Goal: Task Accomplishment & Management: Complete application form

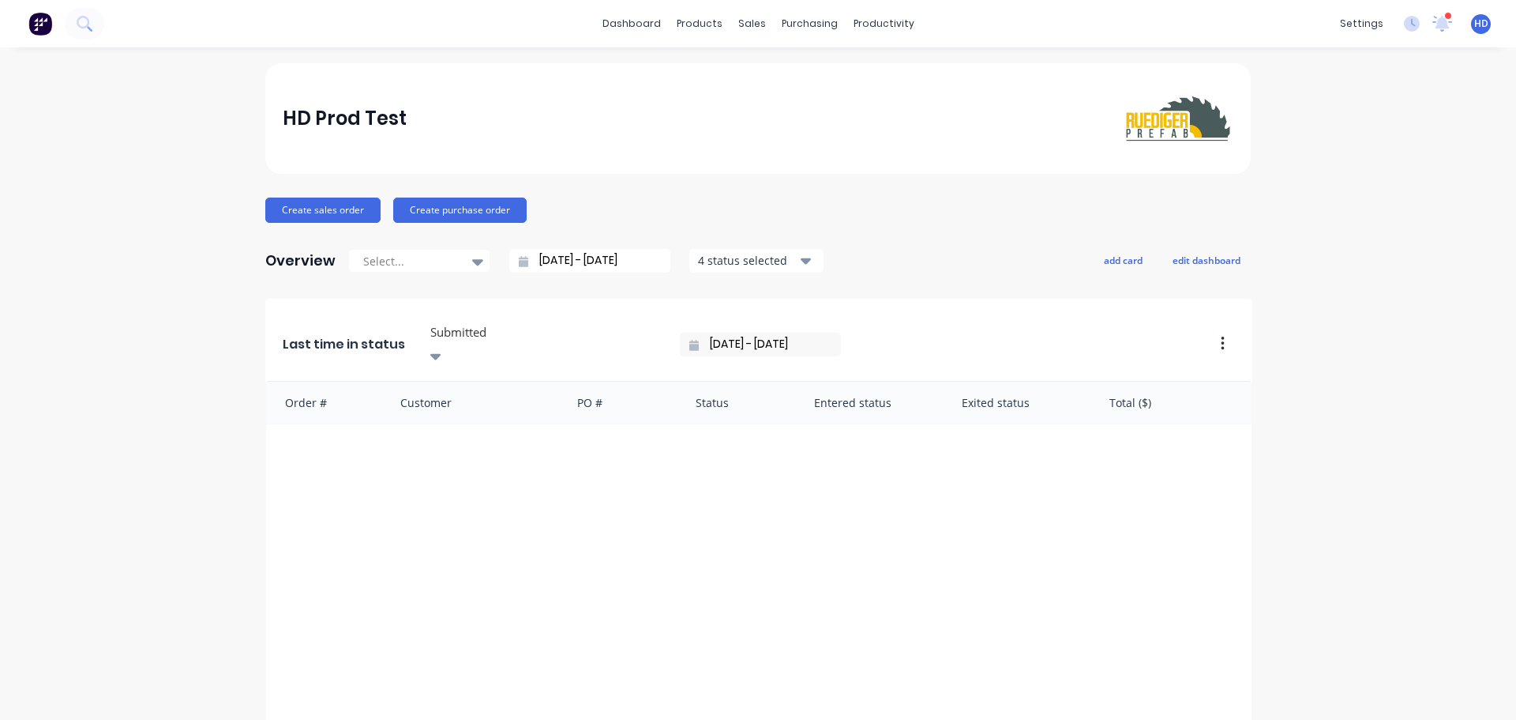
click at [1457, 59] on div "dashboard products sales purchasing productivity dashboard products Product Cat…" at bounding box center [758, 360] width 1516 height 720
click at [1471, 31] on div "HD HD Prod Test Harry Deocareza Administrator Profile Sign out" at bounding box center [1481, 24] width 20 height 20
click at [1475, 26] on span "HD" at bounding box center [1482, 24] width 14 height 14
click at [1385, 378] on div "HD Prod Test Create sales order Create purchase order Overview Select... 01/08/…" at bounding box center [758, 475] width 1516 height 825
click at [1475, 26] on span "HD" at bounding box center [1482, 24] width 14 height 14
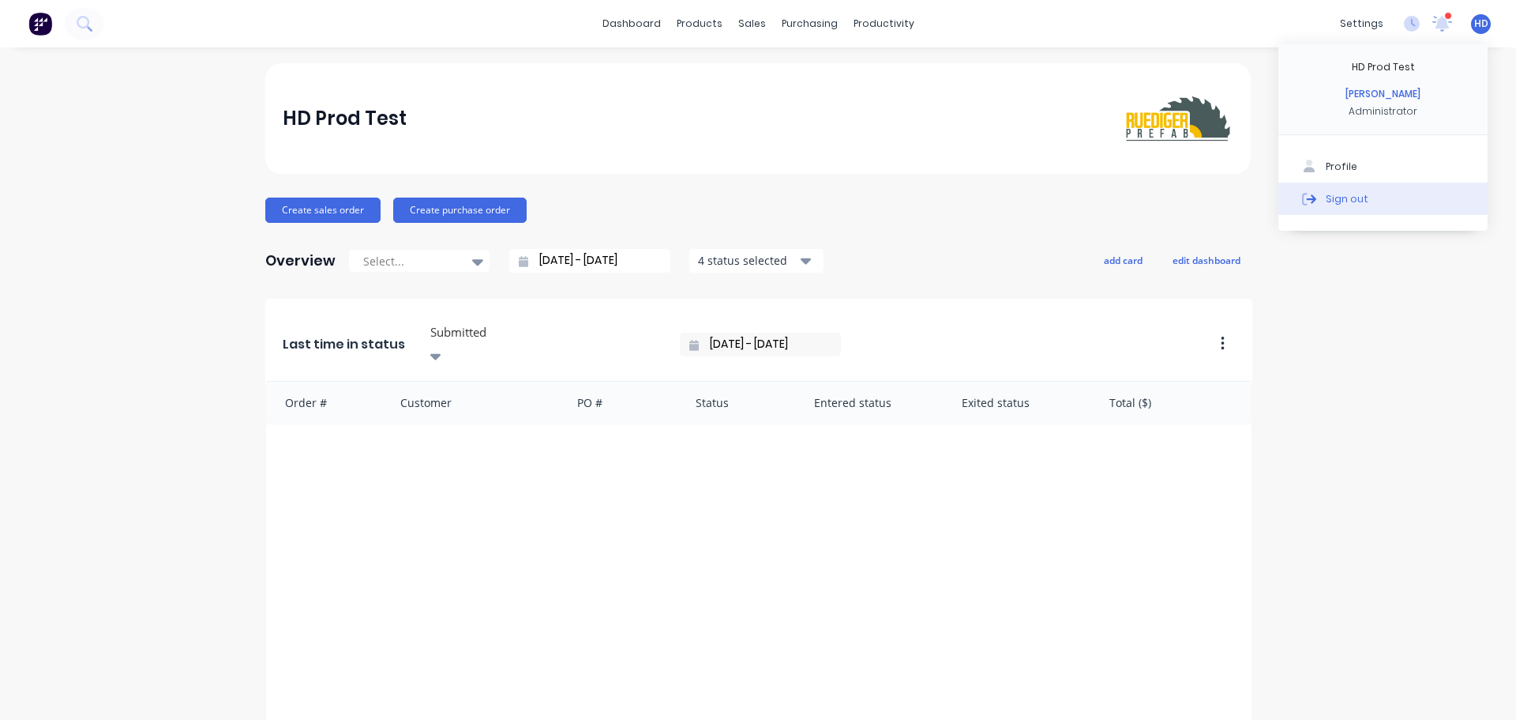
click at [1336, 201] on div "Sign out" at bounding box center [1347, 198] width 43 height 14
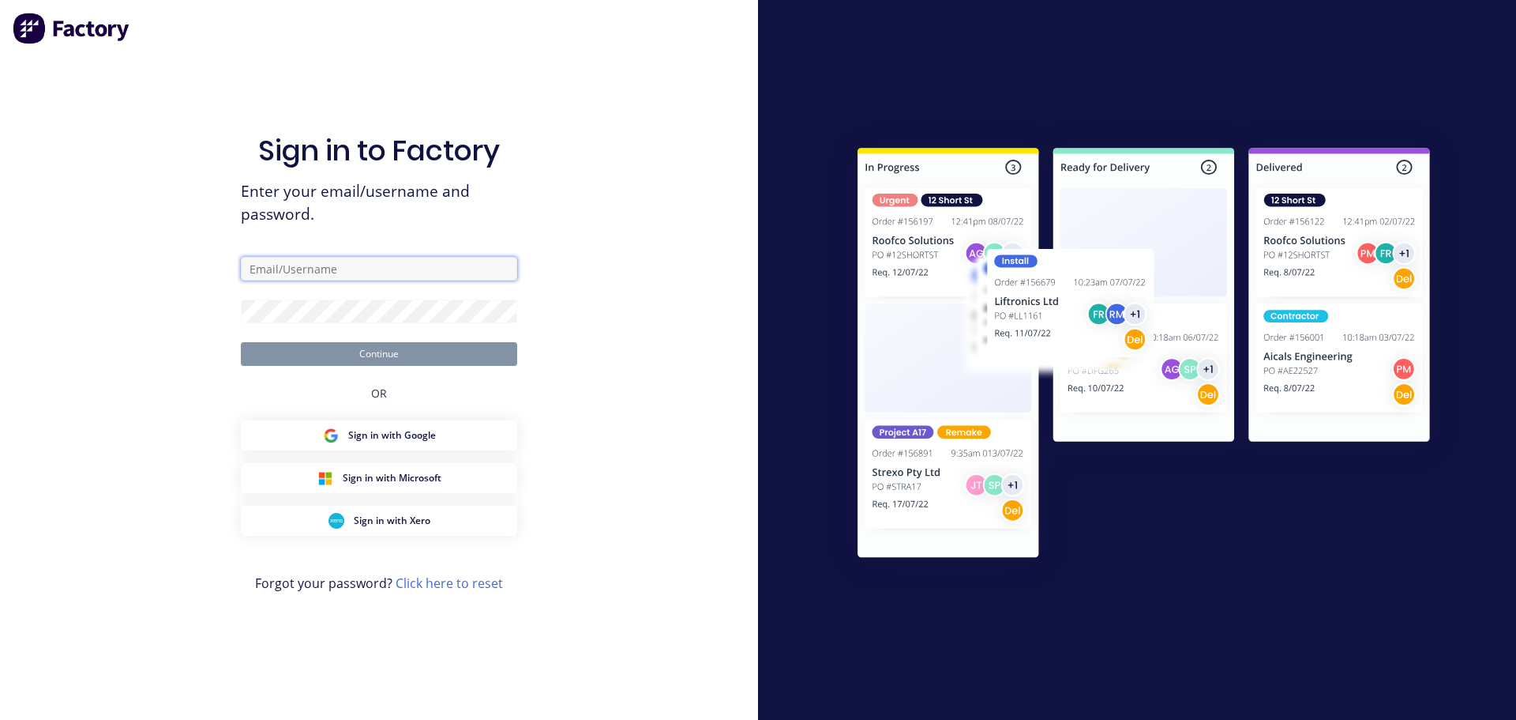
click at [393, 259] on input "text" at bounding box center [379, 269] width 276 height 24
type input "[PERSON_NAME][EMAIL_ADDRESS][DOMAIN_NAME]"
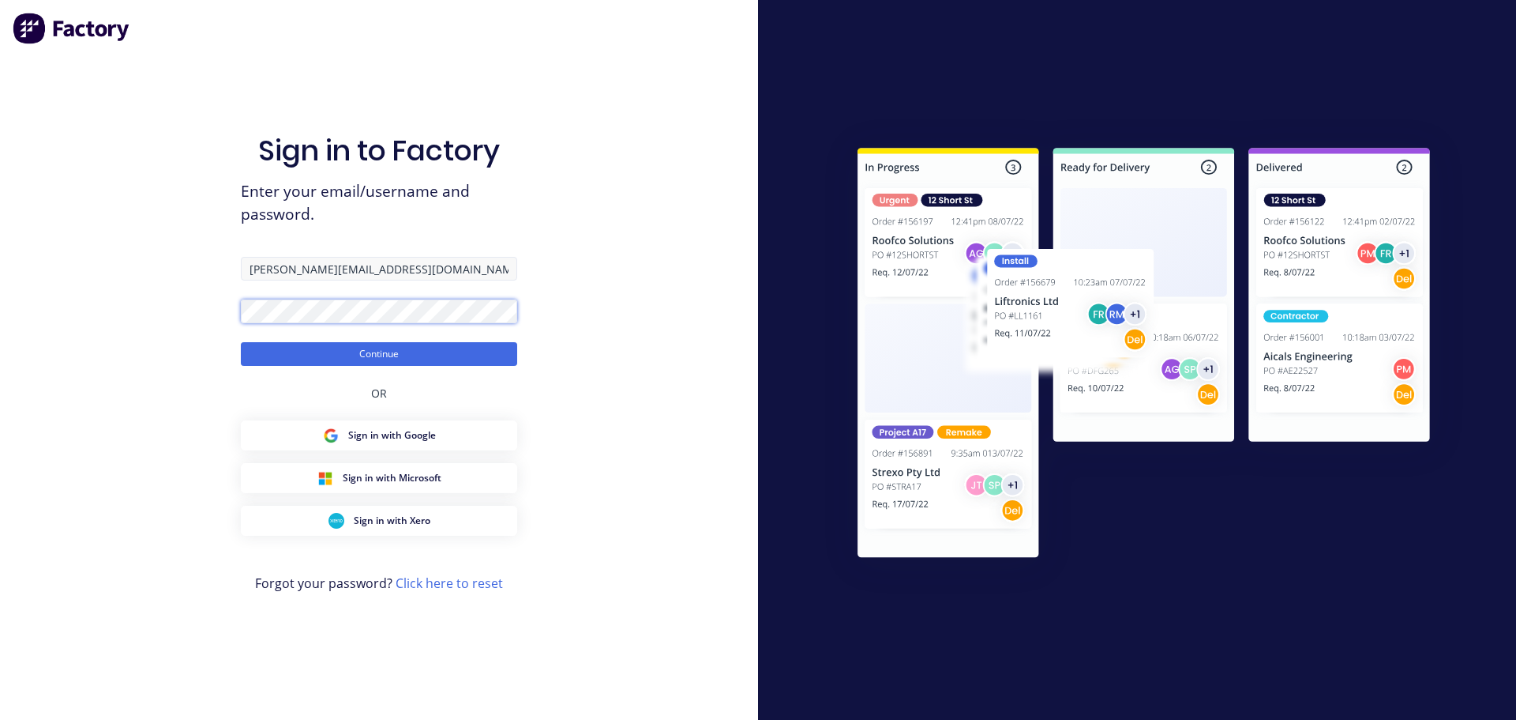
click at [241, 342] on button "Continue" at bounding box center [379, 354] width 276 height 24
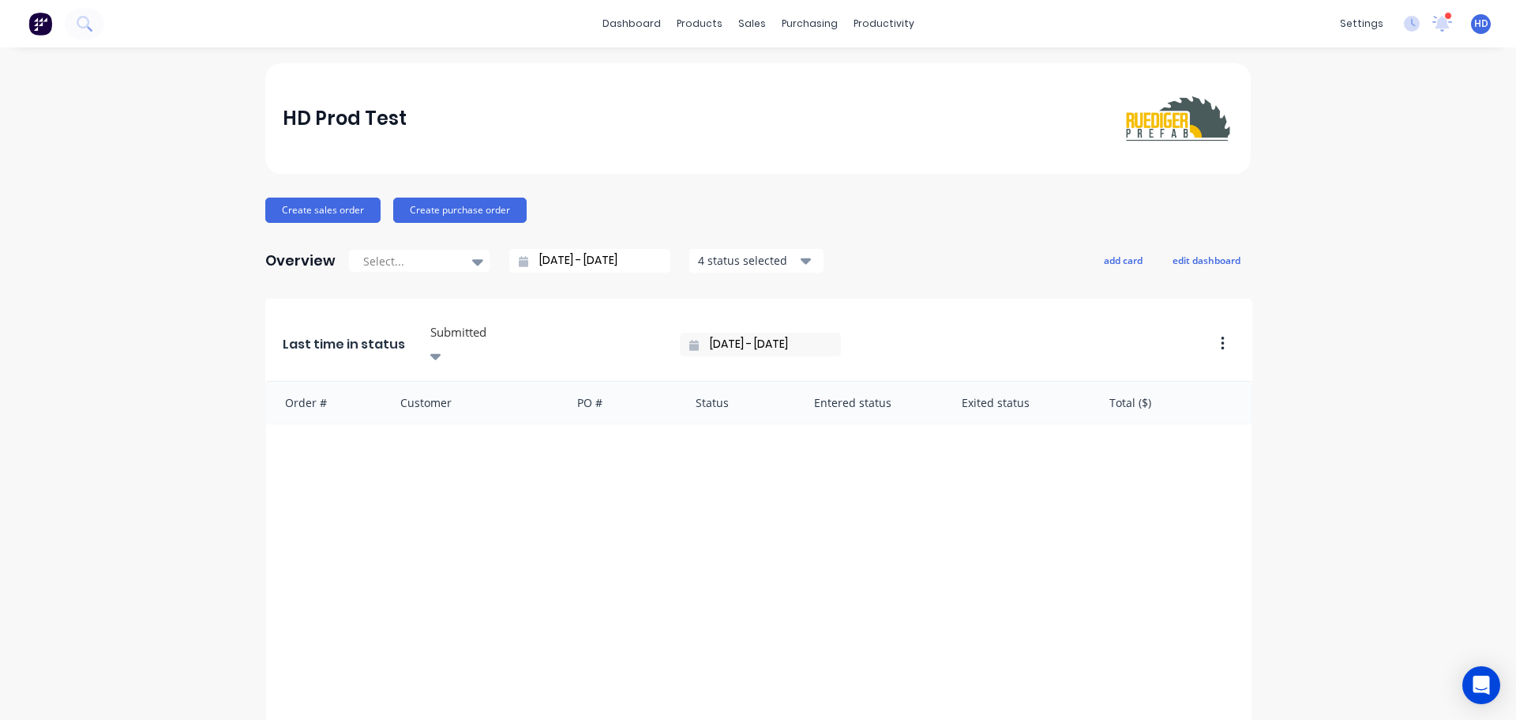
click at [1475, 29] on span "HD" at bounding box center [1482, 24] width 14 height 14
click at [1333, 201] on div "Sign out" at bounding box center [1347, 198] width 43 height 14
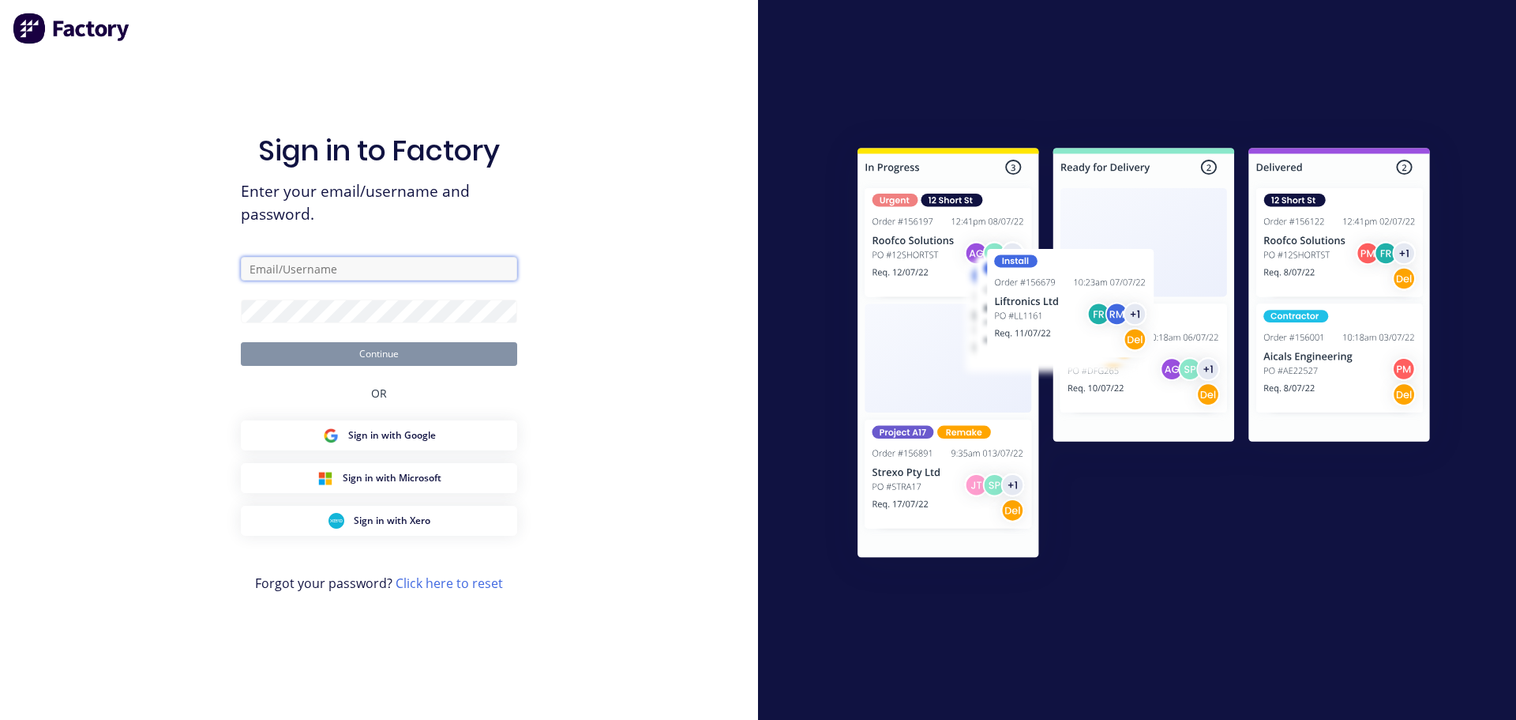
click at [413, 269] on input "text" at bounding box center [379, 269] width 276 height 24
type input "[PERSON_NAME][EMAIL_ADDRESS][DOMAIN_NAME]"
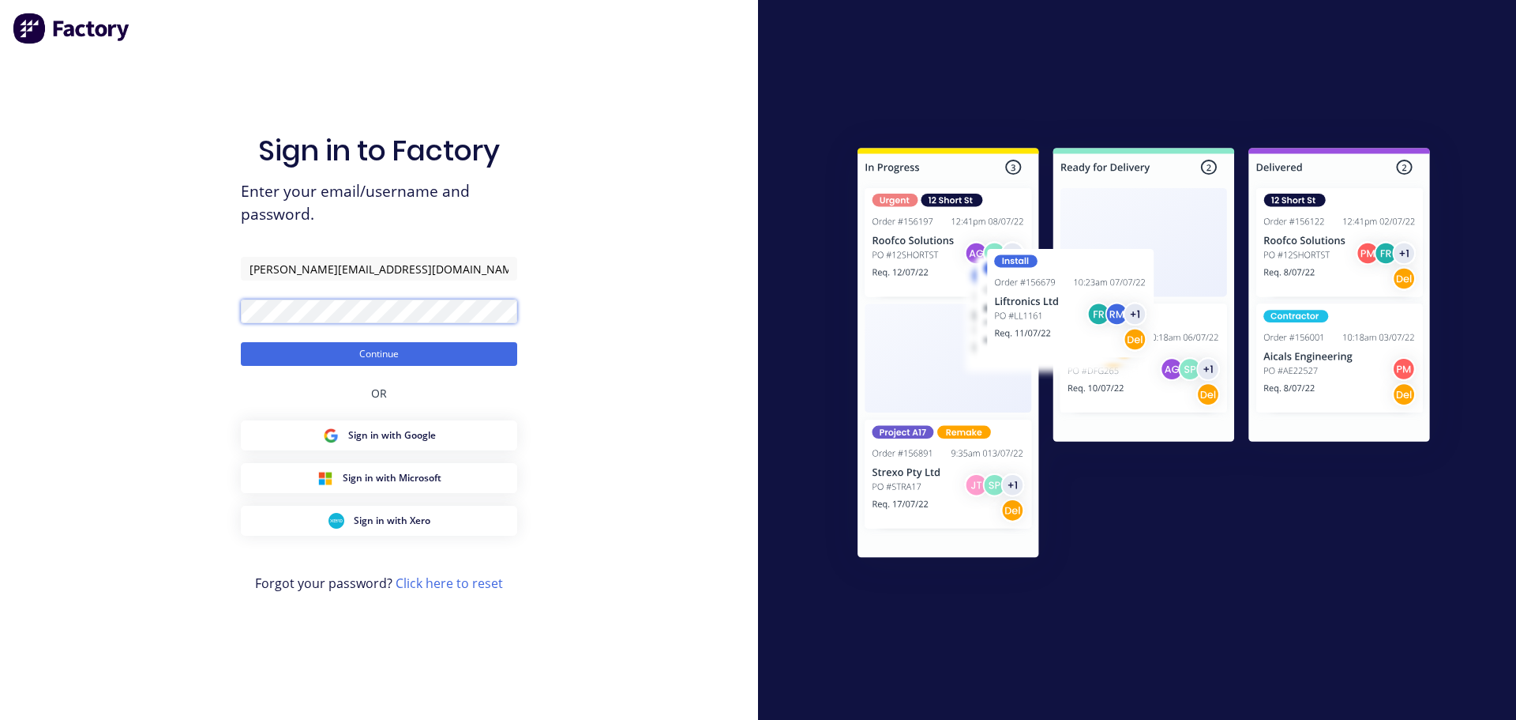
click at [241, 342] on button "Continue" at bounding box center [379, 354] width 276 height 24
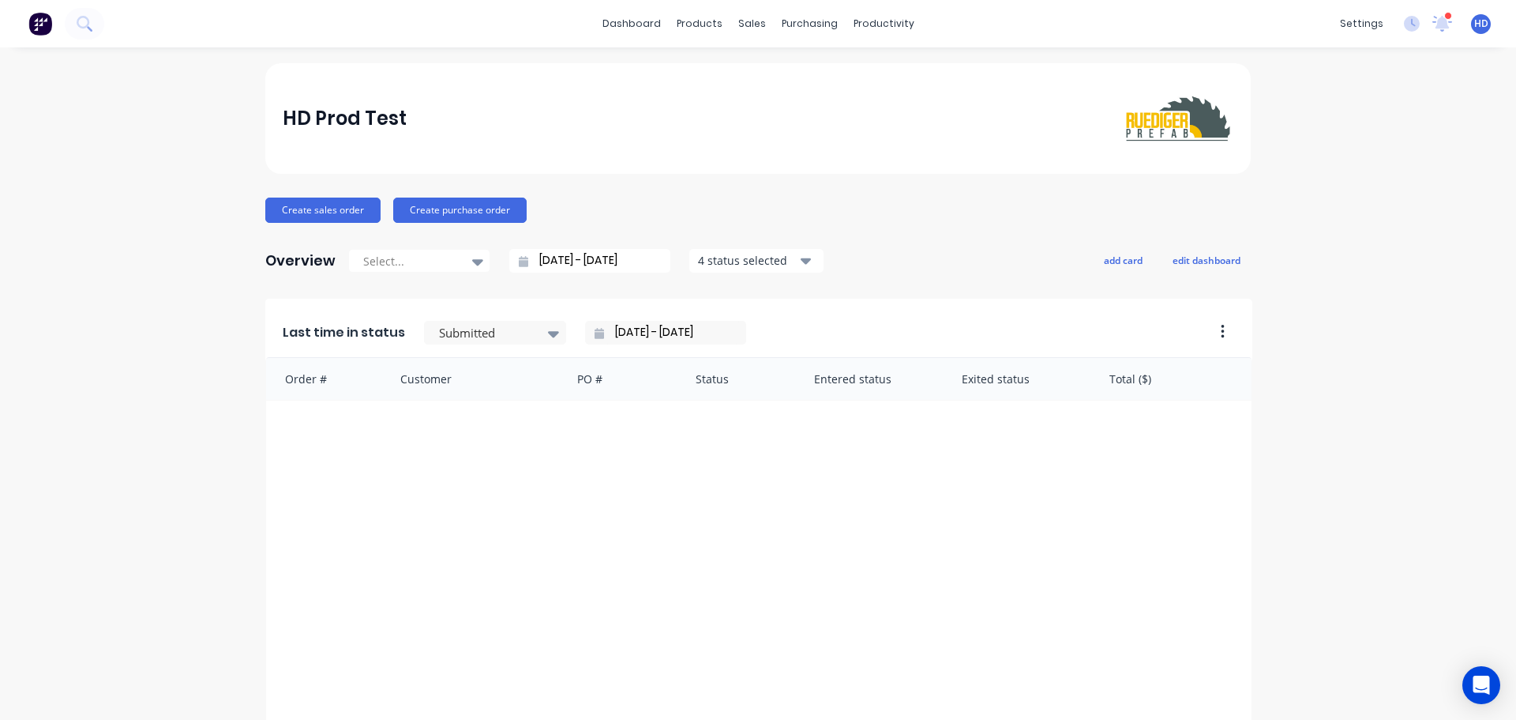
click at [1475, 22] on span "HD" at bounding box center [1482, 24] width 14 height 14
click at [1335, 196] on div "Sign out" at bounding box center [1347, 198] width 43 height 14
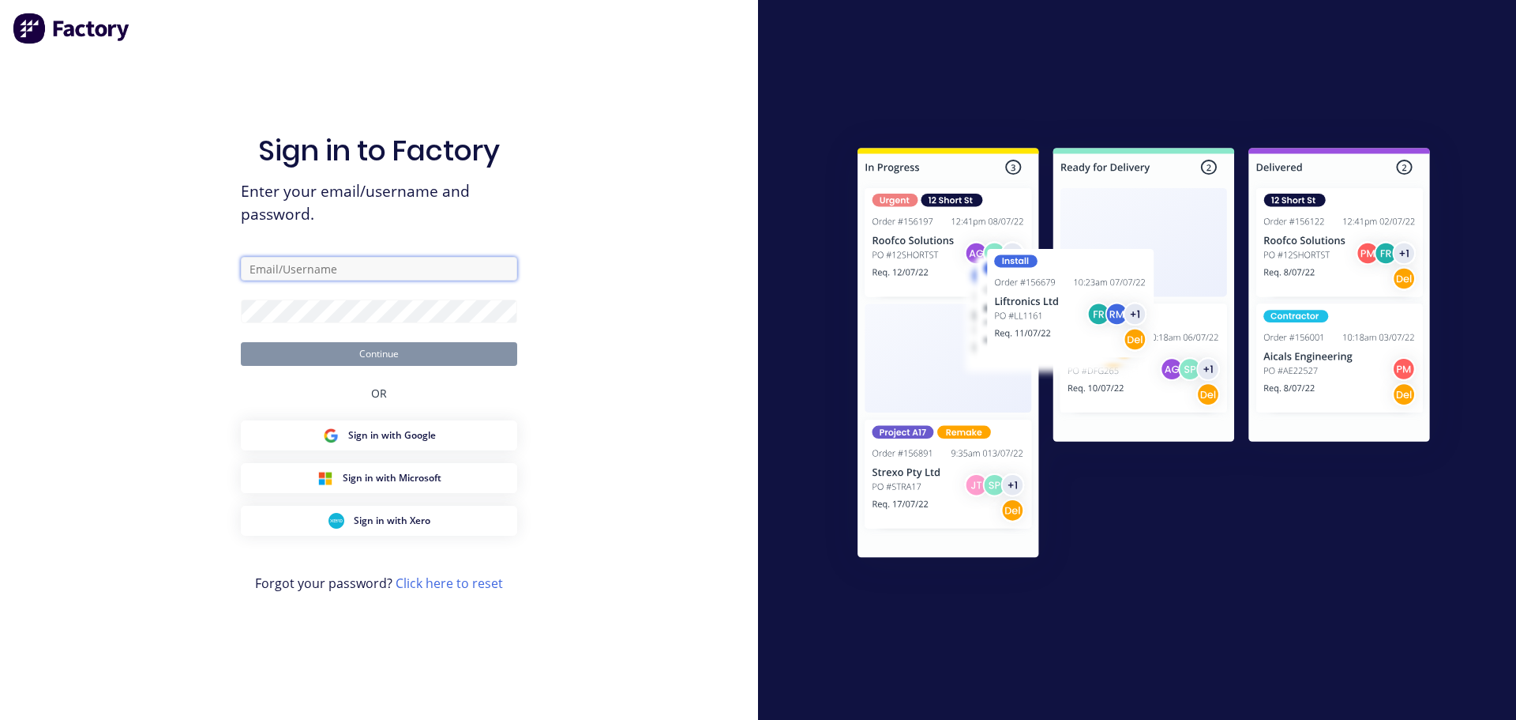
click at [383, 271] on input "text" at bounding box center [379, 269] width 276 height 24
type input "[PERSON_NAME][EMAIL_ADDRESS][DOMAIN_NAME]"
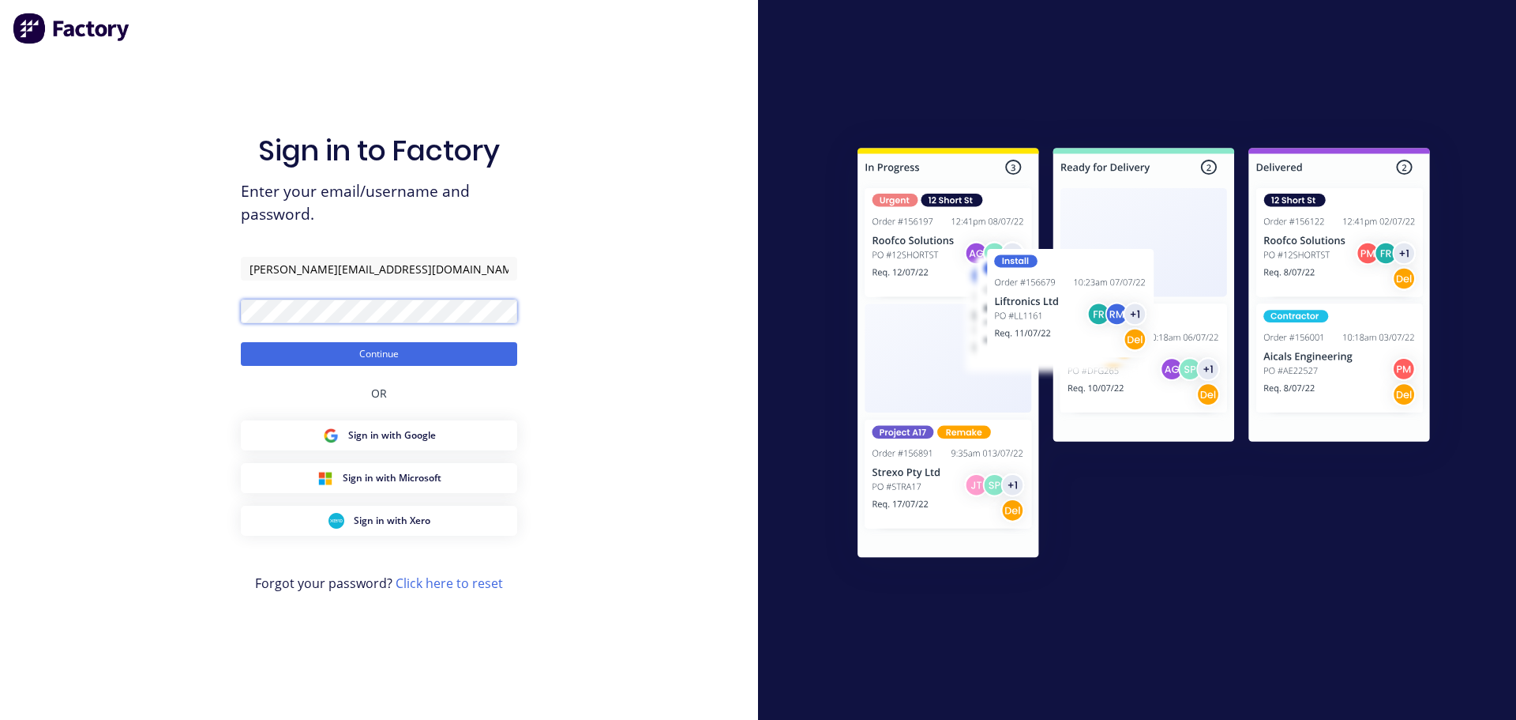
click at [241, 342] on button "Continue" at bounding box center [379, 354] width 276 height 24
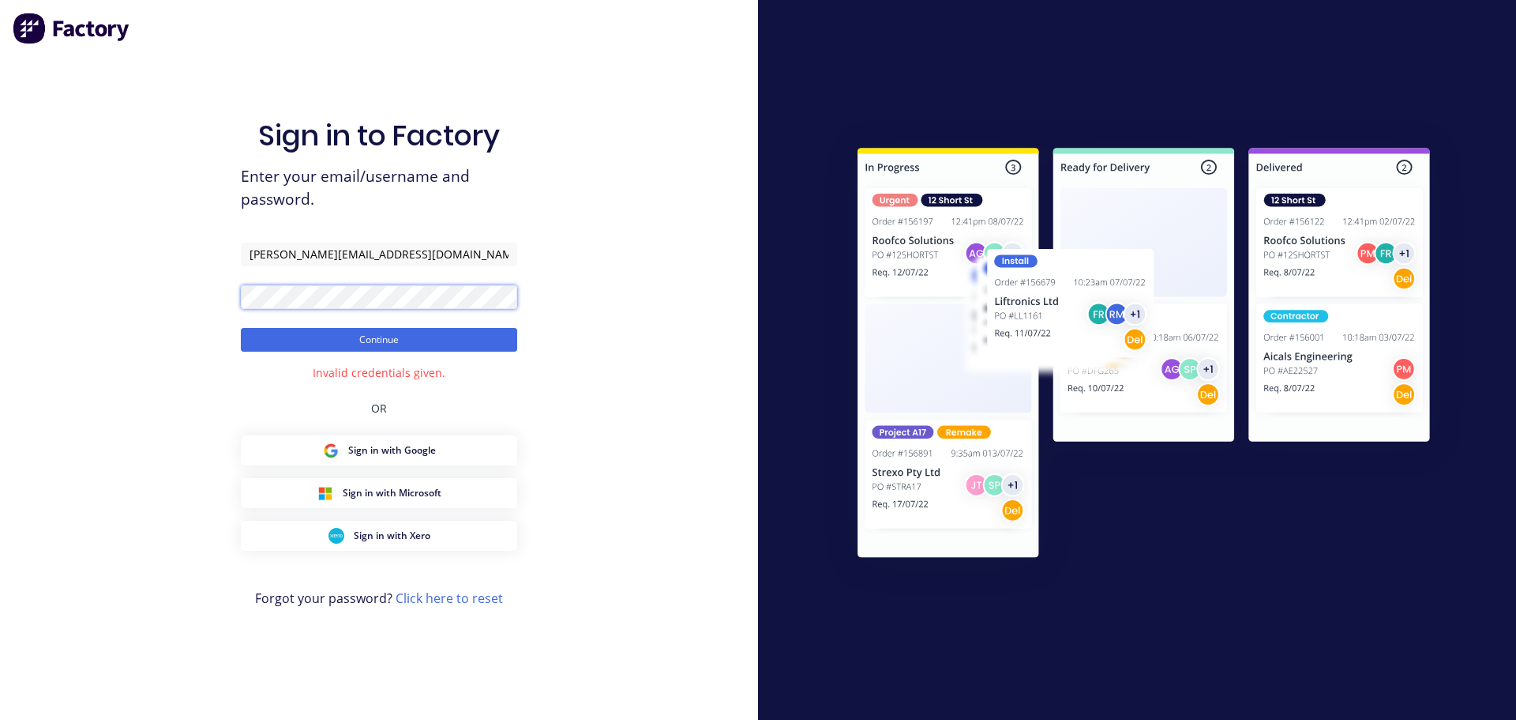
click at [241, 328] on button "Continue" at bounding box center [379, 340] width 276 height 24
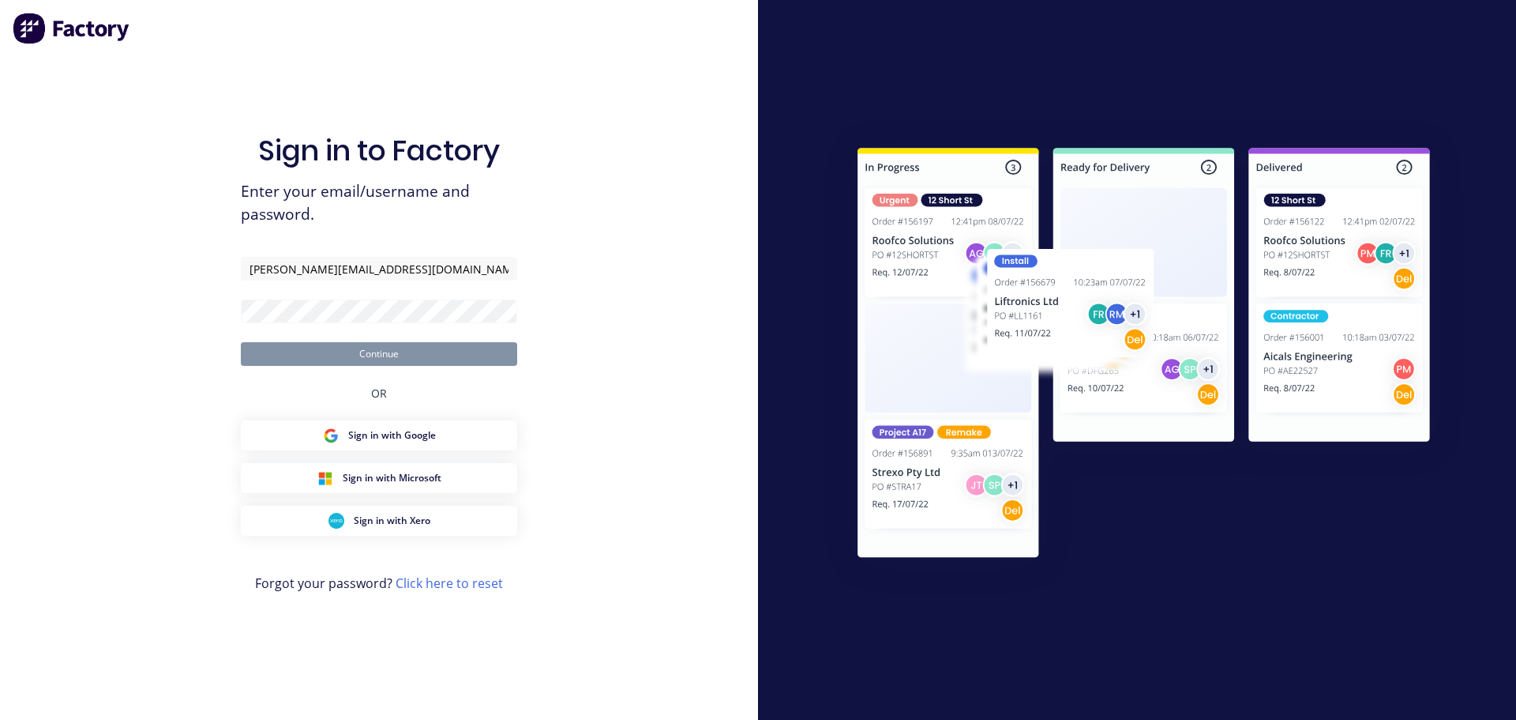
type input "[PERSON_NAME][EMAIL_ADDRESS][DOMAIN_NAME]"
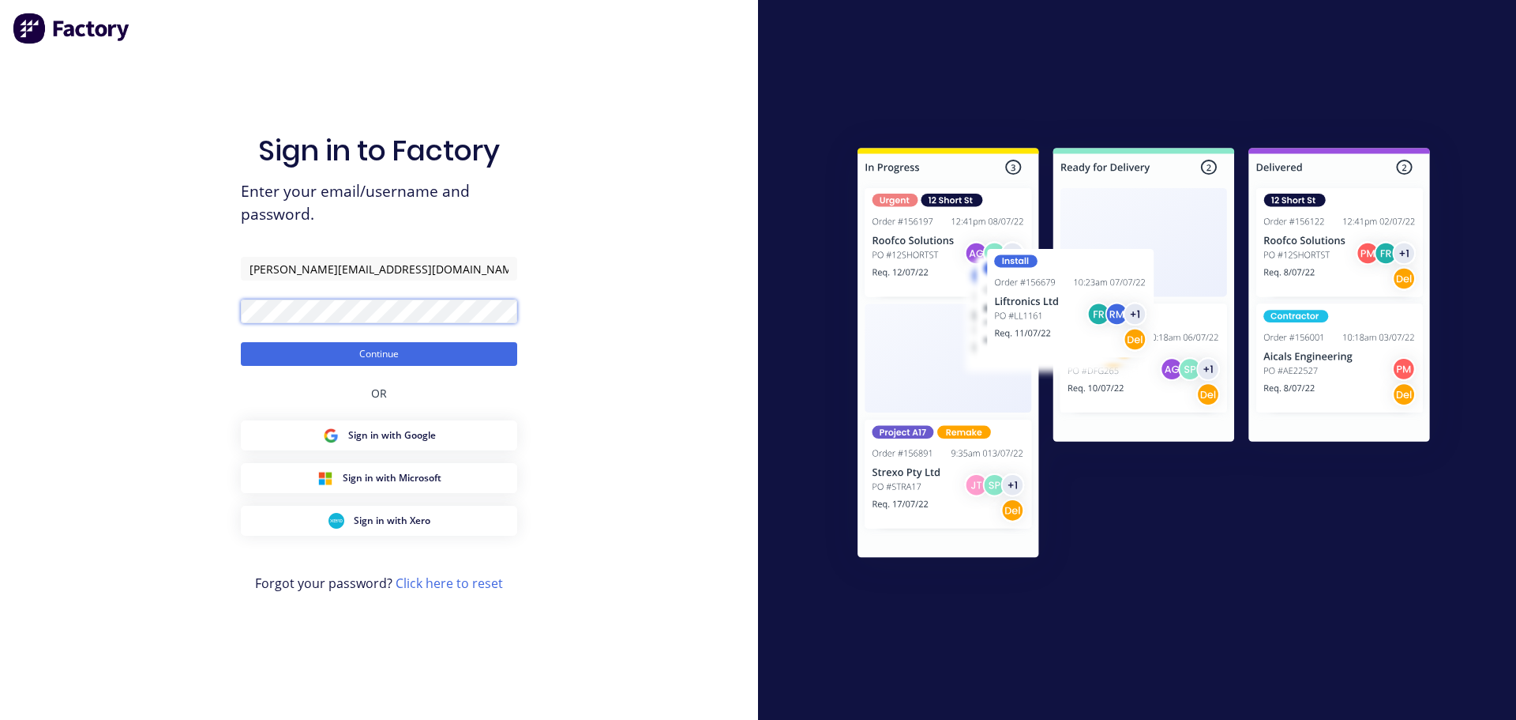
click at [241, 342] on button "Continue" at bounding box center [379, 354] width 276 height 24
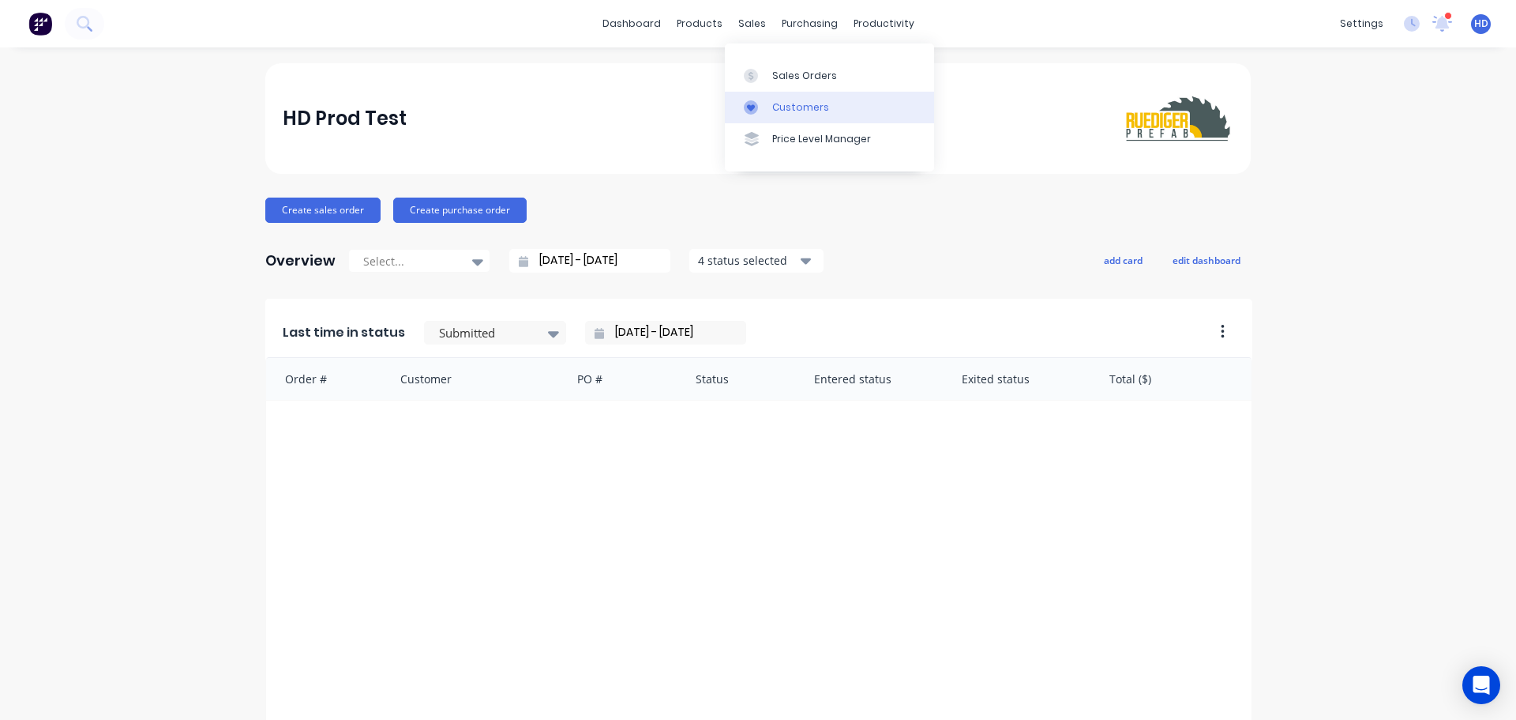
click at [799, 100] on div "Customers" at bounding box center [800, 107] width 57 height 14
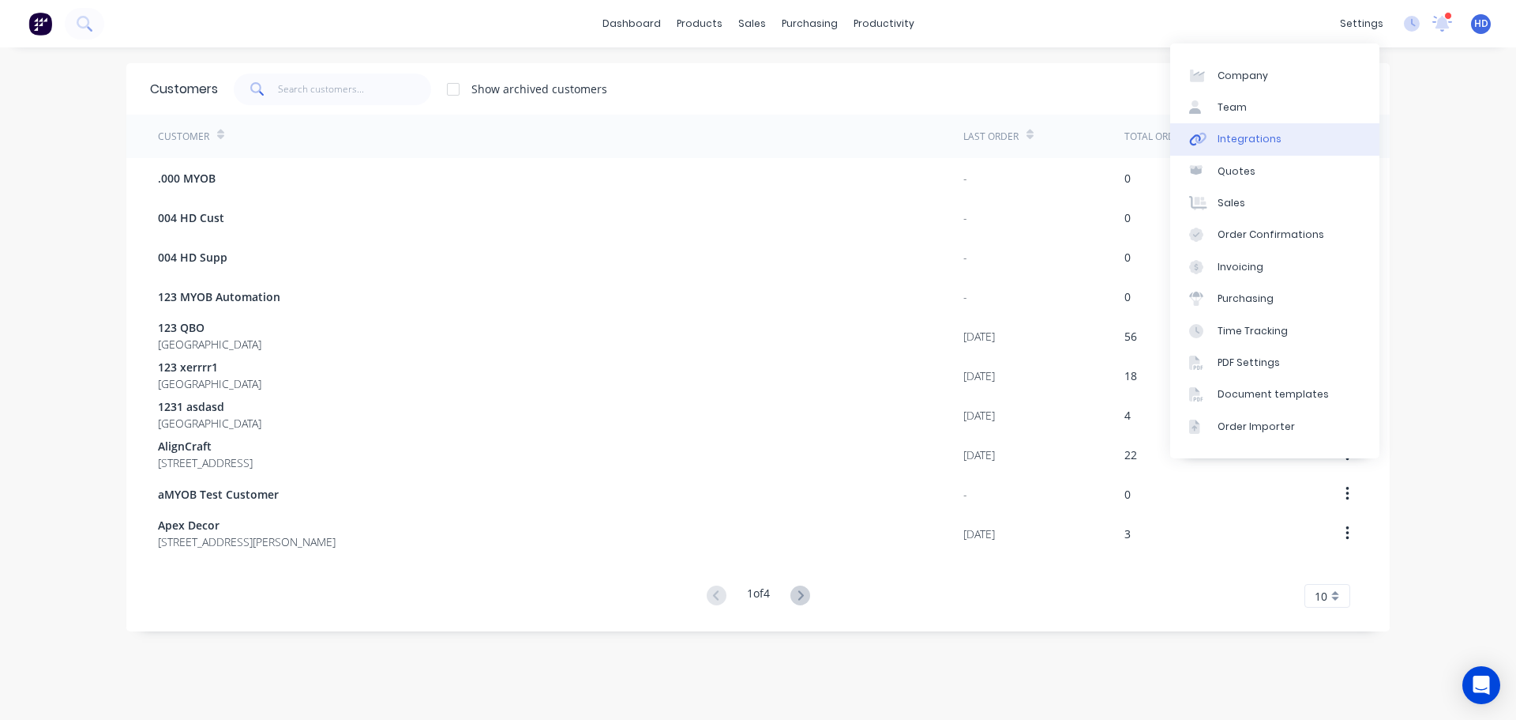
click at [1242, 134] on div "Integrations" at bounding box center [1250, 139] width 64 height 14
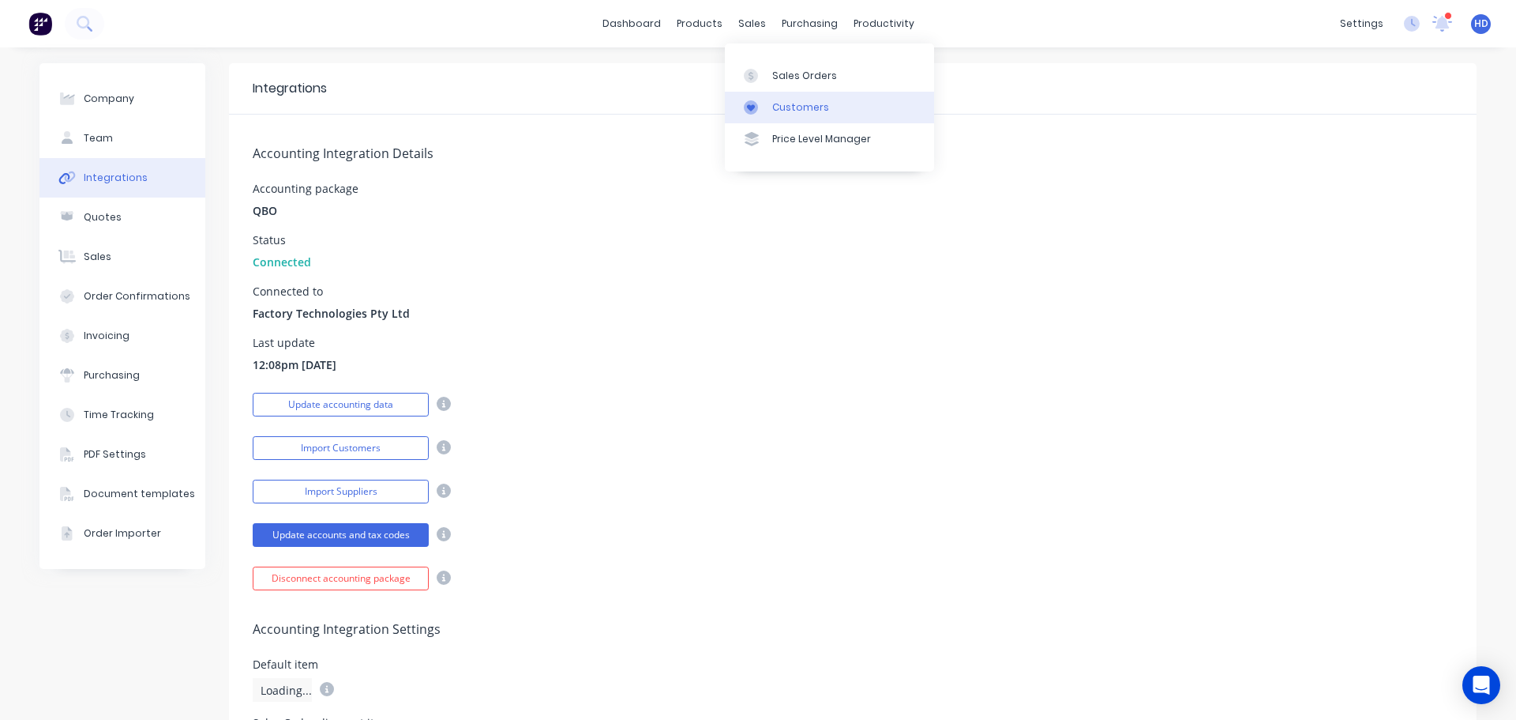
click at [815, 103] on div "Customers" at bounding box center [800, 107] width 57 height 14
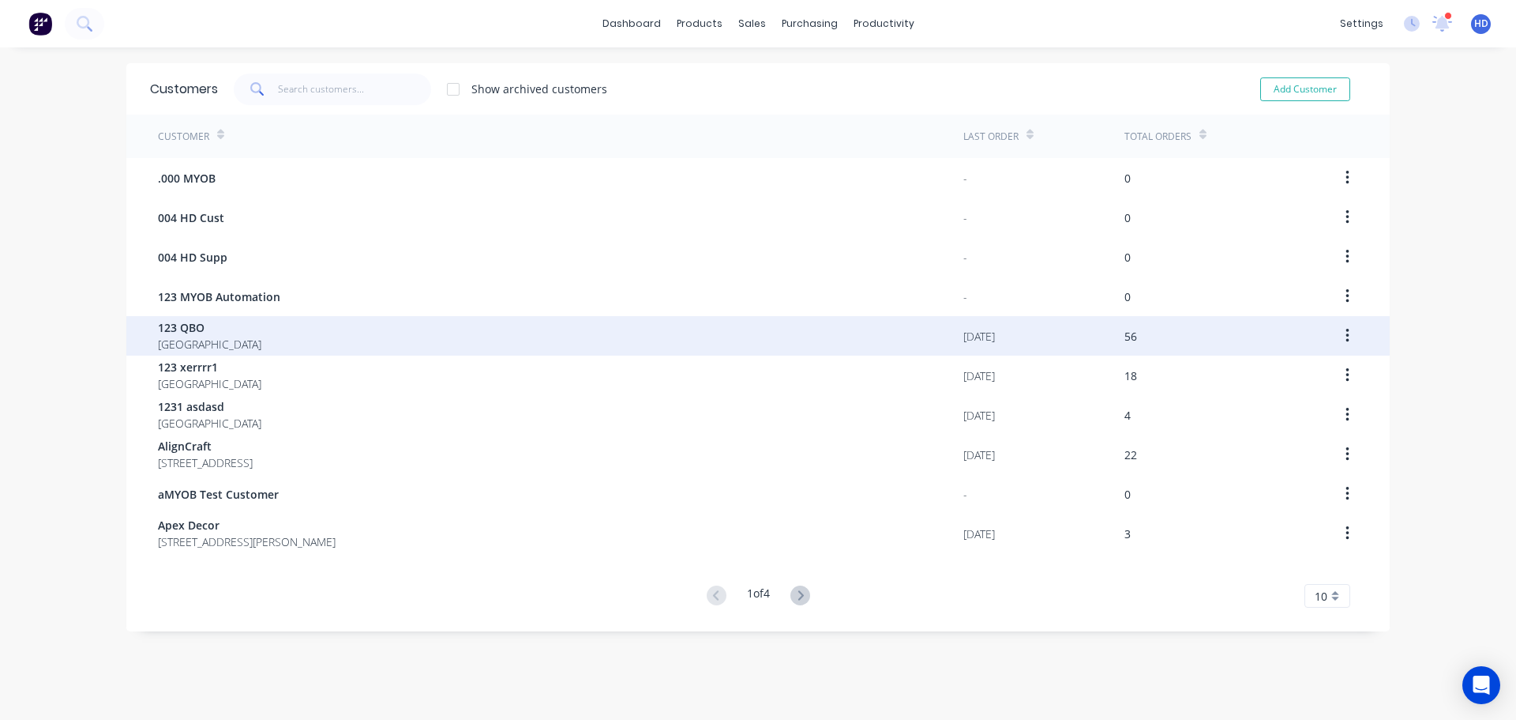
click at [251, 333] on div "123 QBO Australia" at bounding box center [561, 335] width 806 height 39
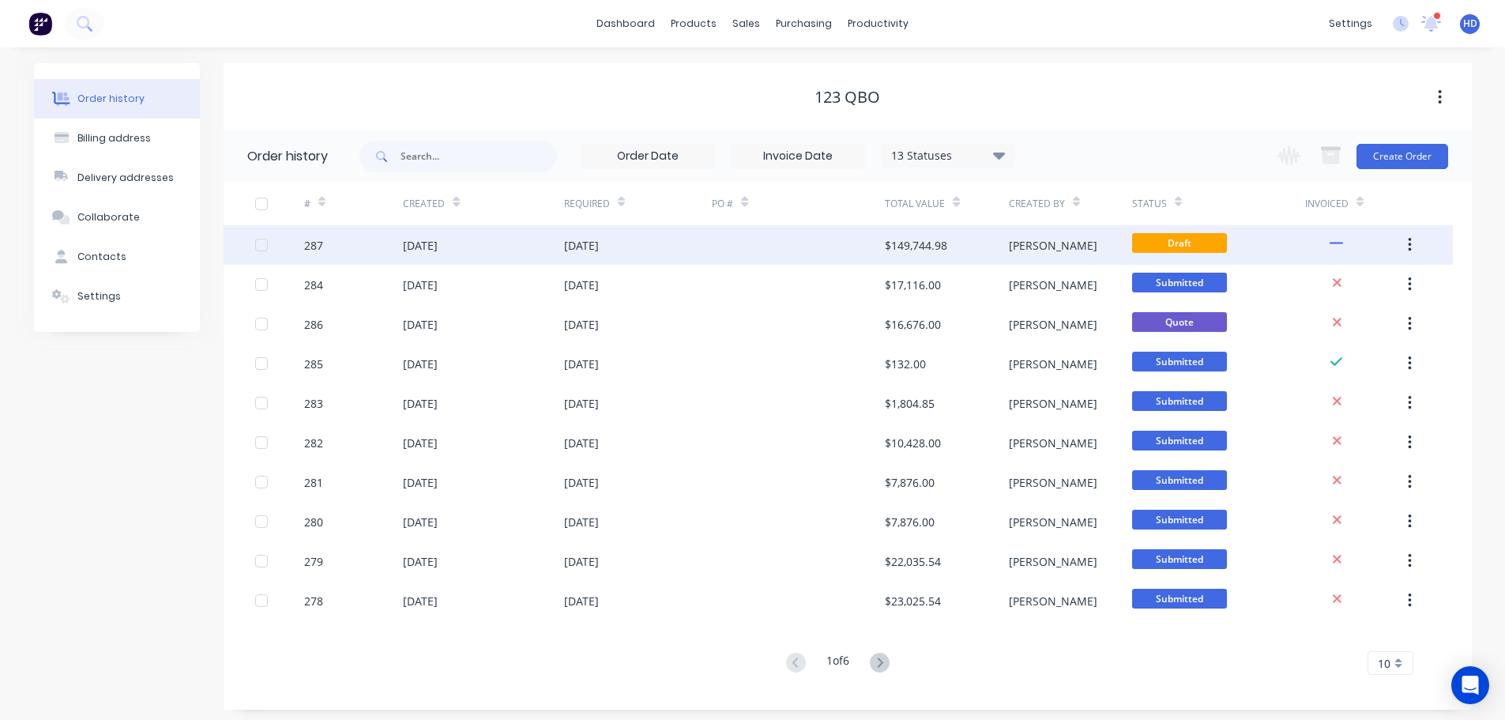
click at [467, 250] on div "27 Aug 2025" at bounding box center [483, 244] width 160 height 39
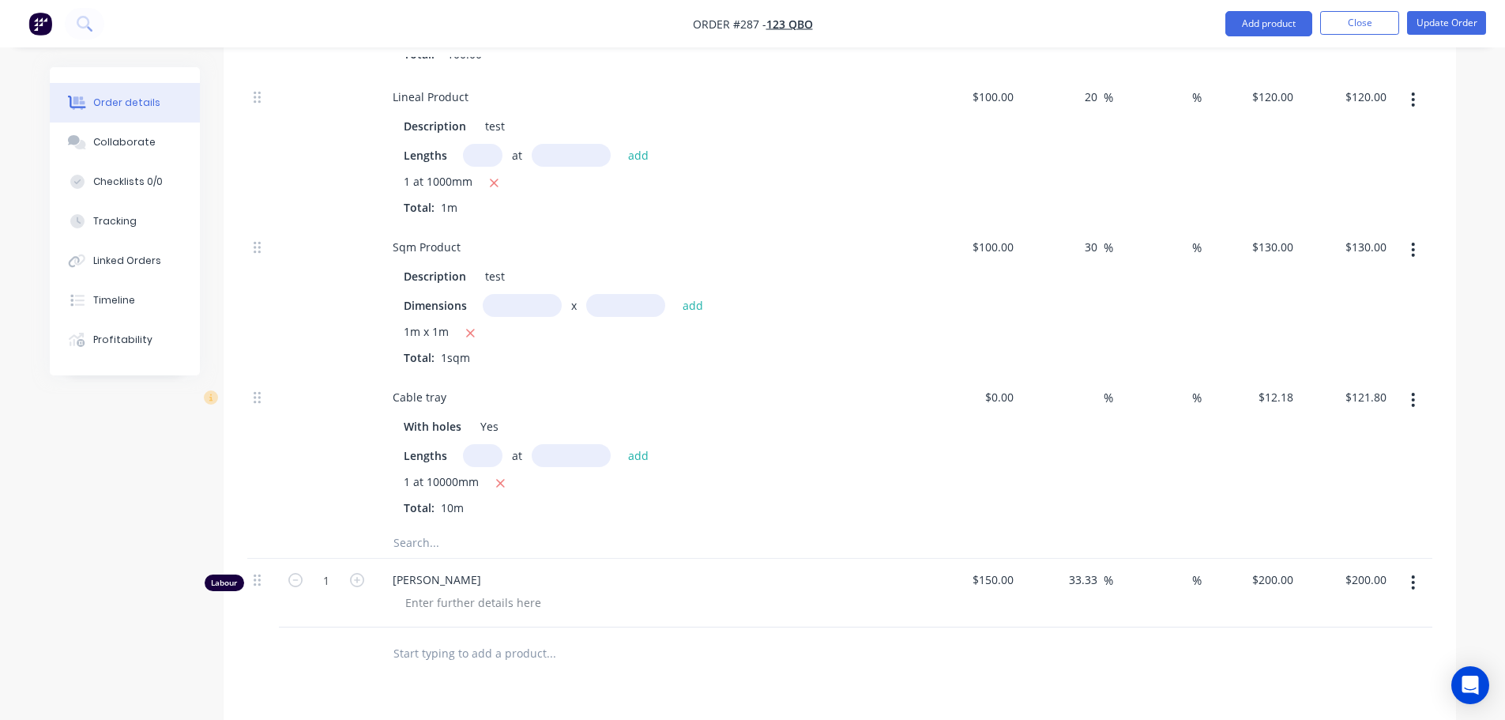
scroll to position [2764, 0]
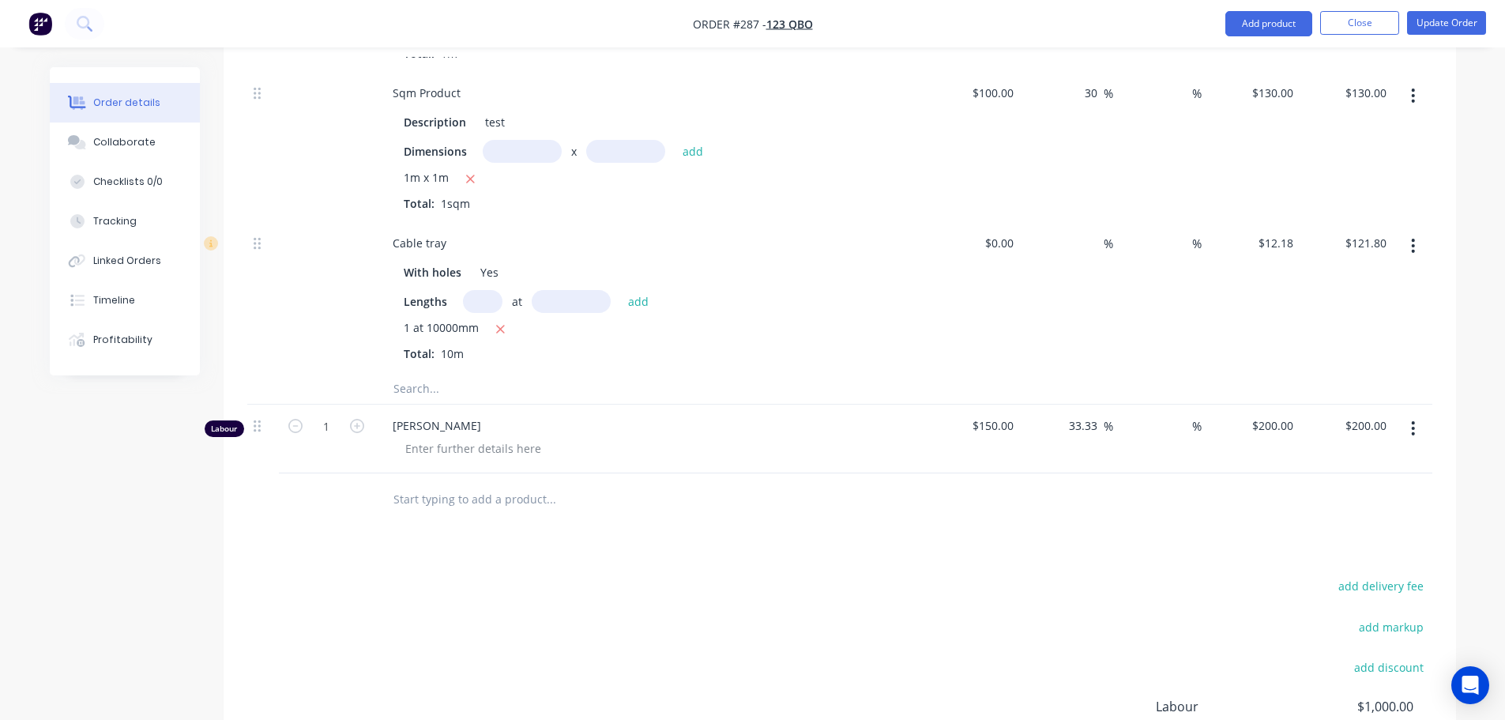
click at [476, 502] on input "text" at bounding box center [551, 499] width 316 height 32
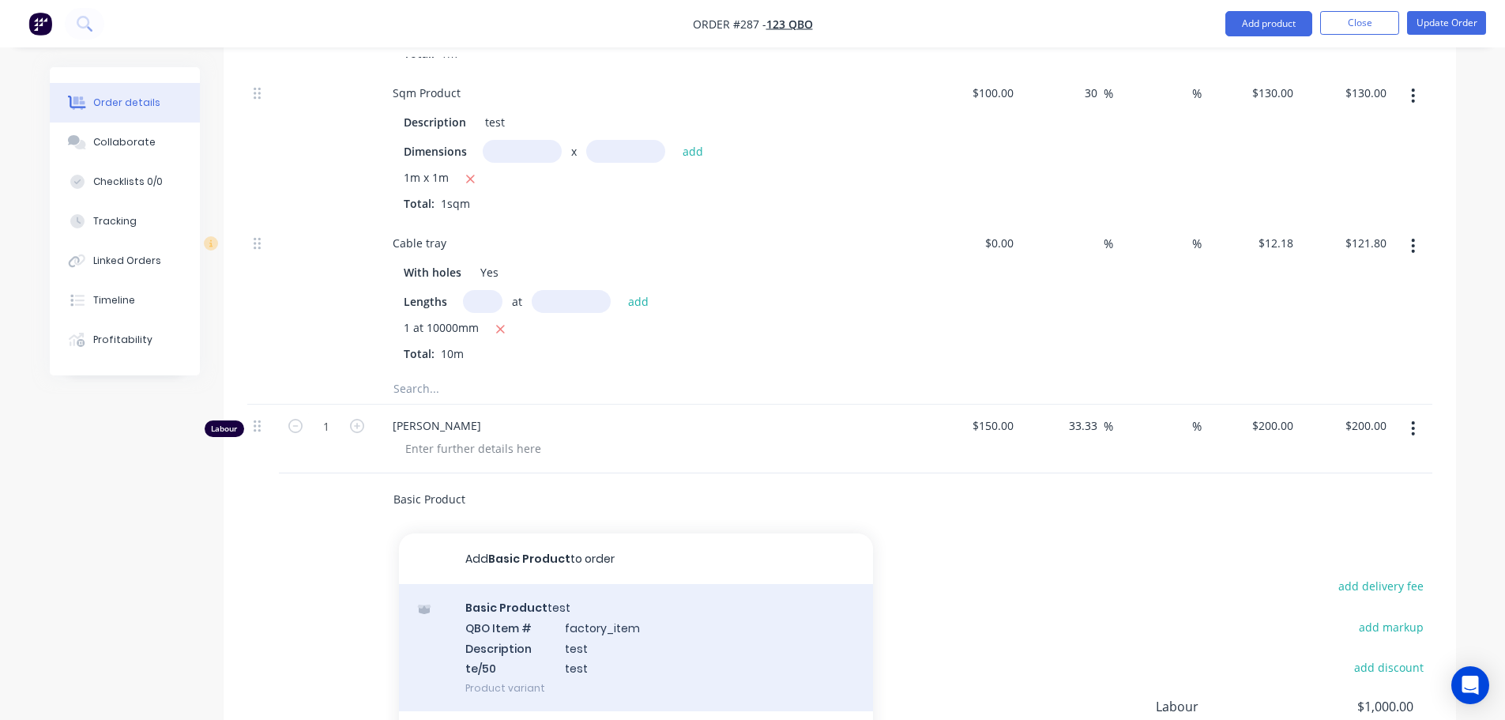
type input "Basic Product"
click at [596, 647] on div "Basic Product test QBO Item # factory_item Description test te/50 test Product …" at bounding box center [636, 647] width 474 height 127
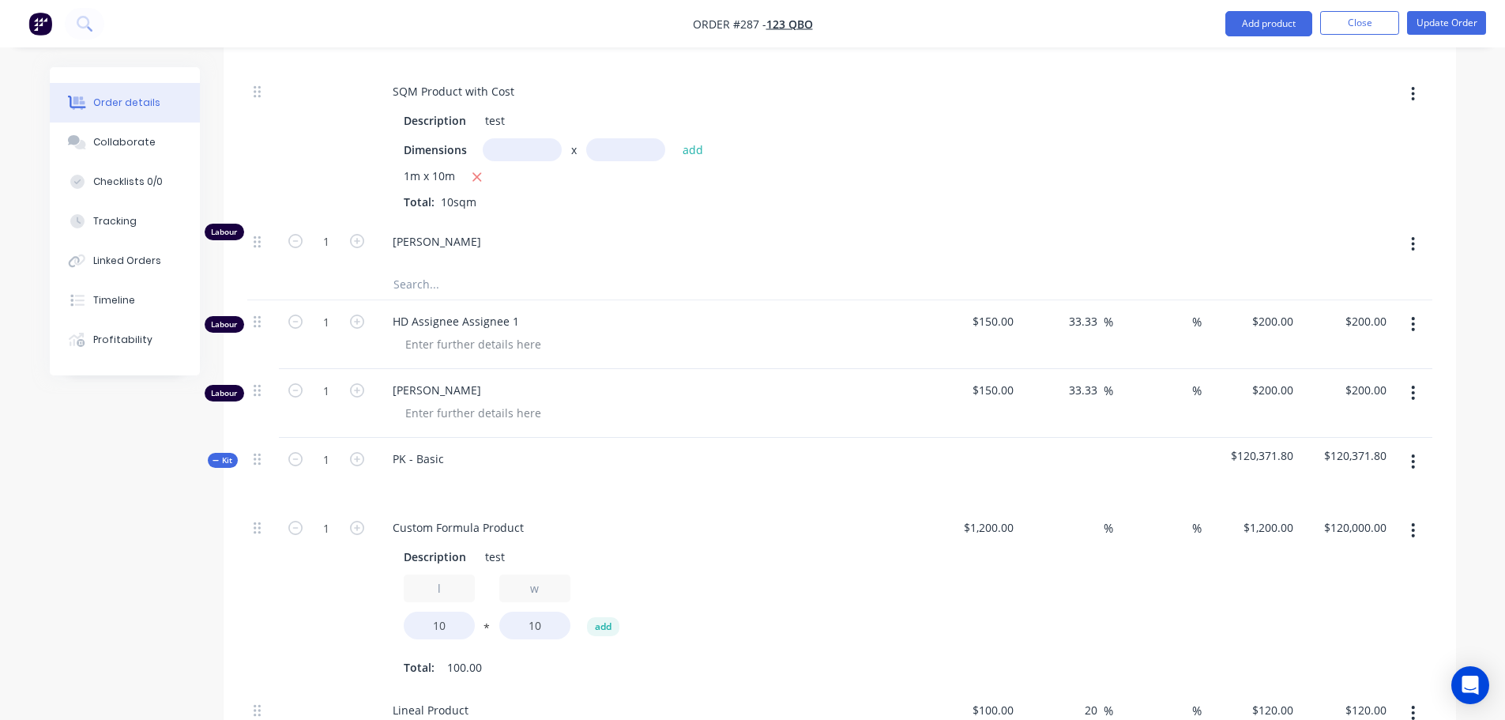
scroll to position [1817, 0]
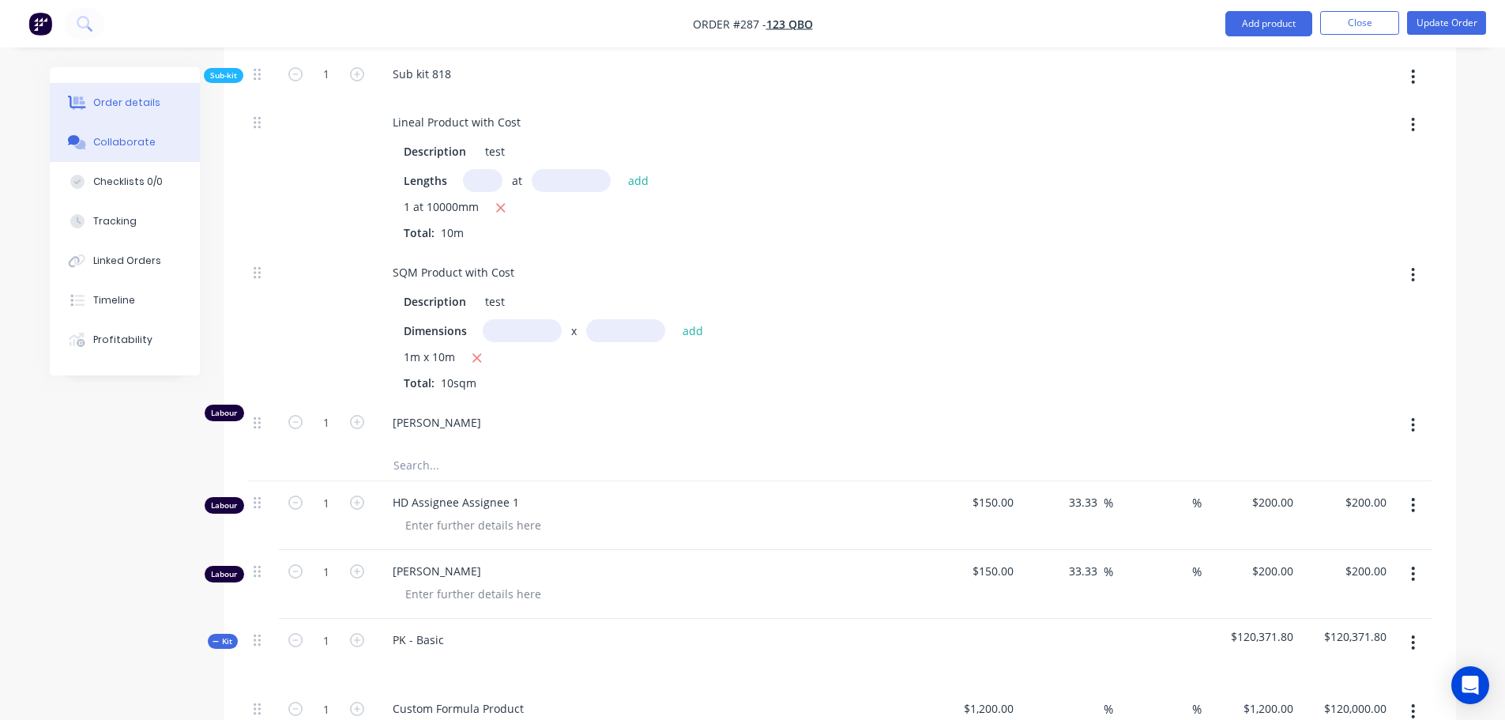
click at [138, 138] on div "Collaborate" at bounding box center [124, 142] width 62 height 14
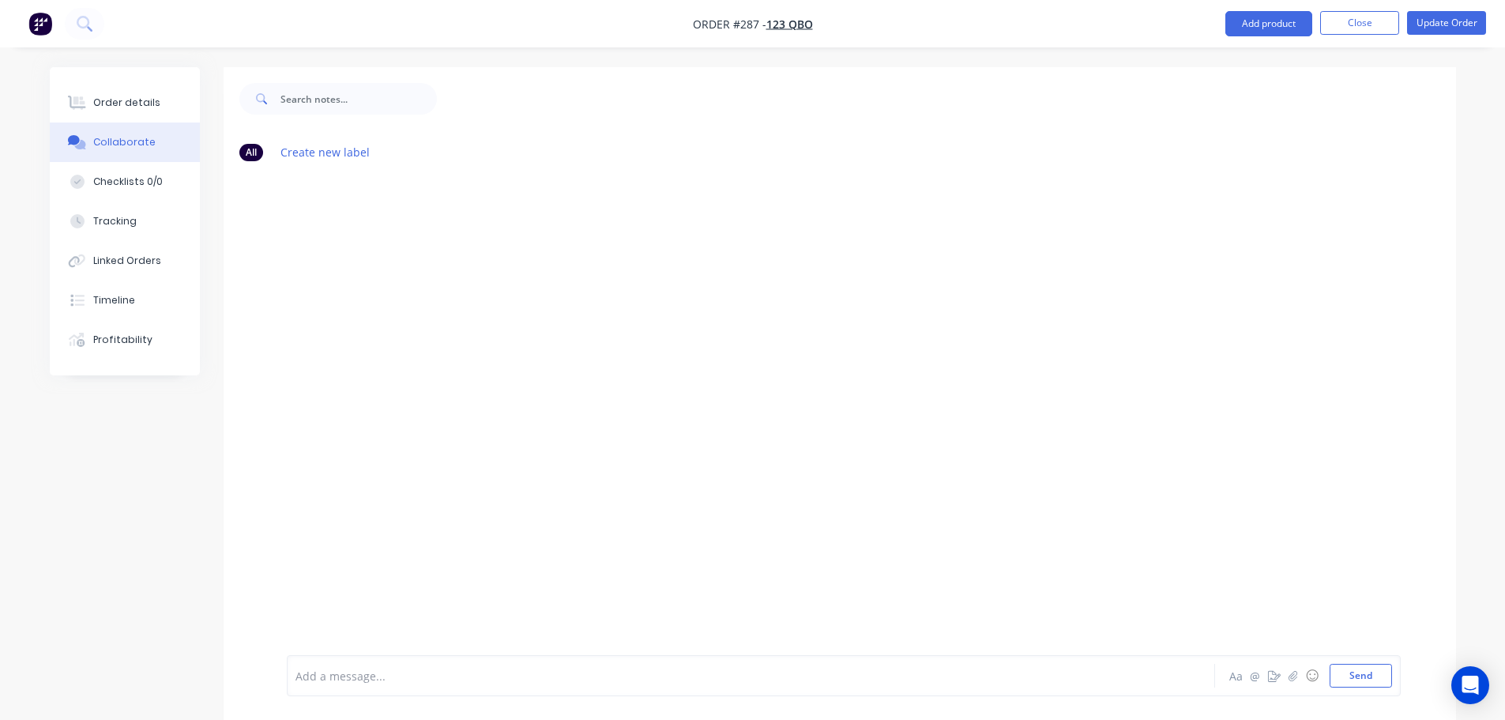
click at [380, 660] on div "Add a message... Aa @ ☺ Send" at bounding box center [844, 675] width 1114 height 41
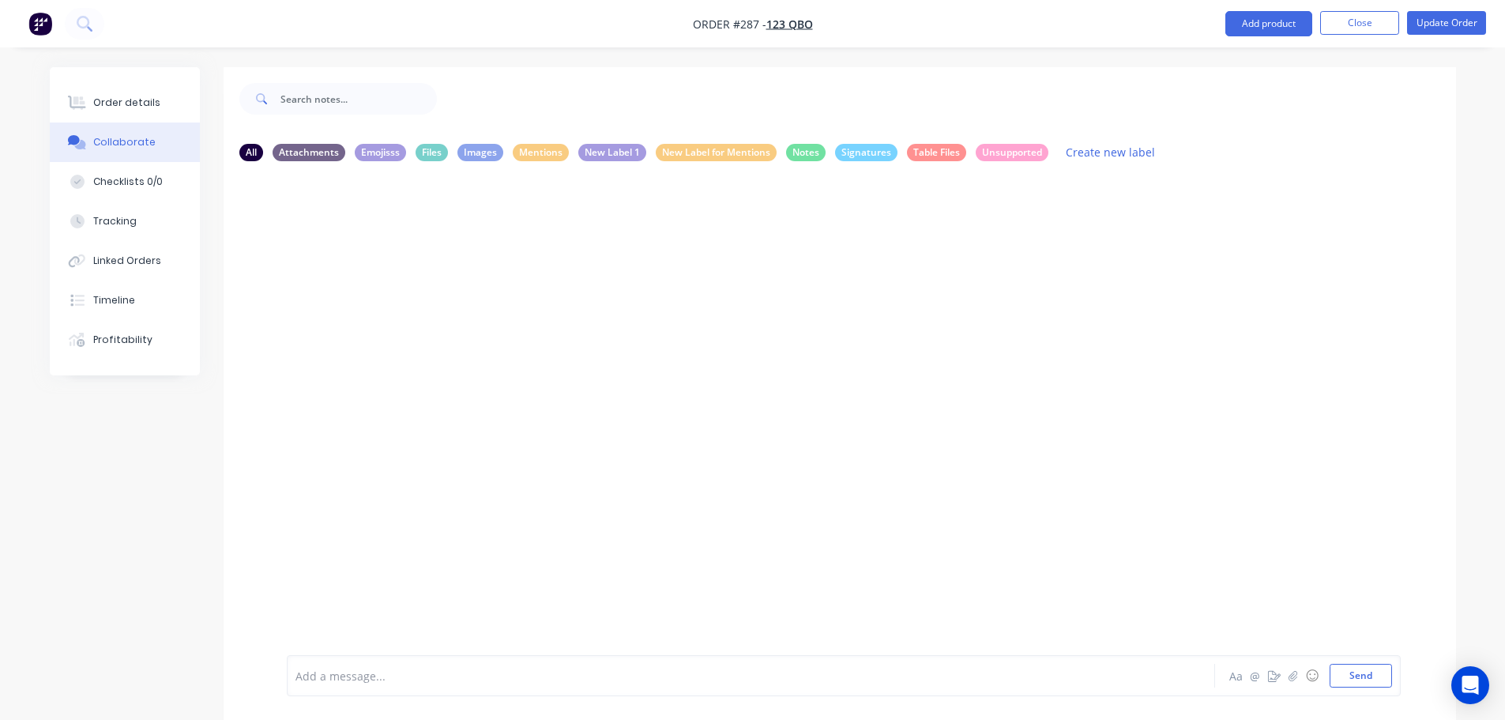
click at [380, 660] on div "Add a message... Aa @ ☺ Send" at bounding box center [844, 675] width 1114 height 41
click at [360, 671] on div at bounding box center [706, 675] width 821 height 17
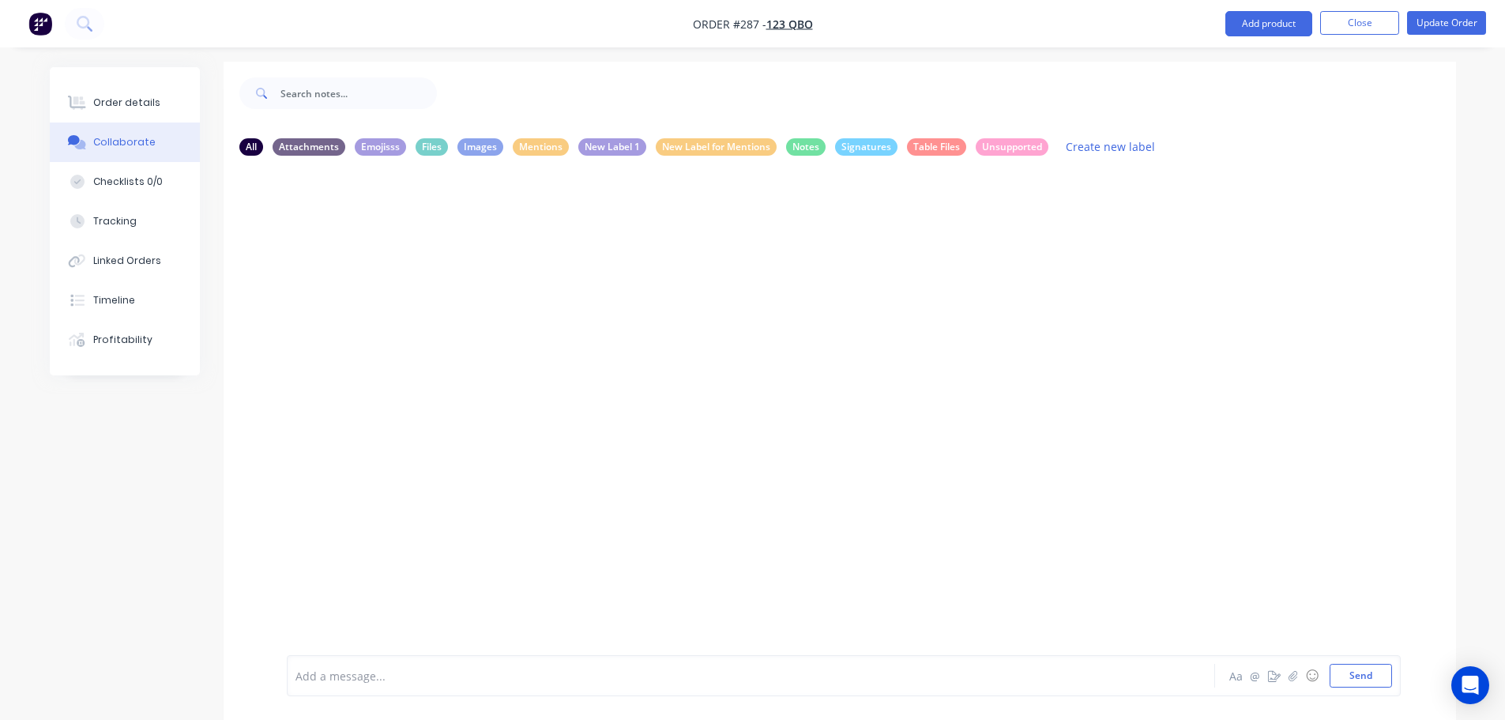
scroll to position [24, 0]
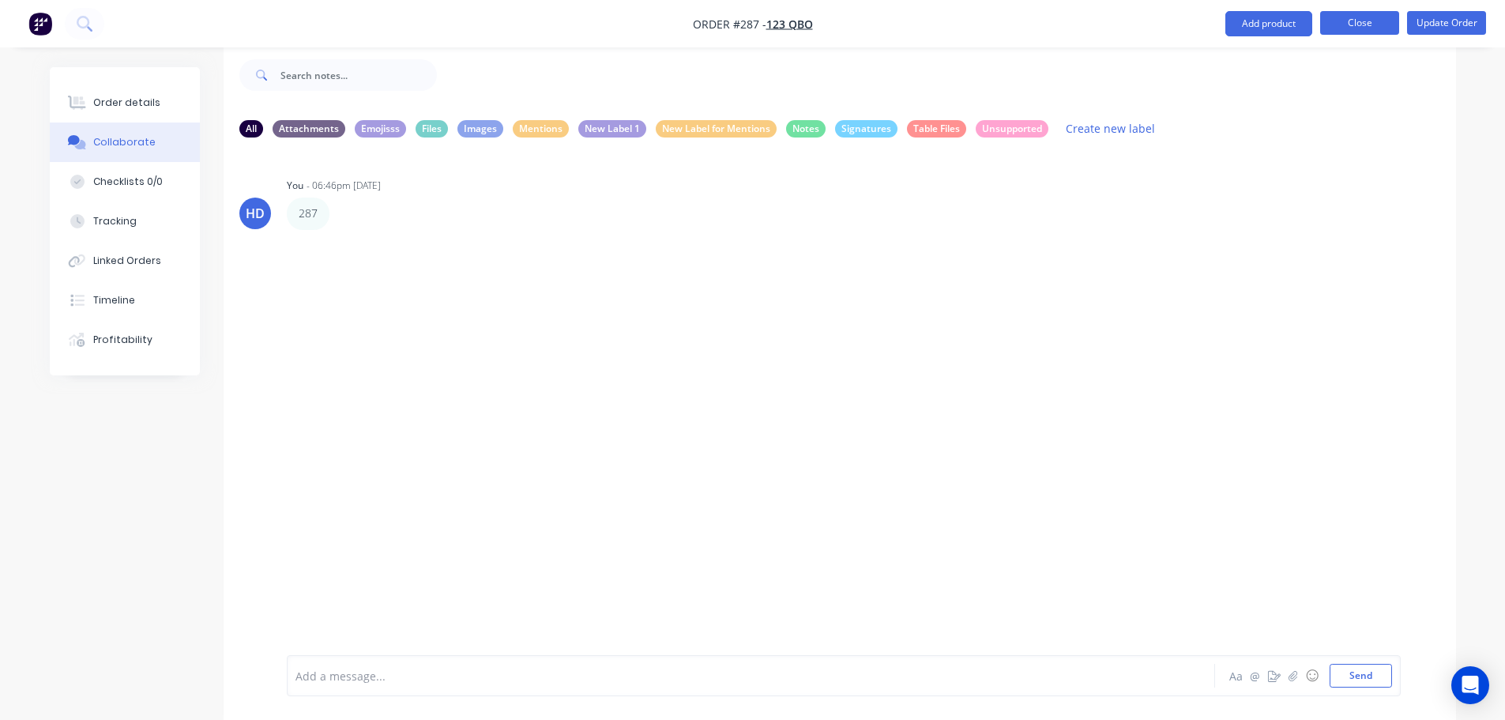
click at [1356, 19] on button "Close" at bounding box center [1359, 23] width 79 height 24
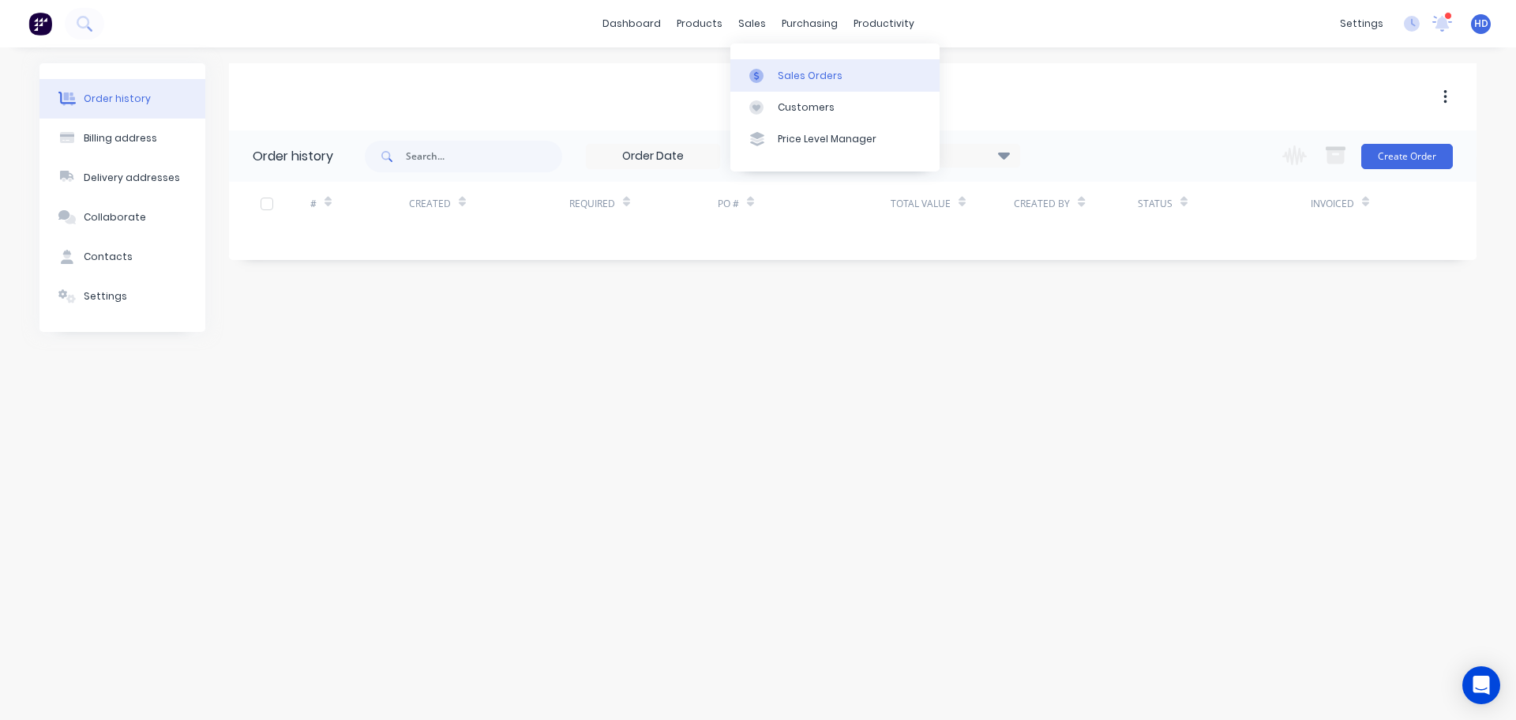
click at [825, 78] on div "Sales Orders" at bounding box center [810, 76] width 65 height 14
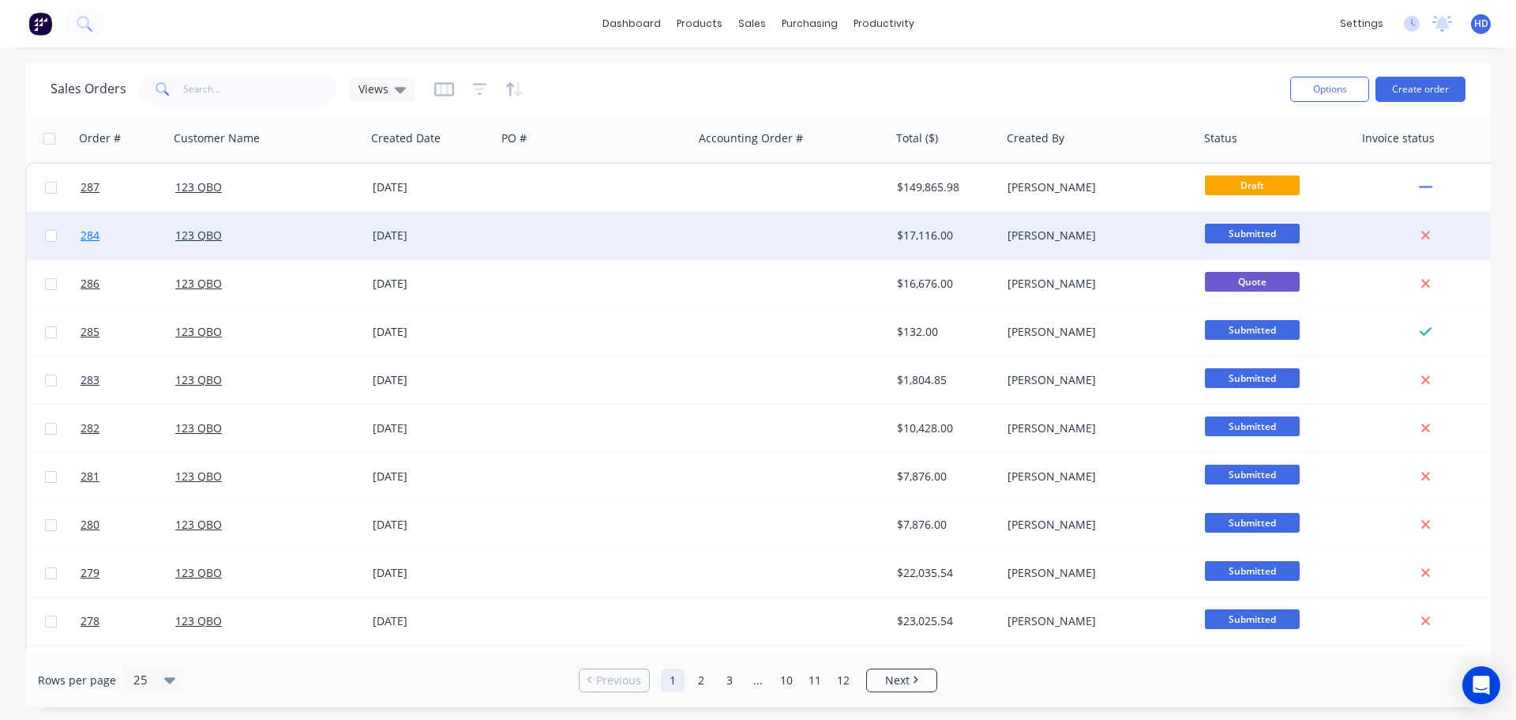
click at [116, 239] on link "284" at bounding box center [128, 235] width 95 height 47
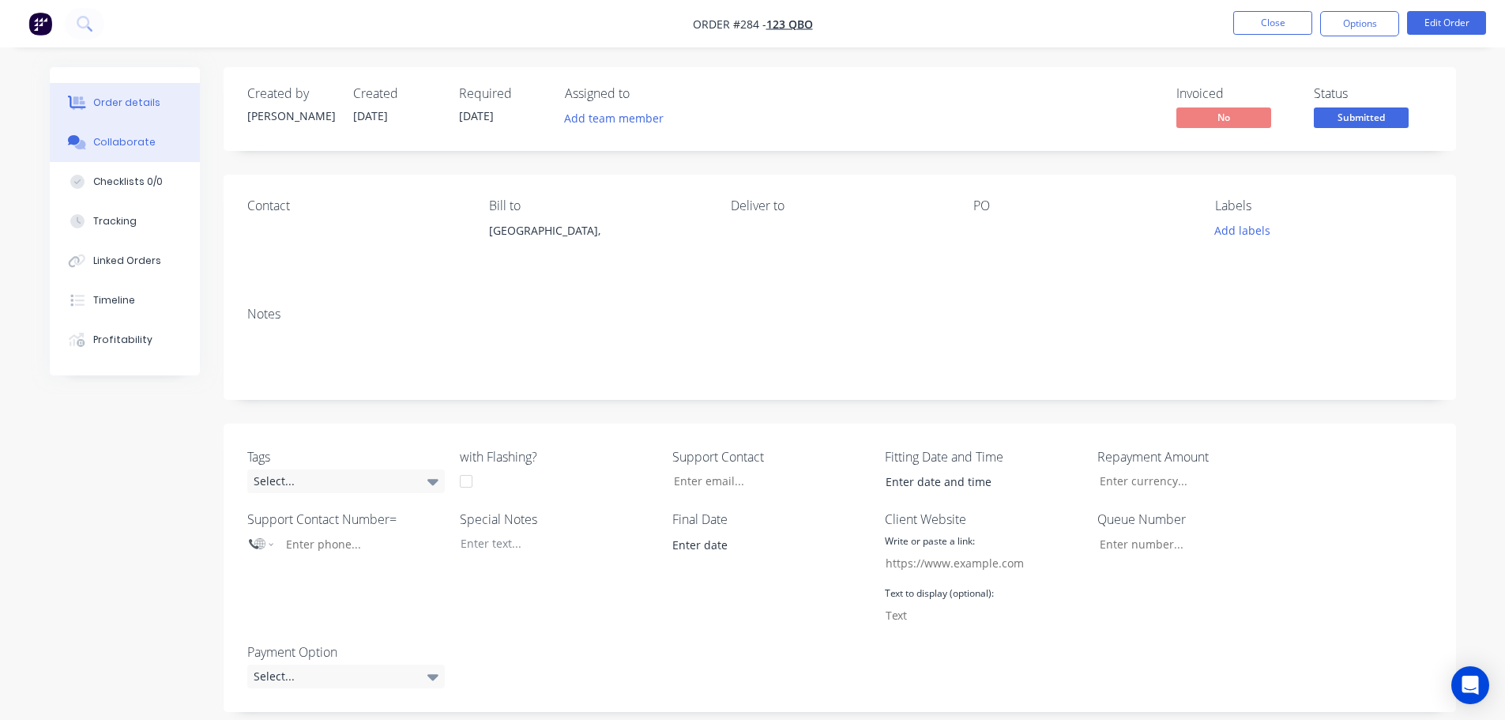
click at [147, 144] on div "Collaborate" at bounding box center [124, 142] width 62 height 14
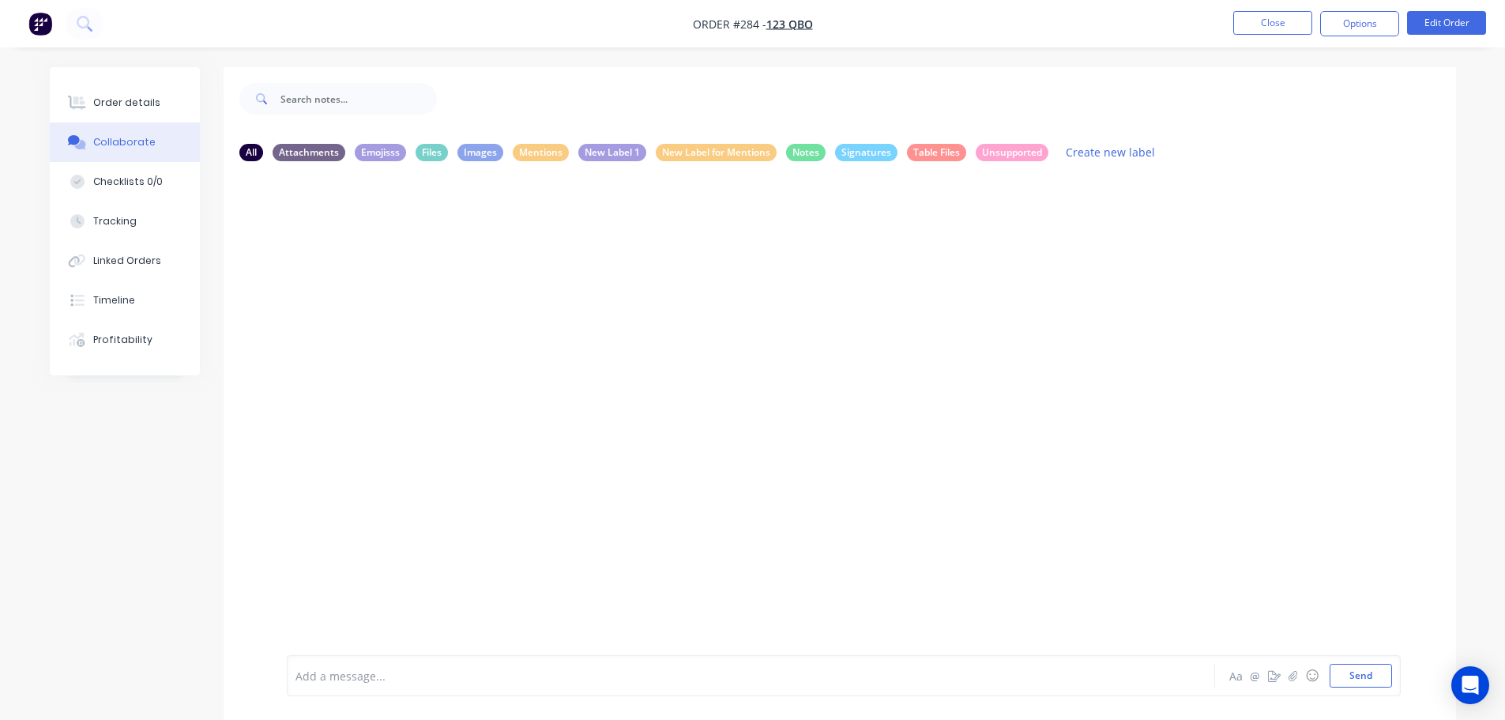
click at [468, 678] on div at bounding box center [706, 675] width 821 height 17
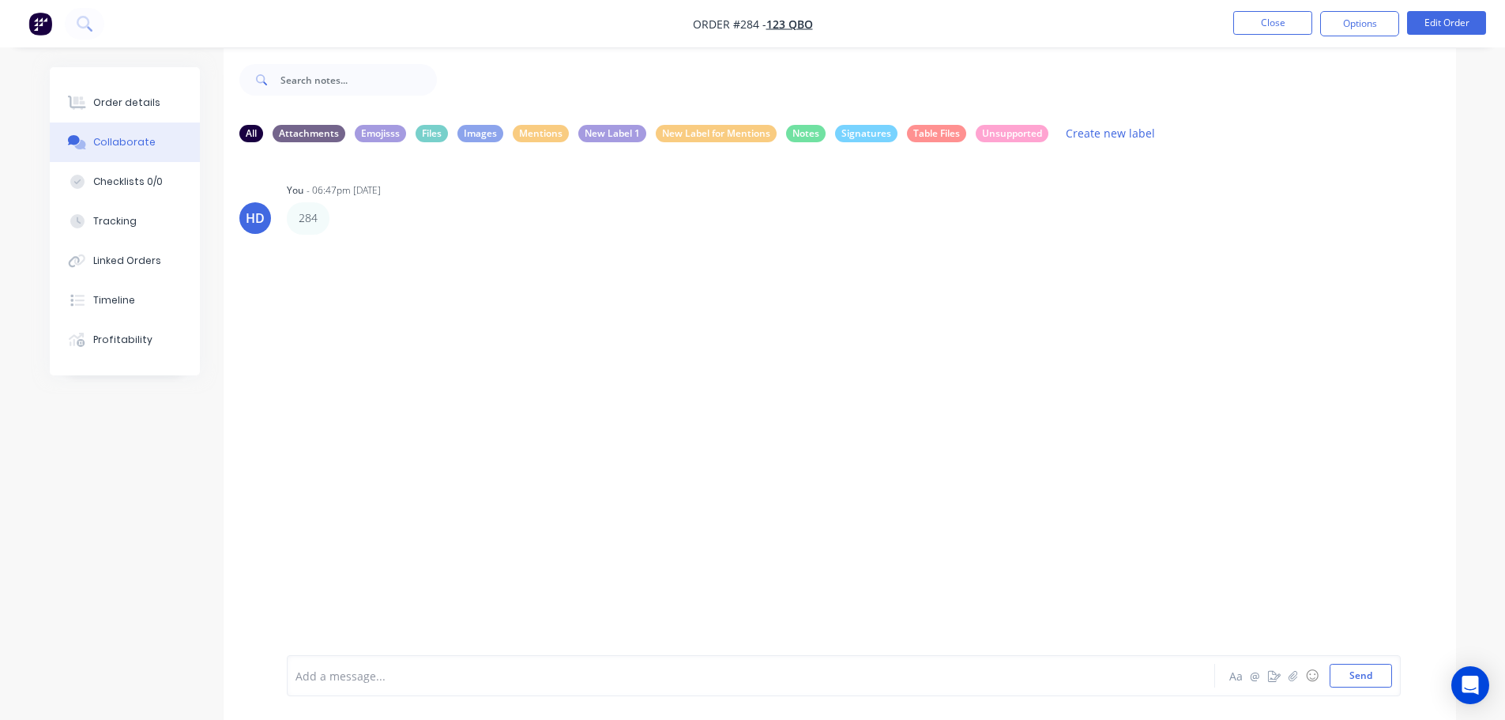
scroll to position [24, 0]
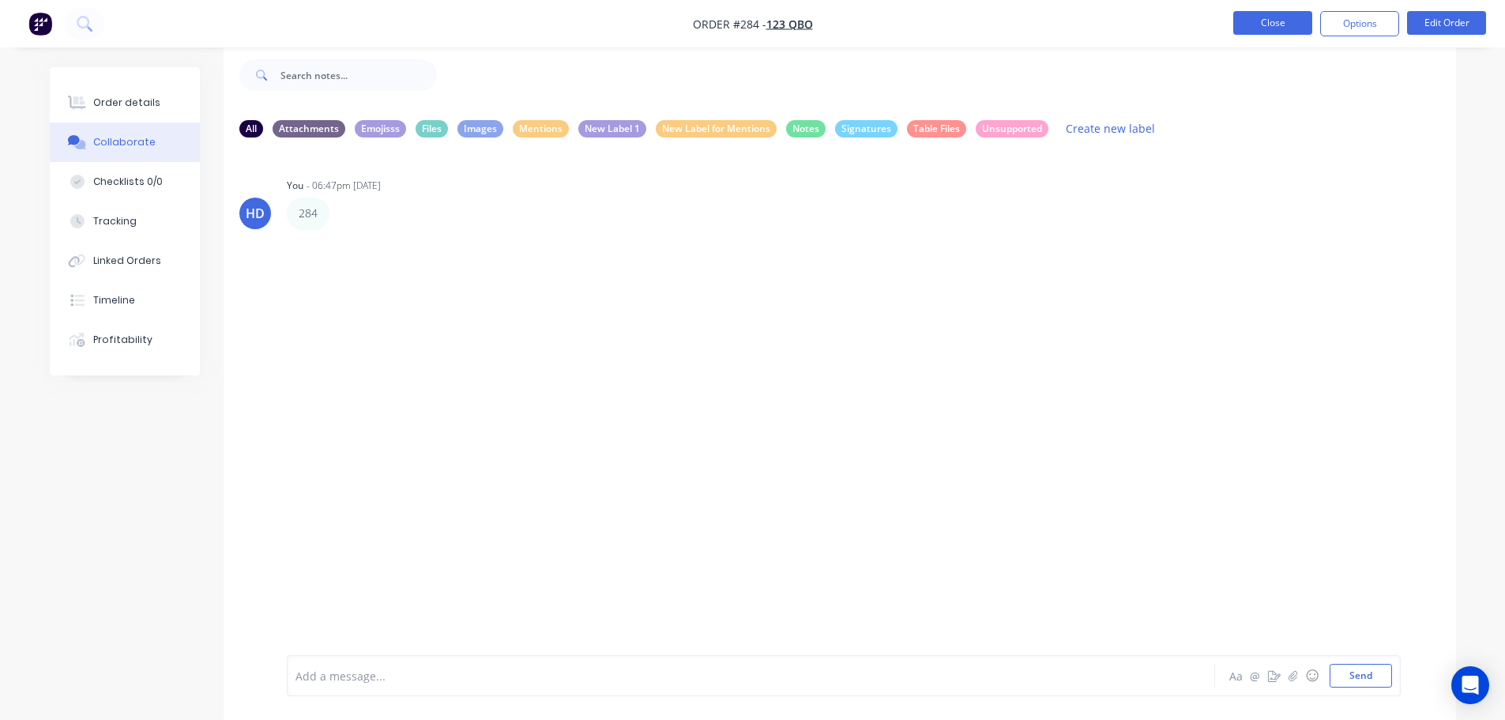
click at [1280, 24] on button "Close" at bounding box center [1272, 23] width 79 height 24
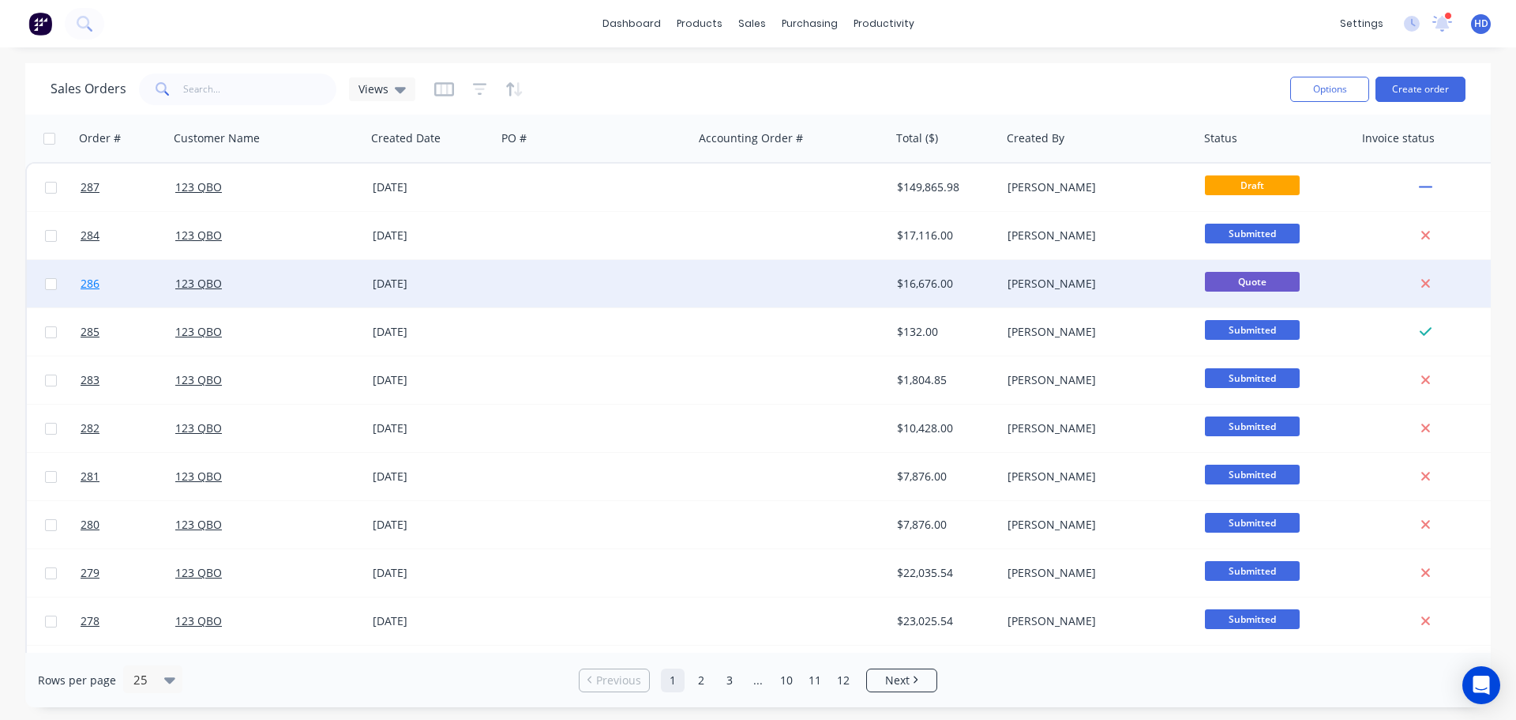
click at [123, 287] on link "286" at bounding box center [128, 283] width 95 height 47
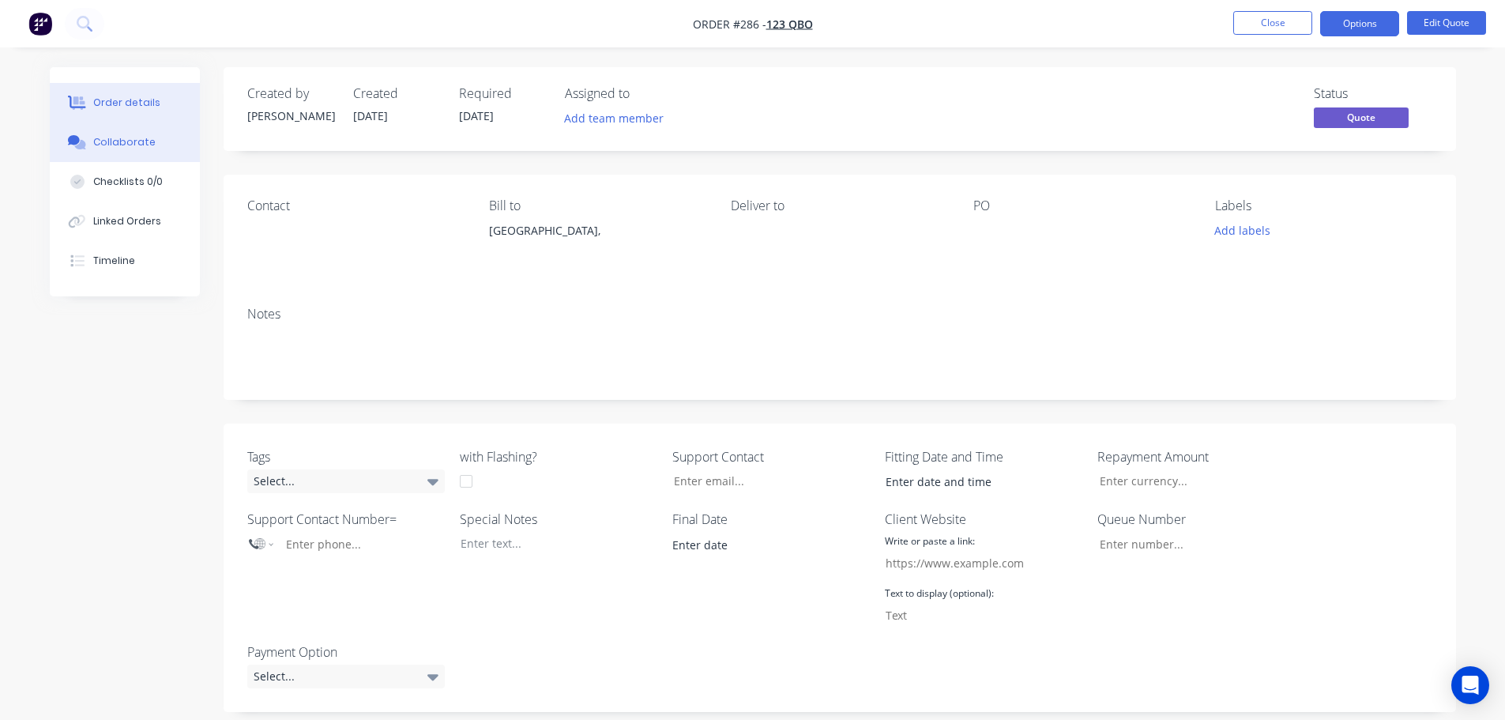
click at [146, 146] on div "Collaborate" at bounding box center [124, 142] width 62 height 14
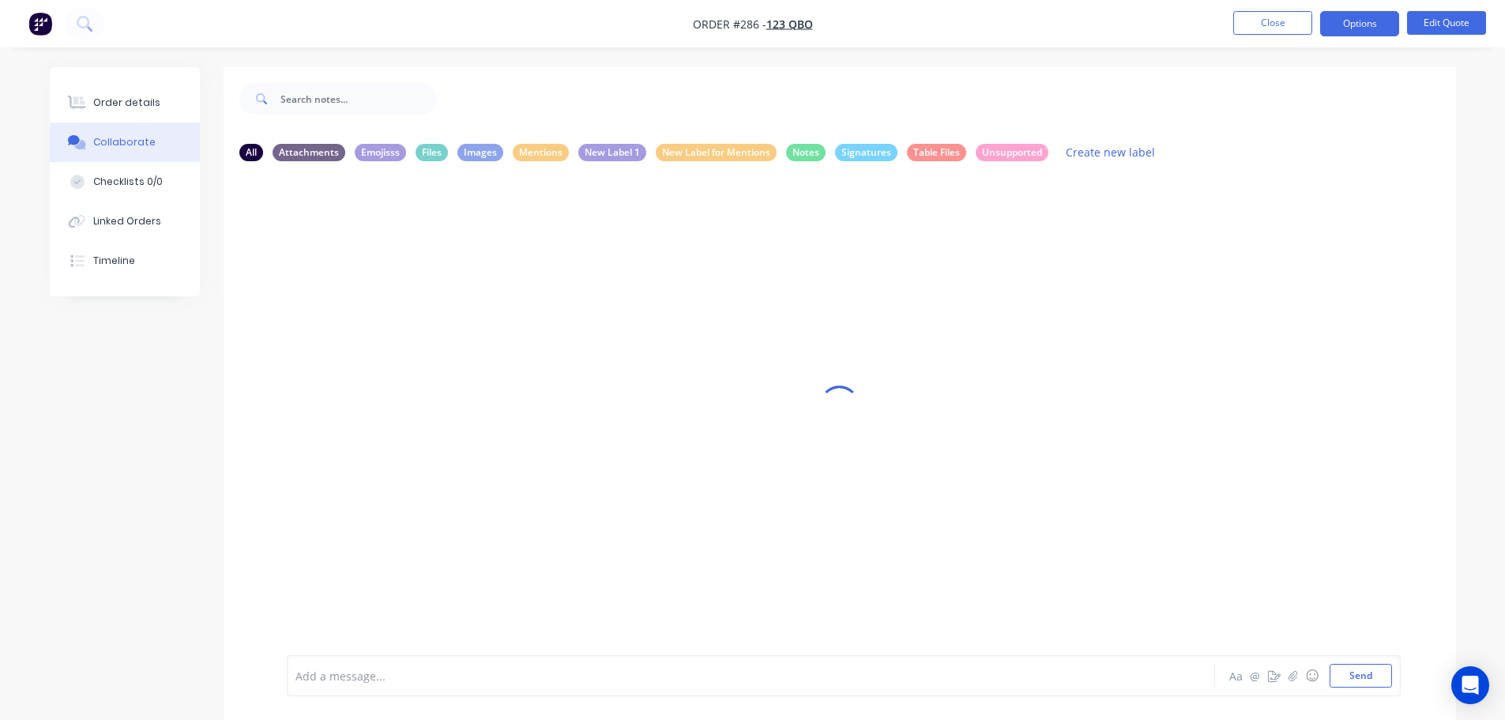
click at [536, 664] on div "Add a message..." at bounding box center [706, 675] width 822 height 24
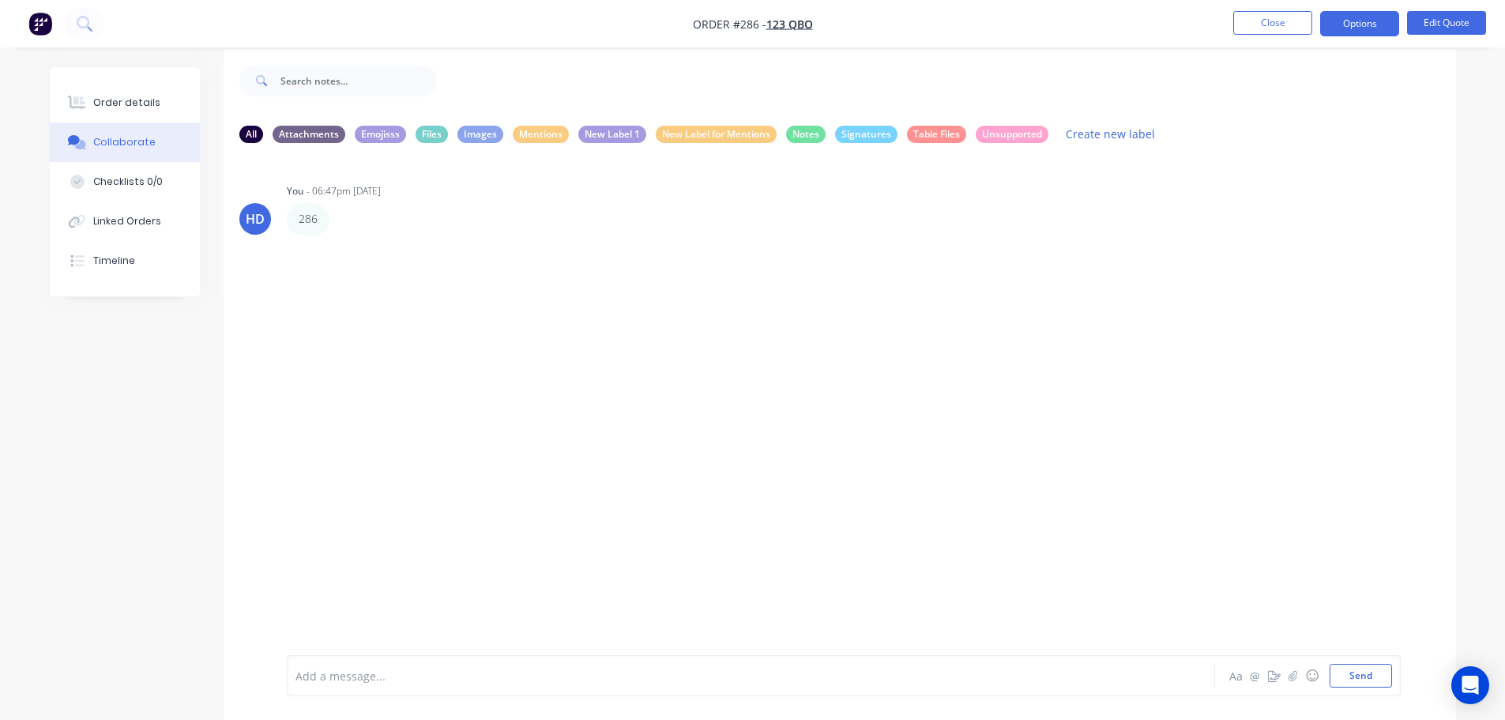
scroll to position [24, 0]
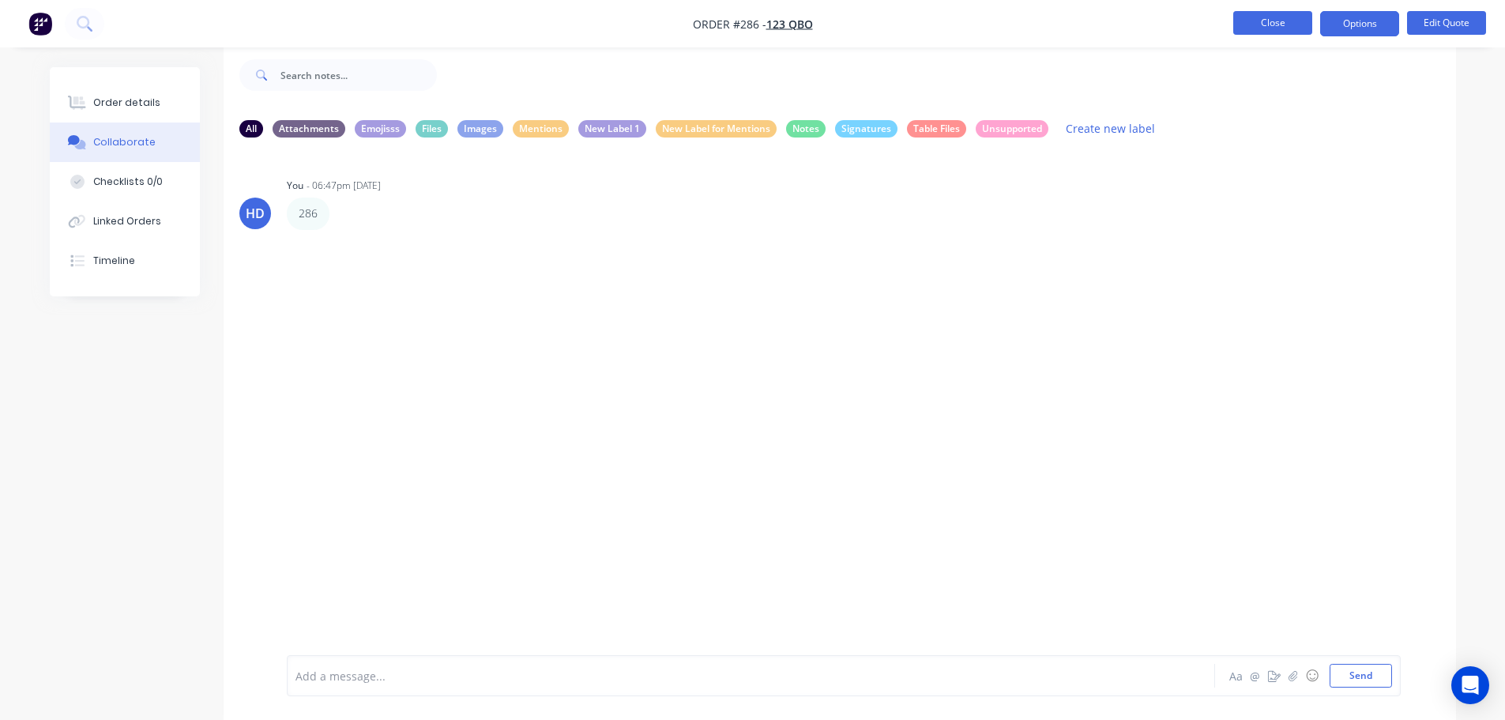
click at [1272, 13] on button "Close" at bounding box center [1272, 23] width 79 height 24
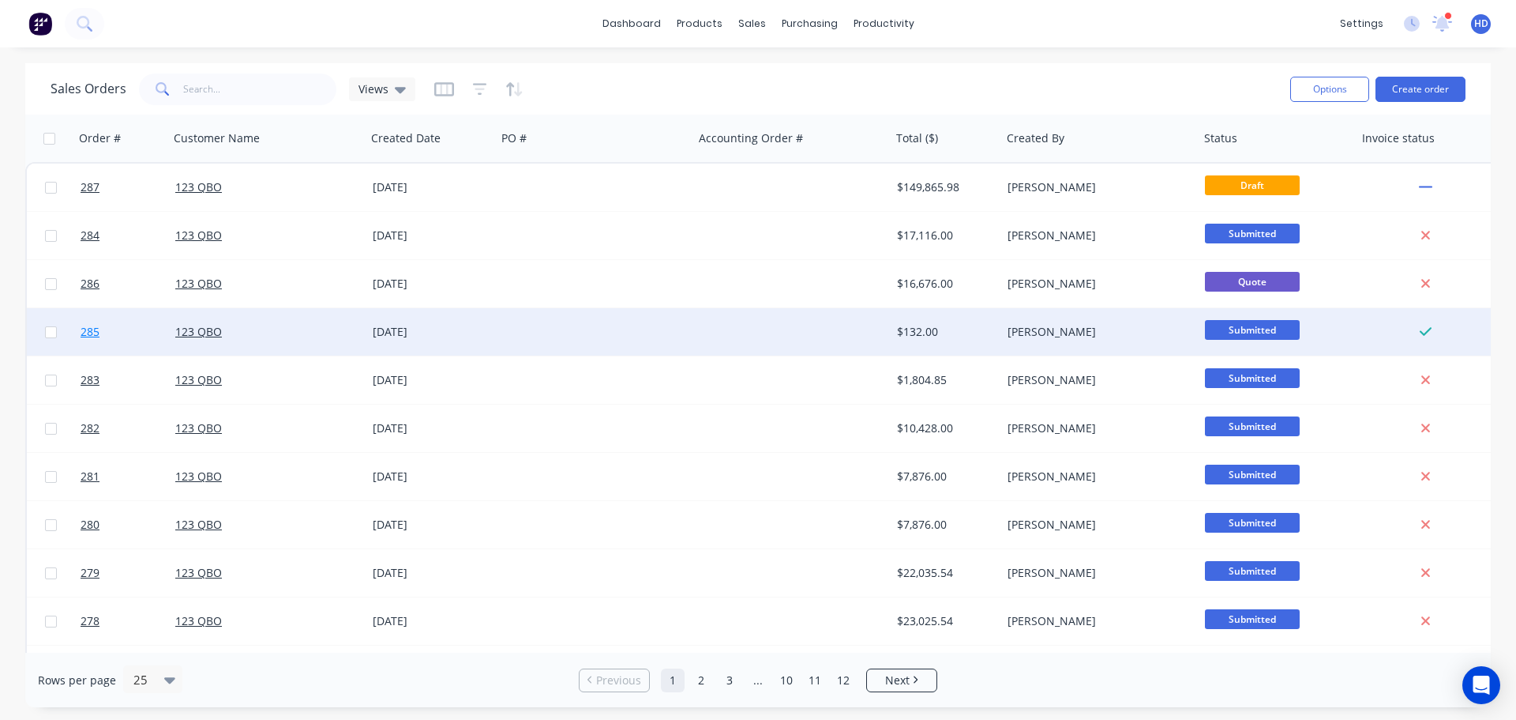
click at [126, 337] on link "285" at bounding box center [128, 331] width 95 height 47
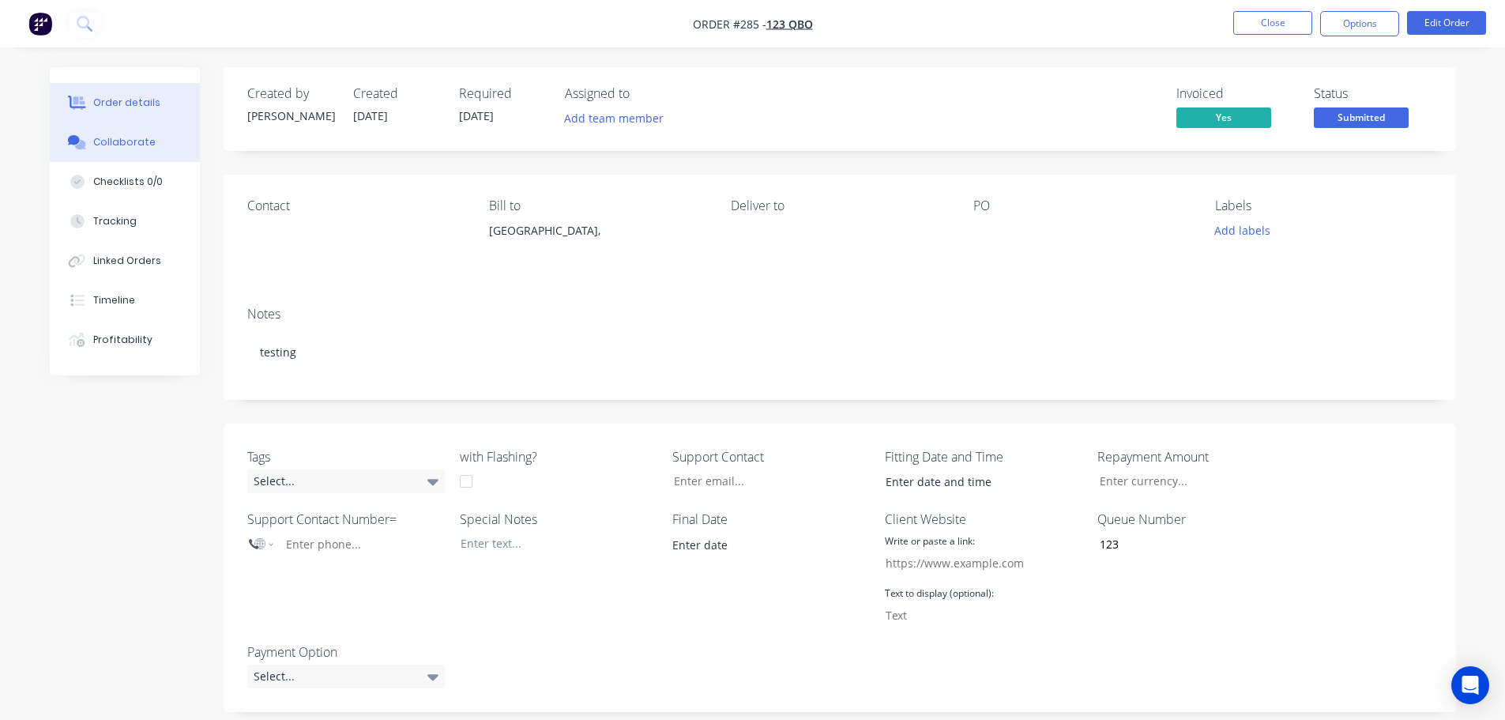
click at [162, 145] on button "Collaborate" at bounding box center [125, 141] width 150 height 39
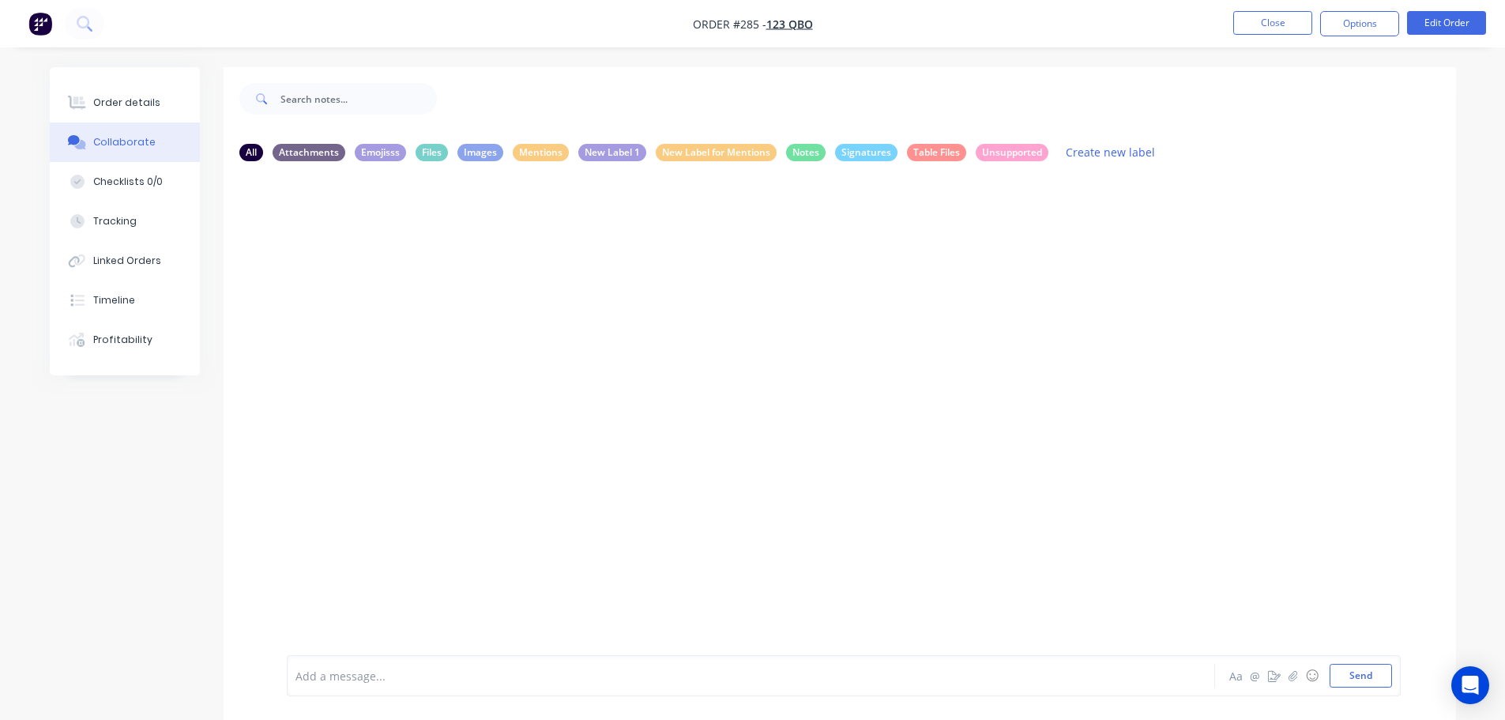
click at [425, 681] on div at bounding box center [706, 675] width 821 height 17
click at [1290, 29] on button "Close" at bounding box center [1272, 23] width 79 height 24
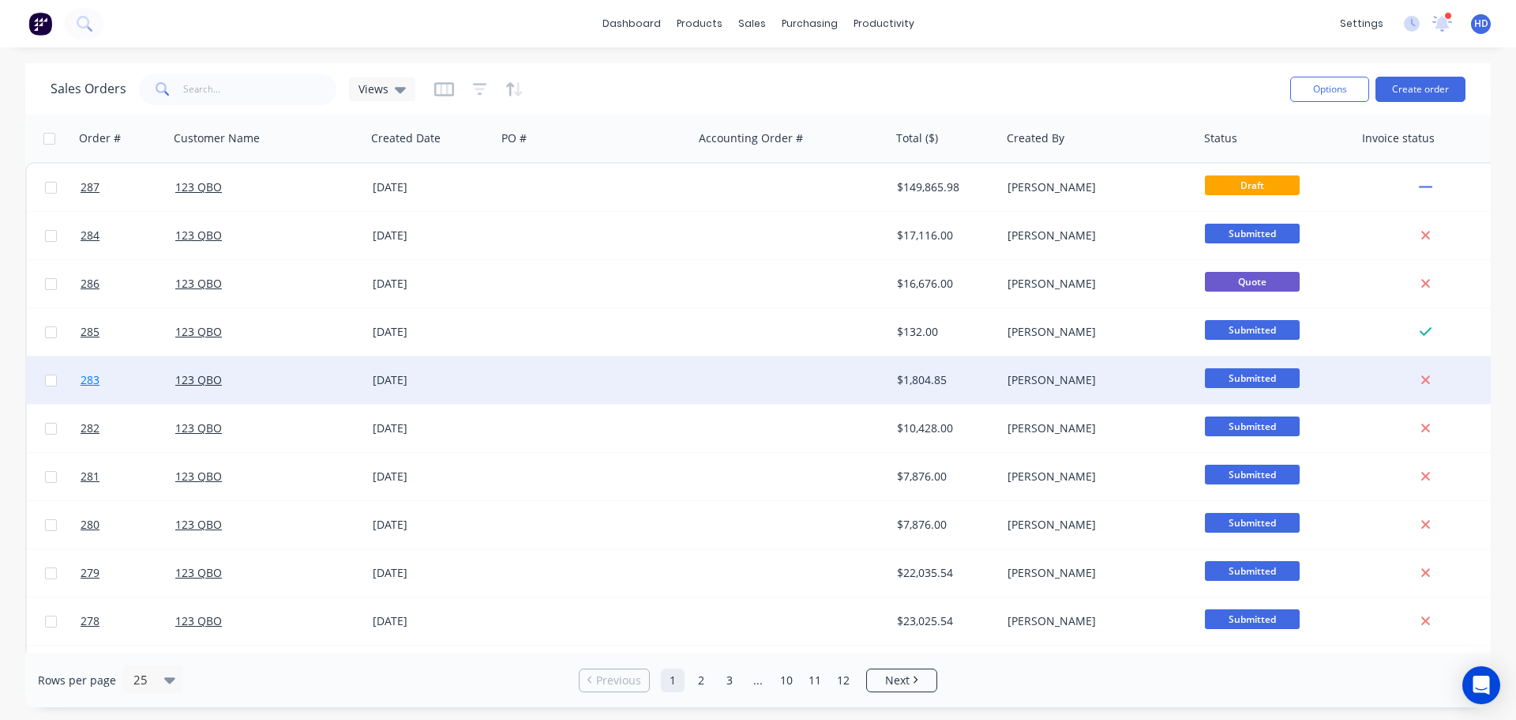
click at [117, 387] on link "283" at bounding box center [128, 379] width 95 height 47
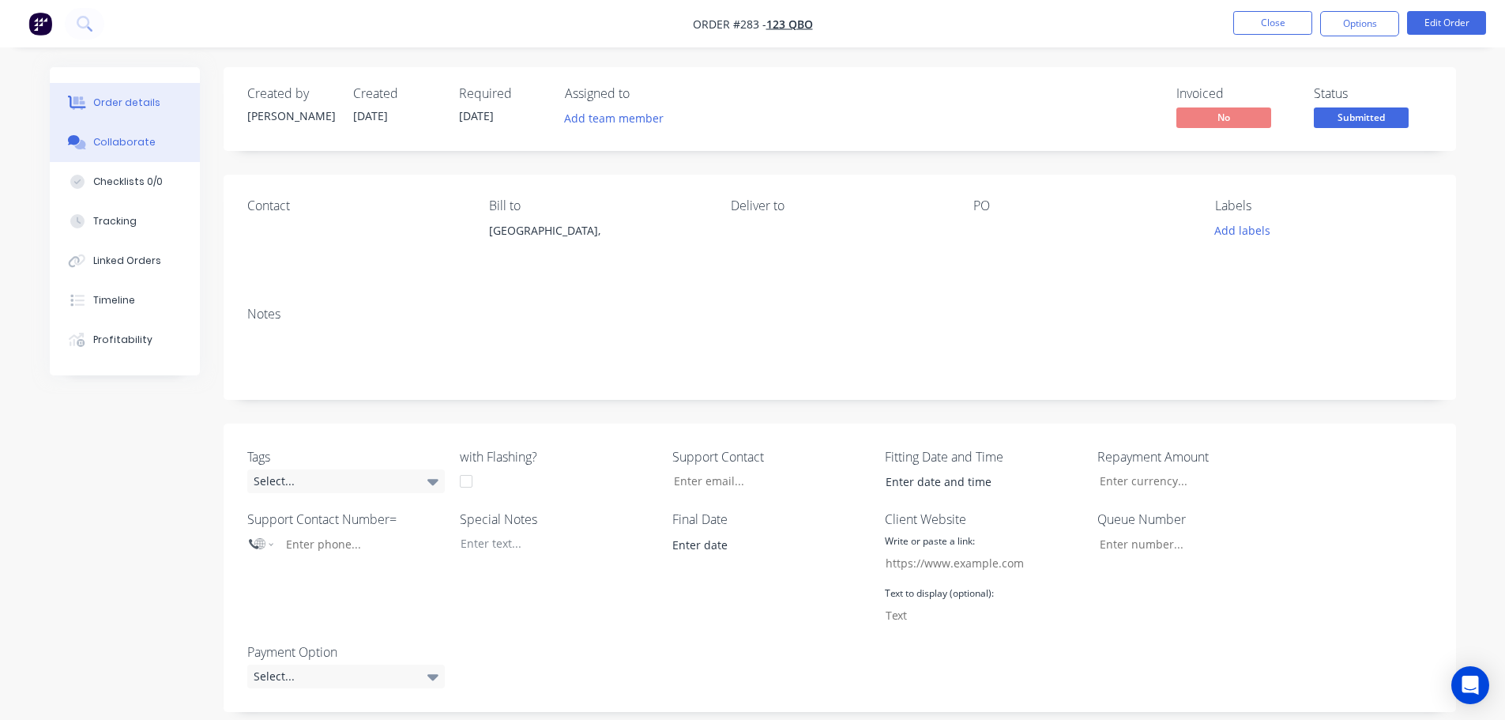
click at [144, 146] on div "Collaborate" at bounding box center [124, 142] width 62 height 14
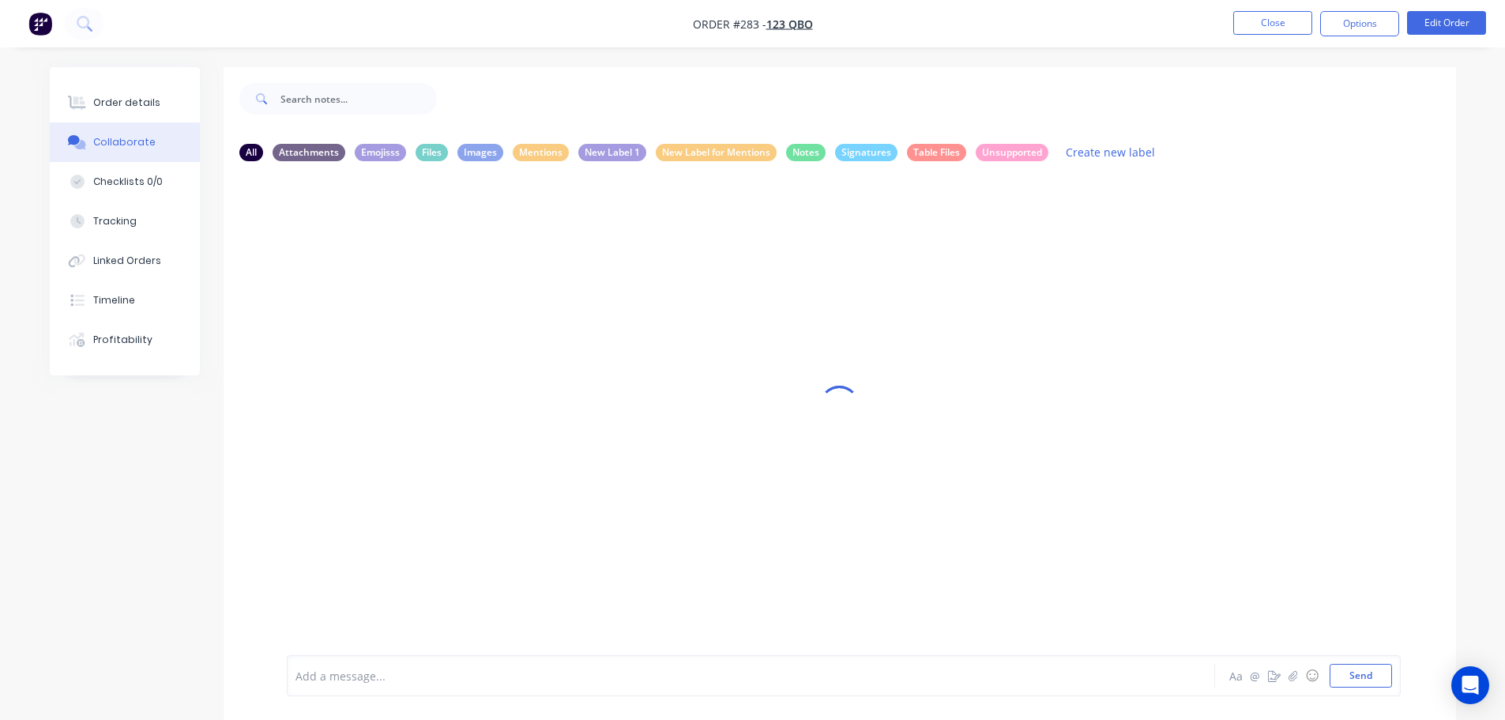
click at [644, 663] on div "Add a message..." at bounding box center [706, 675] width 822 height 24
click at [1280, 17] on button "Close" at bounding box center [1272, 23] width 79 height 24
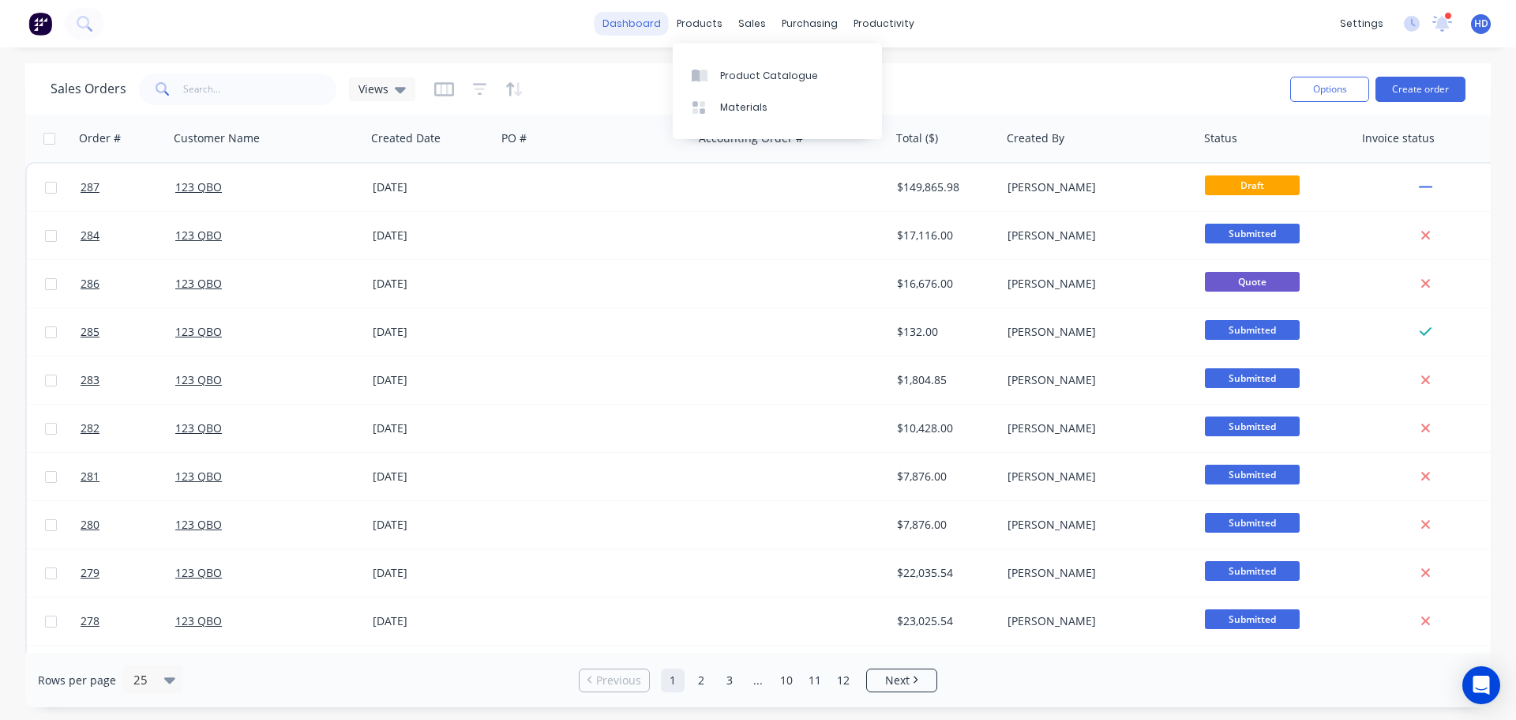
click at [637, 23] on link "dashboard" at bounding box center [632, 24] width 74 height 24
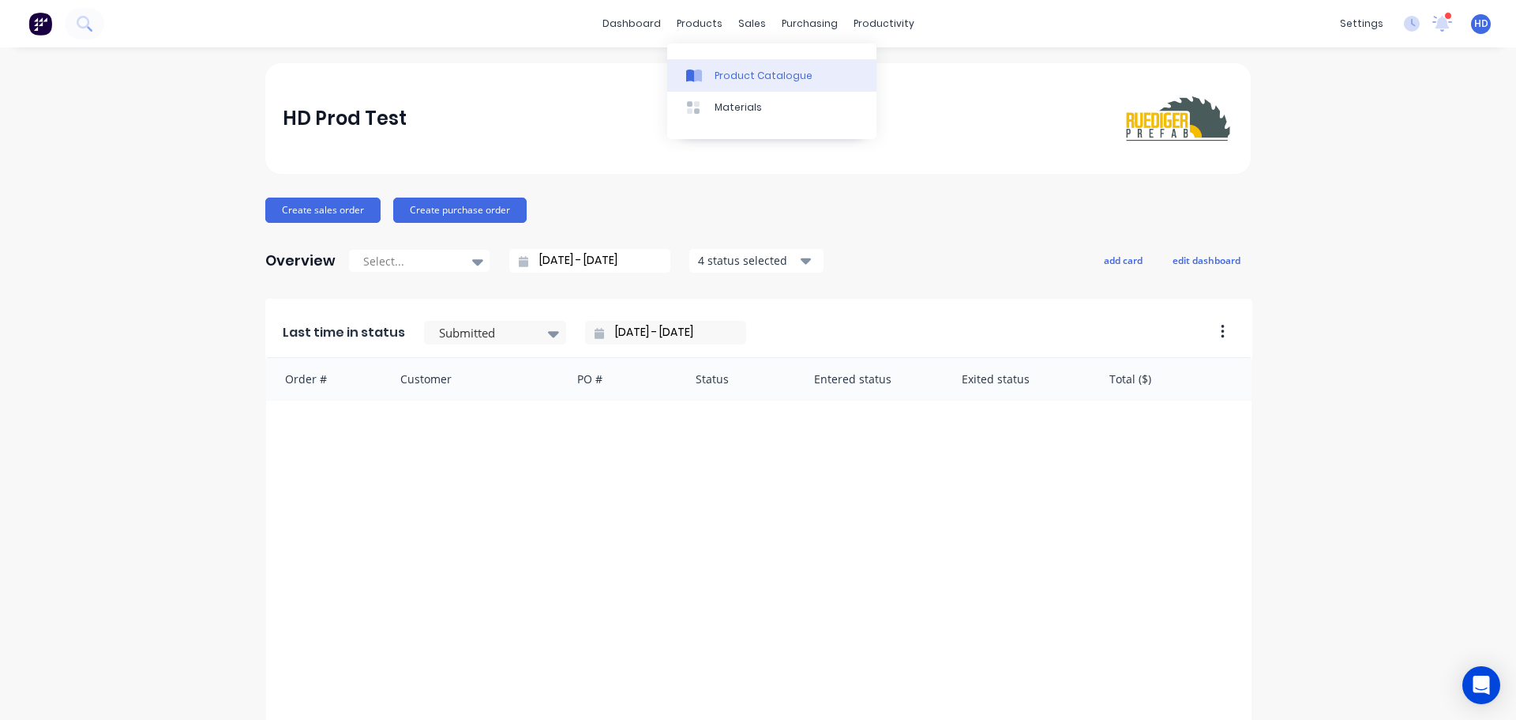
drag, startPoint x: 764, startPoint y: 77, endPoint x: 716, endPoint y: 80, distance: 48.2
click at [761, 79] on div "Product Catalogue" at bounding box center [764, 76] width 98 height 14
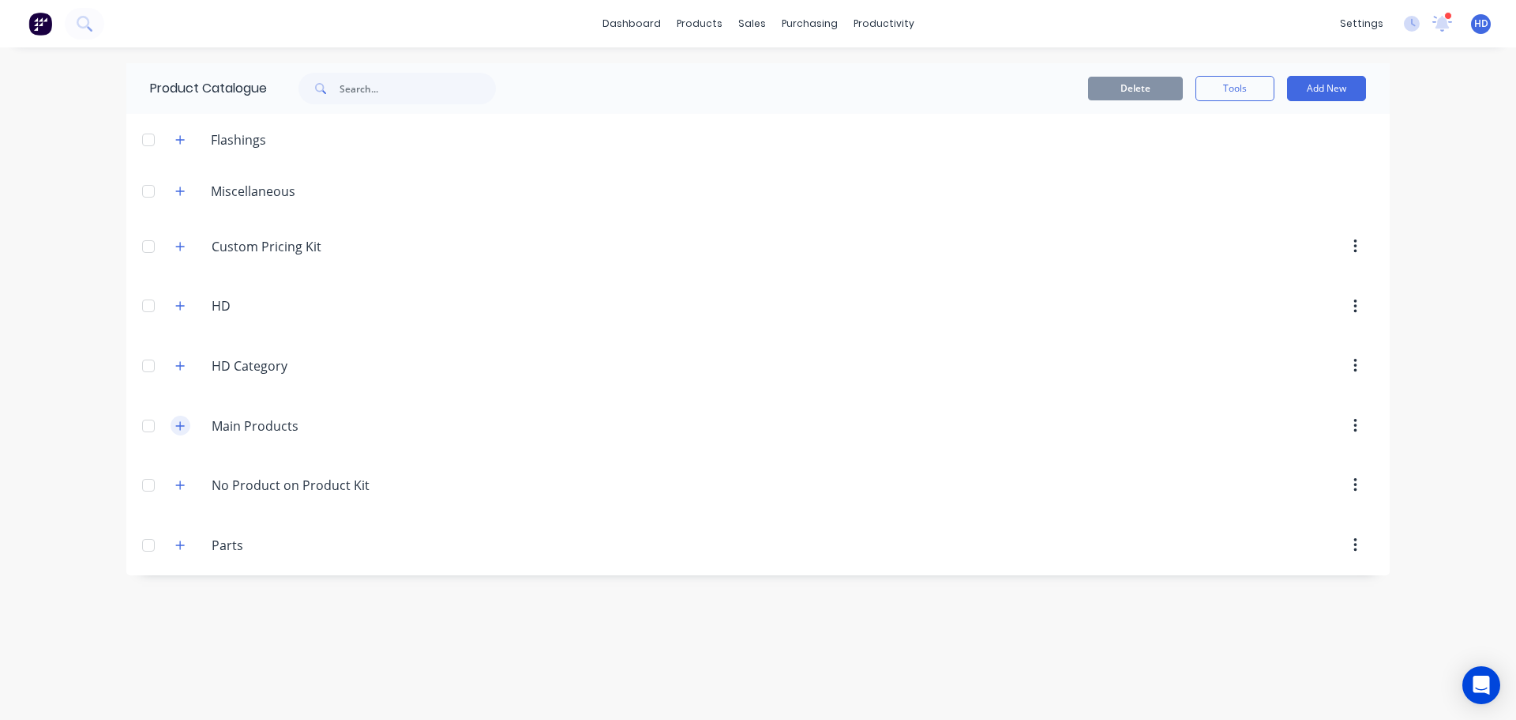
click at [186, 428] on button "button" at bounding box center [181, 425] width 20 height 20
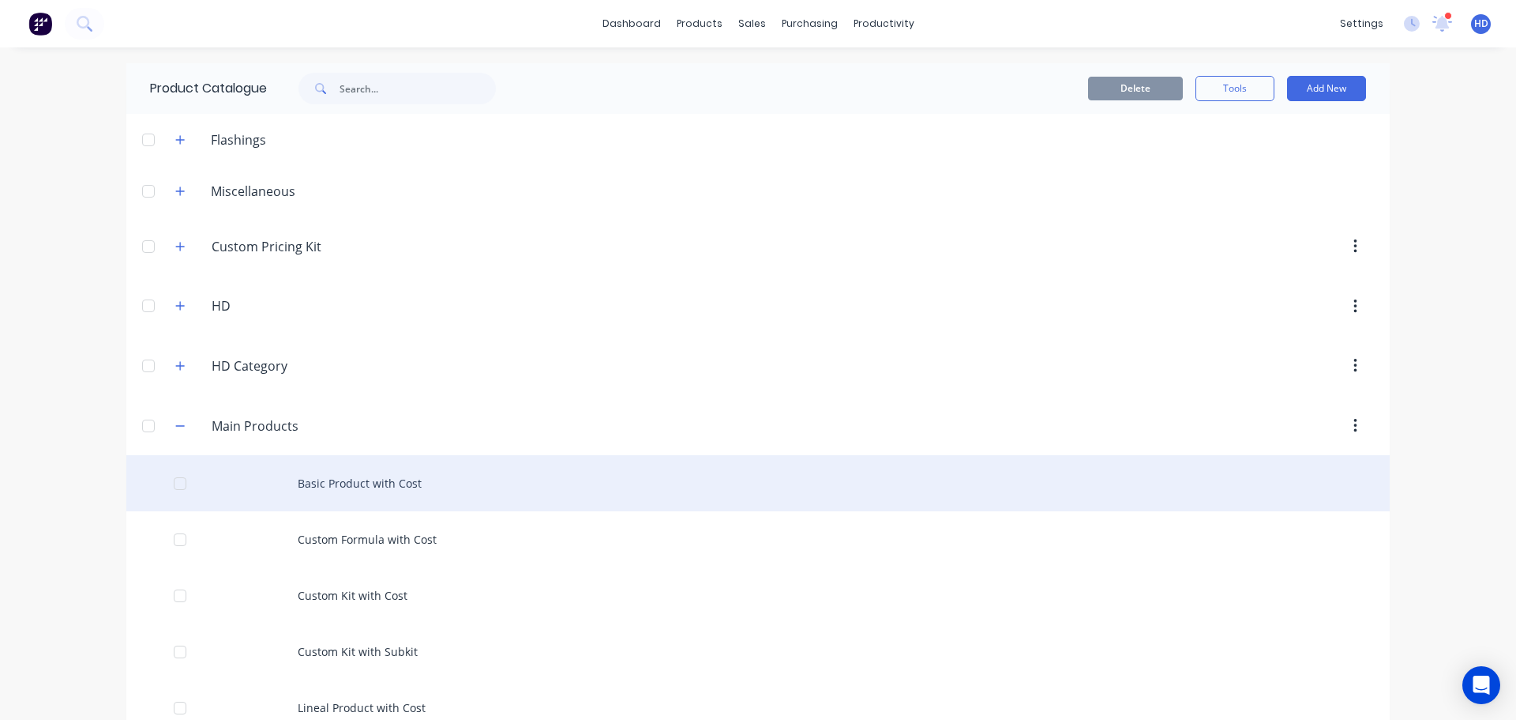
click at [391, 485] on div "Basic Product with Cost" at bounding box center [758, 483] width 1264 height 56
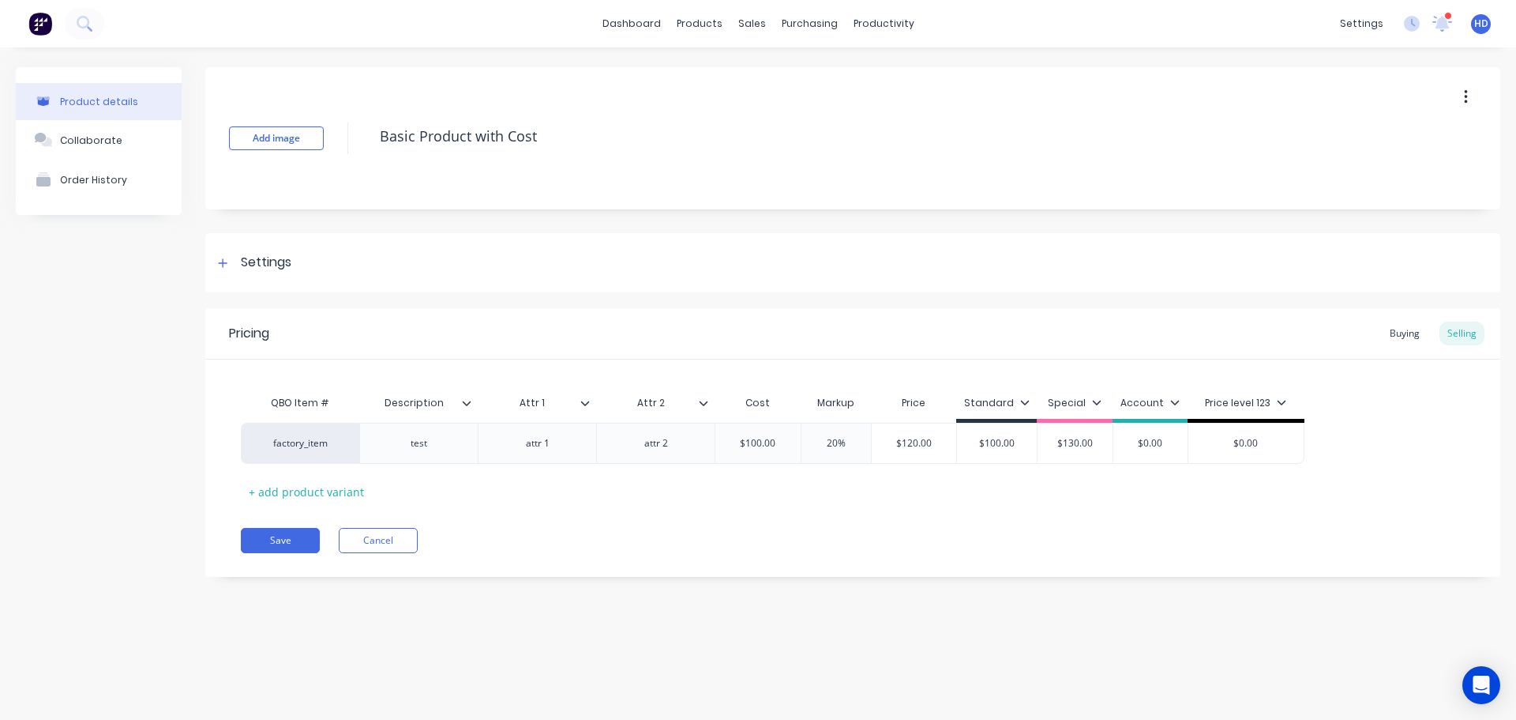
click at [588, 411] on div "Attr 1" at bounding box center [537, 402] width 118 height 39
click at [587, 401] on icon at bounding box center [585, 402] width 9 height 9
drag, startPoint x: 704, startPoint y: 540, endPoint x: 684, endPoint y: 443, distance: 99.1
click at [704, 536] on div "Save Cancel" at bounding box center [871, 540] width 1260 height 25
click at [704, 401] on icon at bounding box center [703, 402] width 9 height 9
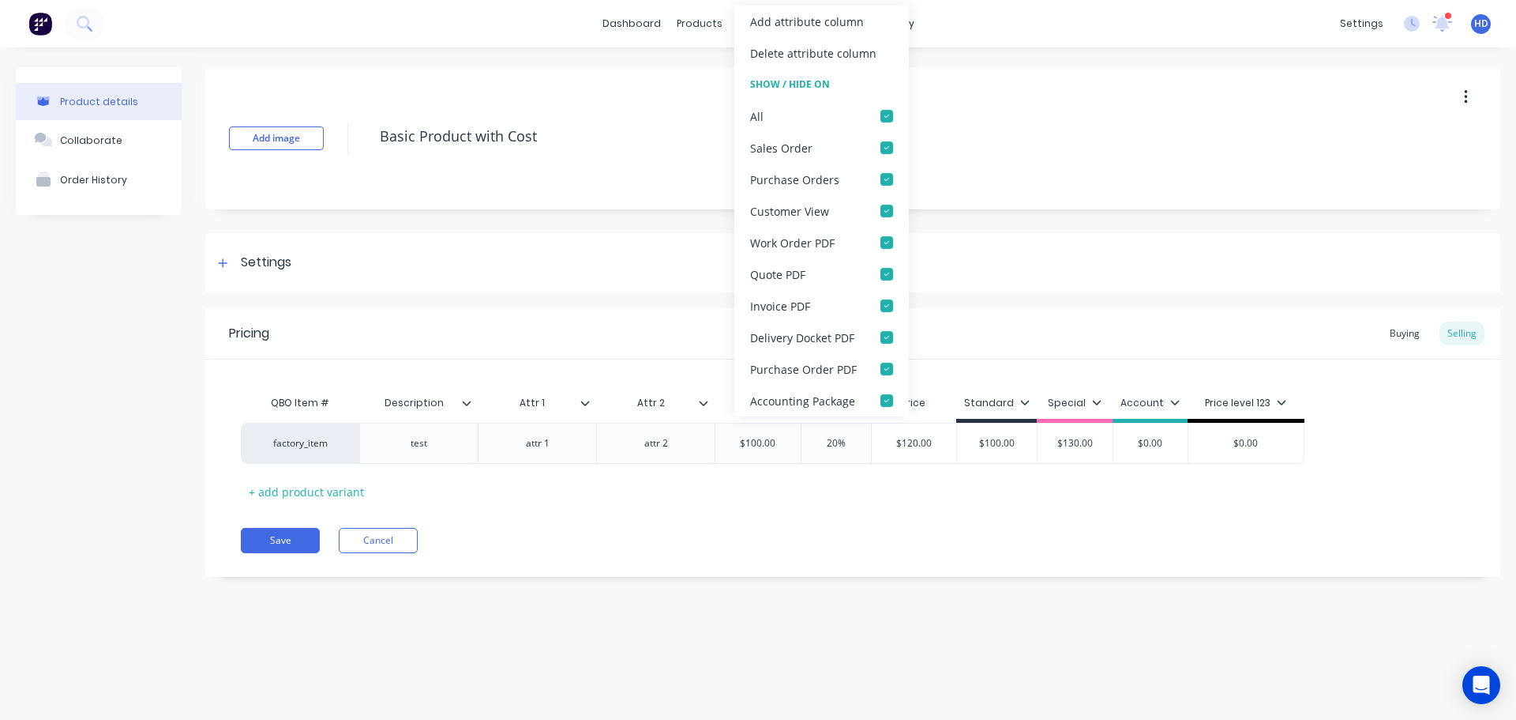
type textarea "x"
click at [720, 541] on div "Save Cancel" at bounding box center [871, 540] width 1260 height 25
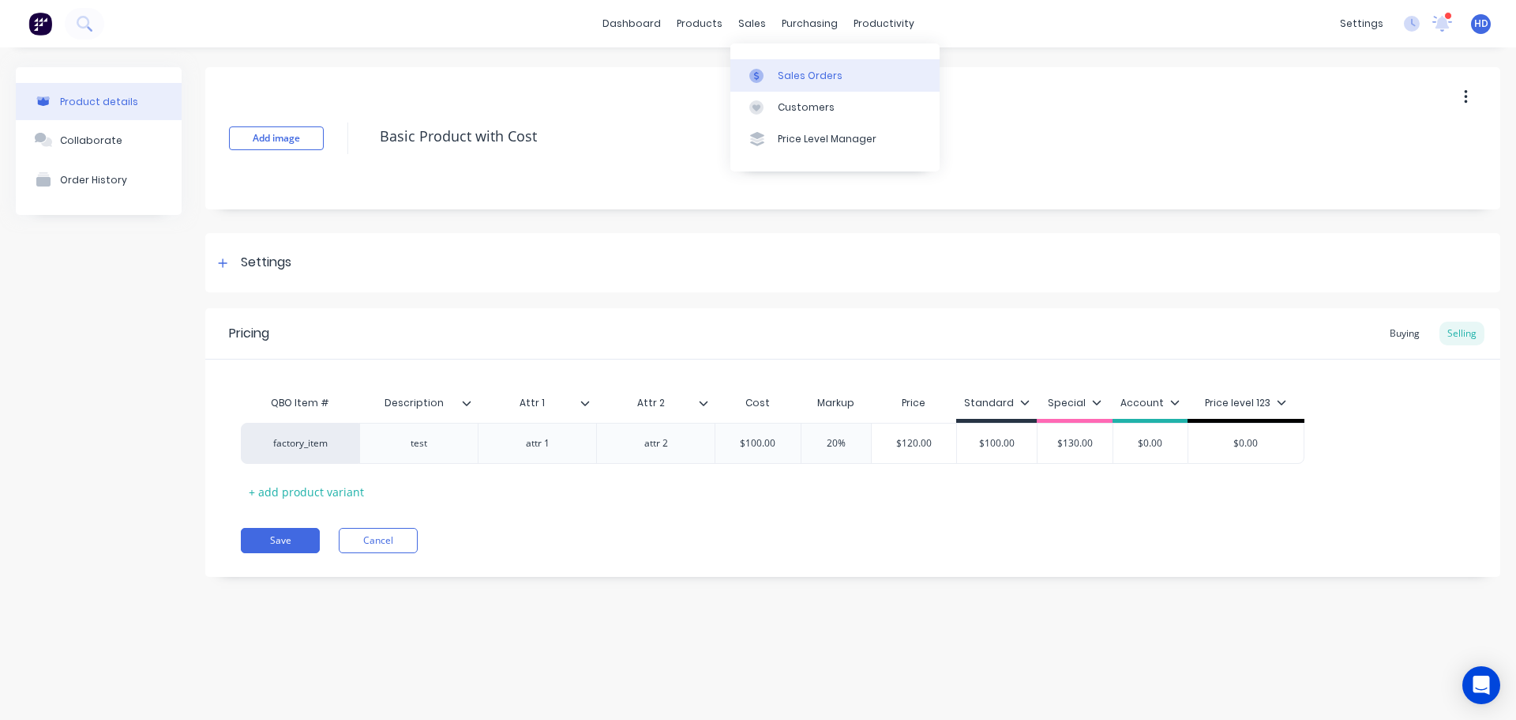
click at [801, 77] on div "Sales Orders" at bounding box center [810, 76] width 65 height 14
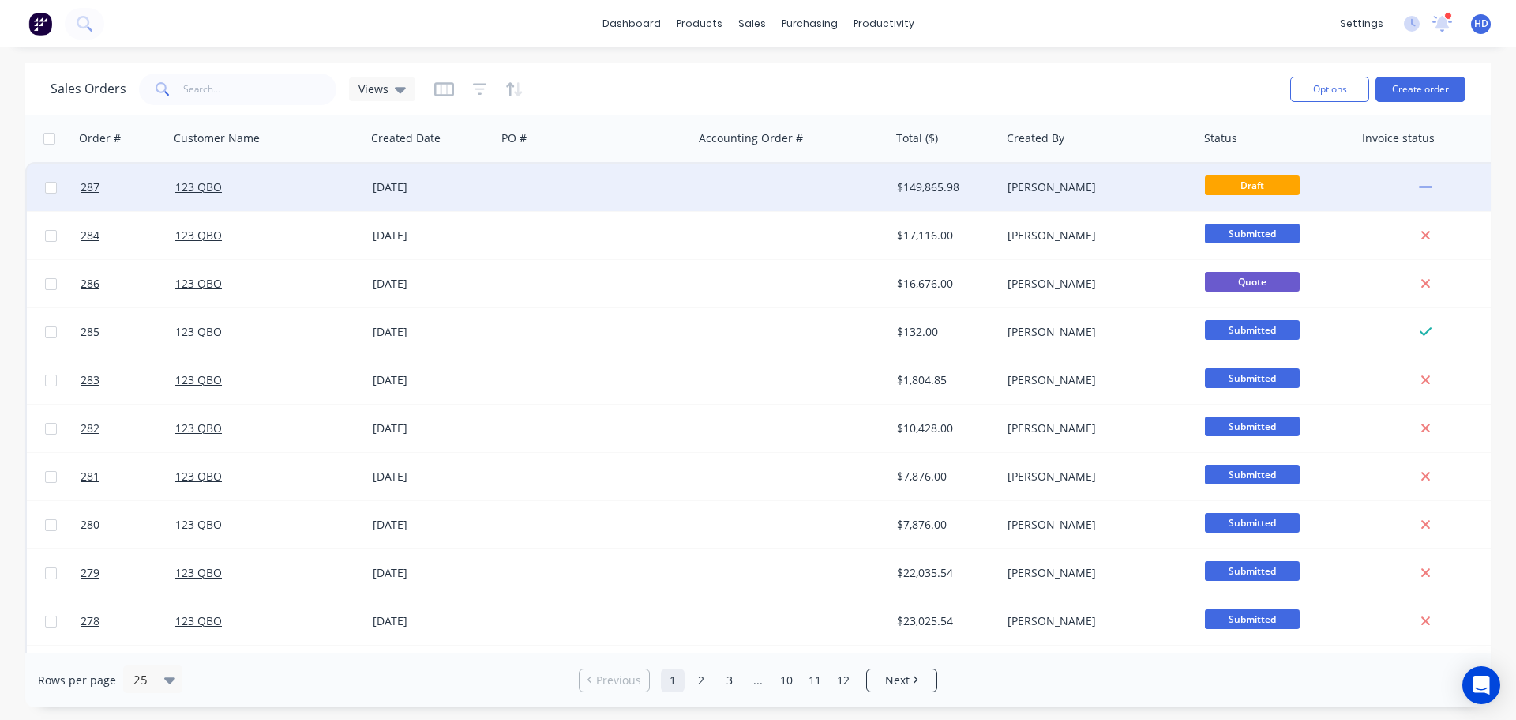
click at [648, 182] on div at bounding box center [595, 186] width 197 height 47
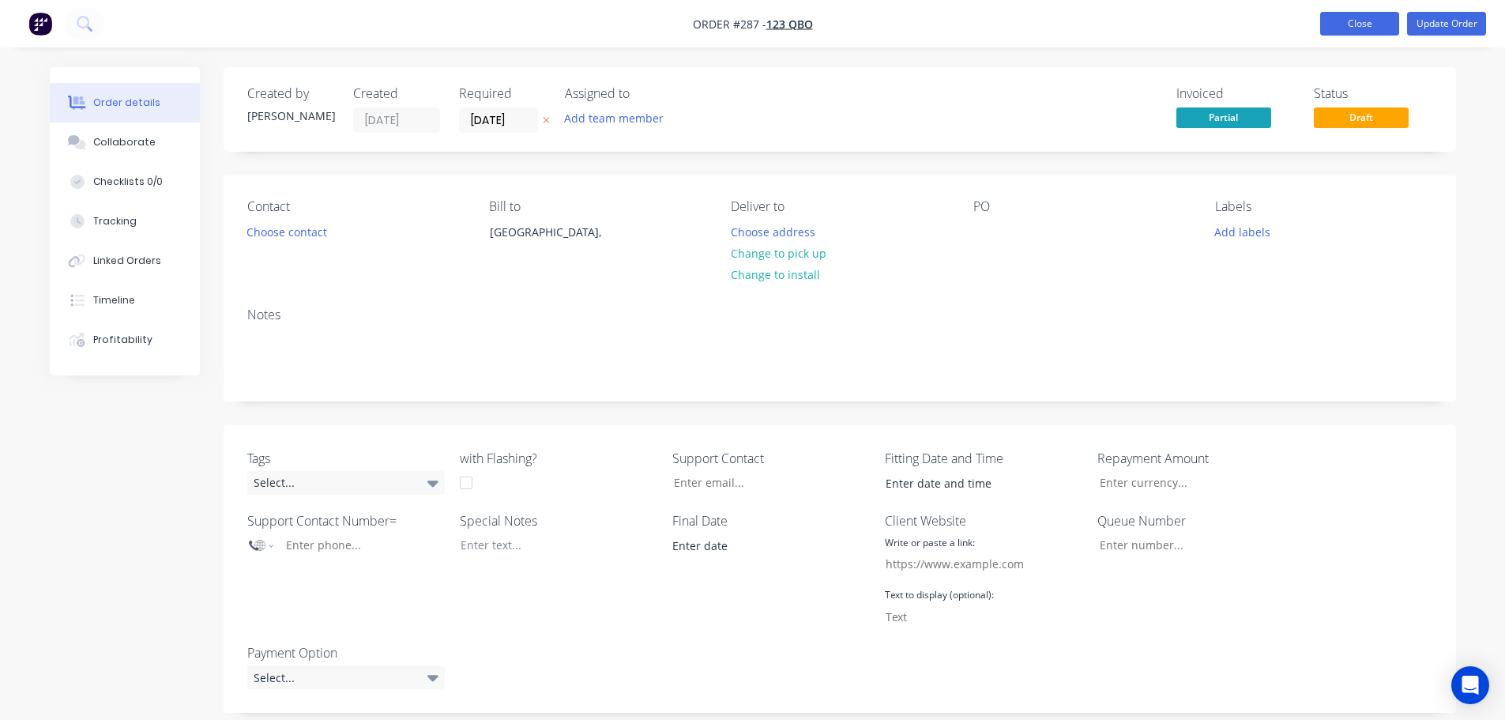
click at [1362, 20] on button "Close" at bounding box center [1359, 24] width 79 height 24
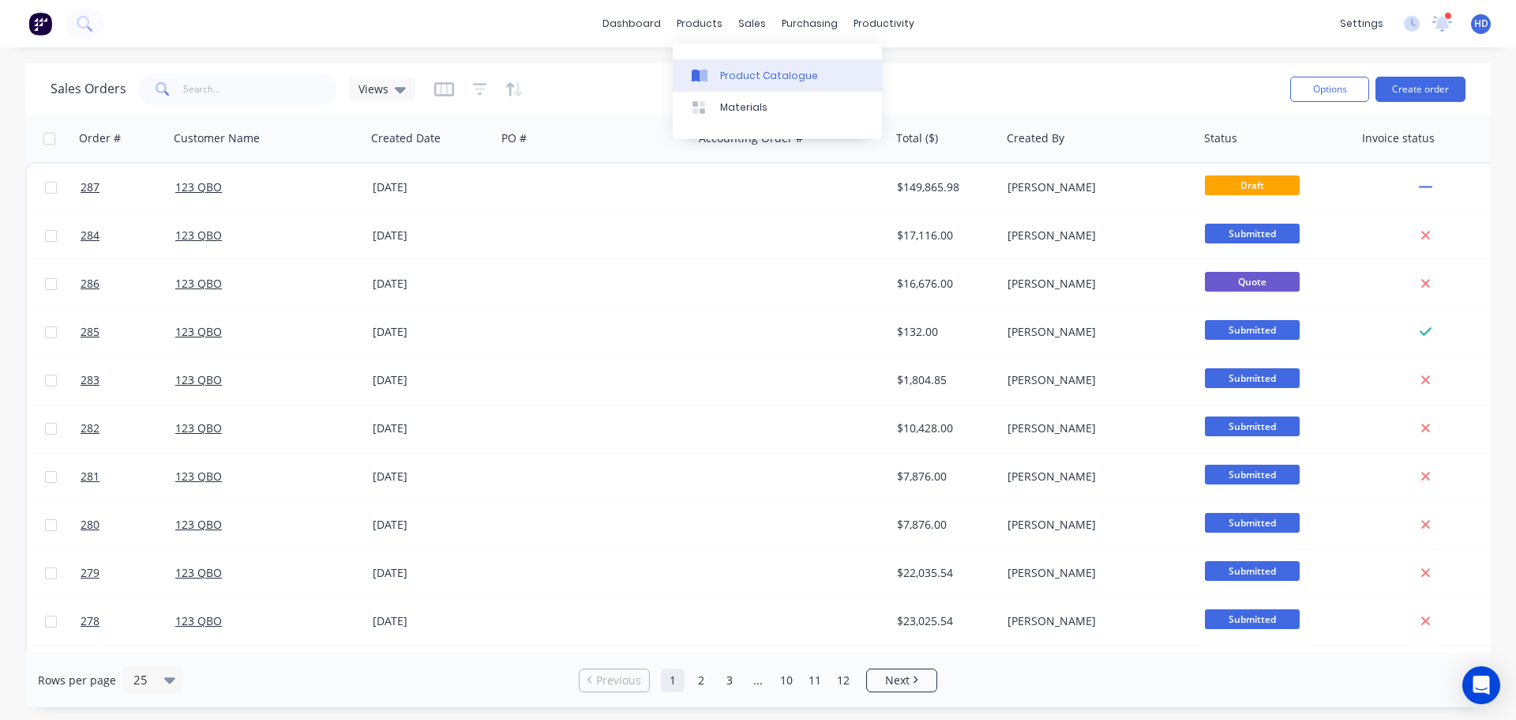
click at [753, 69] on div "Product Catalogue" at bounding box center [769, 76] width 98 height 14
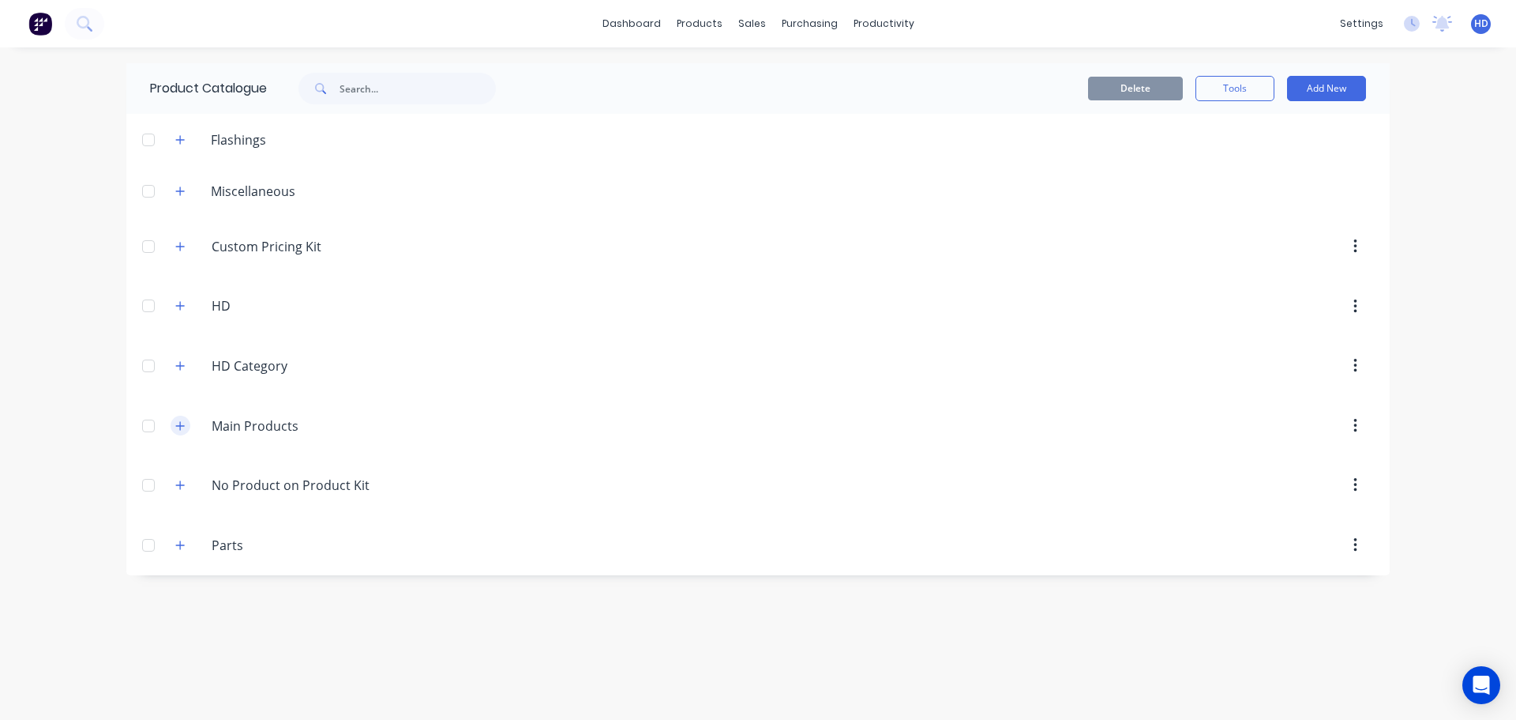
click at [183, 424] on icon "button" at bounding box center [179, 425] width 9 height 11
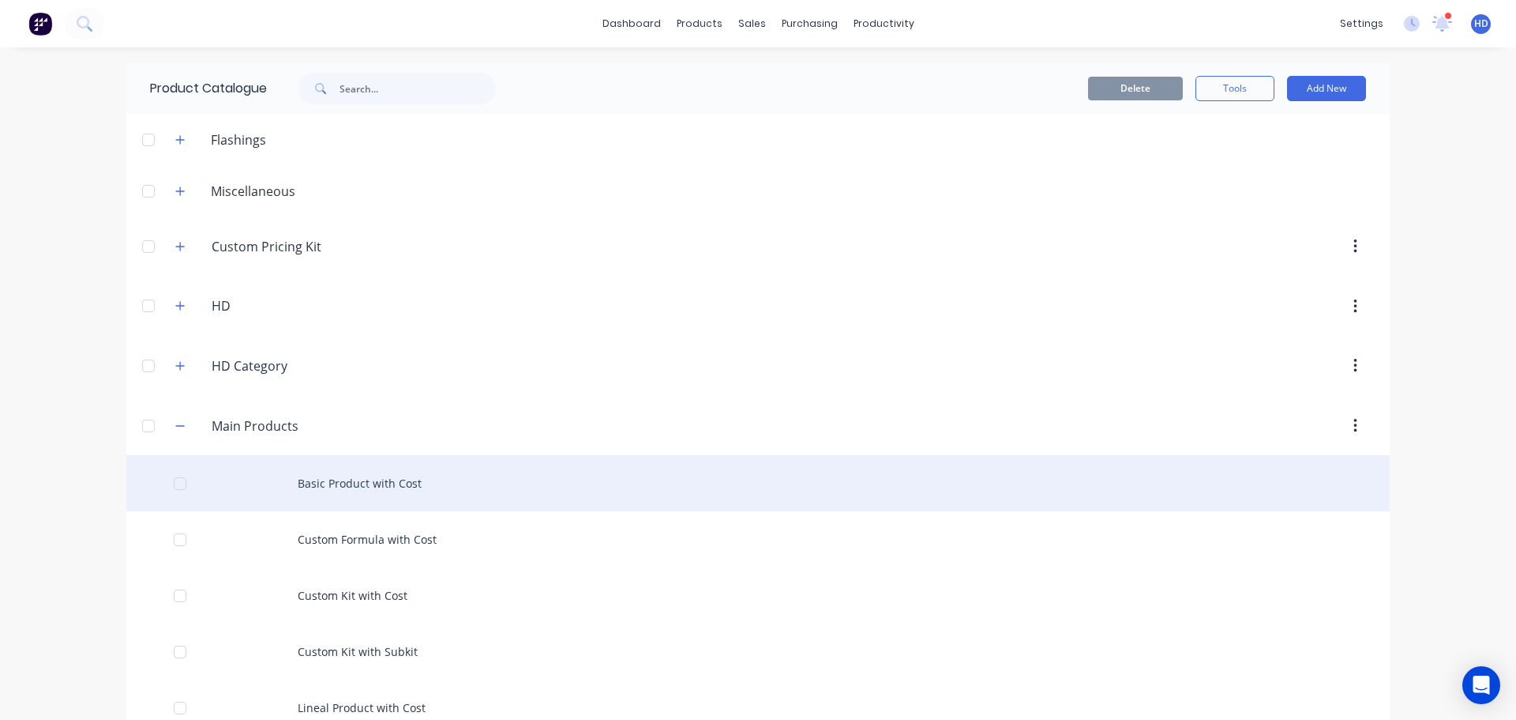
click at [367, 479] on div "Basic Product with Cost" at bounding box center [758, 483] width 1264 height 56
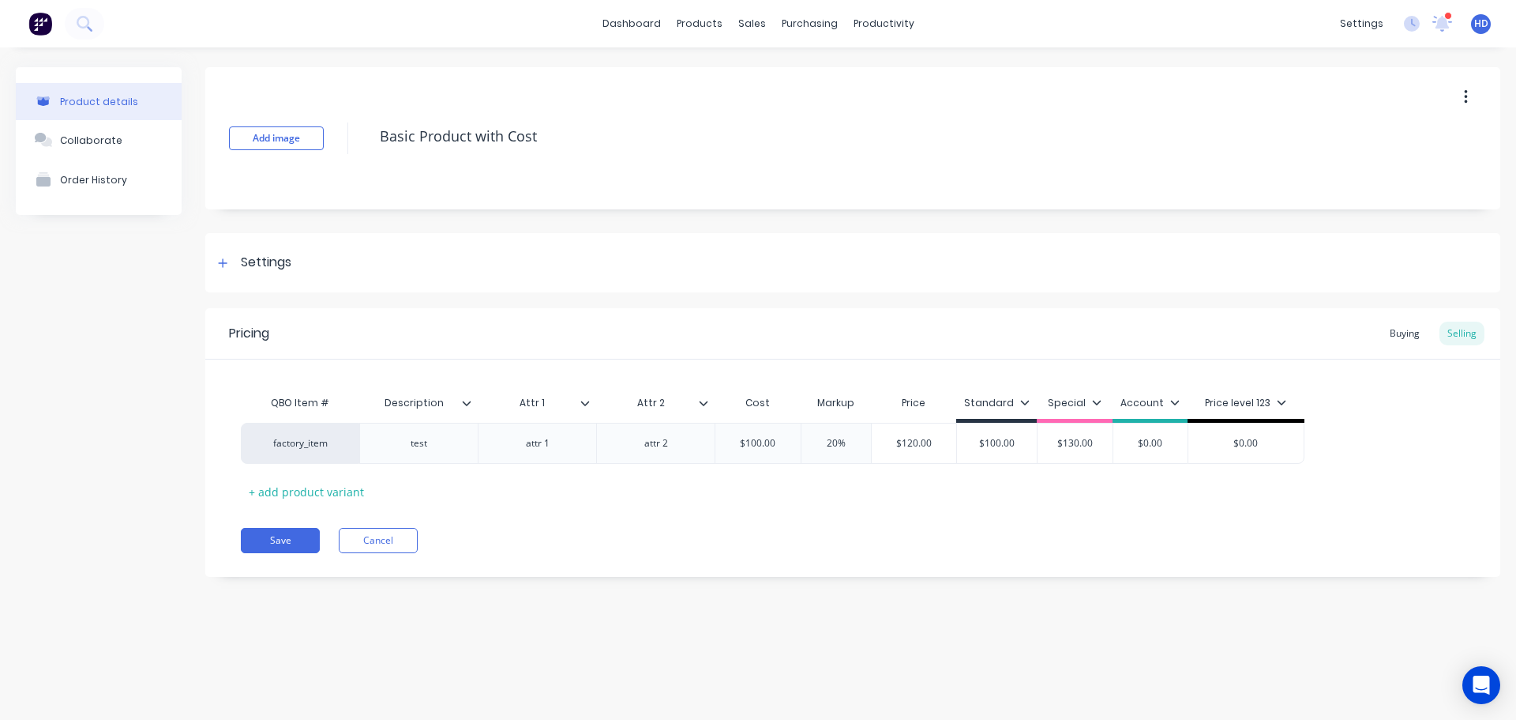
type input "Attr 1"
click at [583, 409] on input "Attr 1" at bounding box center [532, 403] width 109 height 14
click at [589, 400] on icon at bounding box center [585, 402] width 9 height 9
click at [584, 406] on icon at bounding box center [585, 402] width 9 height 9
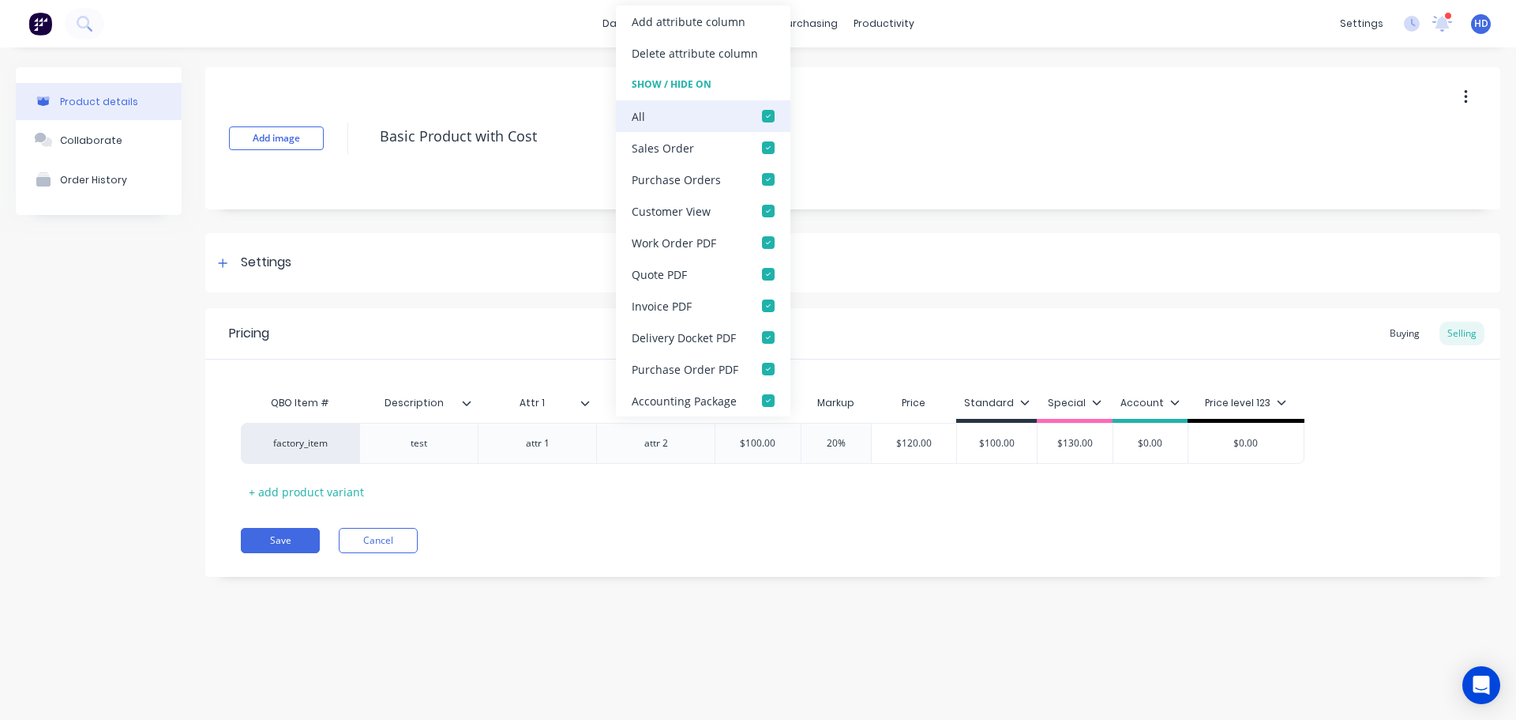
click at [763, 111] on div at bounding box center [769, 116] width 32 height 32
drag, startPoint x: 680, startPoint y: 528, endPoint x: 686, endPoint y: 491, distance: 36.8
click at [681, 525] on div "Pricing Buying Selling QBO Item # Description Attr 1 Attr 2 Cost Markup Price S…" at bounding box center [852, 442] width 1295 height 269
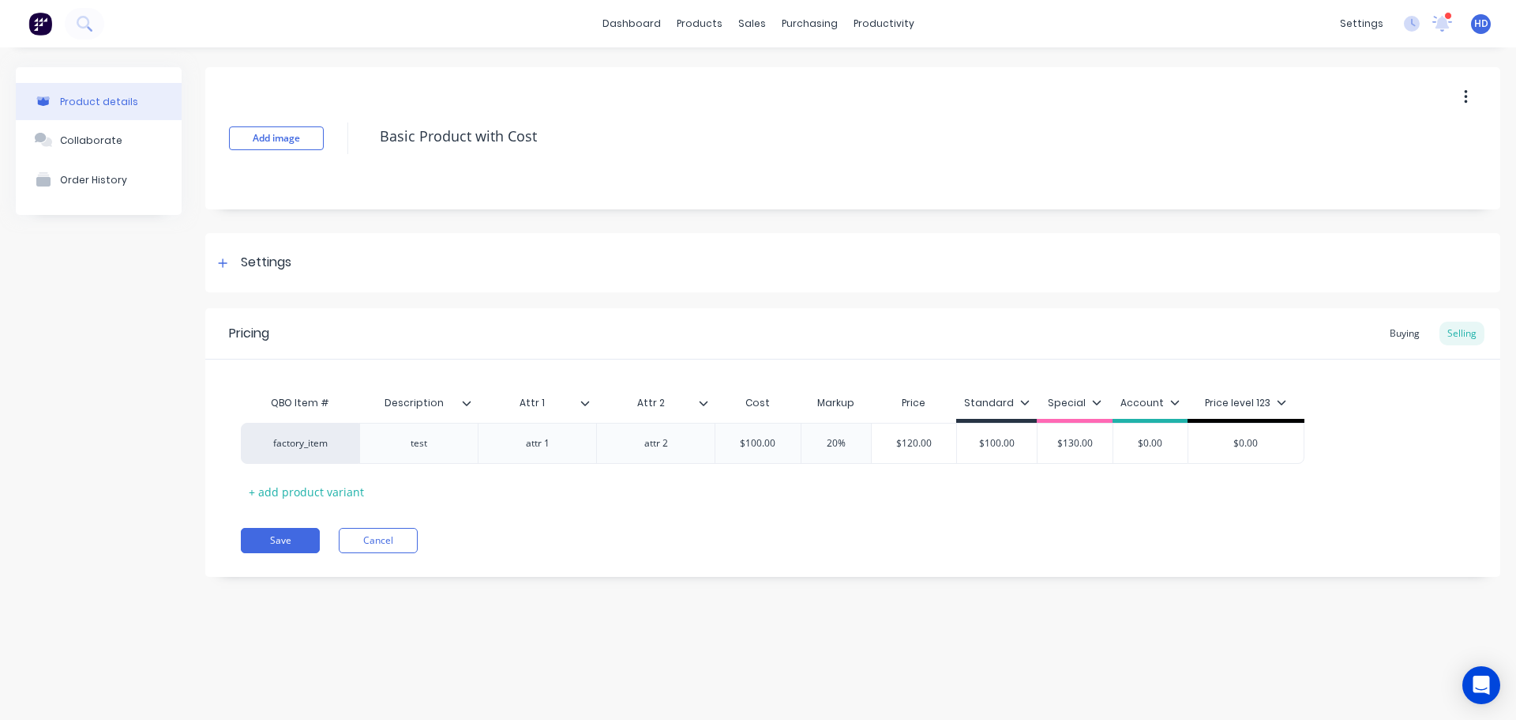
click at [708, 408] on div at bounding box center [709, 403] width 9 height 14
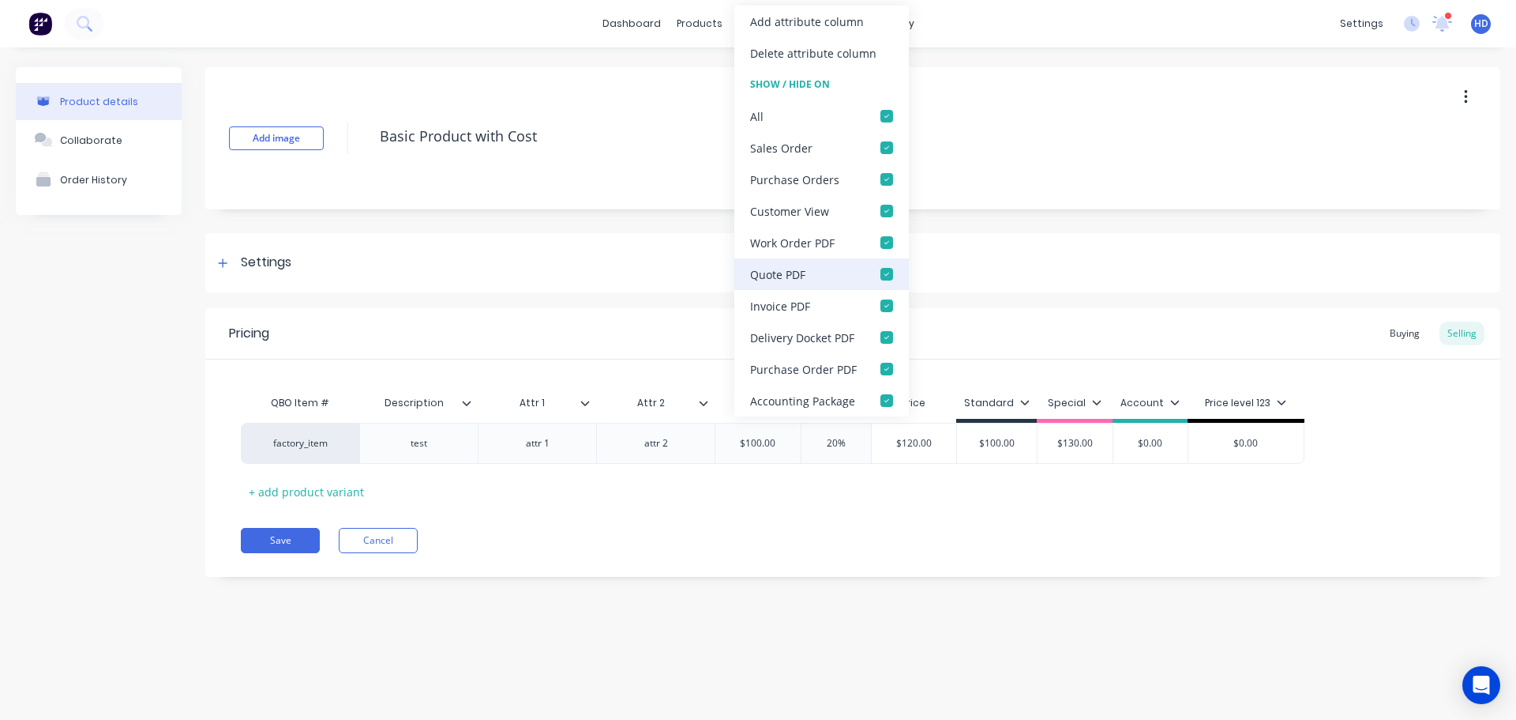
drag, startPoint x: 887, startPoint y: 115, endPoint x: 829, endPoint y: 270, distance: 166.2
click at [884, 115] on div at bounding box center [887, 116] width 32 height 32
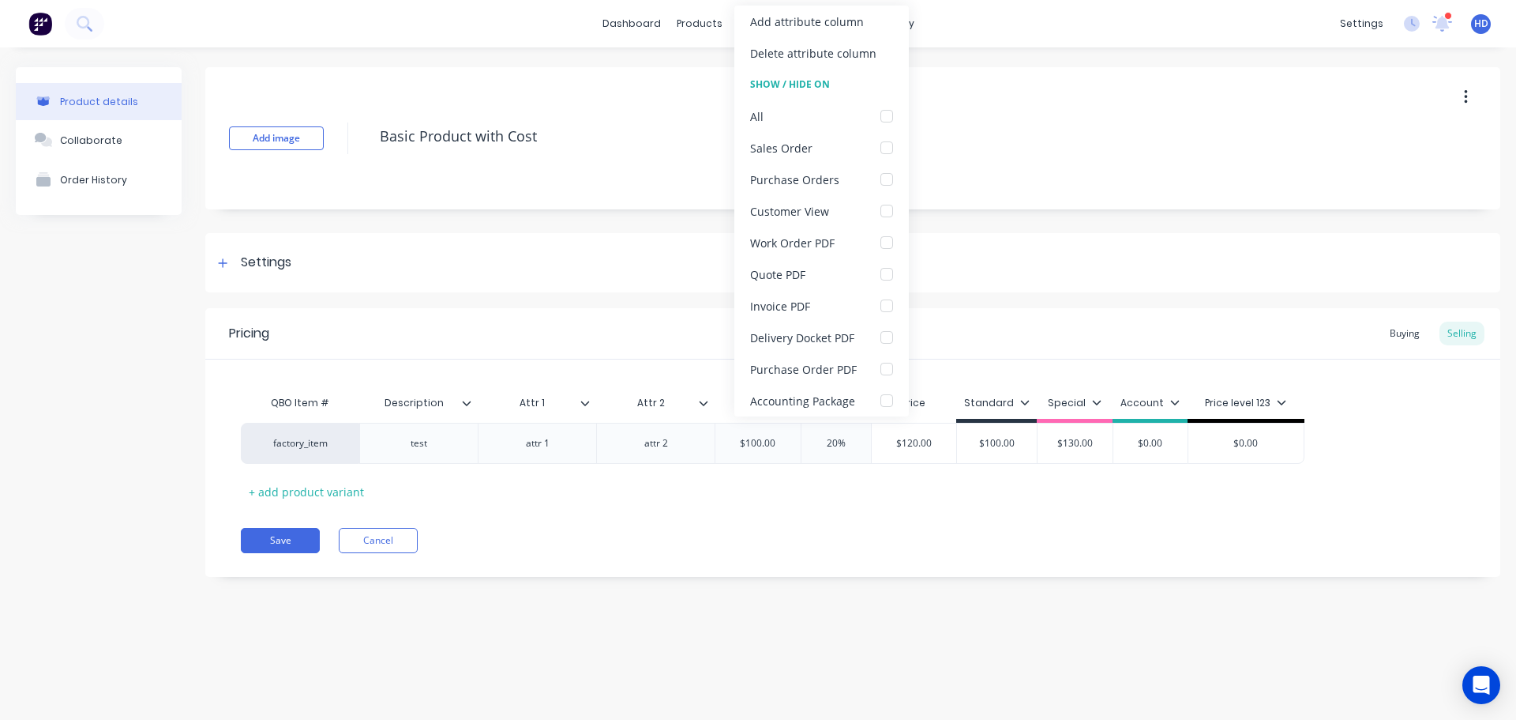
drag, startPoint x: 682, startPoint y: 545, endPoint x: 605, endPoint y: 546, distance: 76.6
click at [678, 539] on div "Save Cancel" at bounding box center [871, 540] width 1260 height 25
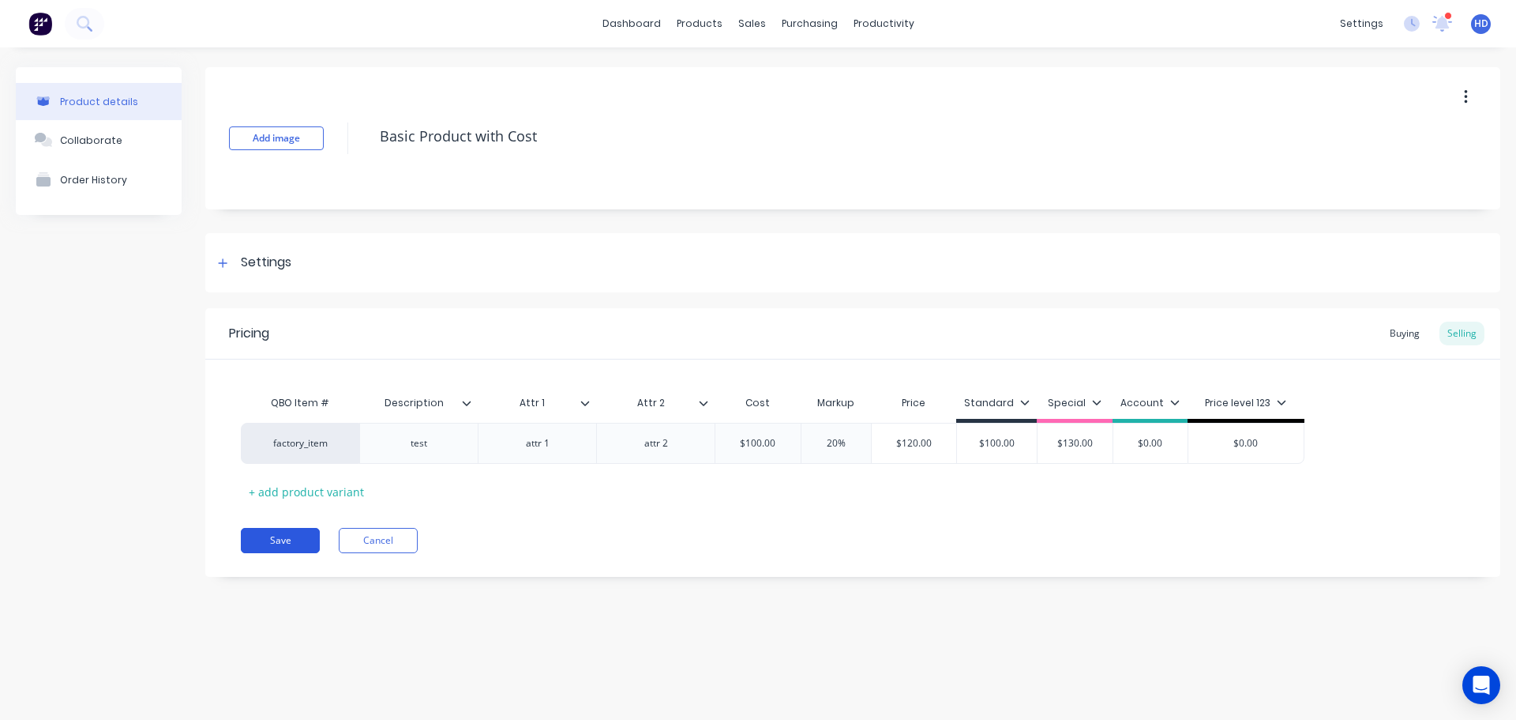
click at [279, 539] on button "Save" at bounding box center [280, 540] width 79 height 25
type textarea "x"
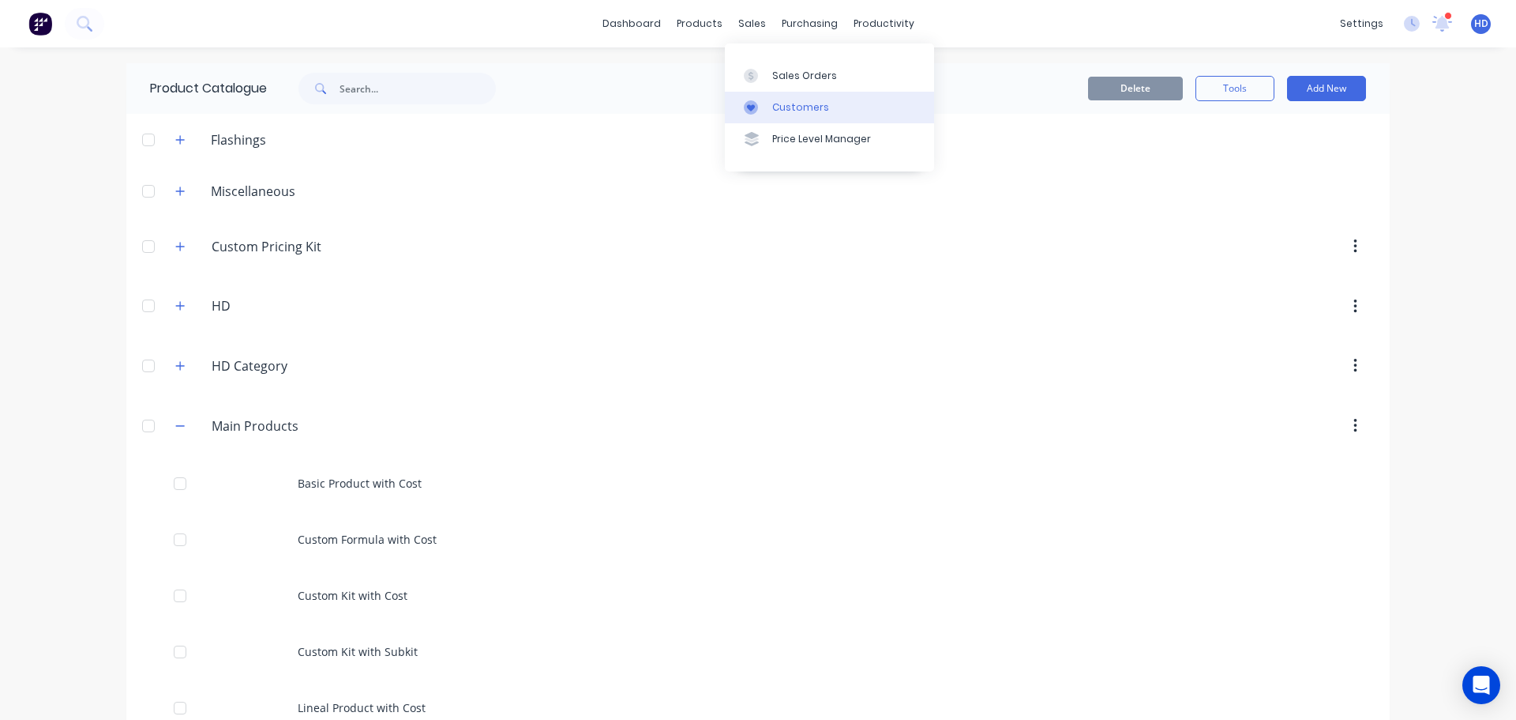
click at [796, 104] on div "Customers" at bounding box center [800, 107] width 57 height 14
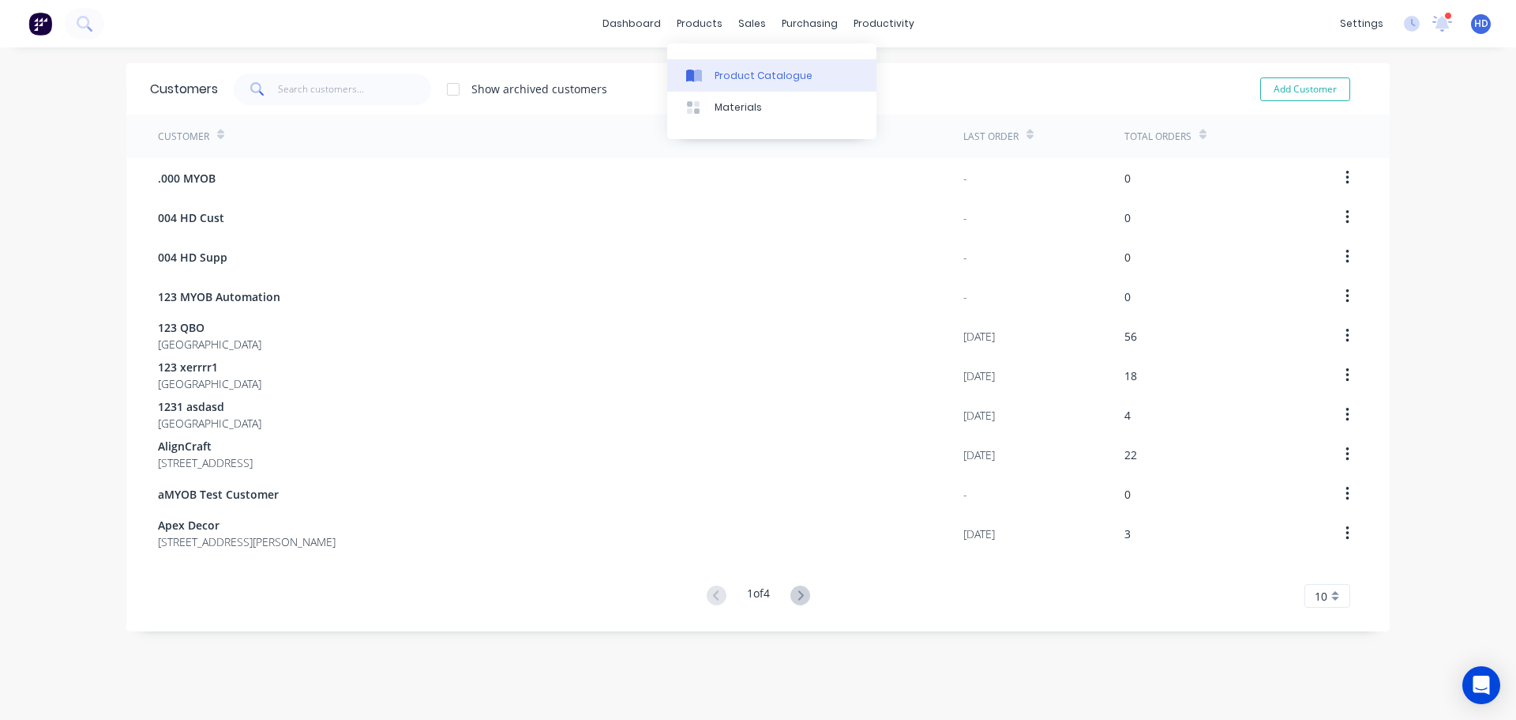
click at [760, 77] on div "Product Catalogue" at bounding box center [764, 76] width 98 height 14
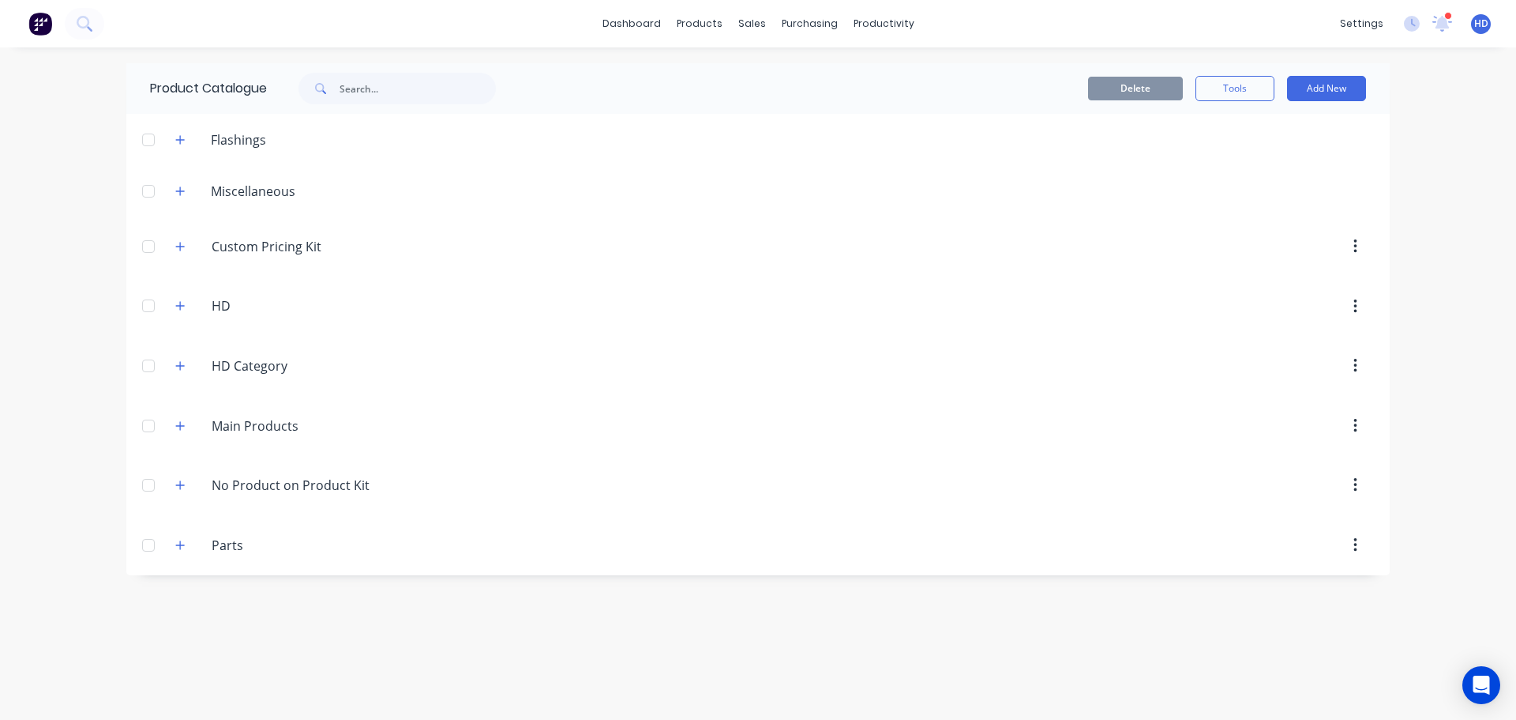
drag, startPoint x: 180, startPoint y: 421, endPoint x: 299, endPoint y: 447, distance: 122.1
click at [179, 421] on icon "button" at bounding box center [179, 425] width 9 height 11
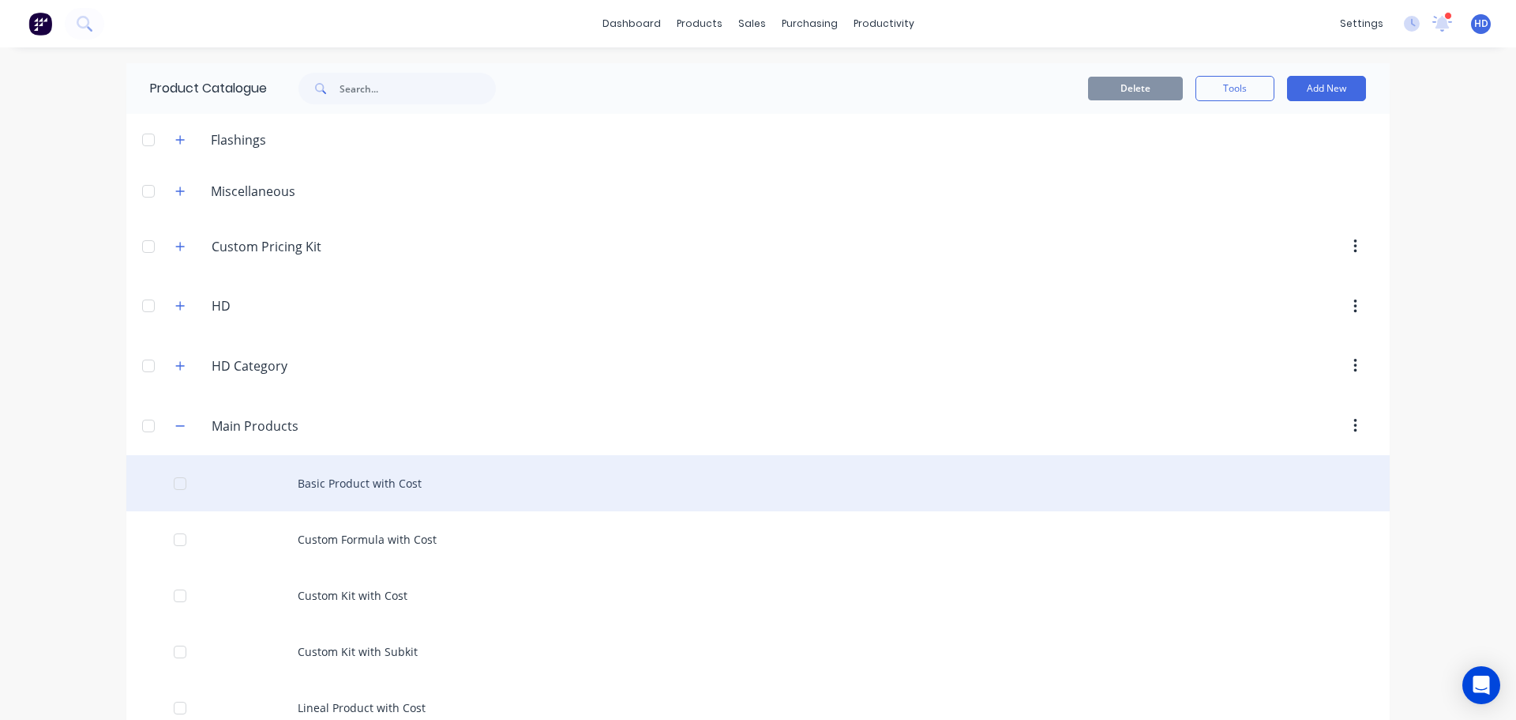
click at [334, 487] on div "Basic Product with Cost" at bounding box center [758, 483] width 1264 height 56
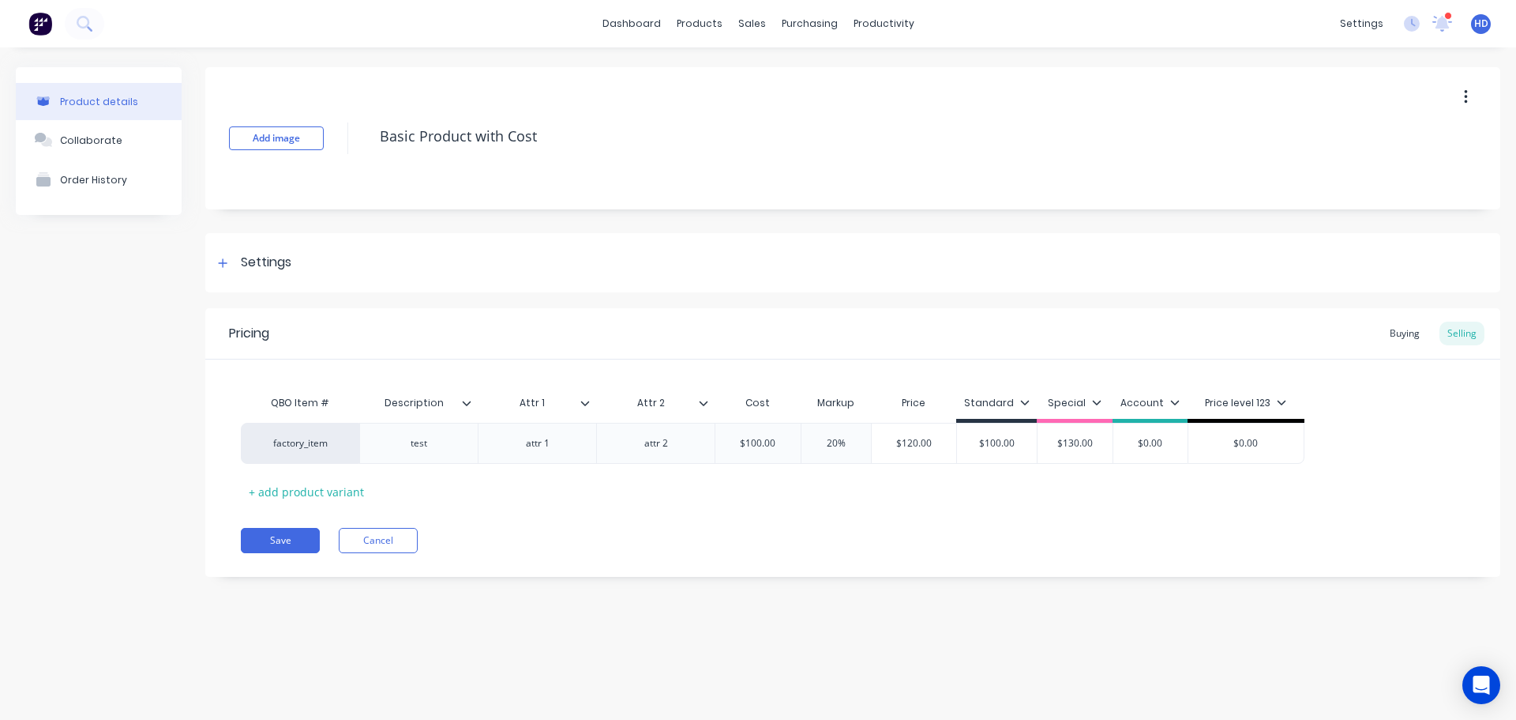
click at [591, 407] on div at bounding box center [591, 403] width 9 height 14
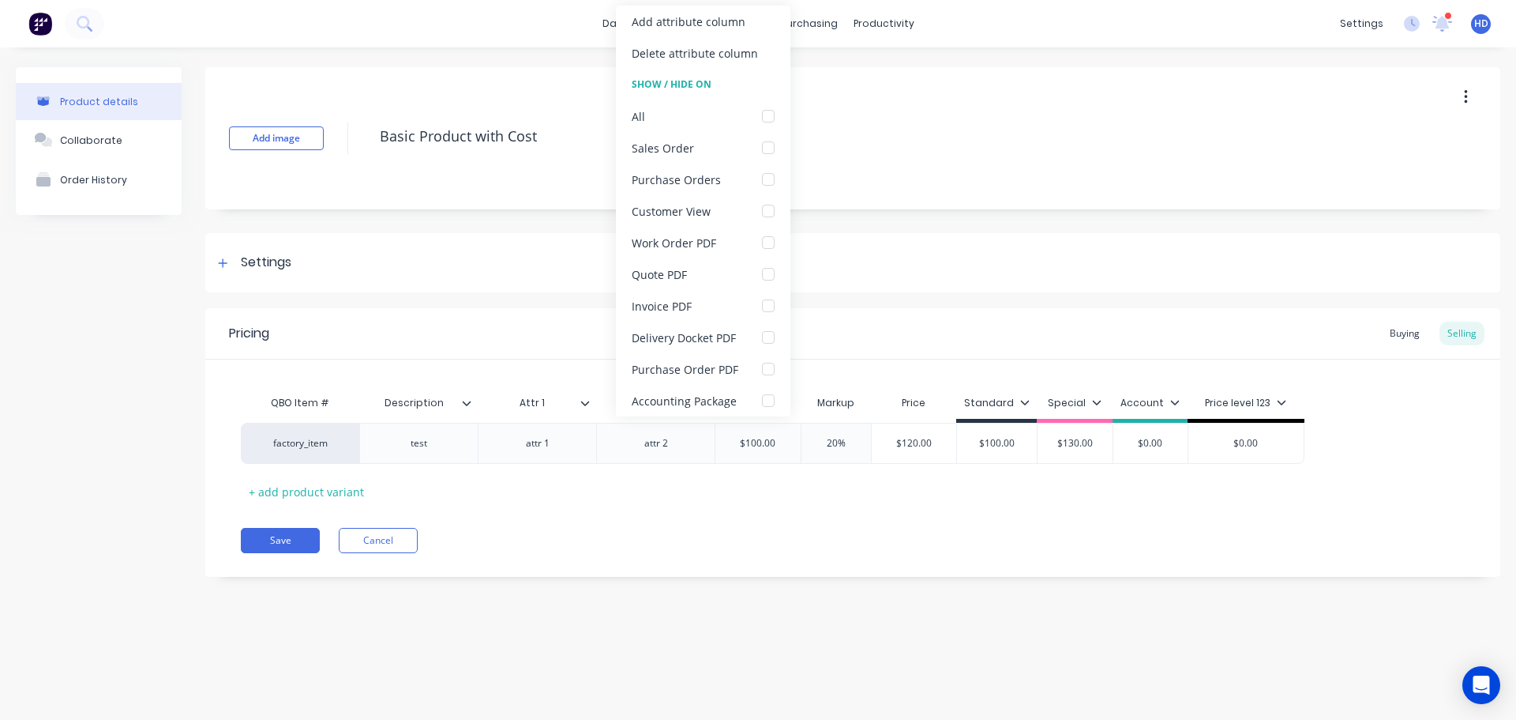
type textarea "x"
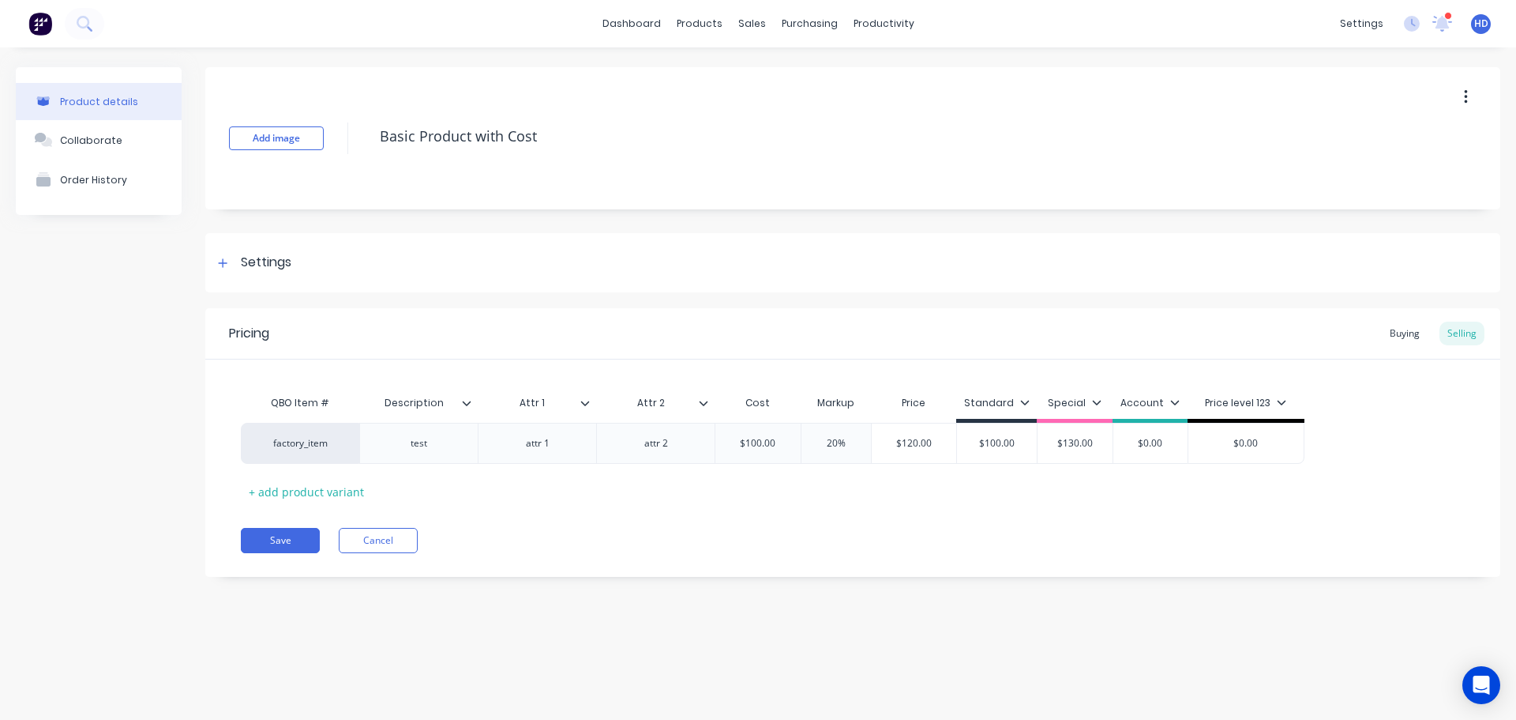
click at [615, 517] on div "Pricing Buying Selling QBO Item # Description Attr 1 Attr 2 Cost Markup Price S…" at bounding box center [852, 442] width 1295 height 269
click at [819, 75] on div "Sales Orders" at bounding box center [810, 76] width 65 height 14
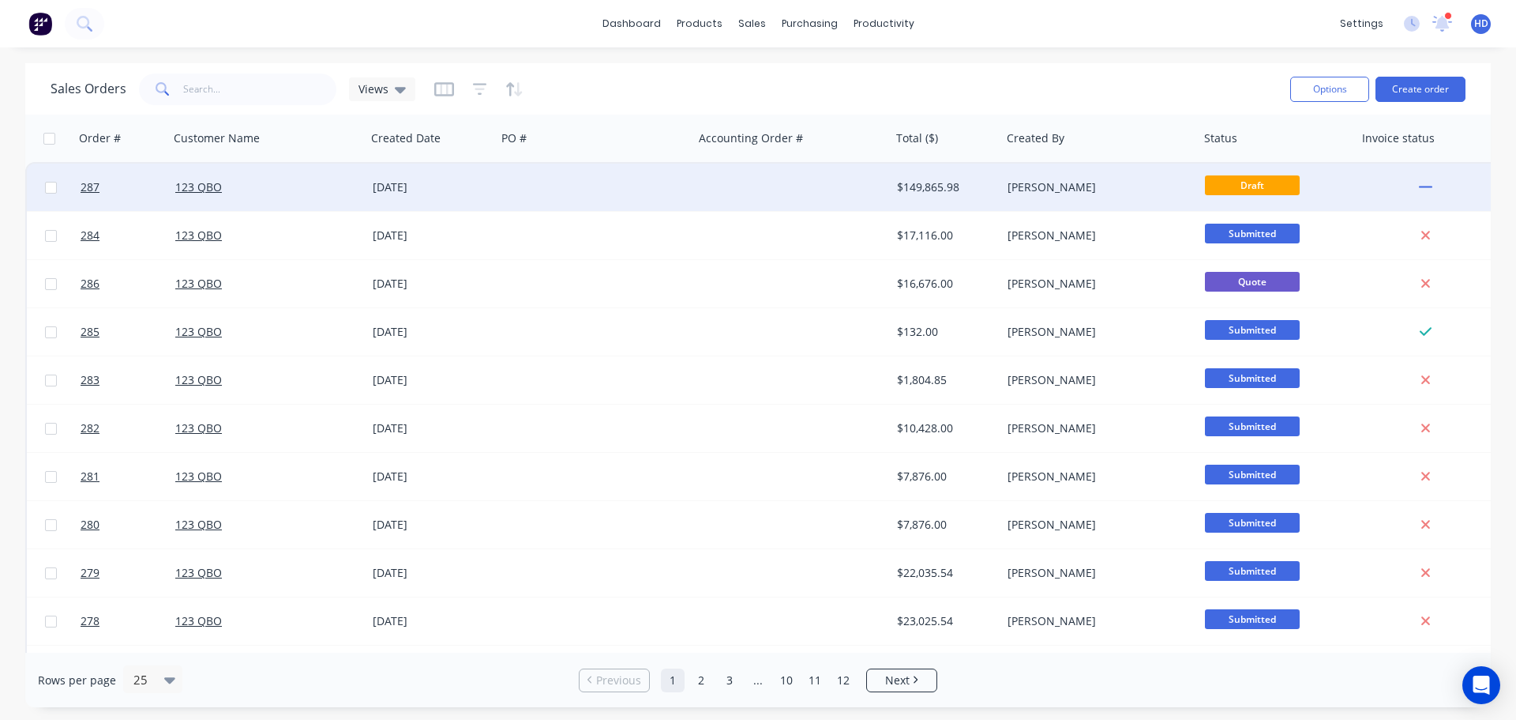
click at [369, 185] on div "[DATE]" at bounding box center [431, 186] width 130 height 47
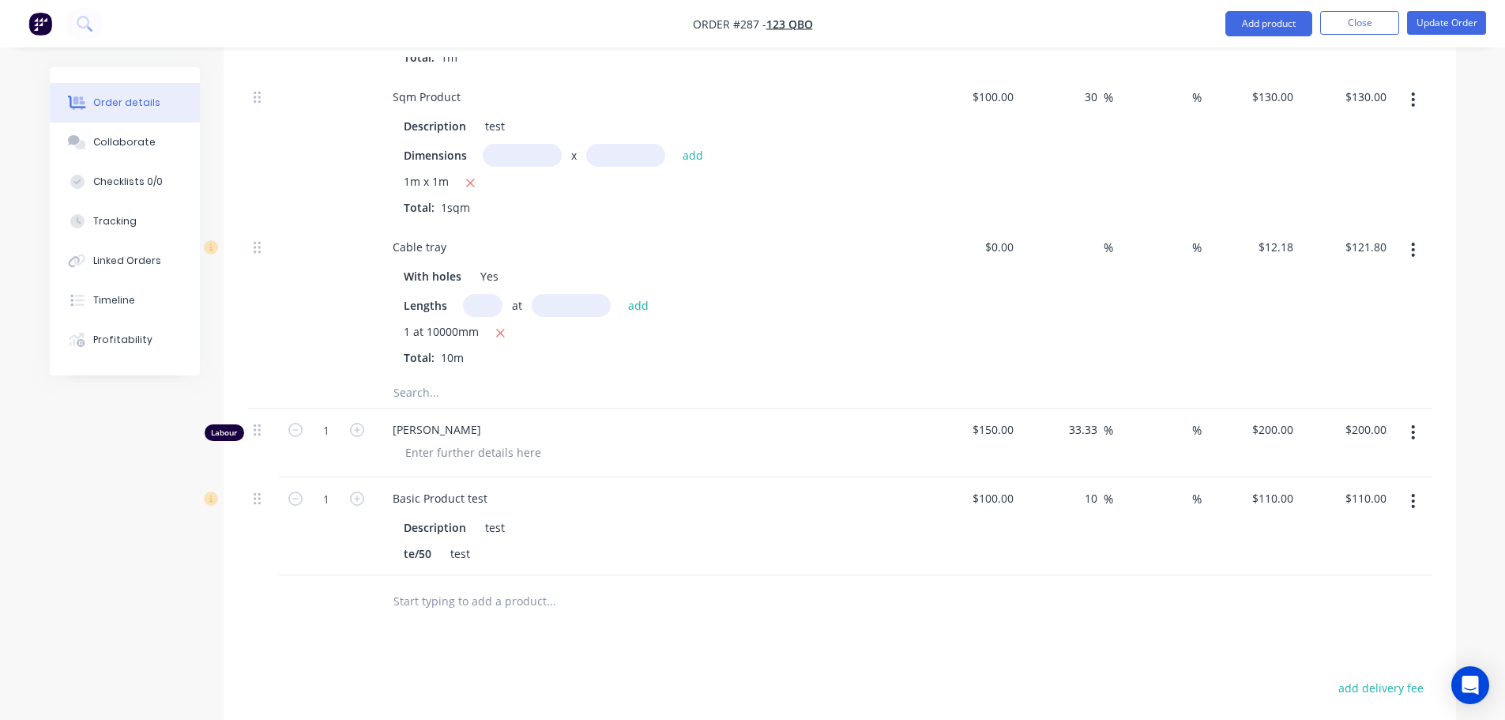
scroll to position [2764, 0]
click at [551, 602] on input "text" at bounding box center [551, 597] width 316 height 32
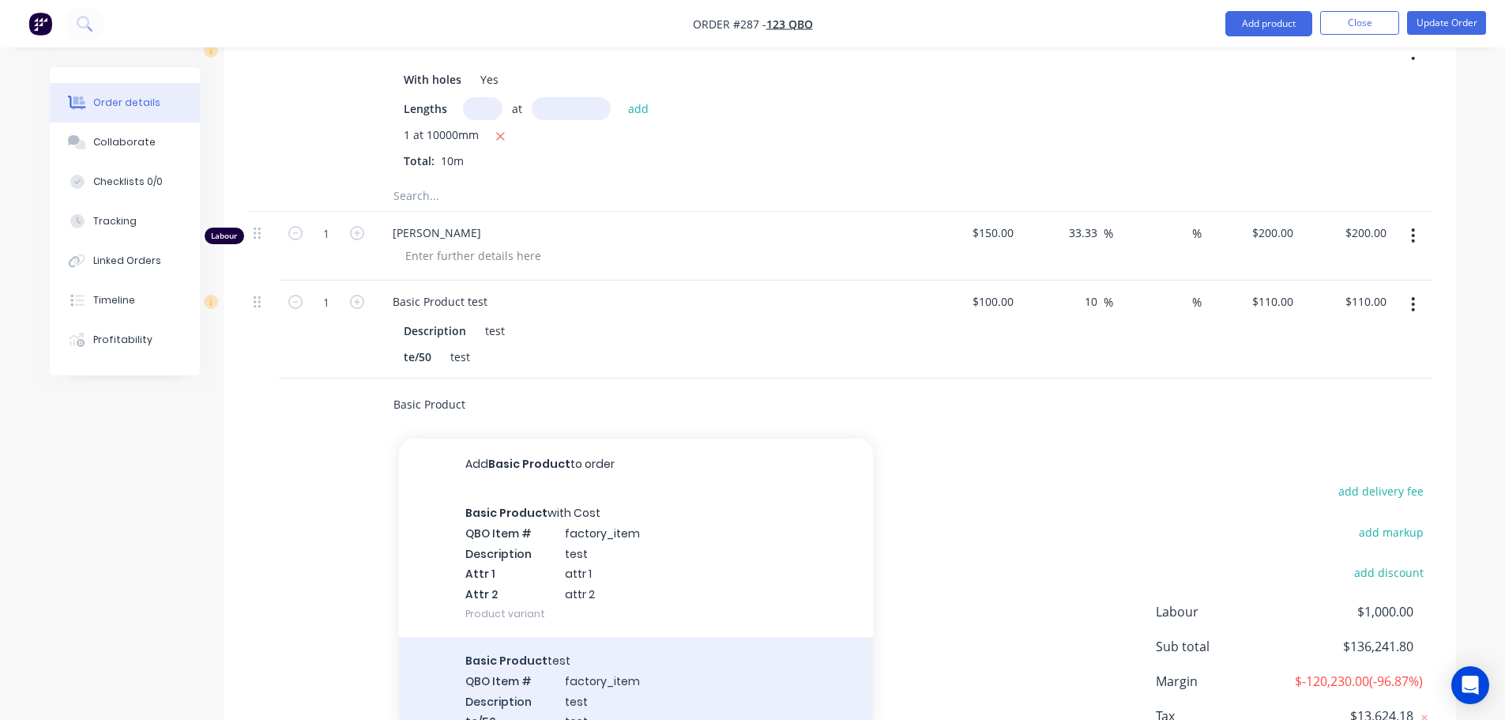
scroll to position [3080, 0]
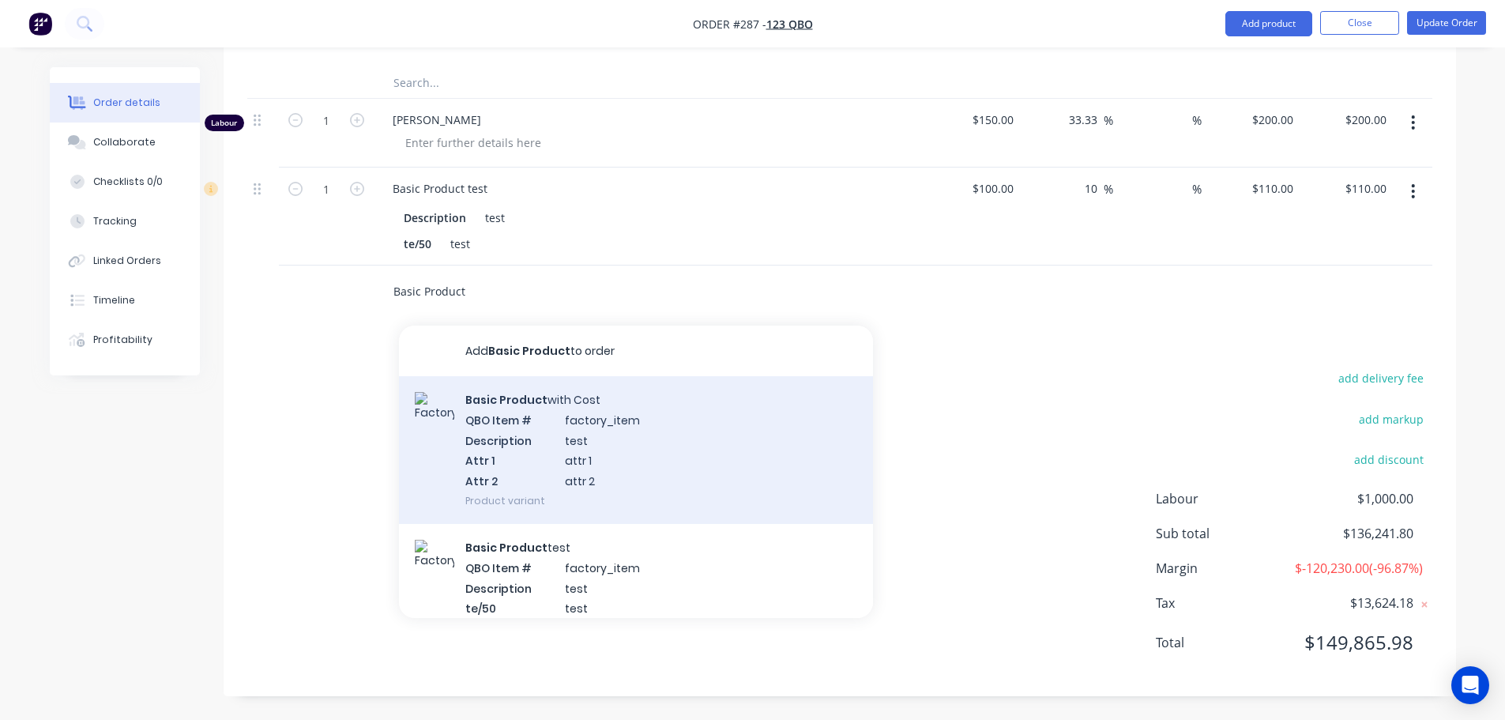
type input "Basic Product"
click at [611, 419] on div "Basic Product with Cost QBO Item # factory_item Description test Attr 1 attr 1 …" at bounding box center [636, 450] width 474 height 148
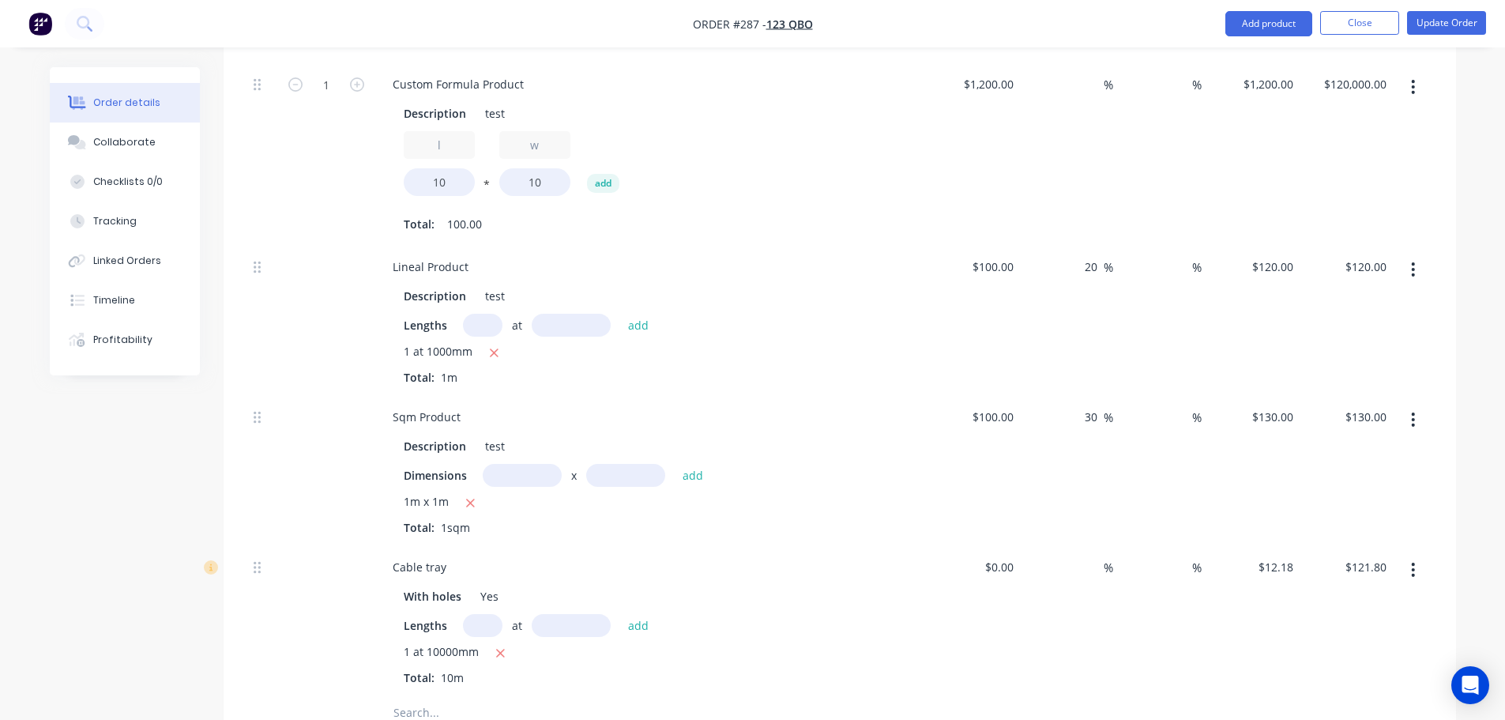
scroll to position [2212, 0]
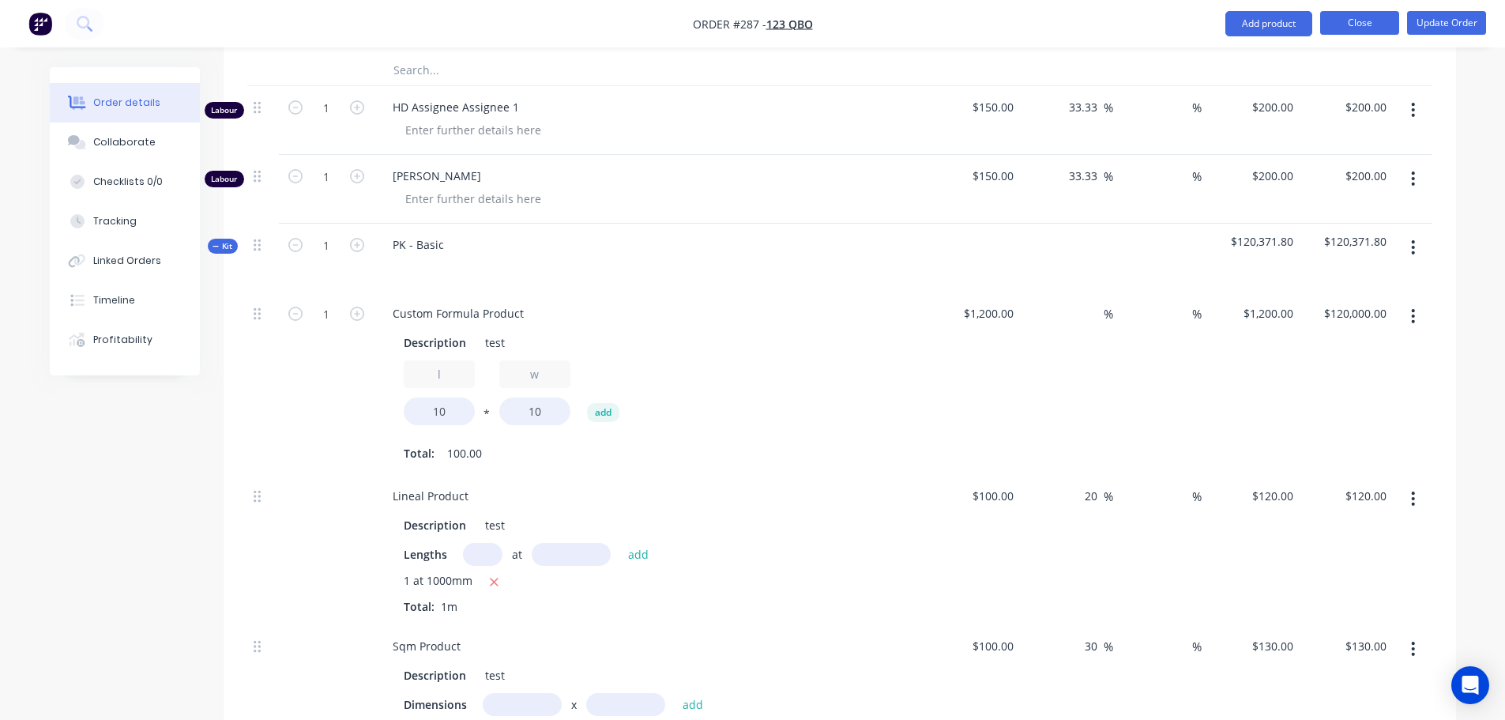
click at [1356, 18] on button "Close" at bounding box center [1359, 23] width 79 height 24
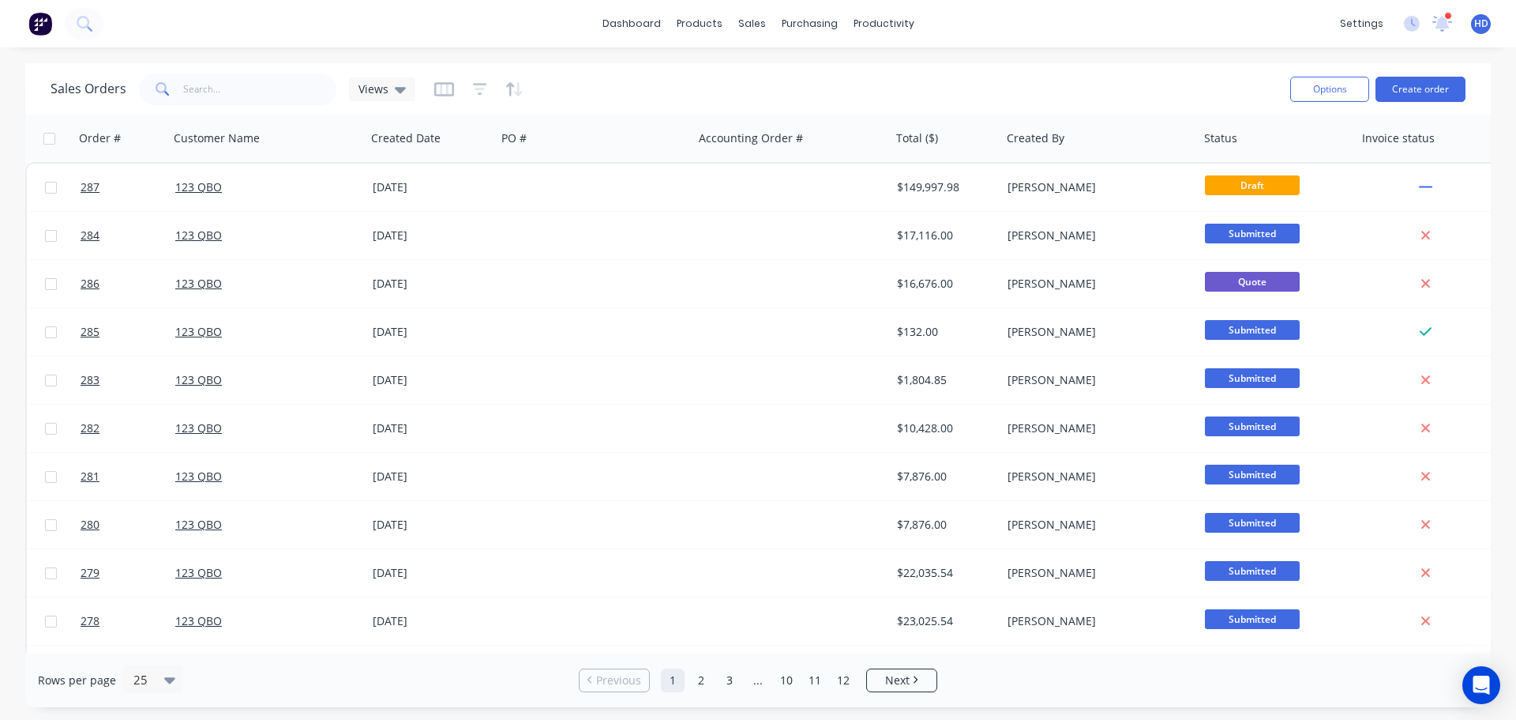
click at [486, 28] on div "dashboard products sales purchasing productivity dashboard products Product Cat…" at bounding box center [758, 23] width 1516 height 47
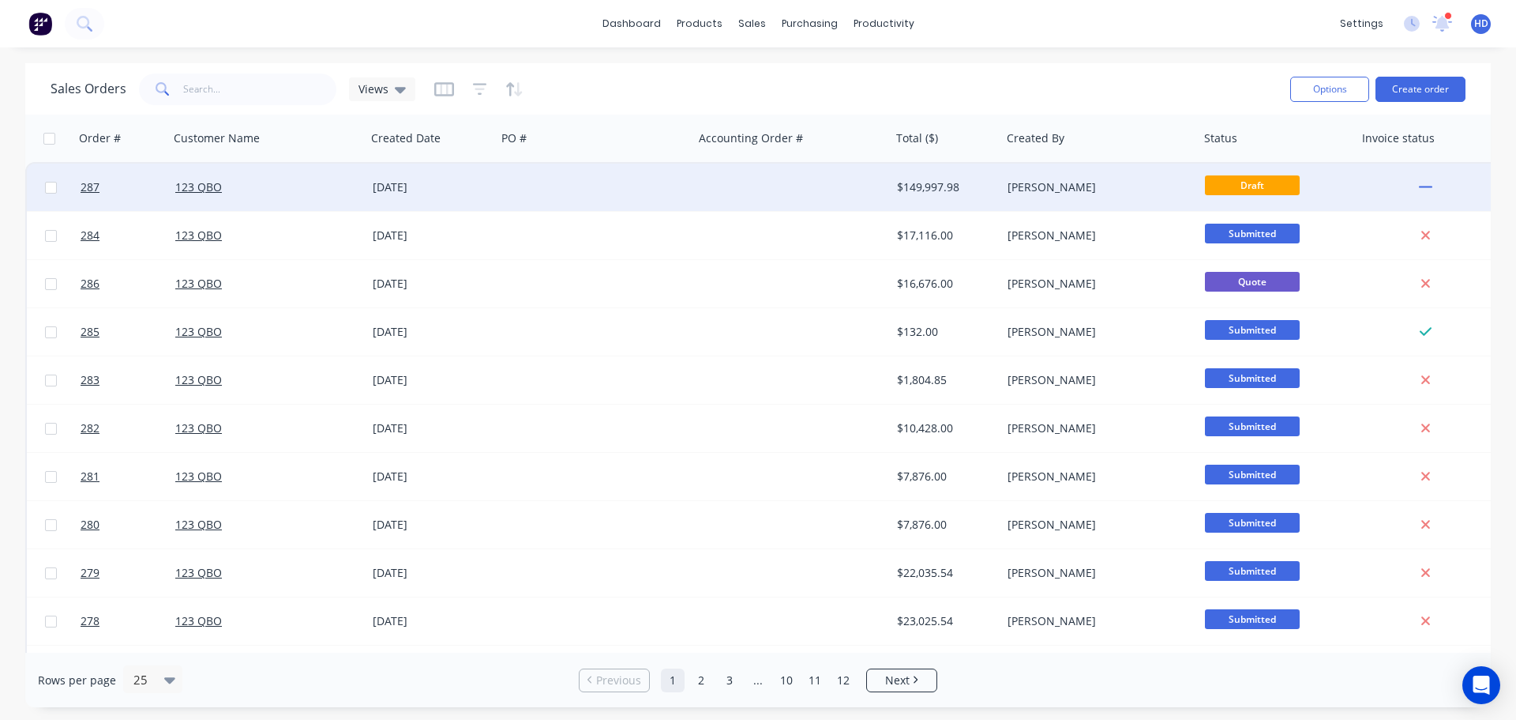
click at [472, 194] on div "[DATE]" at bounding box center [432, 187] width 118 height 16
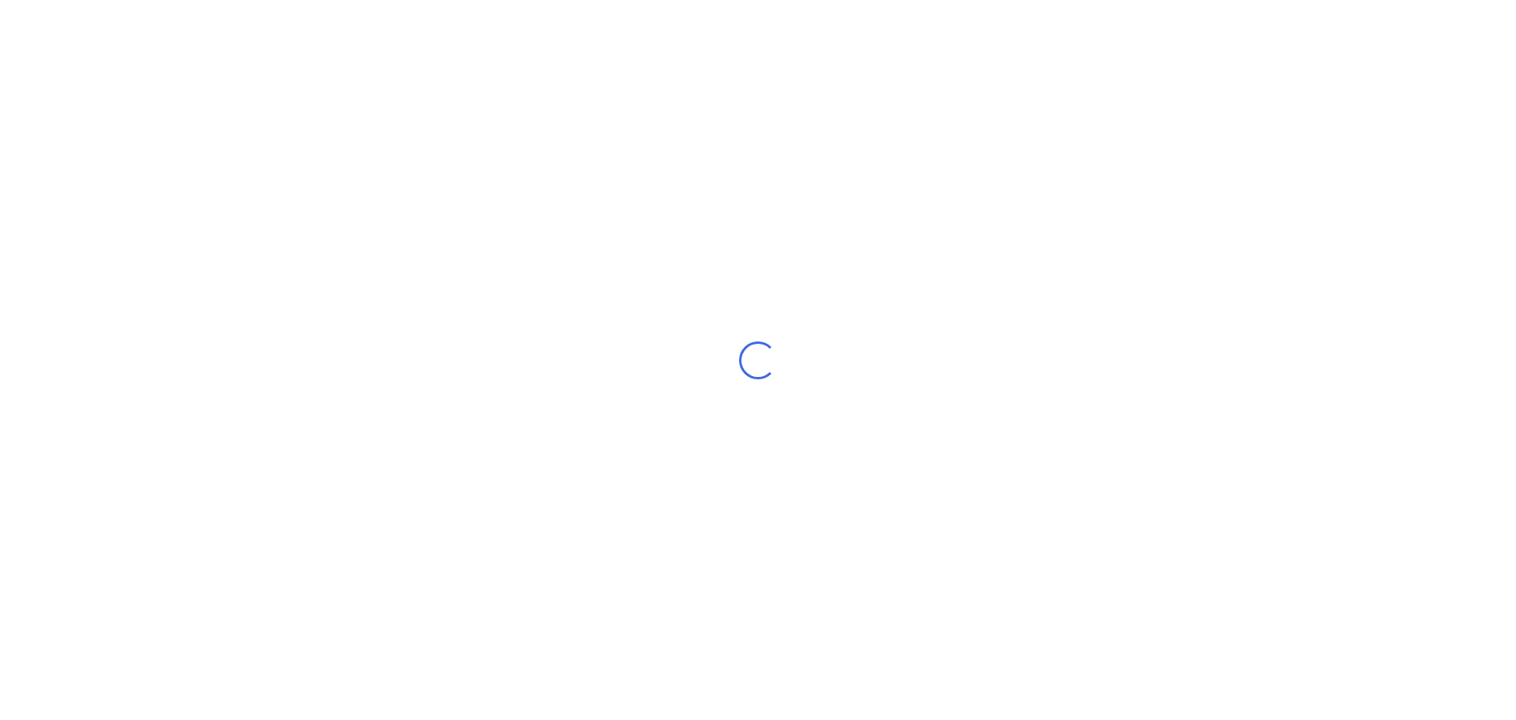
drag, startPoint x: 573, startPoint y: 270, endPoint x: 581, endPoint y: 265, distance: 9.2
click at [1079, 283] on div "Loading..." at bounding box center [758, 360] width 1516 height 720
click at [814, 298] on div "Loading..." at bounding box center [758, 360] width 1516 height 720
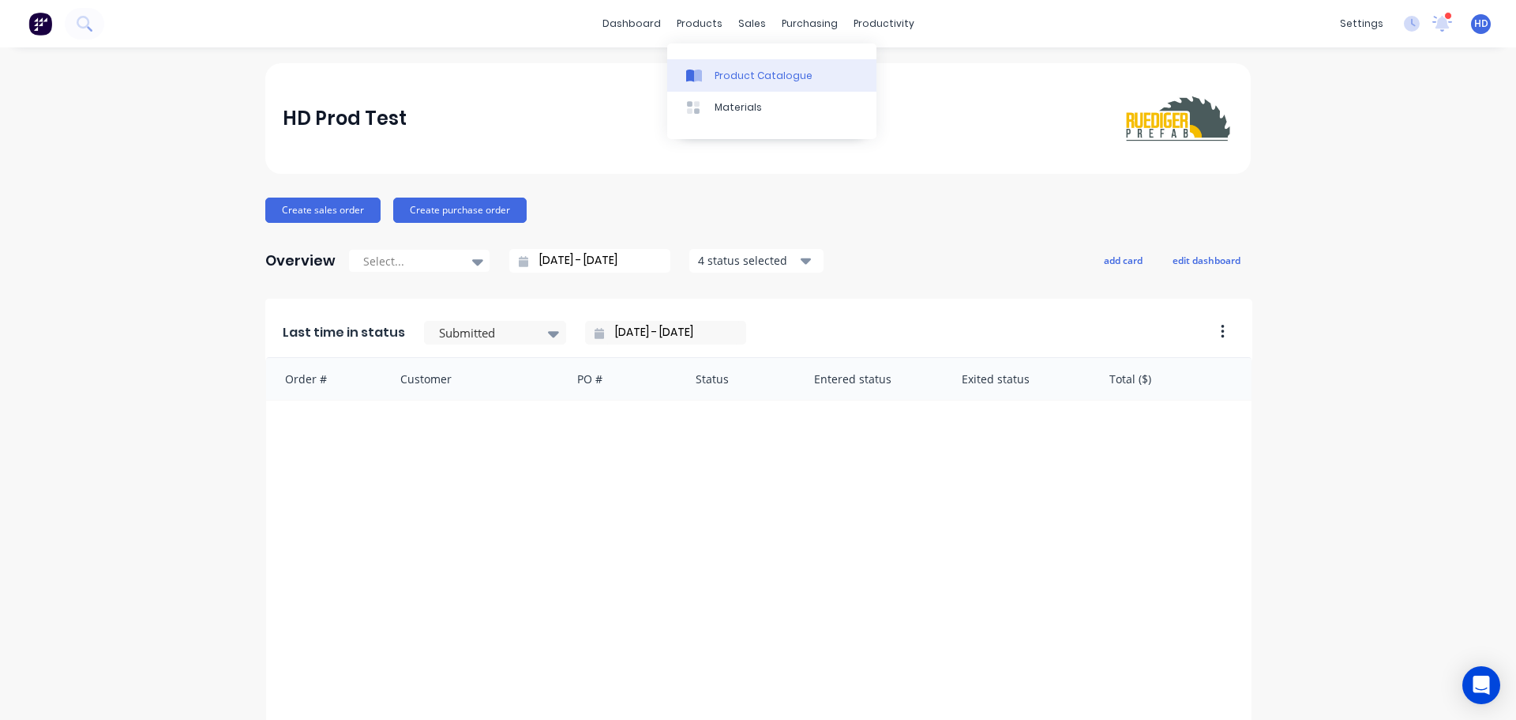
click at [785, 79] on div "Product Catalogue" at bounding box center [764, 76] width 98 height 14
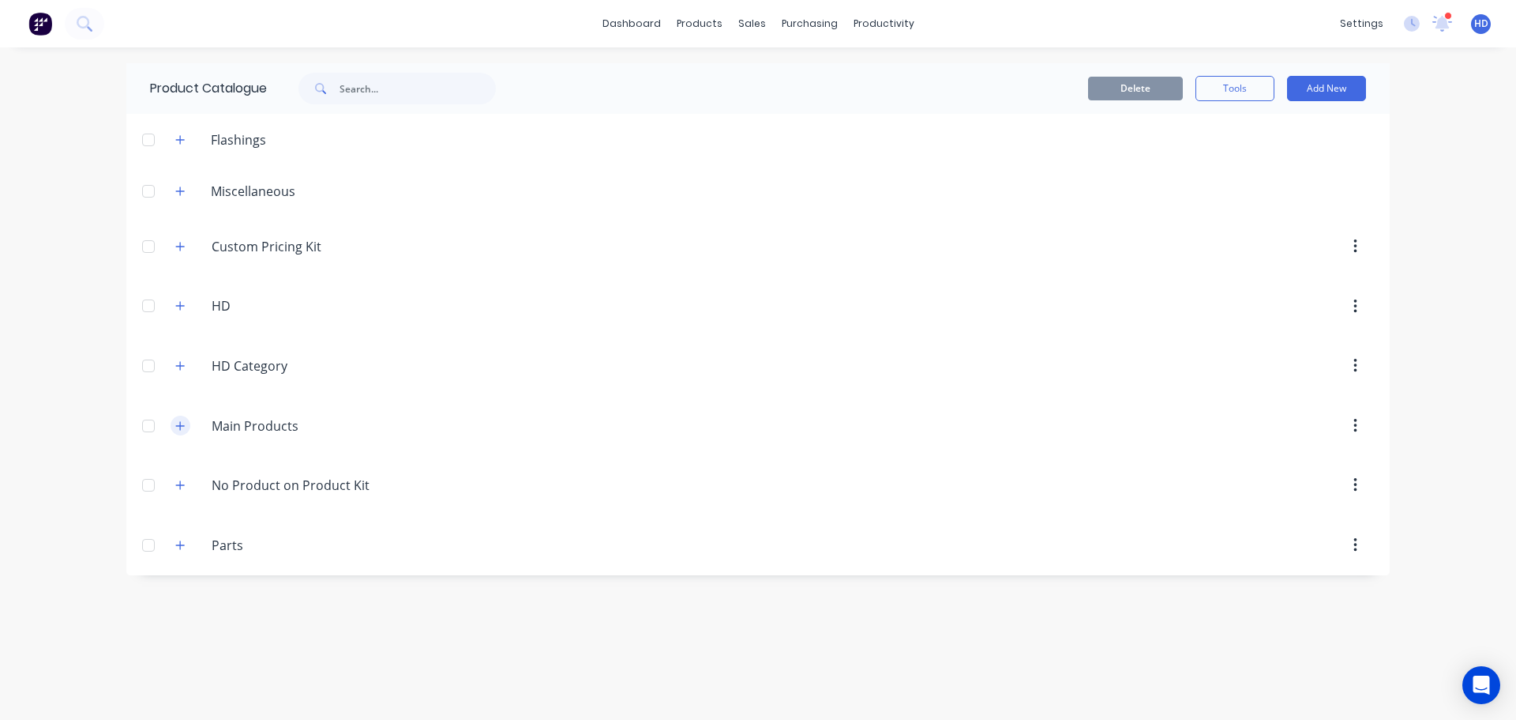
click at [175, 427] on button "button" at bounding box center [181, 425] width 20 height 20
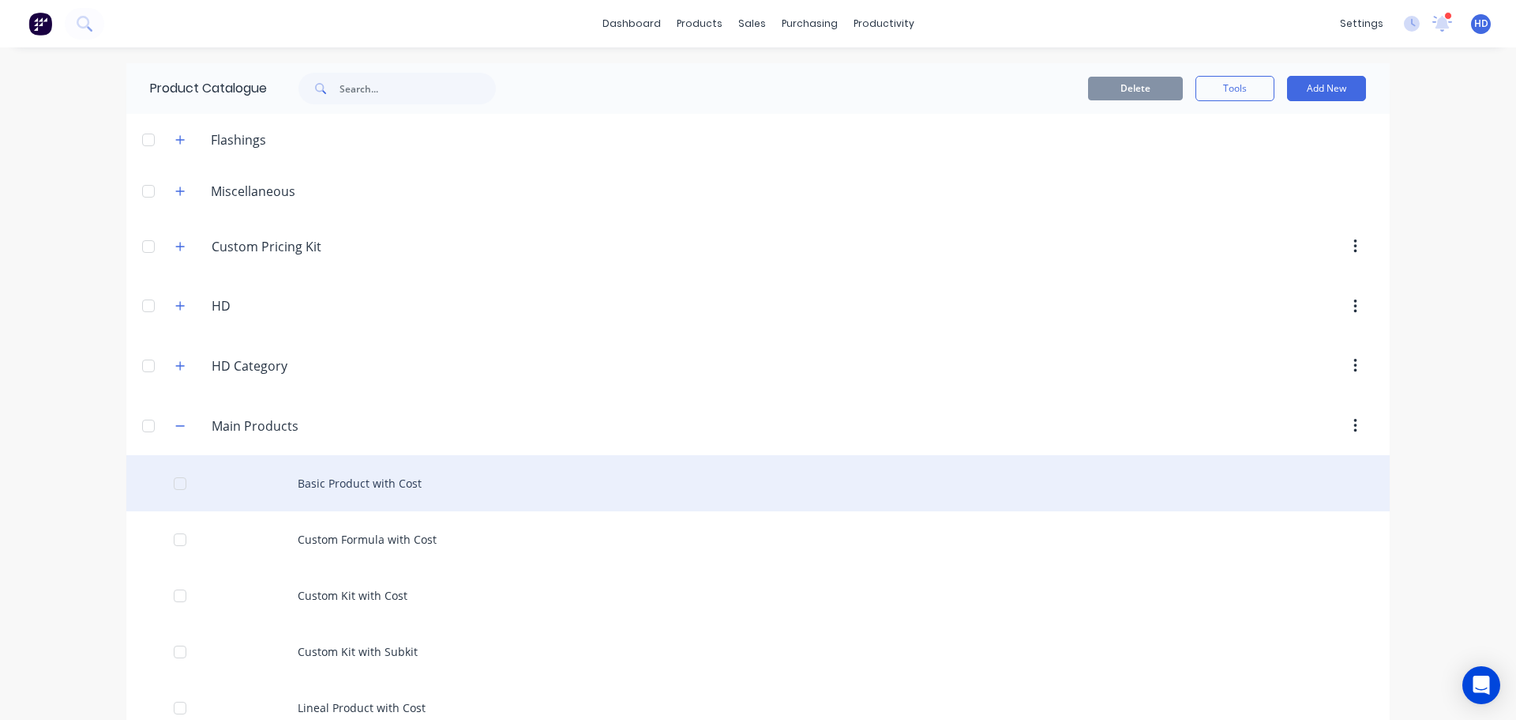
click at [334, 473] on div "Basic Product with Cost" at bounding box center [758, 483] width 1264 height 56
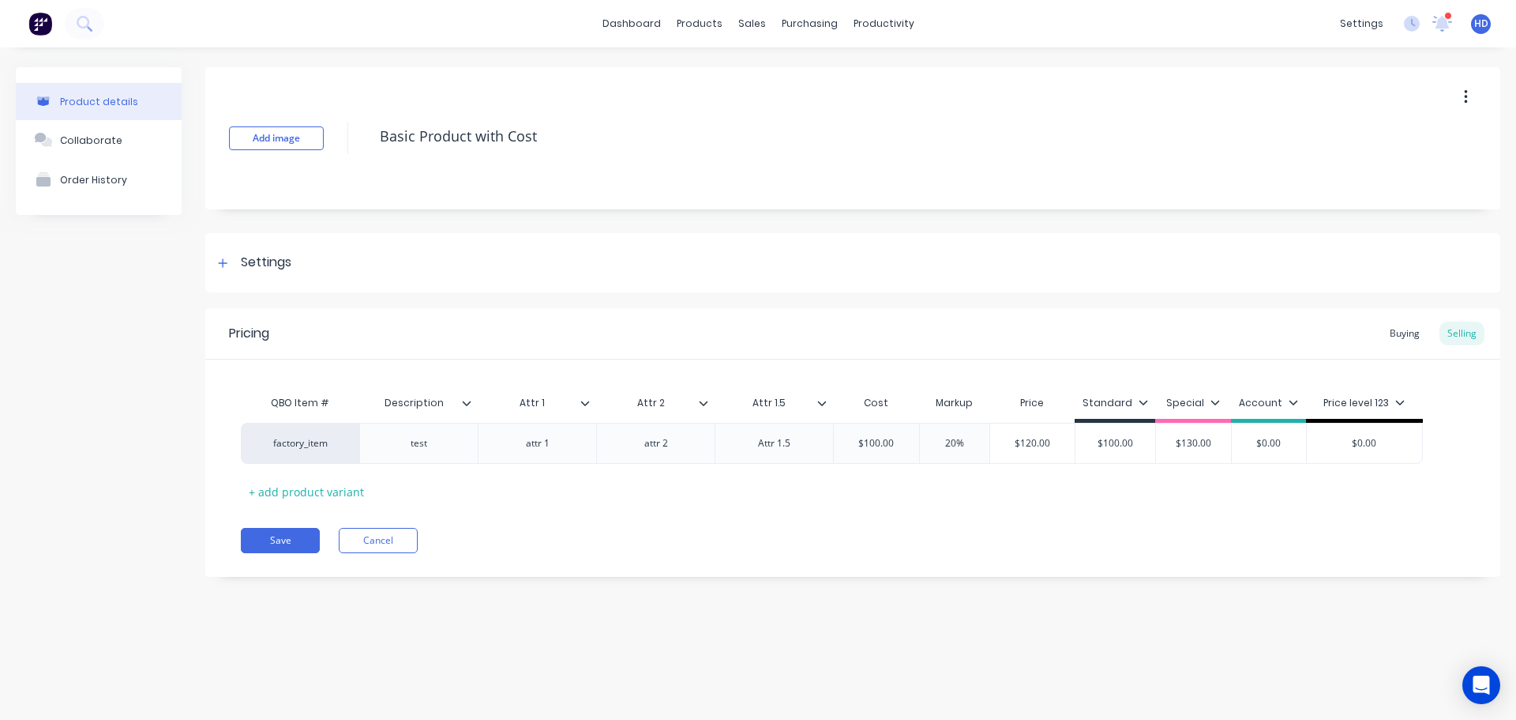
click at [821, 404] on icon at bounding box center [822, 402] width 9 height 5
type input "Attr 1.5"
click at [715, 402] on input "Attr 1.5" at bounding box center [769, 403] width 109 height 14
click at [708, 403] on div at bounding box center [709, 403] width 9 height 14
click at [586, 401] on icon at bounding box center [585, 402] width 9 height 9
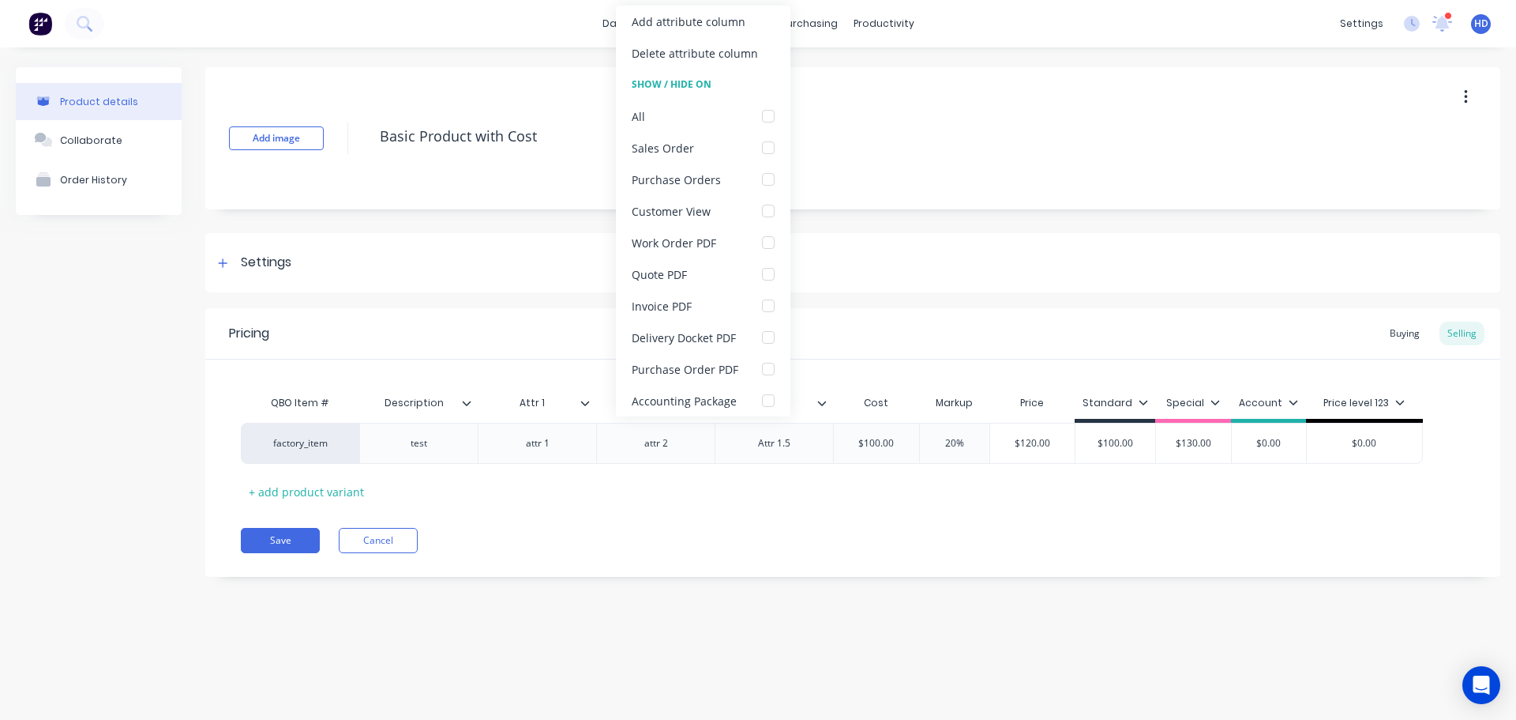
click at [682, 566] on div "Pricing Buying Selling QBO Item # Description Attr 1 Attr 2 Attr 1.5 Cost Marku…" at bounding box center [852, 442] width 1295 height 269
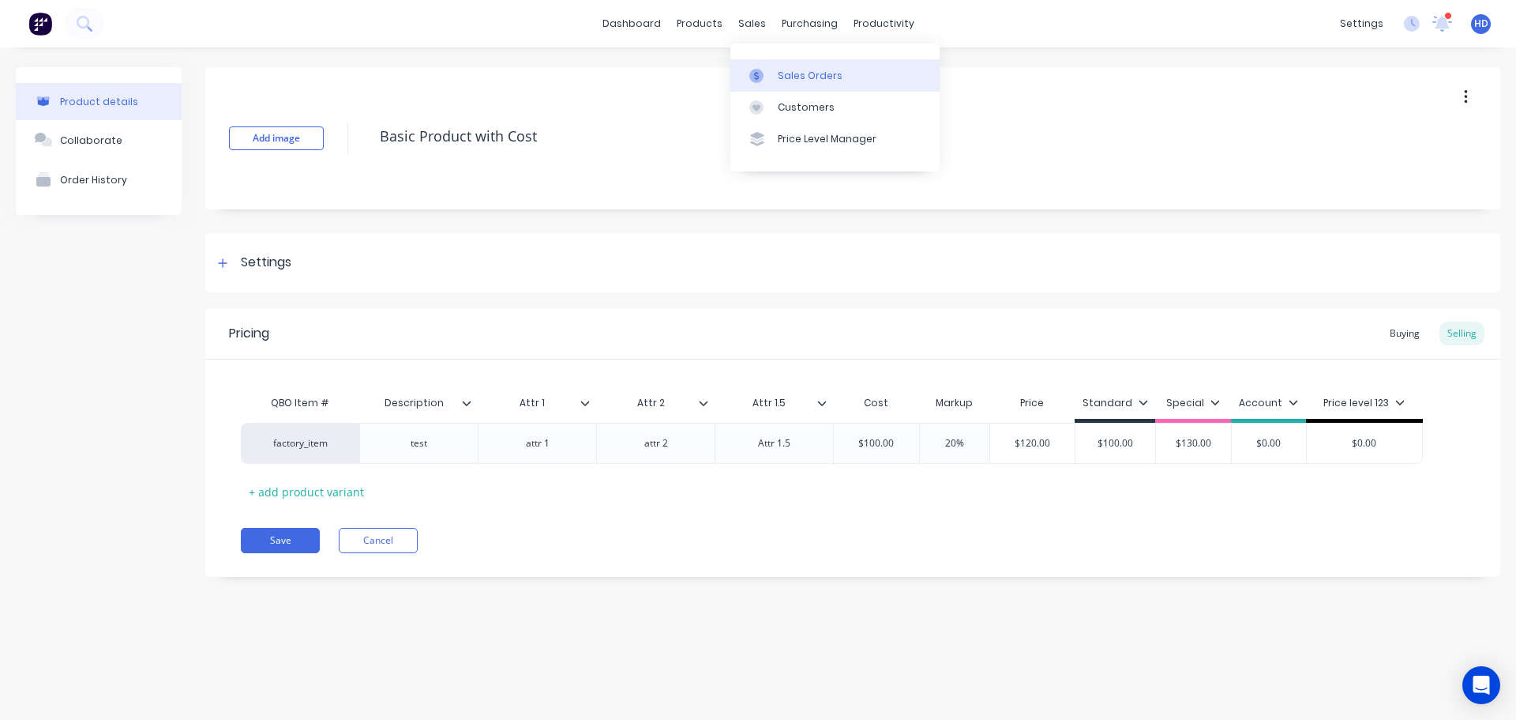
click at [802, 87] on link "Sales Orders" at bounding box center [835, 75] width 209 height 32
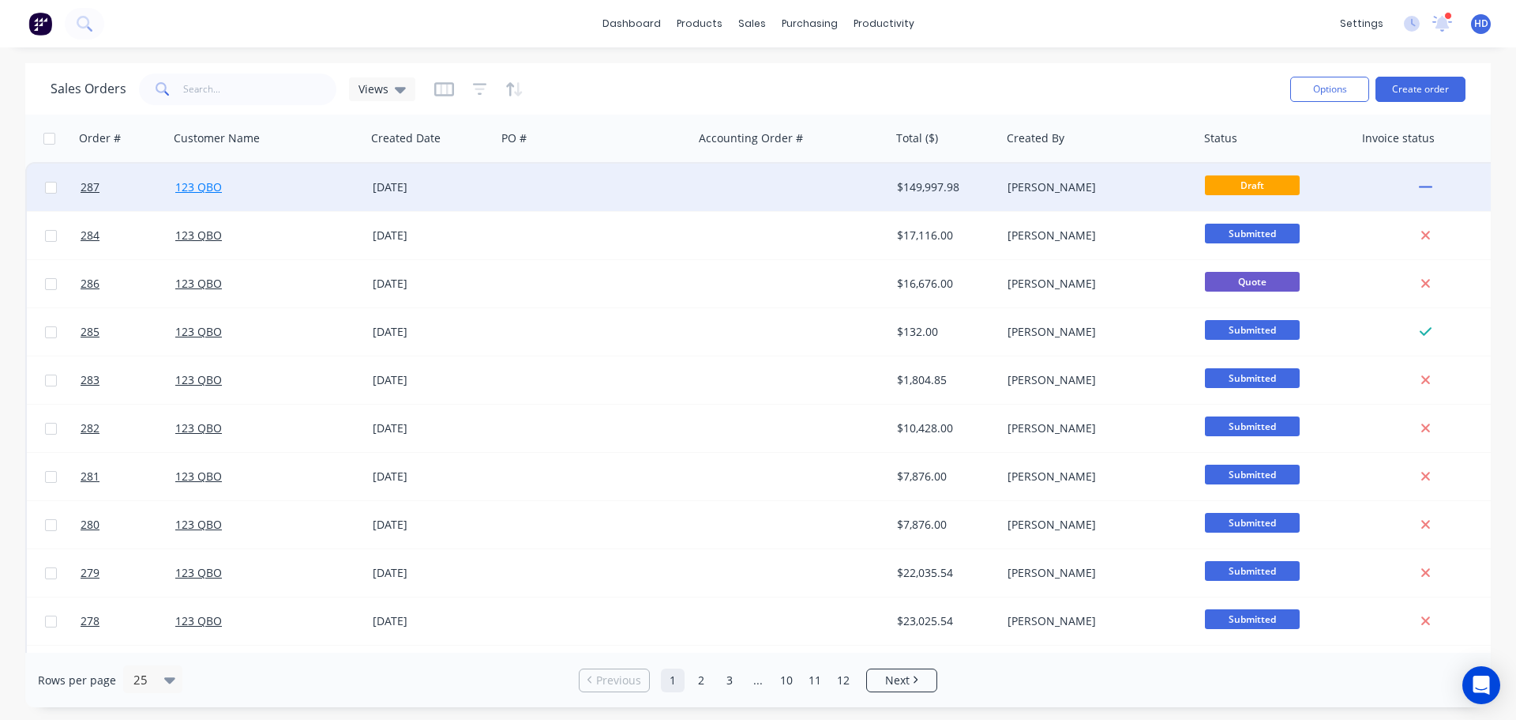
click at [204, 186] on link "123 QBO" at bounding box center [198, 186] width 47 height 15
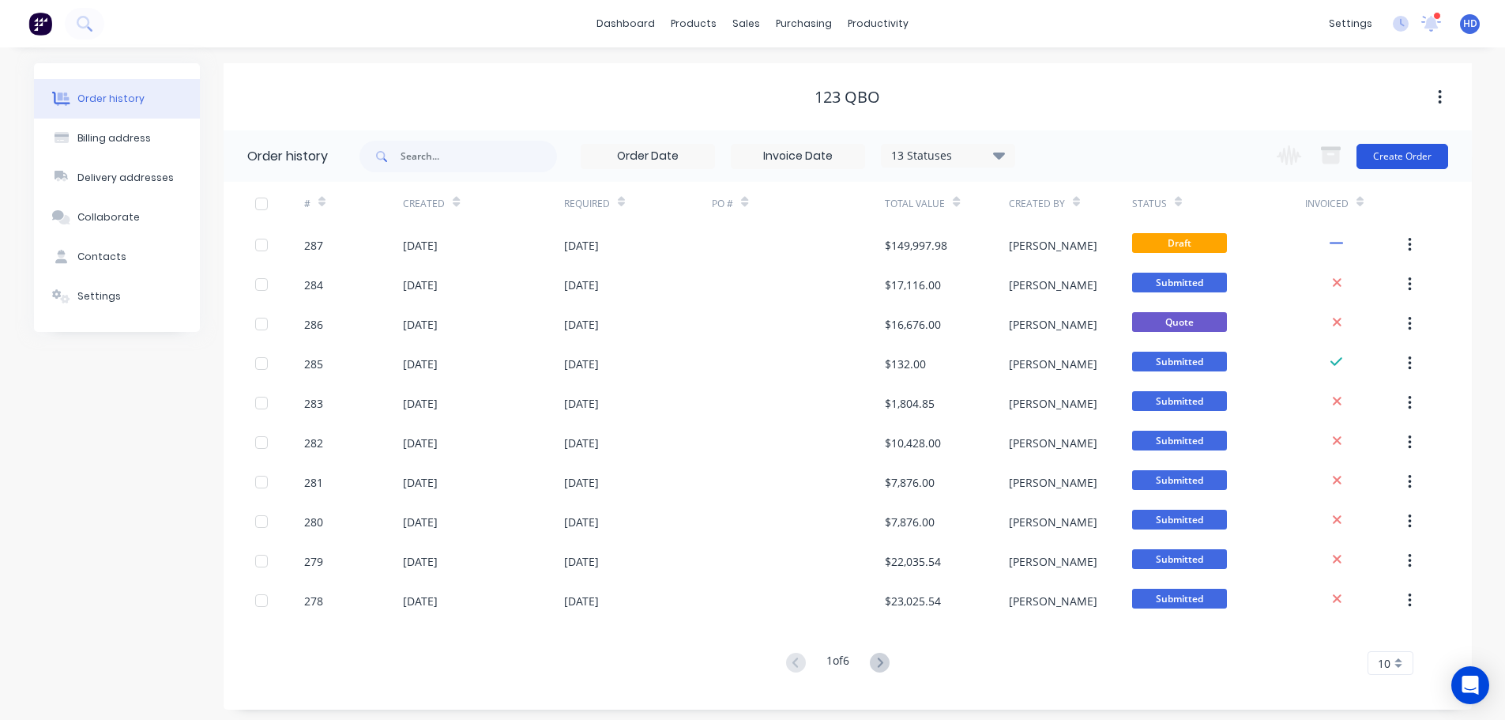
click at [1400, 156] on button "Create Order" at bounding box center [1402, 156] width 92 height 25
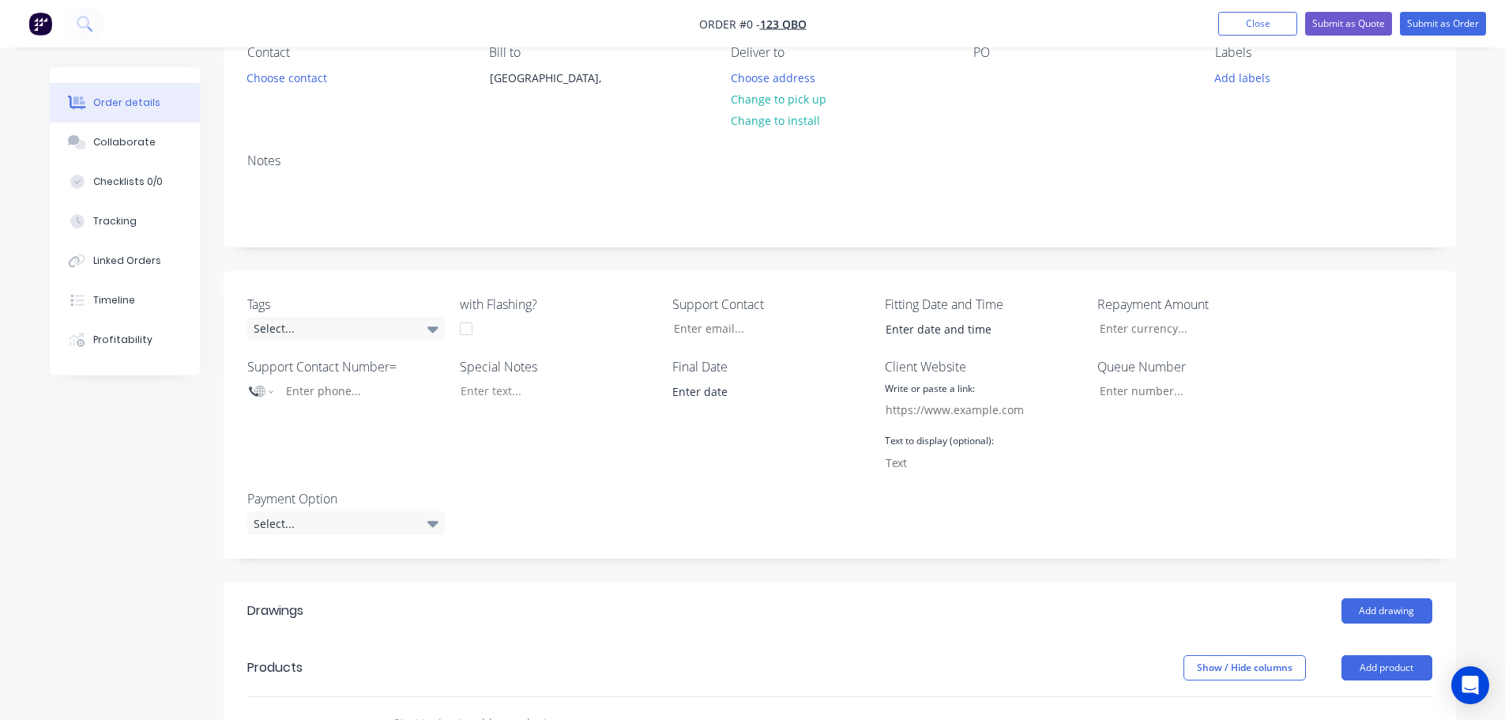
scroll to position [395, 0]
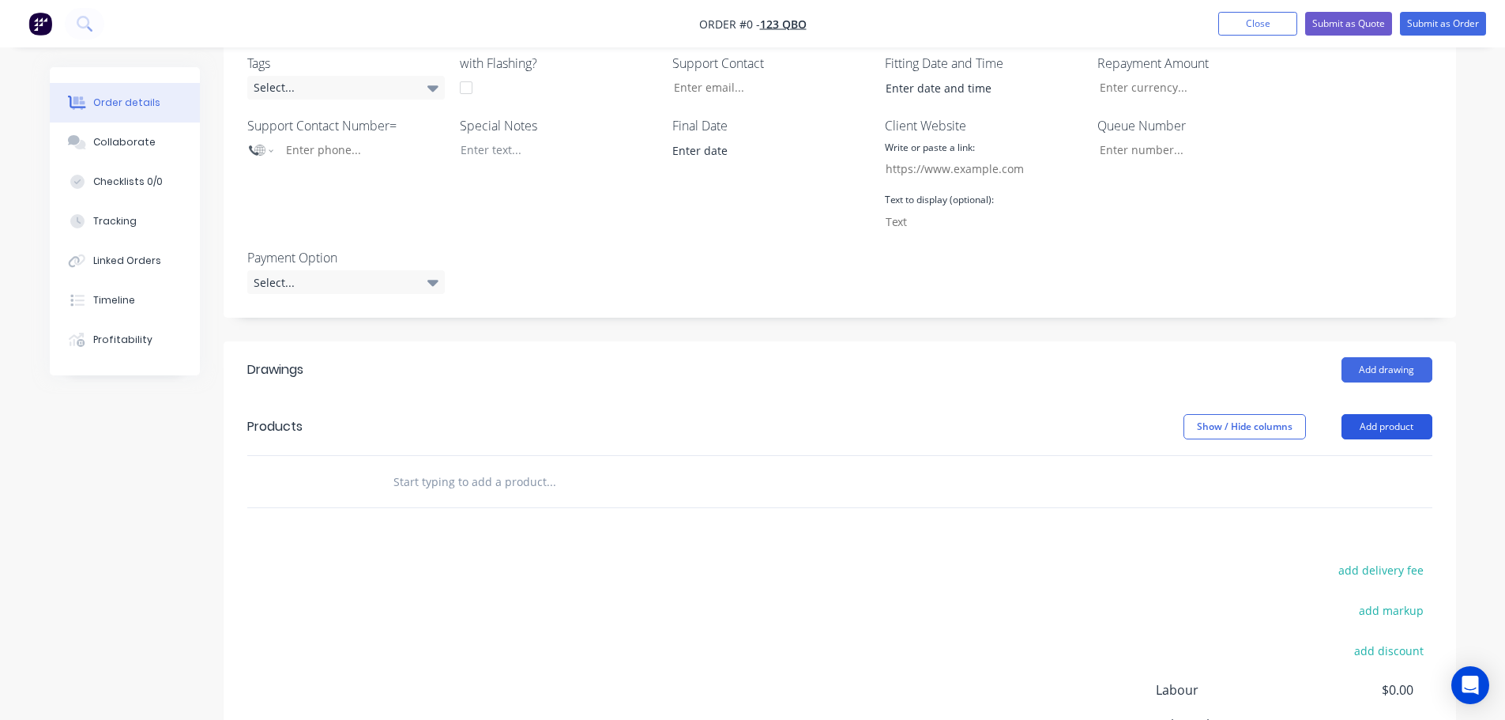
click at [1390, 434] on button "Add product" at bounding box center [1386, 426] width 91 height 25
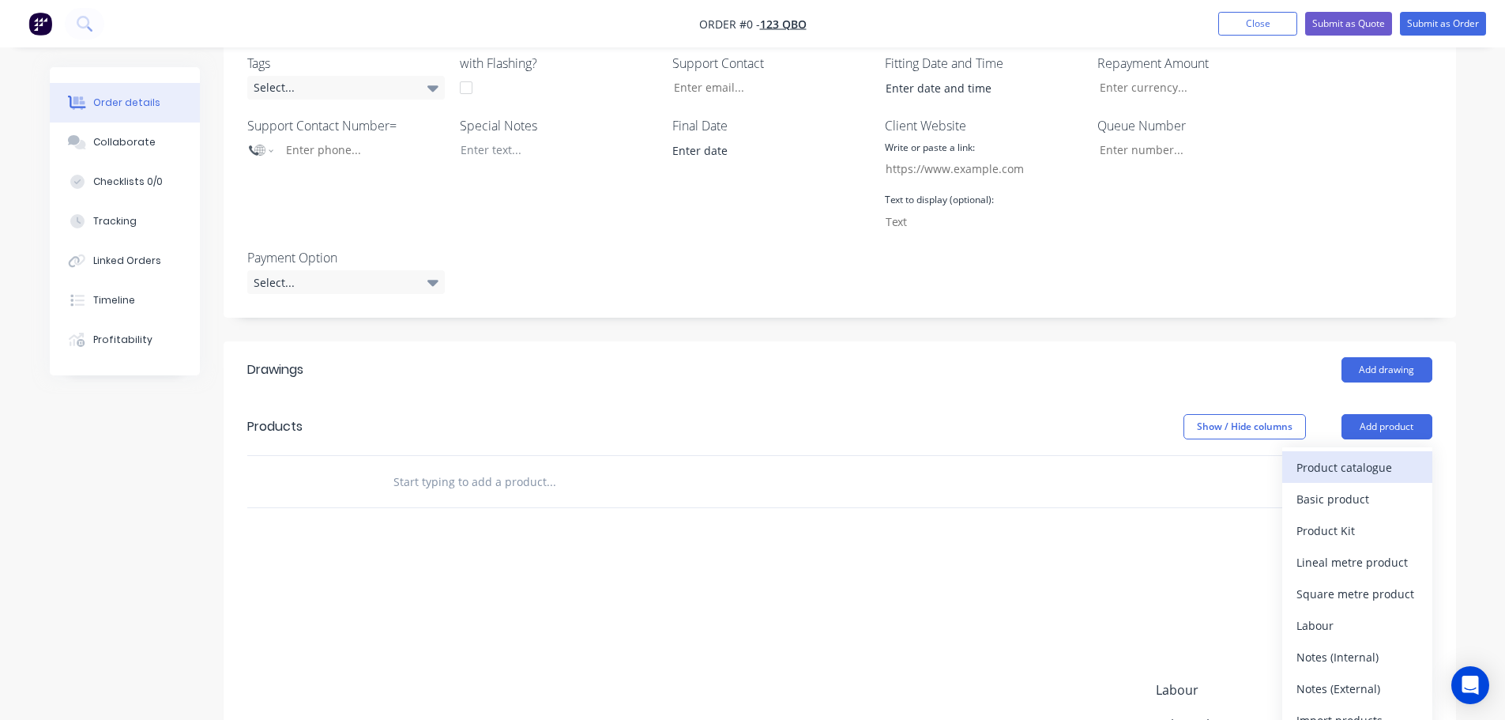
click at [1334, 472] on div "Product catalogue" at bounding box center [1357, 467] width 122 height 23
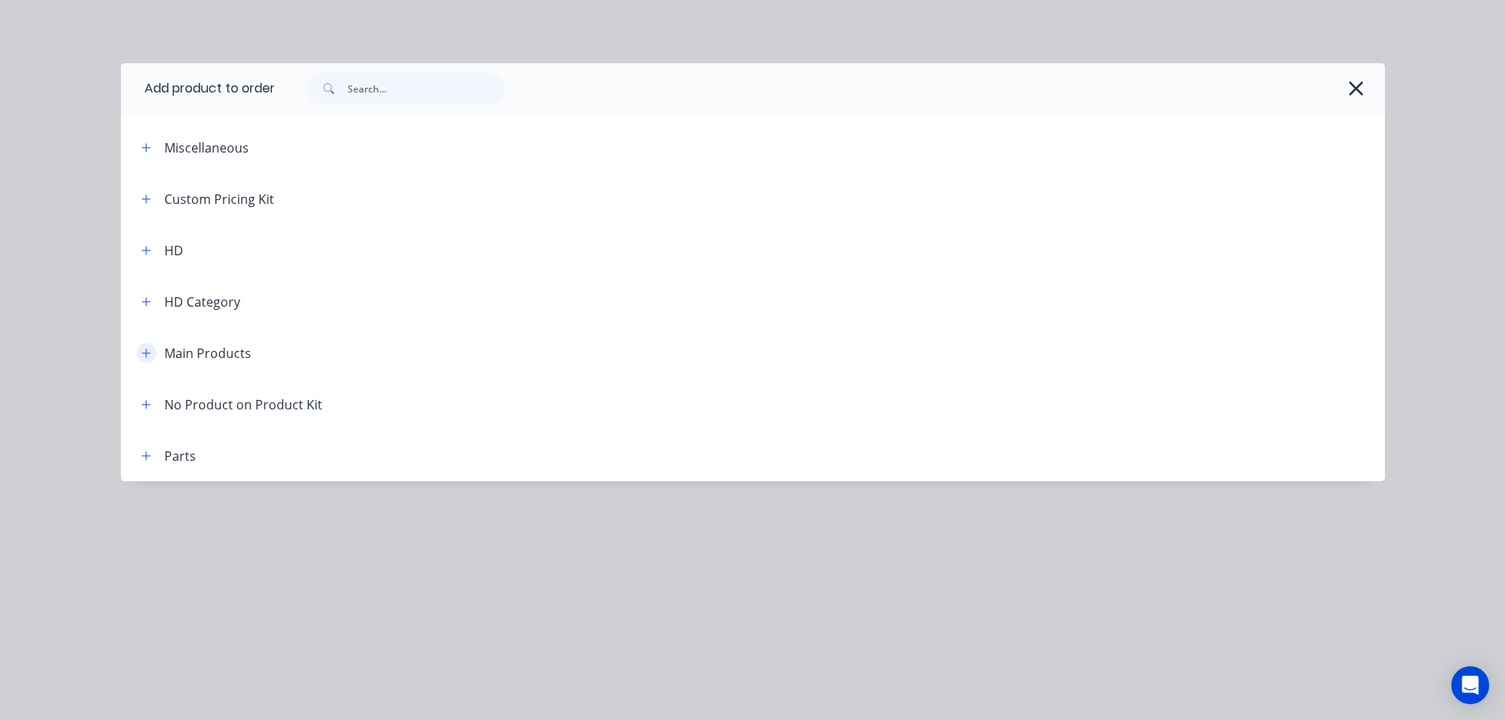
click at [148, 354] on icon "button" at bounding box center [145, 353] width 9 height 11
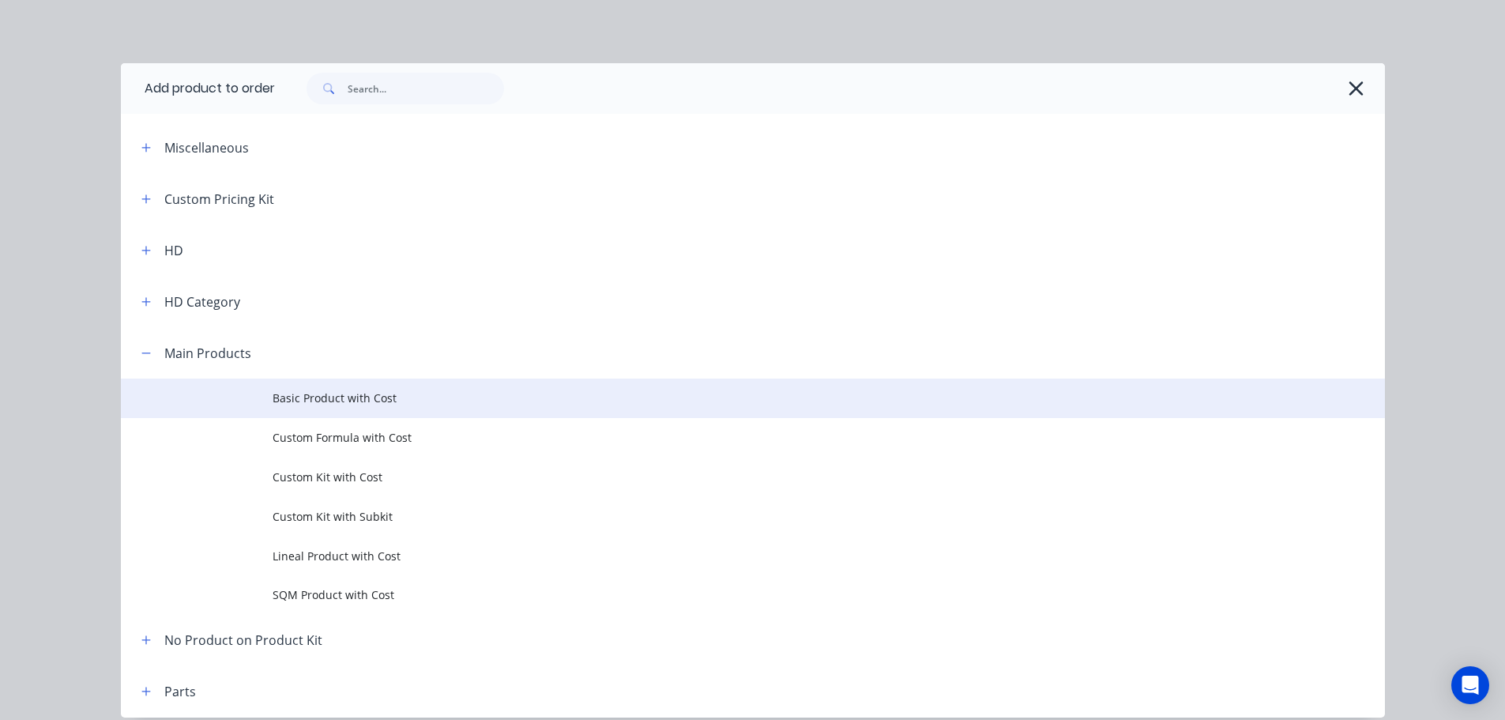
click at [331, 394] on span "Basic Product with Cost" at bounding box center [716, 397] width 889 height 17
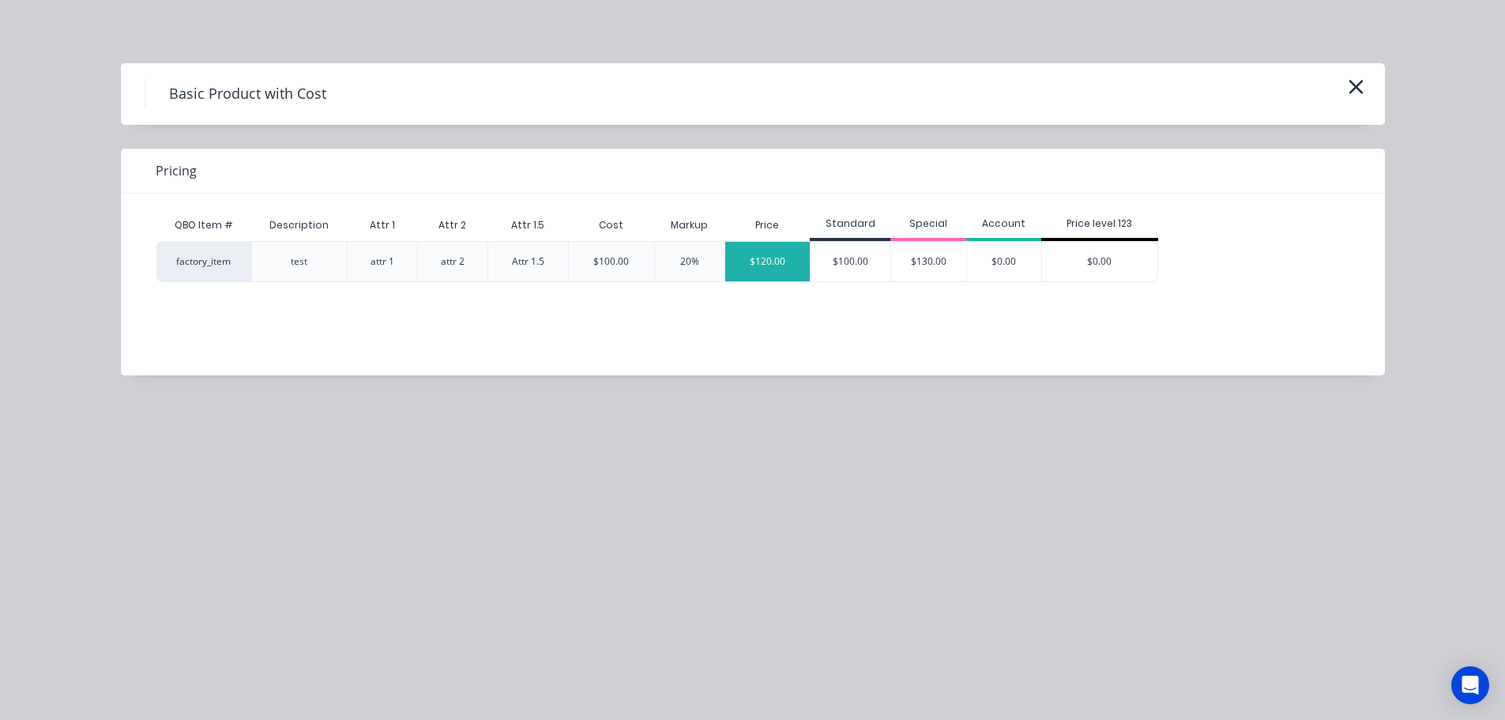
click at [775, 264] on div "$120.00" at bounding box center [767, 261] width 85 height 39
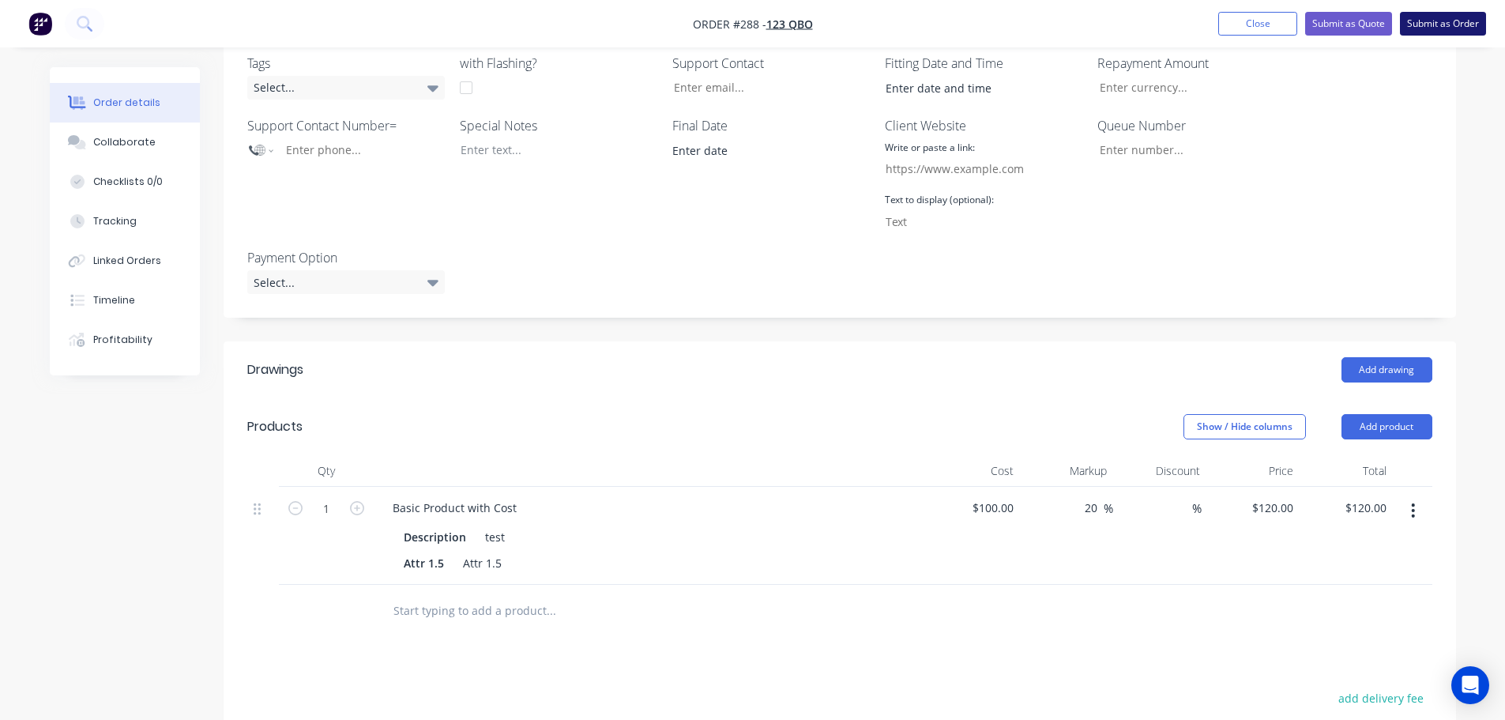
click at [1451, 19] on button "Submit as Order" at bounding box center [1443, 24] width 86 height 24
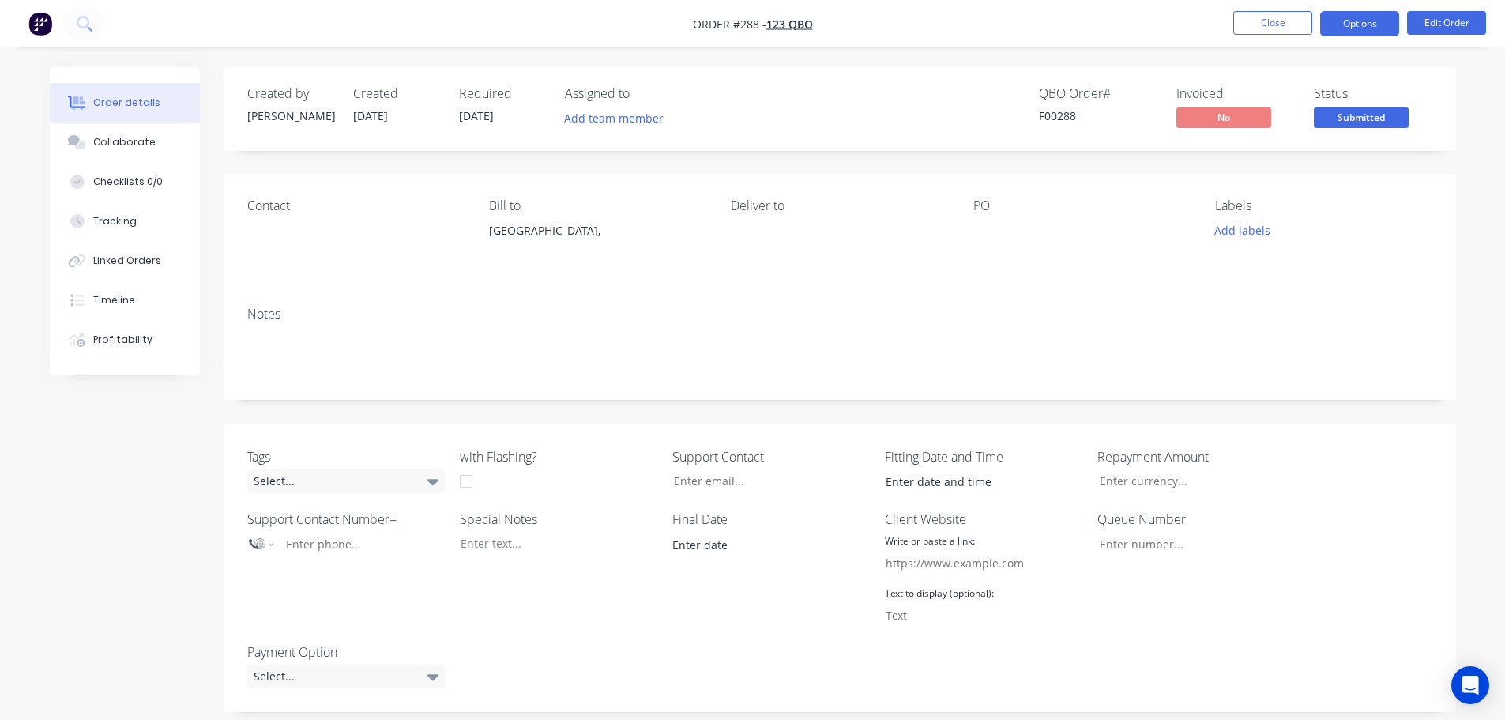
click at [1359, 16] on button "Options" at bounding box center [1359, 23] width 79 height 25
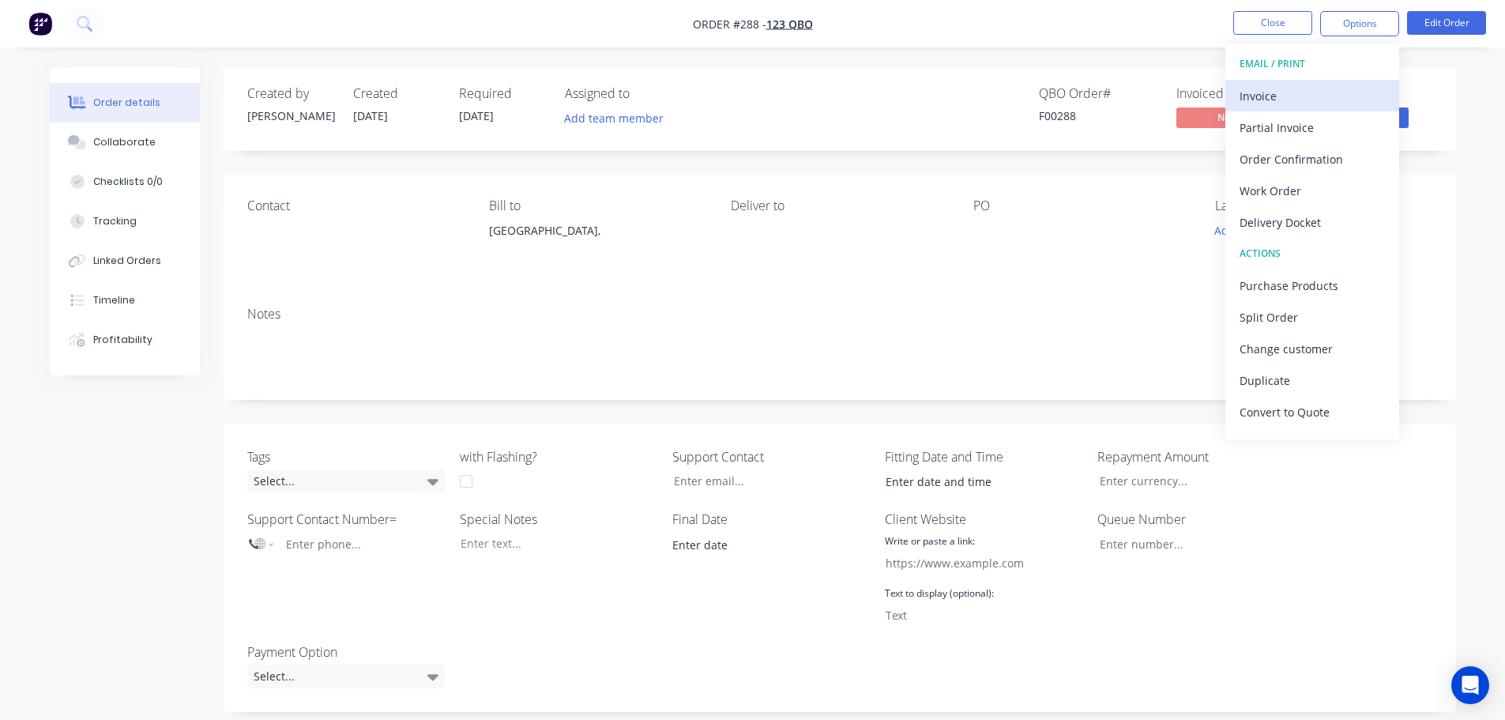
click at [1331, 103] on div "Invoice" at bounding box center [1311, 96] width 145 height 23
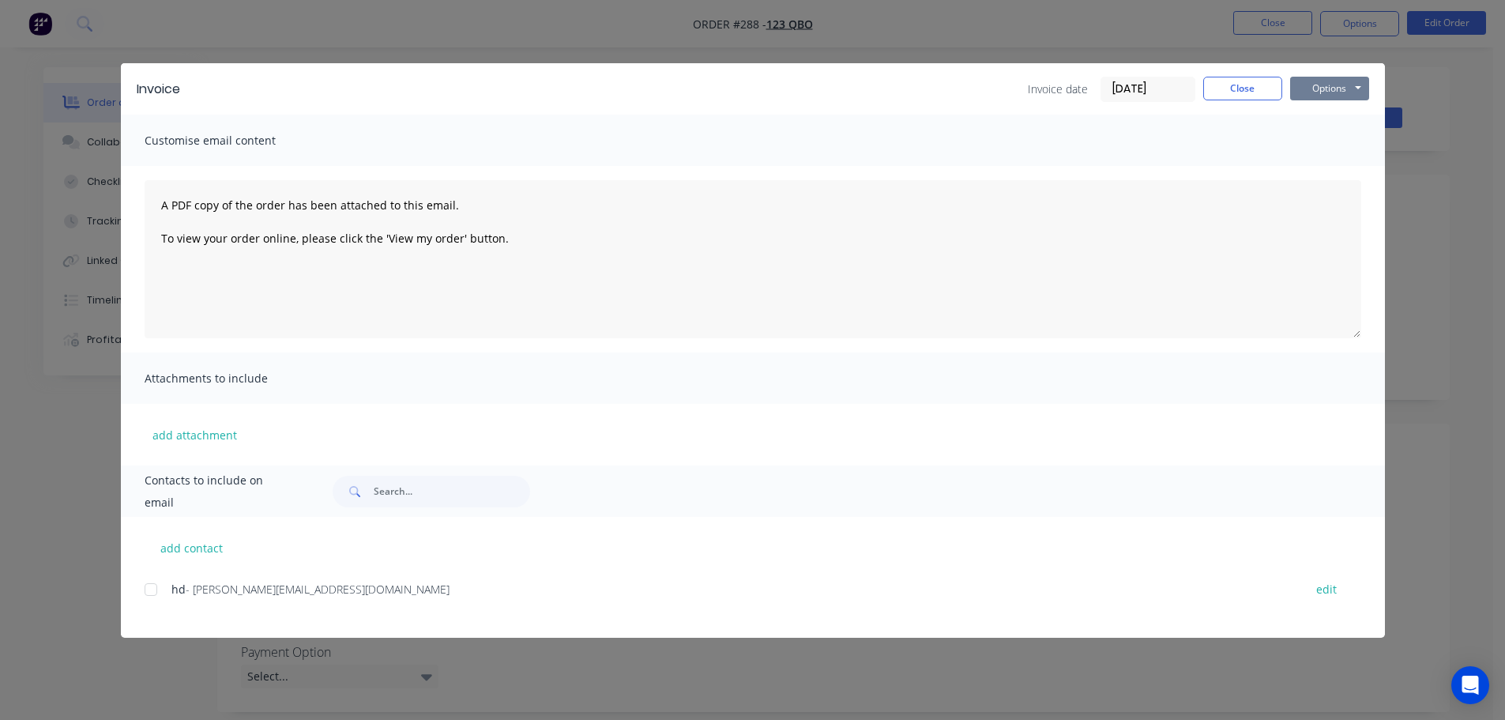
click at [1347, 81] on button "Options" at bounding box center [1329, 89] width 79 height 24
click at [1333, 113] on button "Preview" at bounding box center [1340, 116] width 101 height 26
drag, startPoint x: 1261, startPoint y: 81, endPoint x: 1327, endPoint y: 58, distance: 69.4
click at [1264, 81] on button "Close" at bounding box center [1242, 89] width 79 height 24
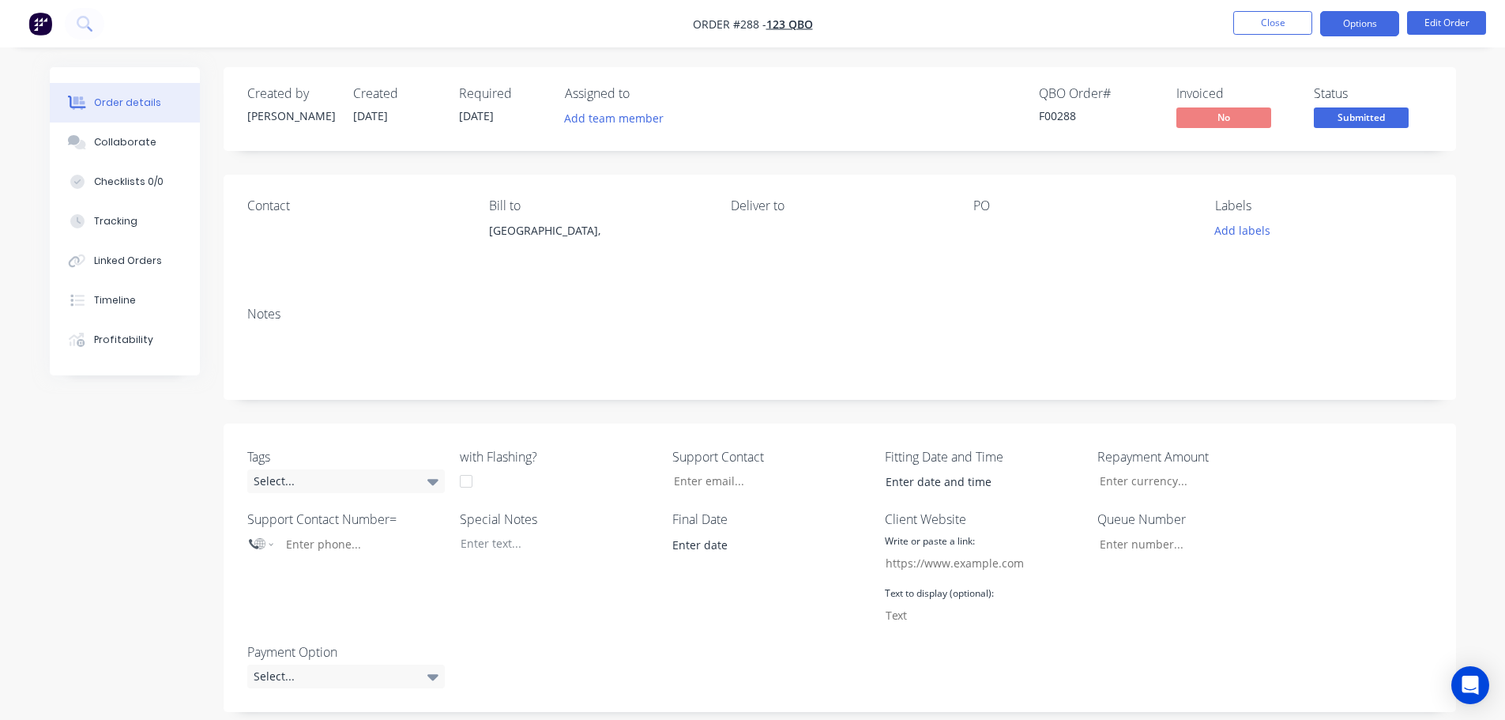
click at [1370, 19] on button "Options" at bounding box center [1359, 23] width 79 height 25
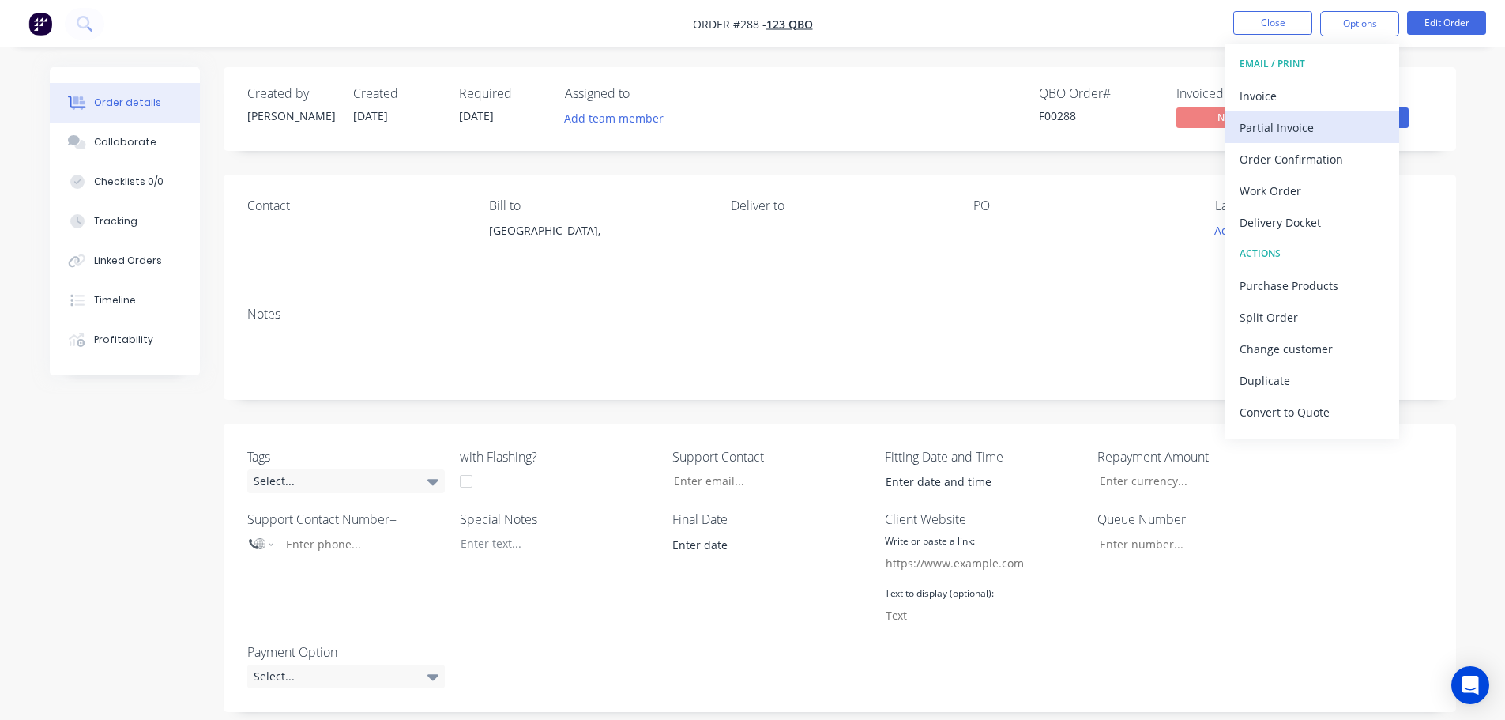
click at [1300, 122] on div "Partial Invoice" at bounding box center [1311, 127] width 145 height 23
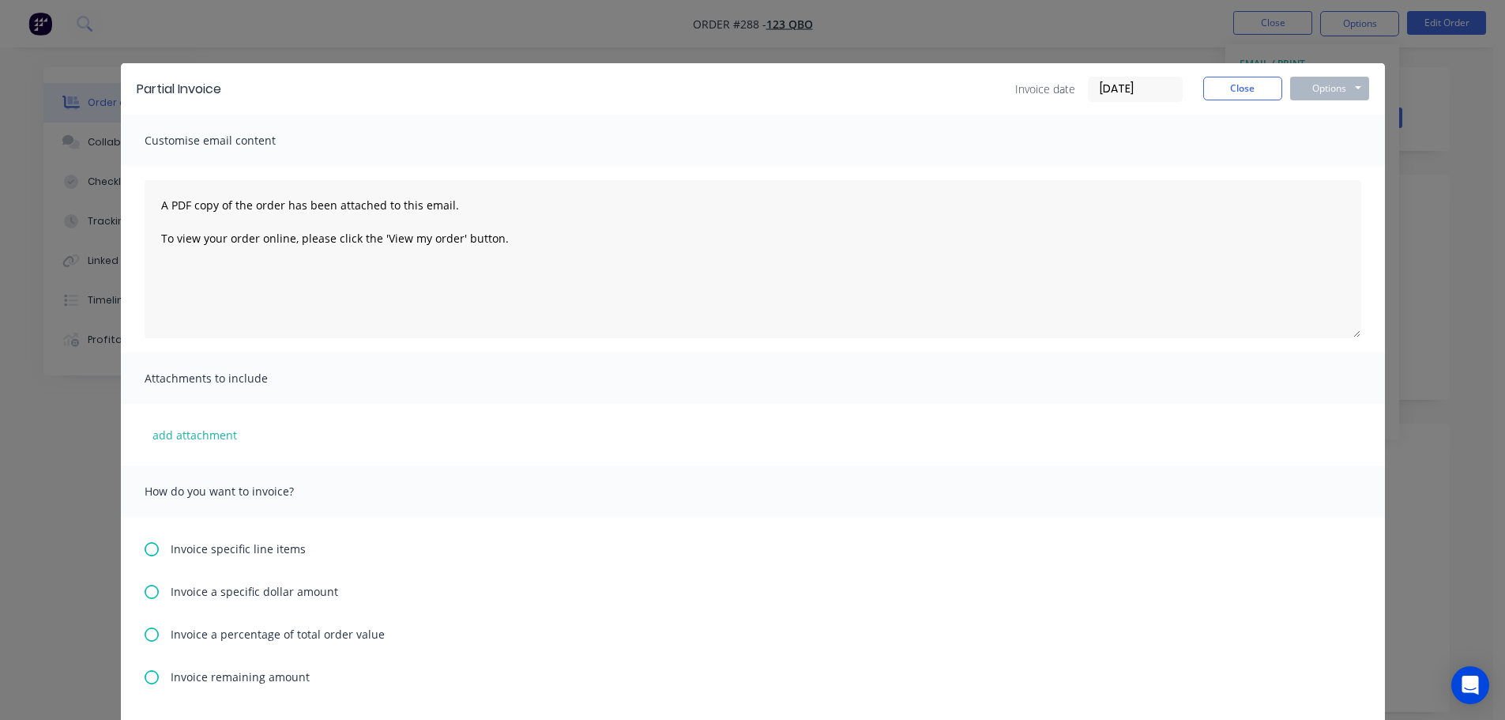
click at [151, 588] on icon at bounding box center [152, 591] width 14 height 14
click at [227, 639] on input "text" at bounding box center [211, 638] width 80 height 24
type input "$10"
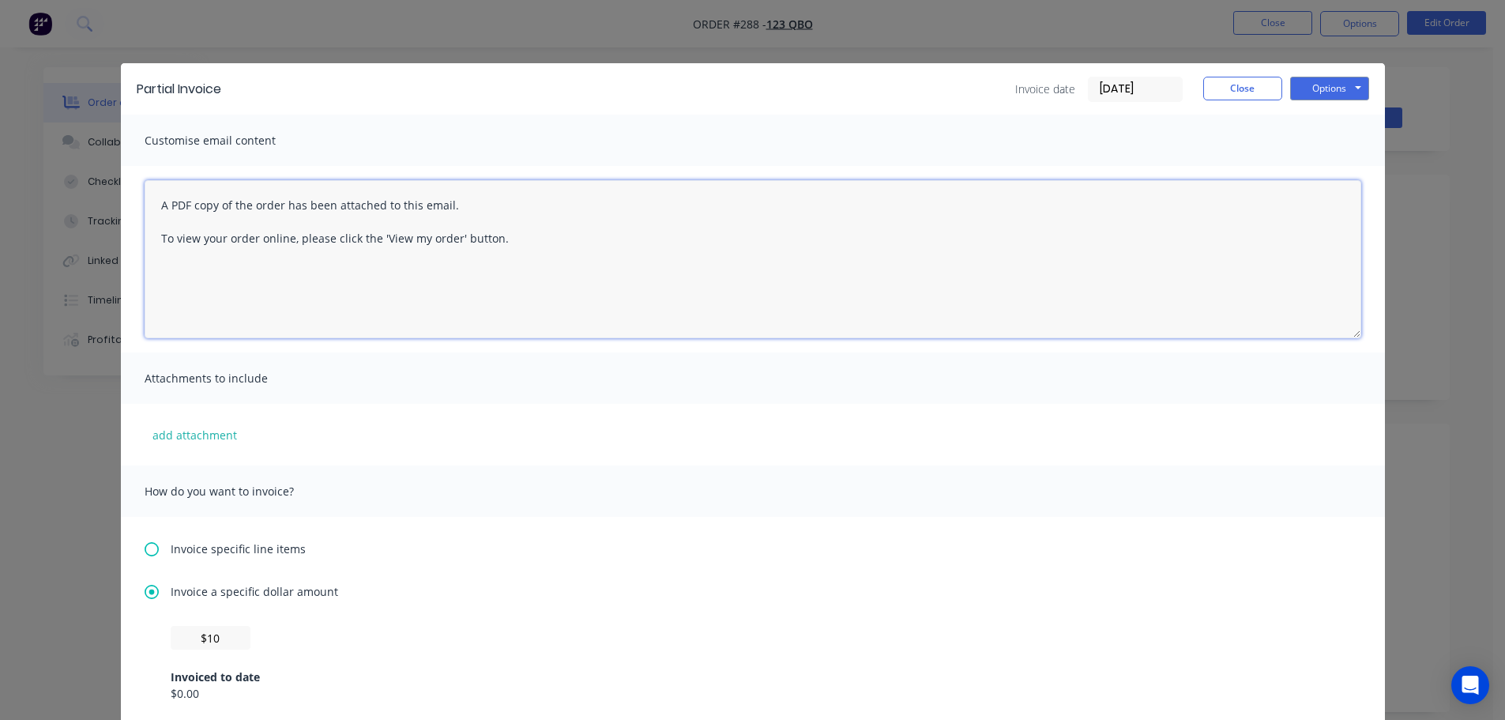
drag, startPoint x: 1155, startPoint y: 303, endPoint x: 1277, endPoint y: 159, distance: 188.8
click at [1159, 299] on textarea "A PDF copy of the order has been attached to this email. To view your order onl…" at bounding box center [753, 259] width 1216 height 158
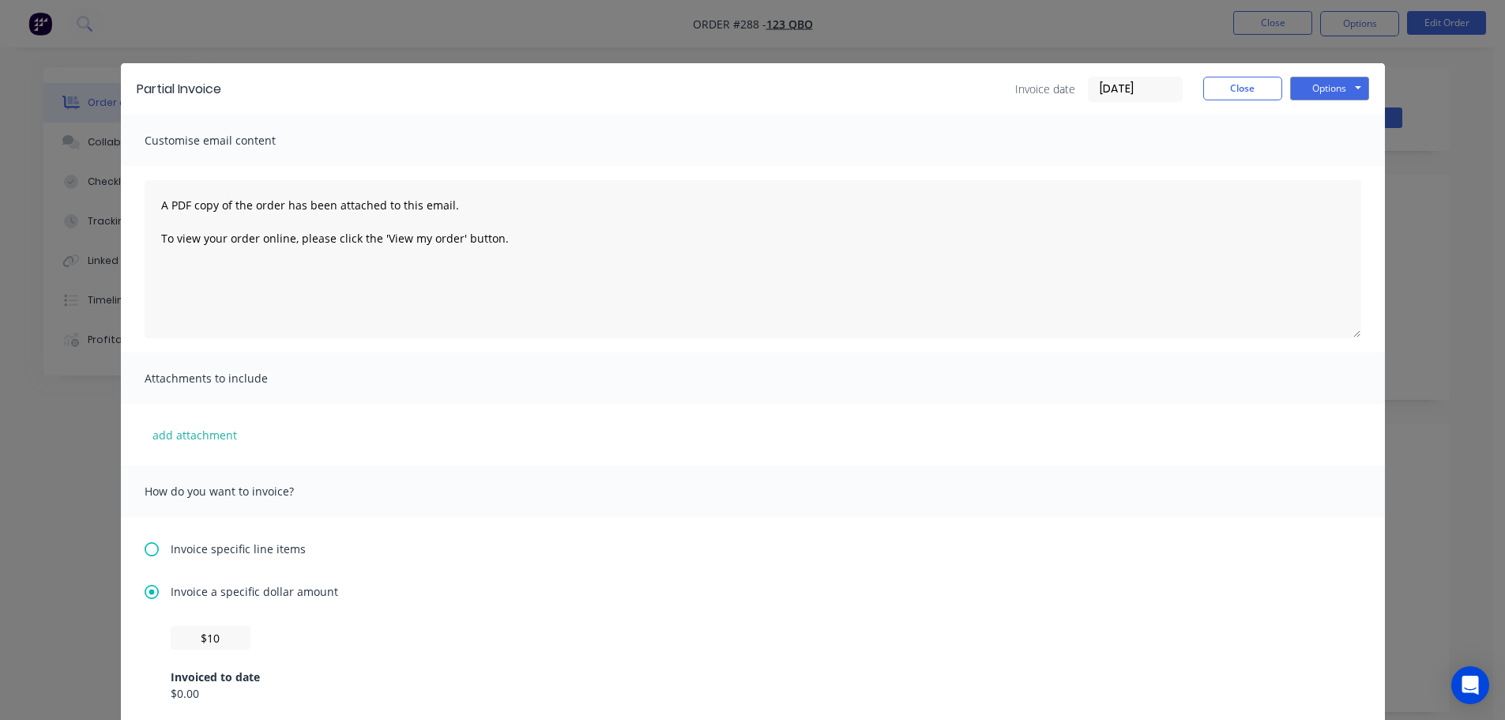
click at [1336, 62] on div "Partial Invoice Invoice date 01/09/25 Close Options Preview Print Email Customi…" at bounding box center [752, 360] width 1505 height 720
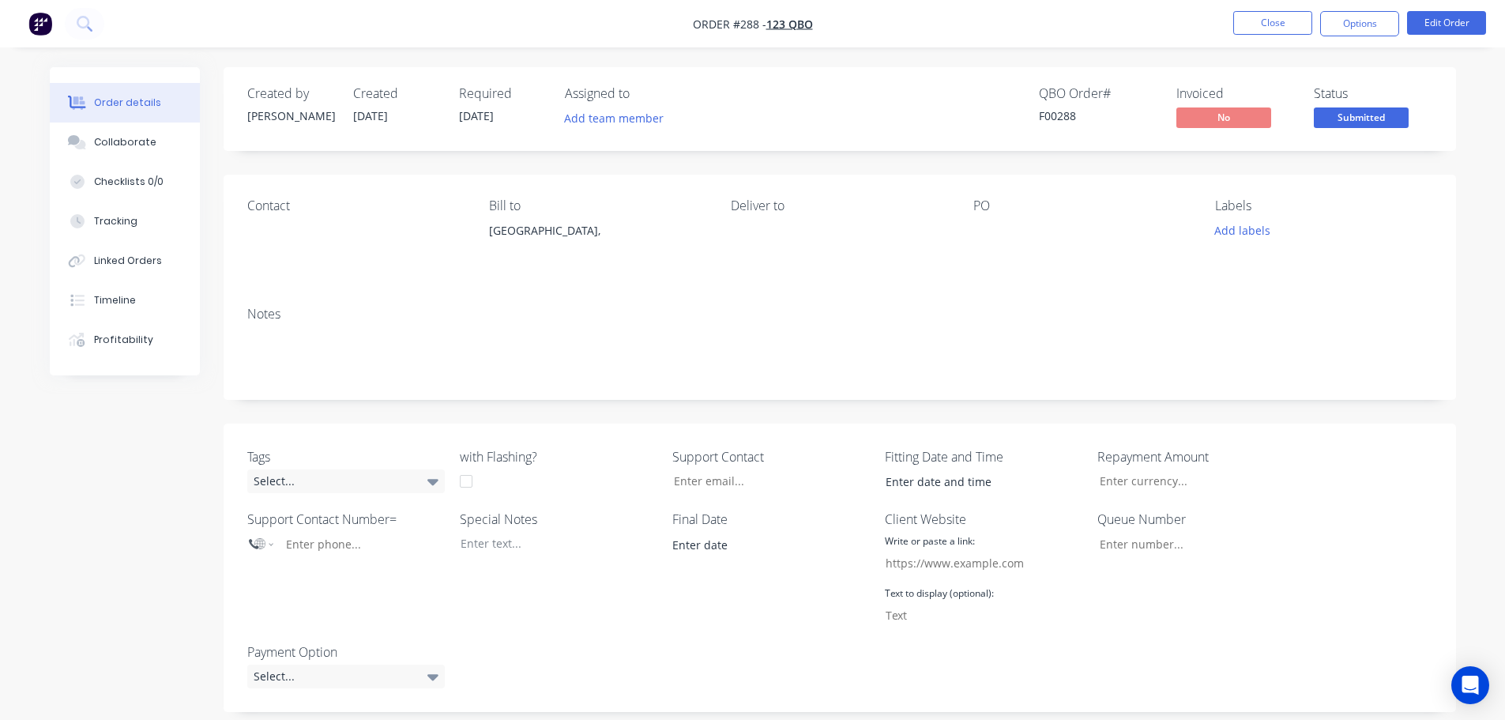
click at [1335, 84] on div "Created by Harry Created 01/09/25 Required 01/09/25 Assigned to Add team member…" at bounding box center [840, 109] width 1232 height 84
click at [1349, 40] on nav "Order #288 - 123 QBO Close Options Edit Order" at bounding box center [752, 23] width 1505 height 47
click at [1351, 31] on button "Options" at bounding box center [1359, 23] width 79 height 25
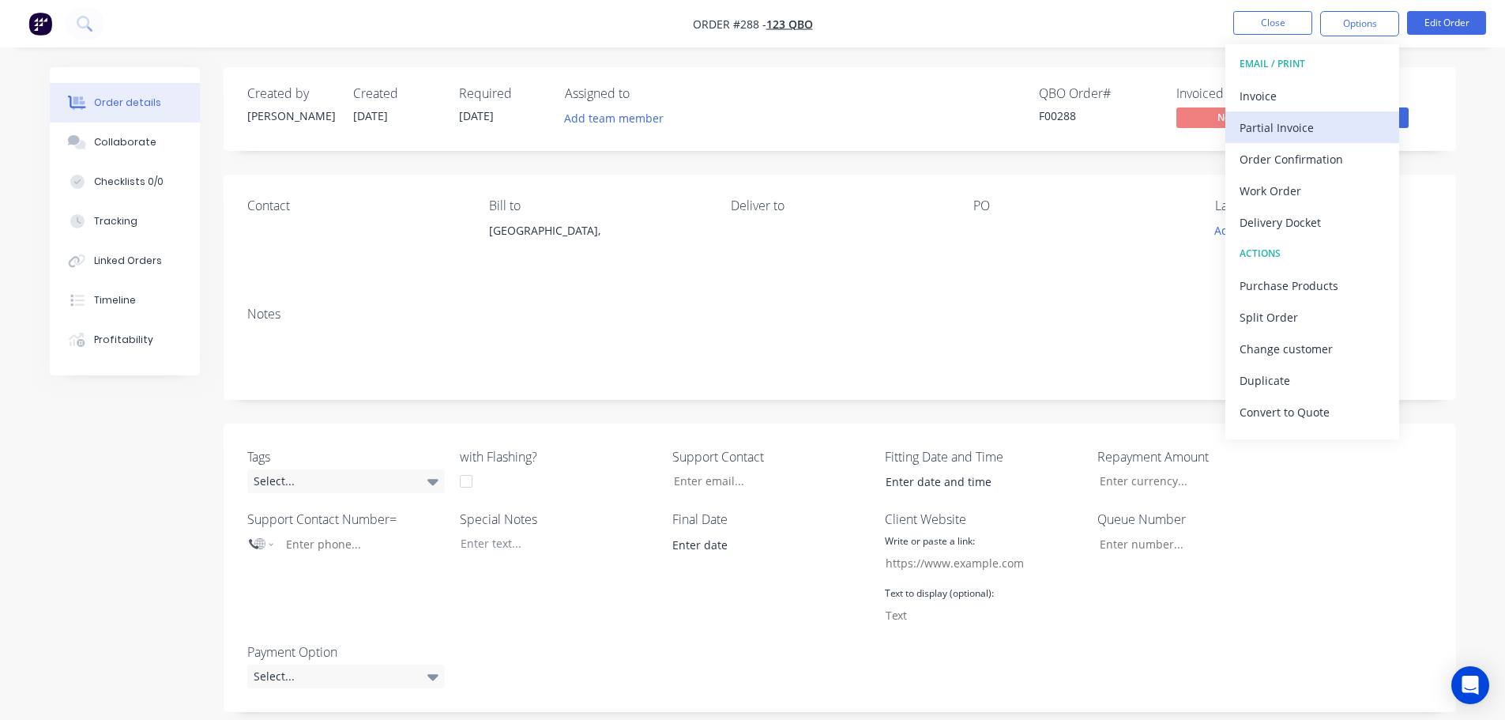
click at [1300, 117] on div "Partial Invoice" at bounding box center [1311, 127] width 145 height 23
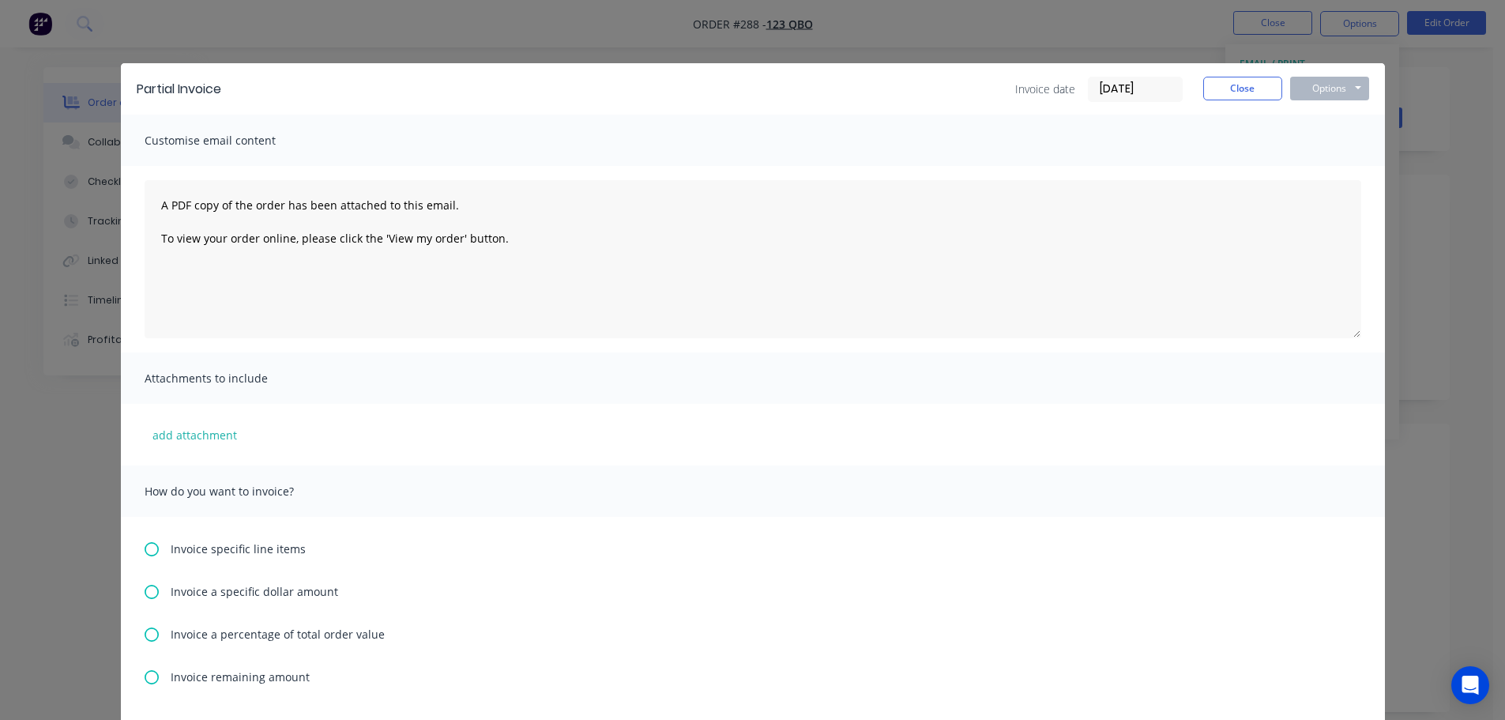
click at [149, 590] on icon at bounding box center [152, 591] width 14 height 14
click at [224, 636] on input "text" at bounding box center [211, 638] width 80 height 24
type input "$100"
drag, startPoint x: 577, startPoint y: 607, endPoint x: 652, endPoint y: 572, distance: 82.7
click at [583, 606] on div "Invoice a specific dollar amount $100 Invoiced to date $0.00 Remaining to be in…" at bounding box center [753, 680] width 1216 height 194
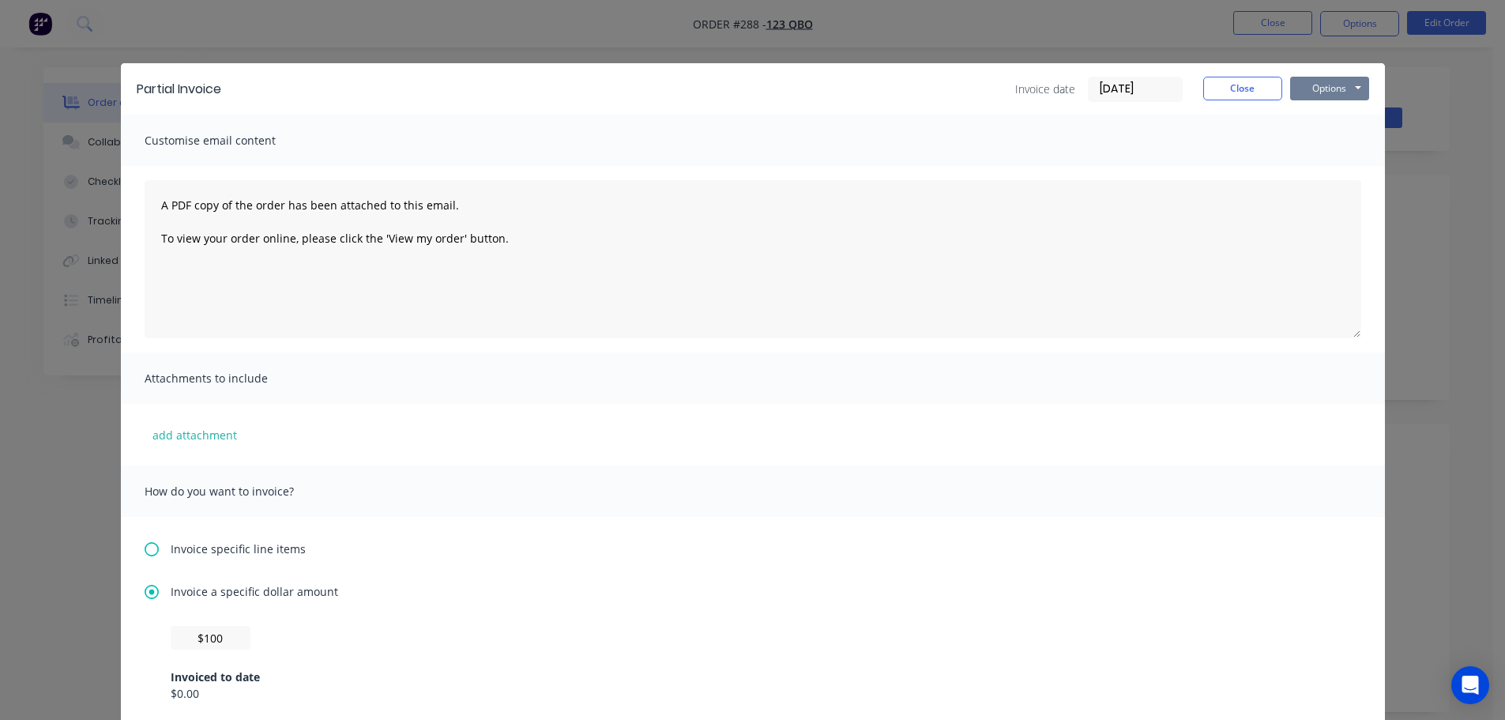
click at [1343, 95] on button "Options" at bounding box center [1329, 89] width 79 height 24
click at [1347, 108] on button "Preview" at bounding box center [1340, 116] width 101 height 26
click at [1265, 94] on button "Close" at bounding box center [1242, 89] width 79 height 24
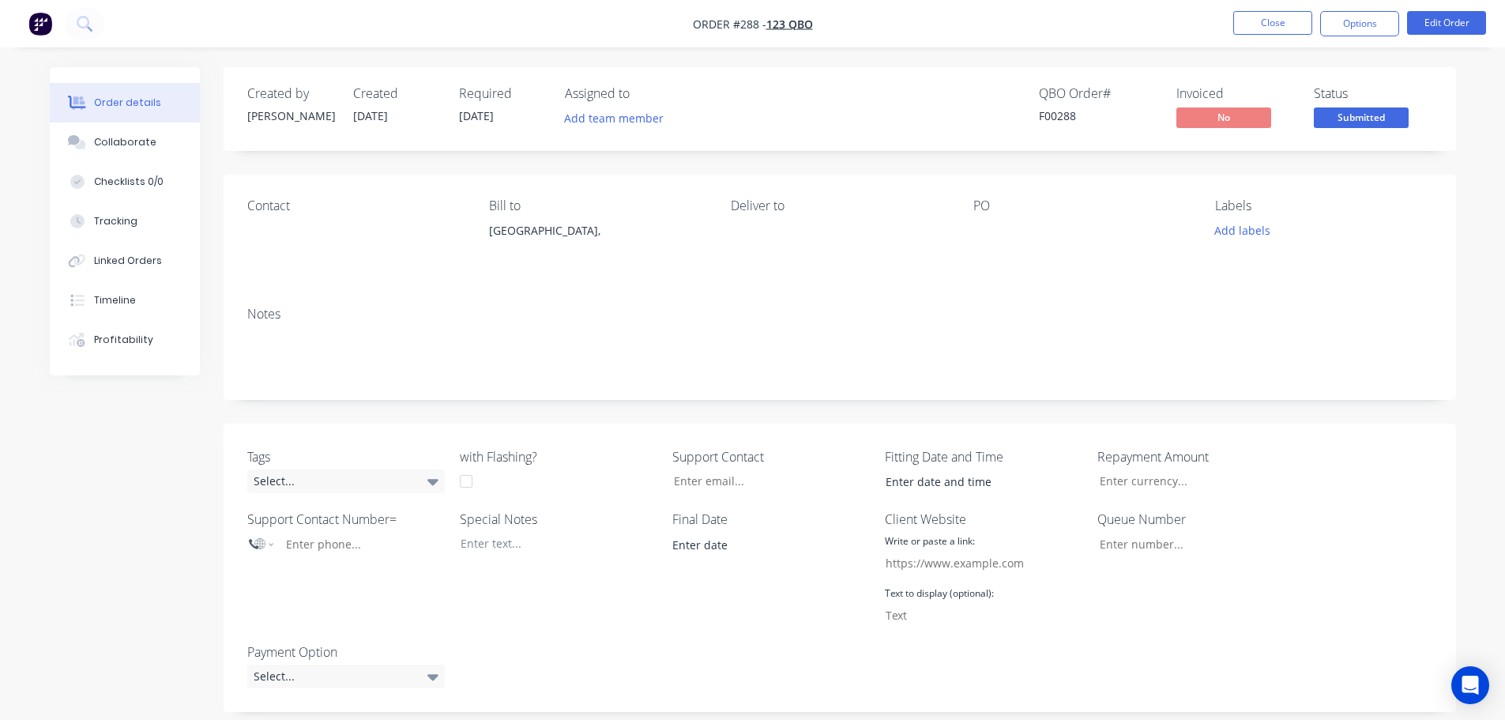
click at [1347, 33] on button "Options" at bounding box center [1359, 23] width 79 height 25
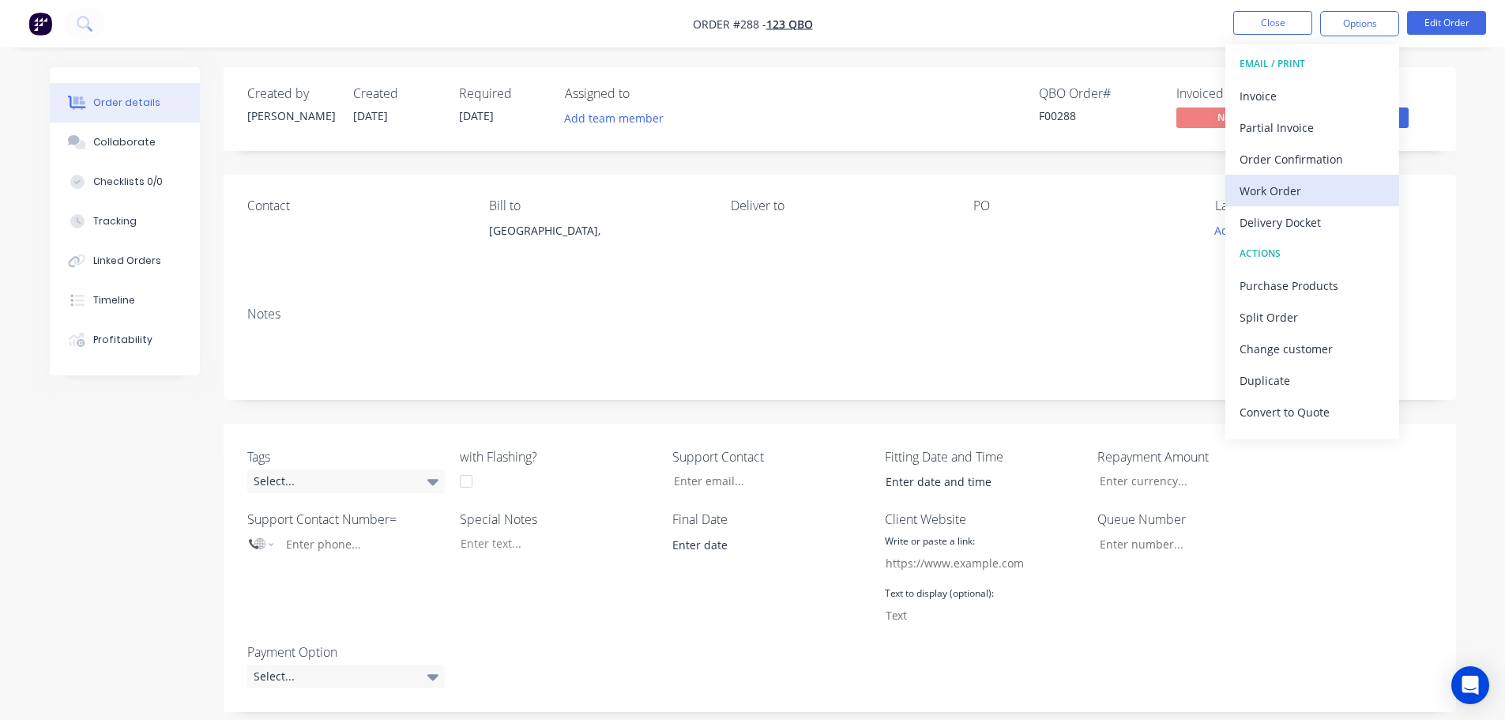
click at [1298, 185] on div "Work Order" at bounding box center [1311, 190] width 145 height 23
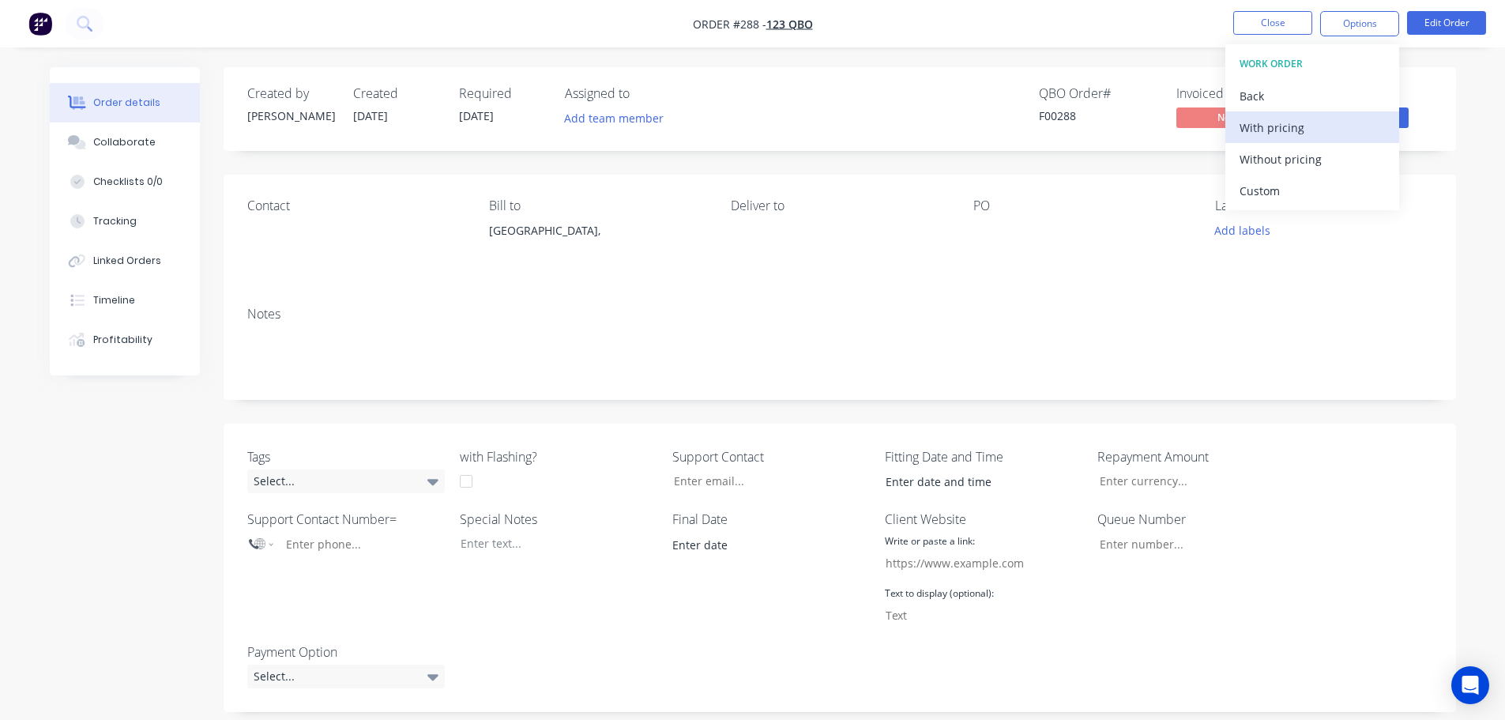
click at [1318, 131] on div "With pricing" at bounding box center [1311, 127] width 145 height 23
click at [1336, 220] on div "Delivery Docket" at bounding box center [1311, 222] width 145 height 23
click at [1320, 118] on div "With pricing" at bounding box center [1311, 127] width 145 height 23
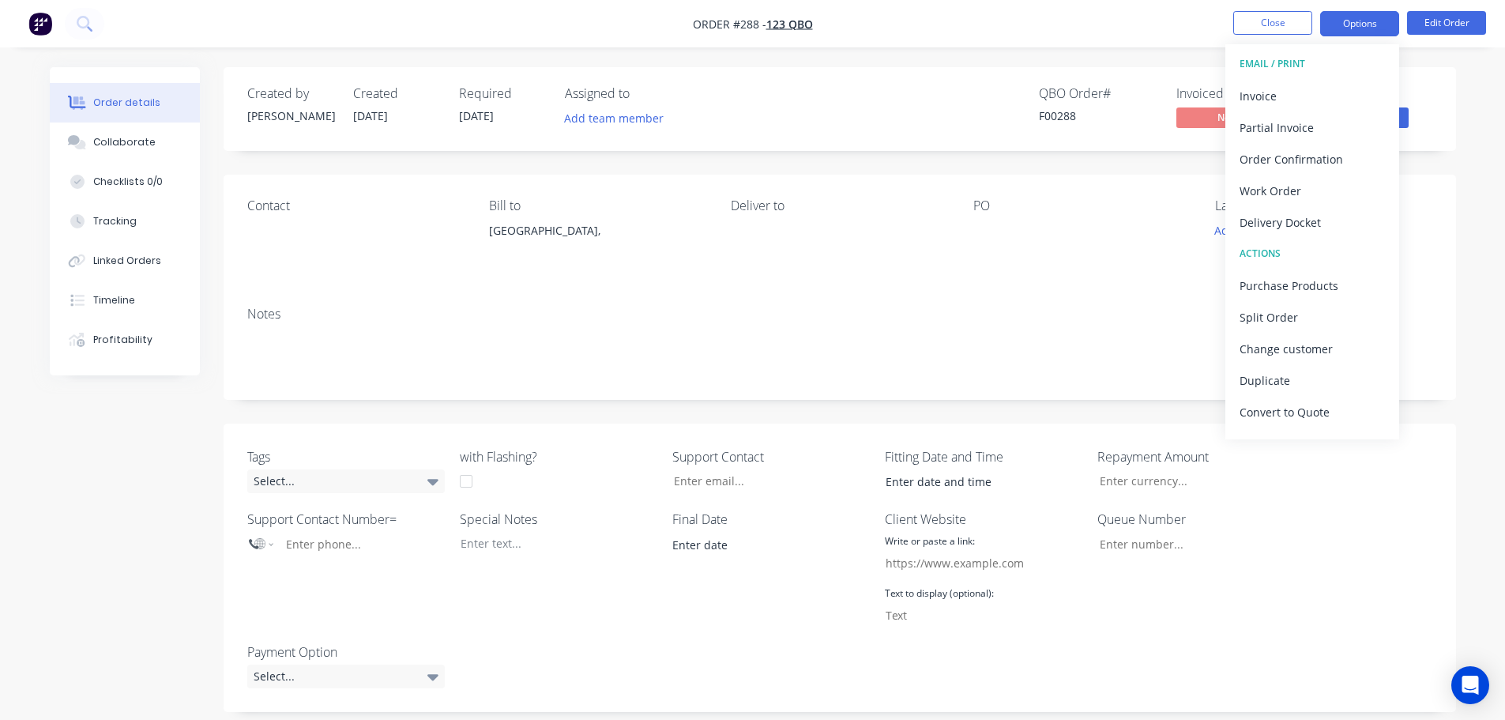
click at [1367, 32] on button "Options" at bounding box center [1359, 23] width 79 height 25
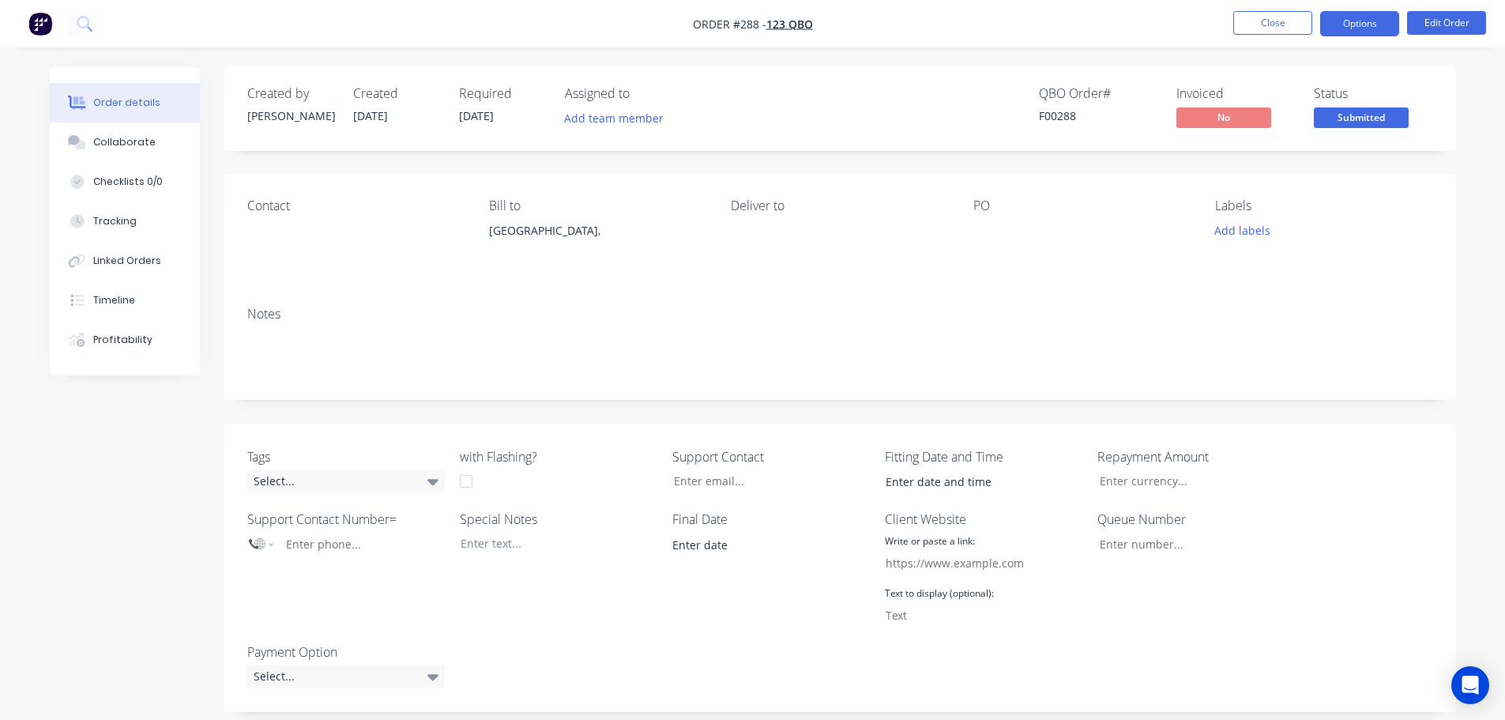
click at [1367, 21] on button "Options" at bounding box center [1359, 23] width 79 height 25
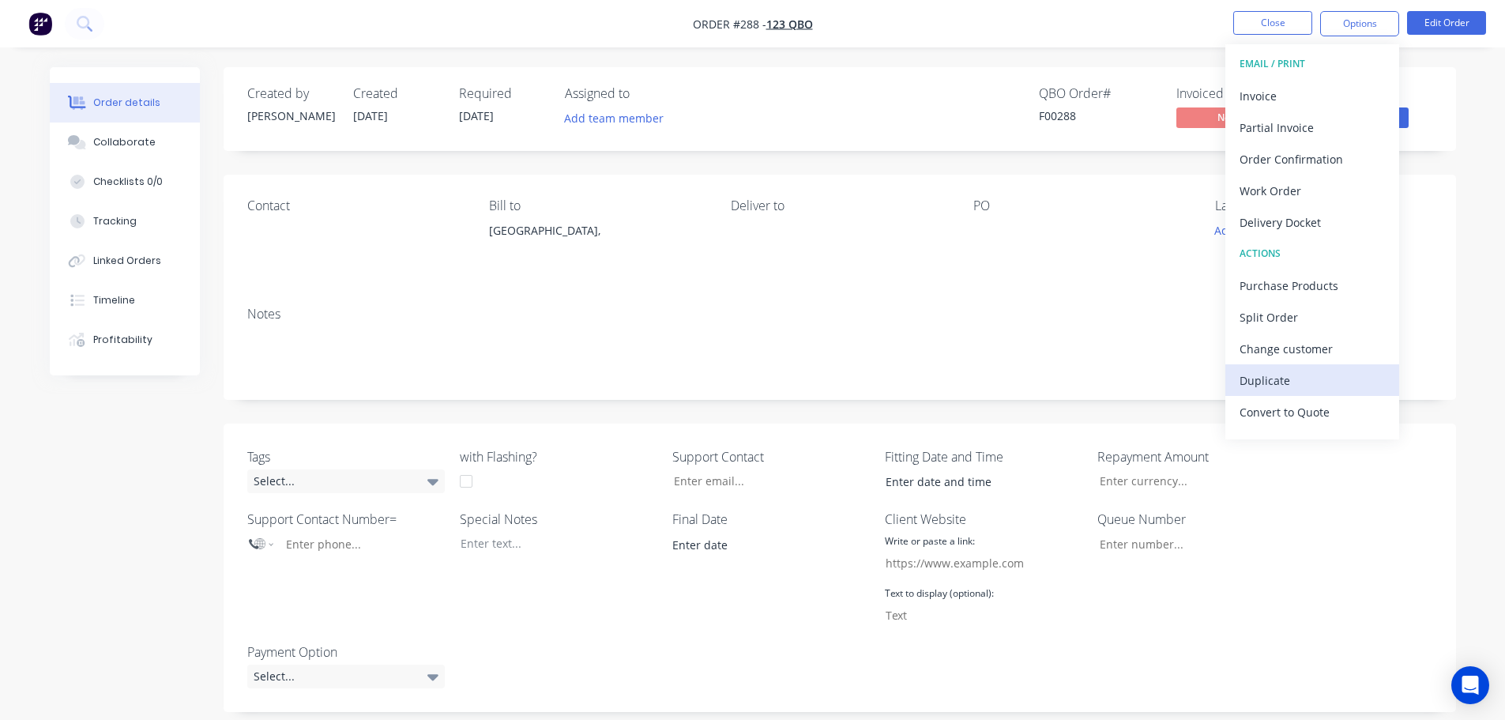
click at [1313, 383] on div "Duplicate" at bounding box center [1311, 380] width 145 height 23
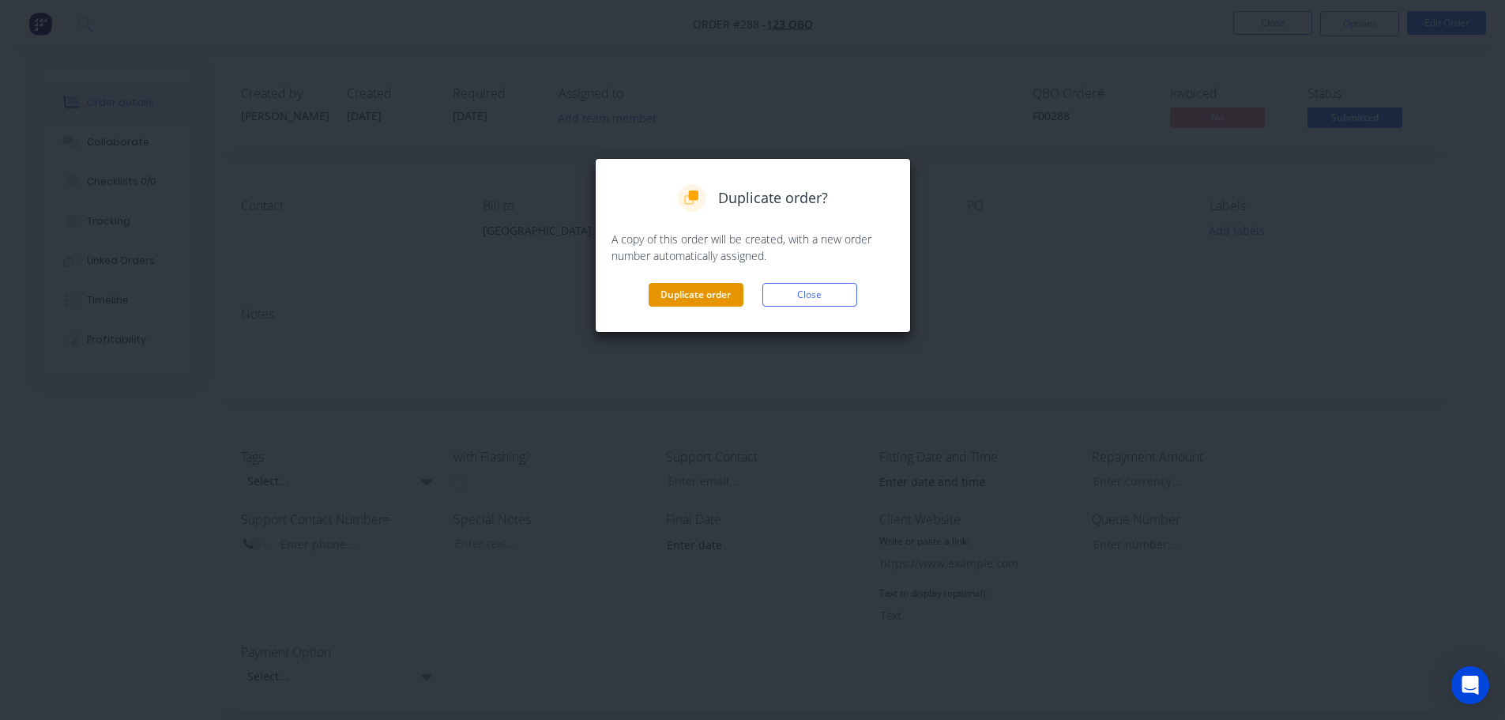
click at [722, 297] on button "Duplicate order" at bounding box center [695, 295] width 95 height 24
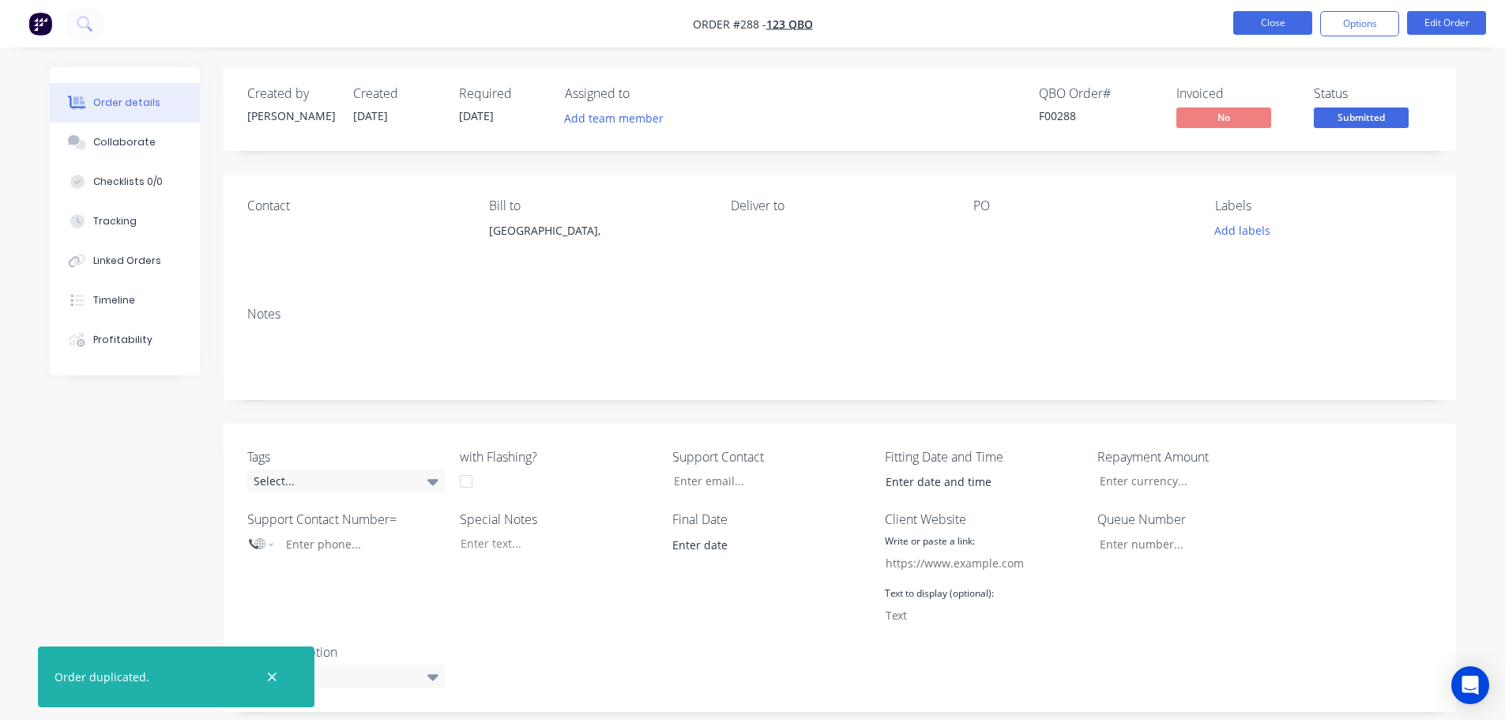
click at [1228, 19] on ul "Close Options Edit Order" at bounding box center [1359, 23] width 291 height 25
click at [1254, 17] on button "Close" at bounding box center [1272, 23] width 79 height 24
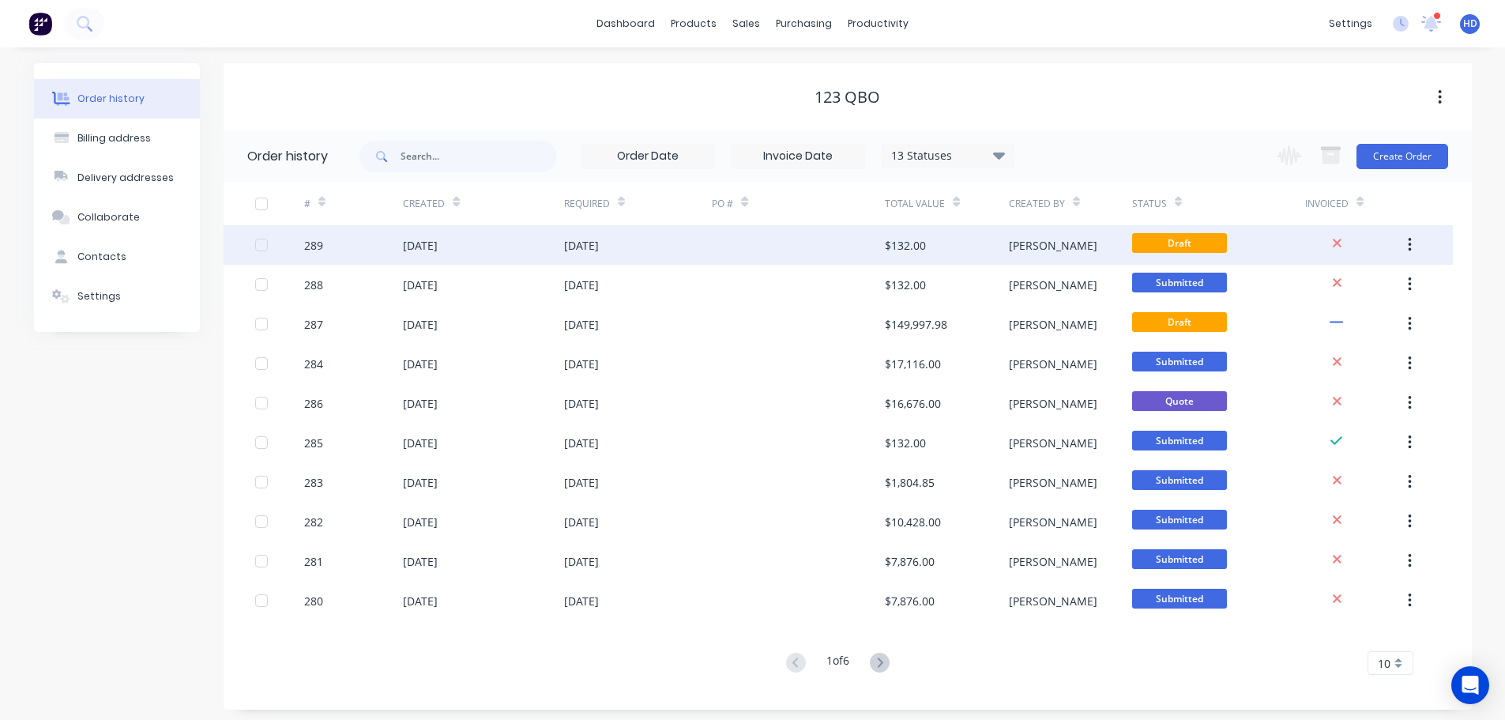
click at [542, 233] on div "[DATE]" at bounding box center [483, 244] width 160 height 39
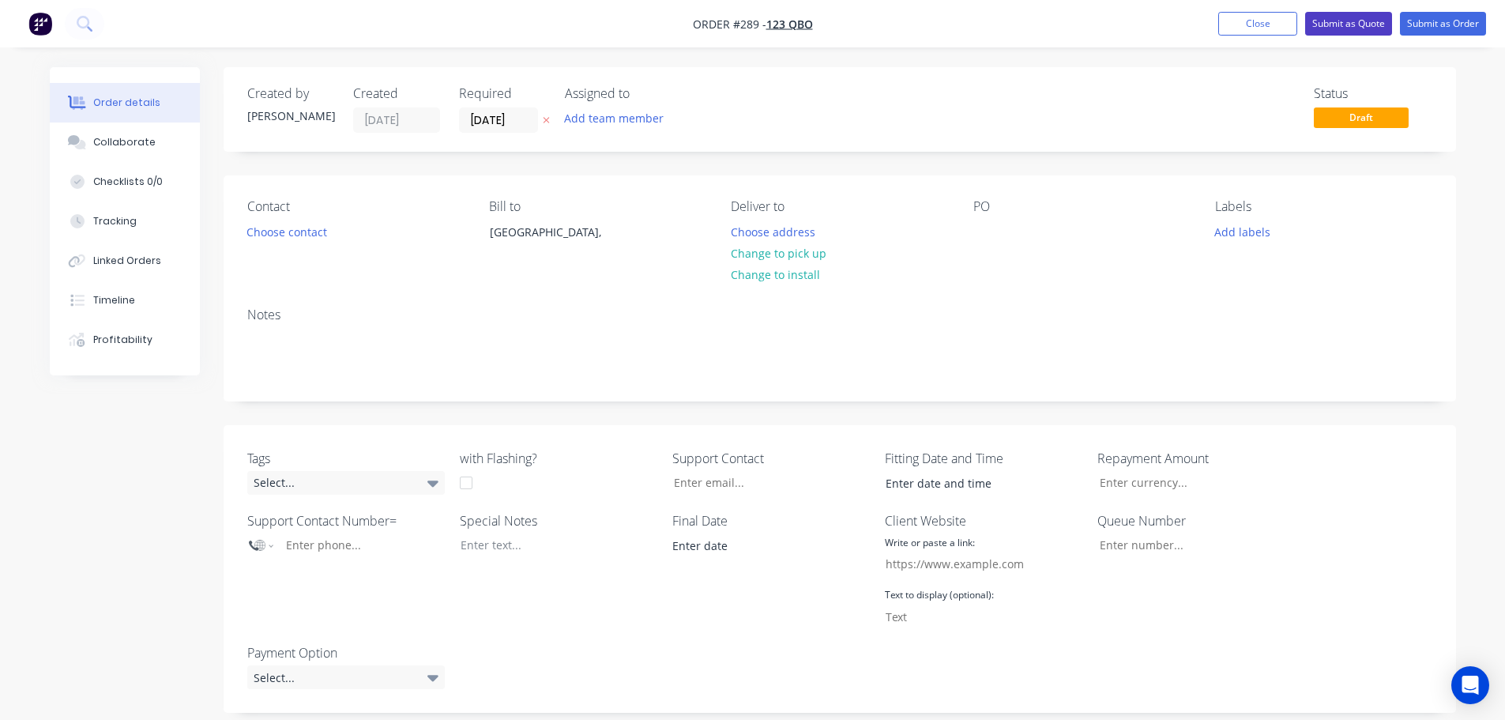
click at [1358, 23] on button "Submit as Quote" at bounding box center [1348, 24] width 87 height 24
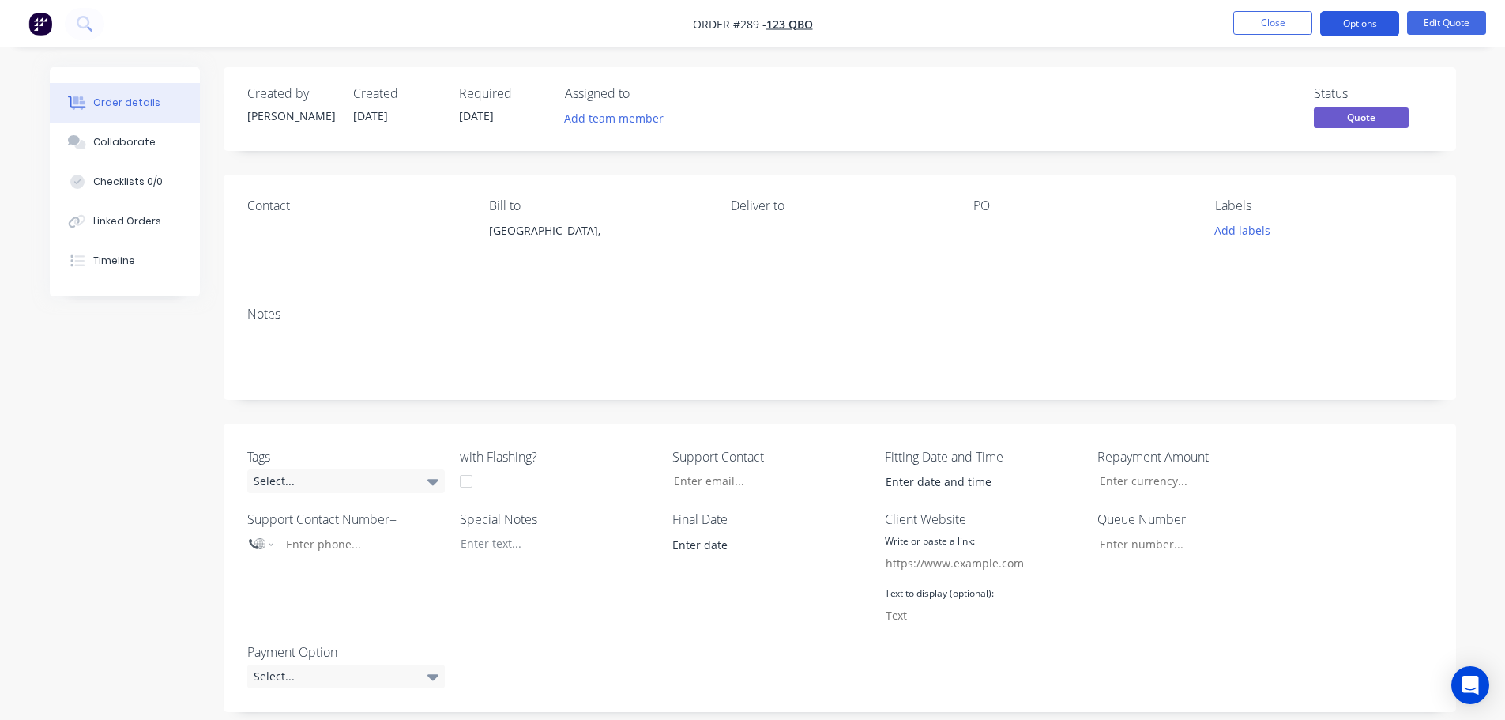
click at [1370, 14] on button "Options" at bounding box center [1359, 23] width 79 height 25
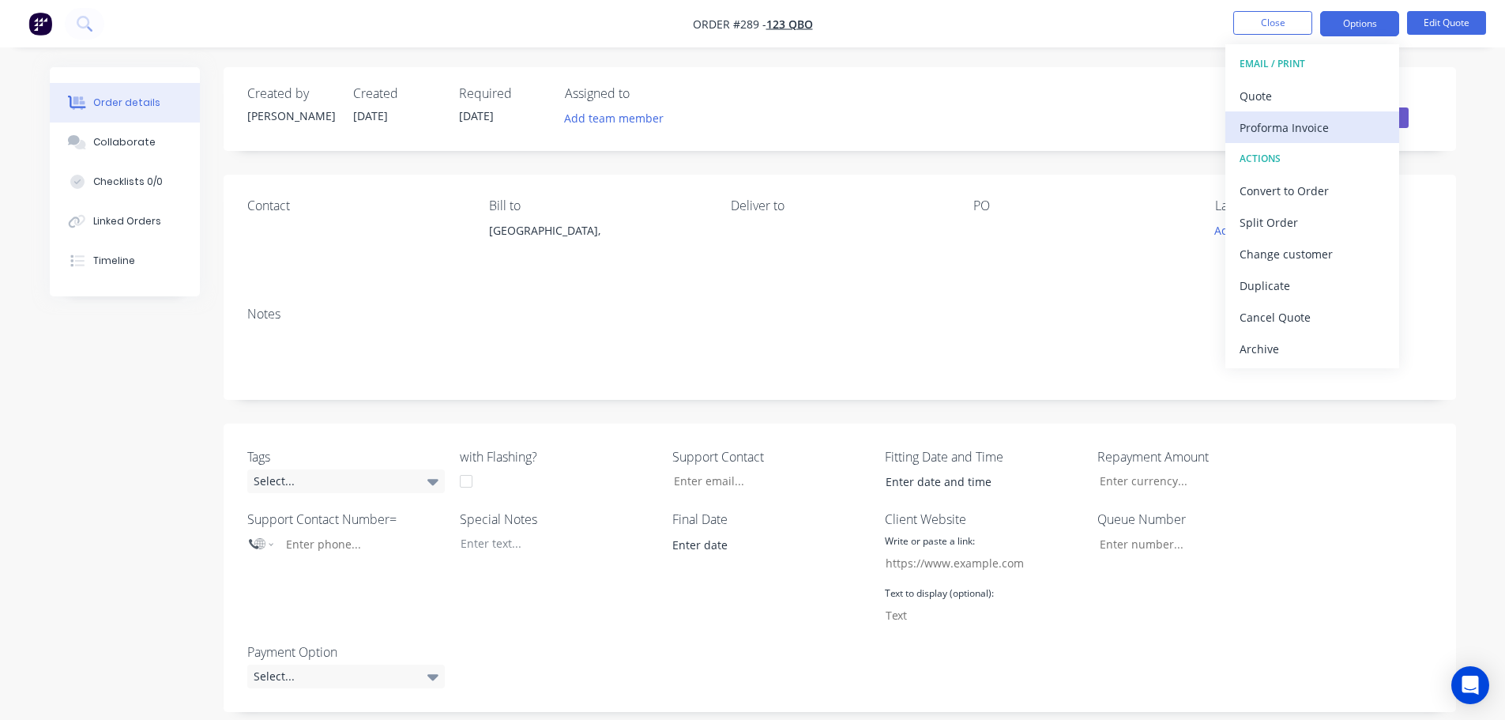
click at [1317, 120] on div "Proforma Invoice" at bounding box center [1311, 127] width 145 height 23
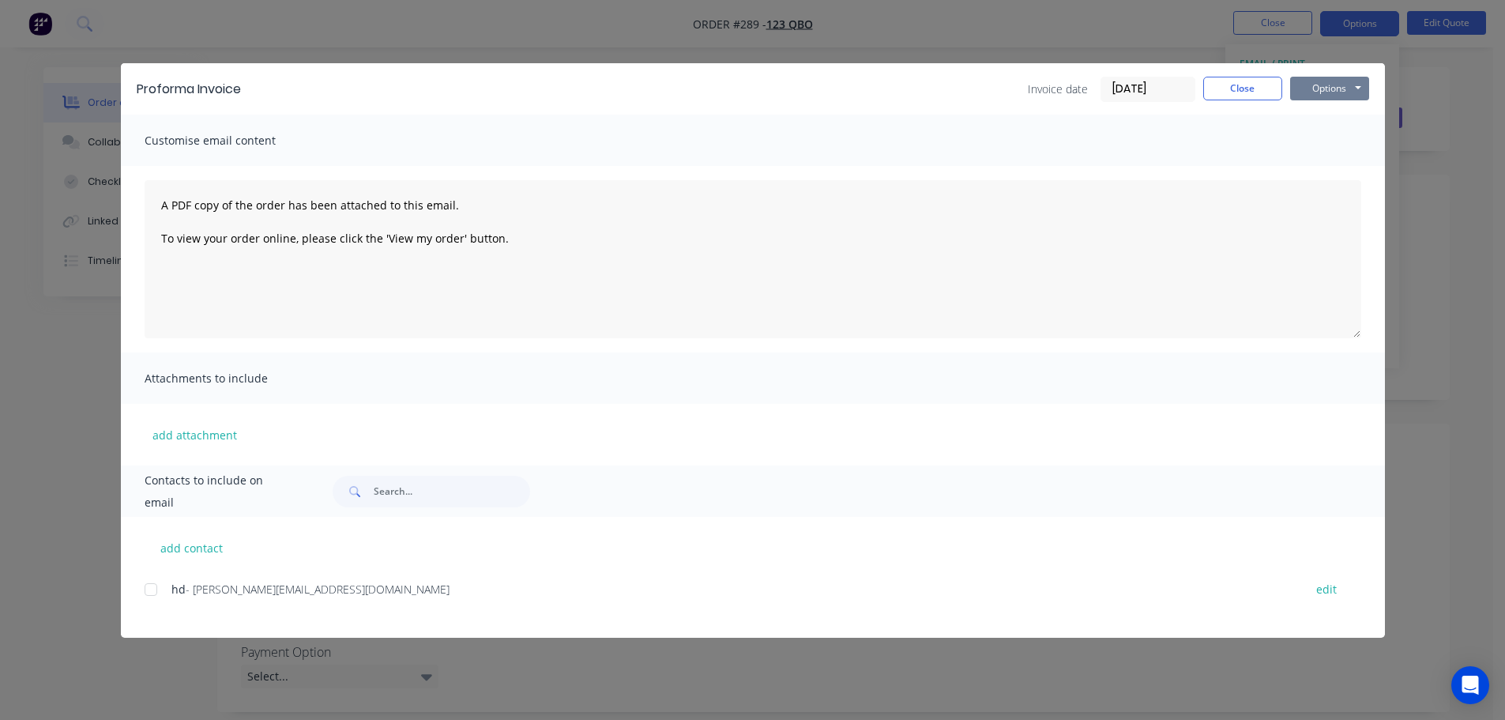
click at [1355, 80] on button "Options" at bounding box center [1329, 89] width 79 height 24
click at [1335, 132] on button "Print" at bounding box center [1340, 143] width 101 height 26
click at [1252, 96] on button "Close" at bounding box center [1242, 89] width 79 height 24
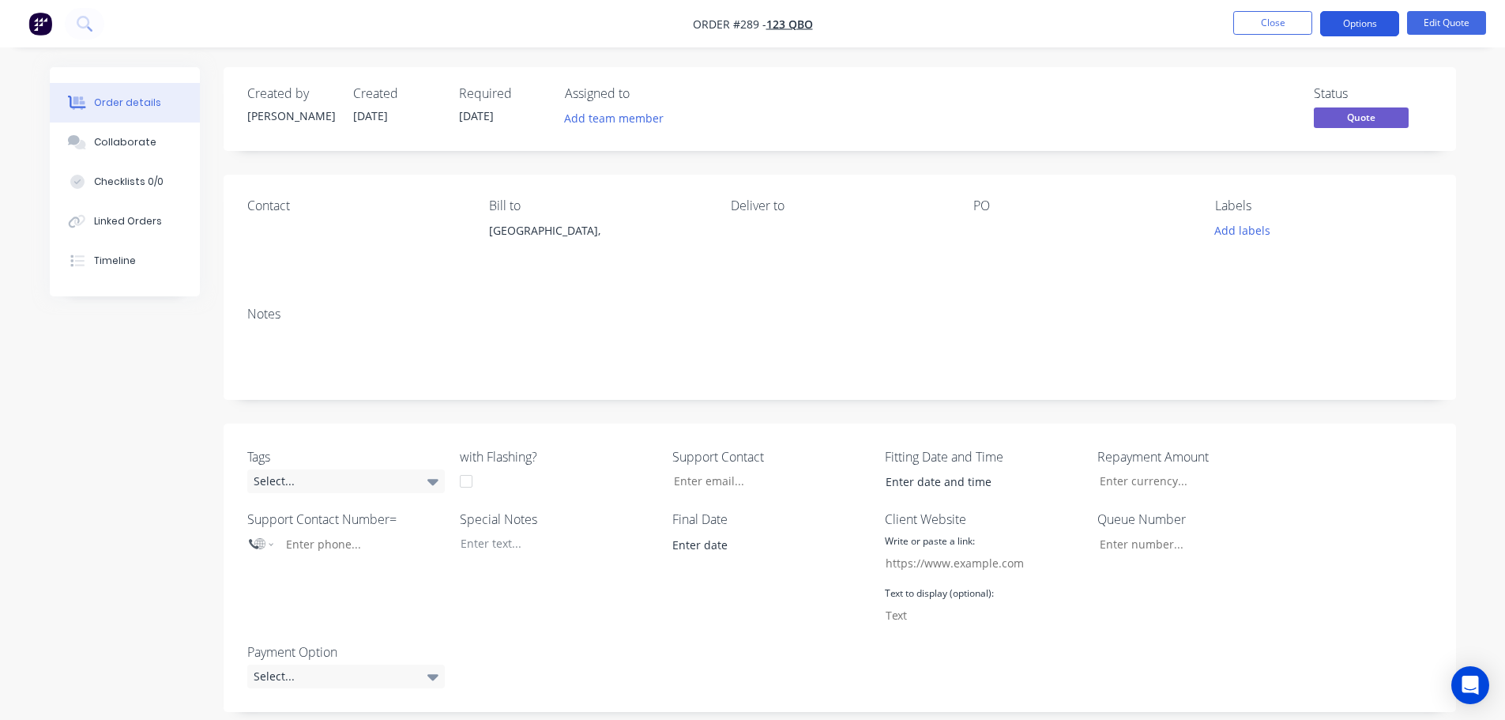
click at [1368, 19] on button "Options" at bounding box center [1359, 23] width 79 height 25
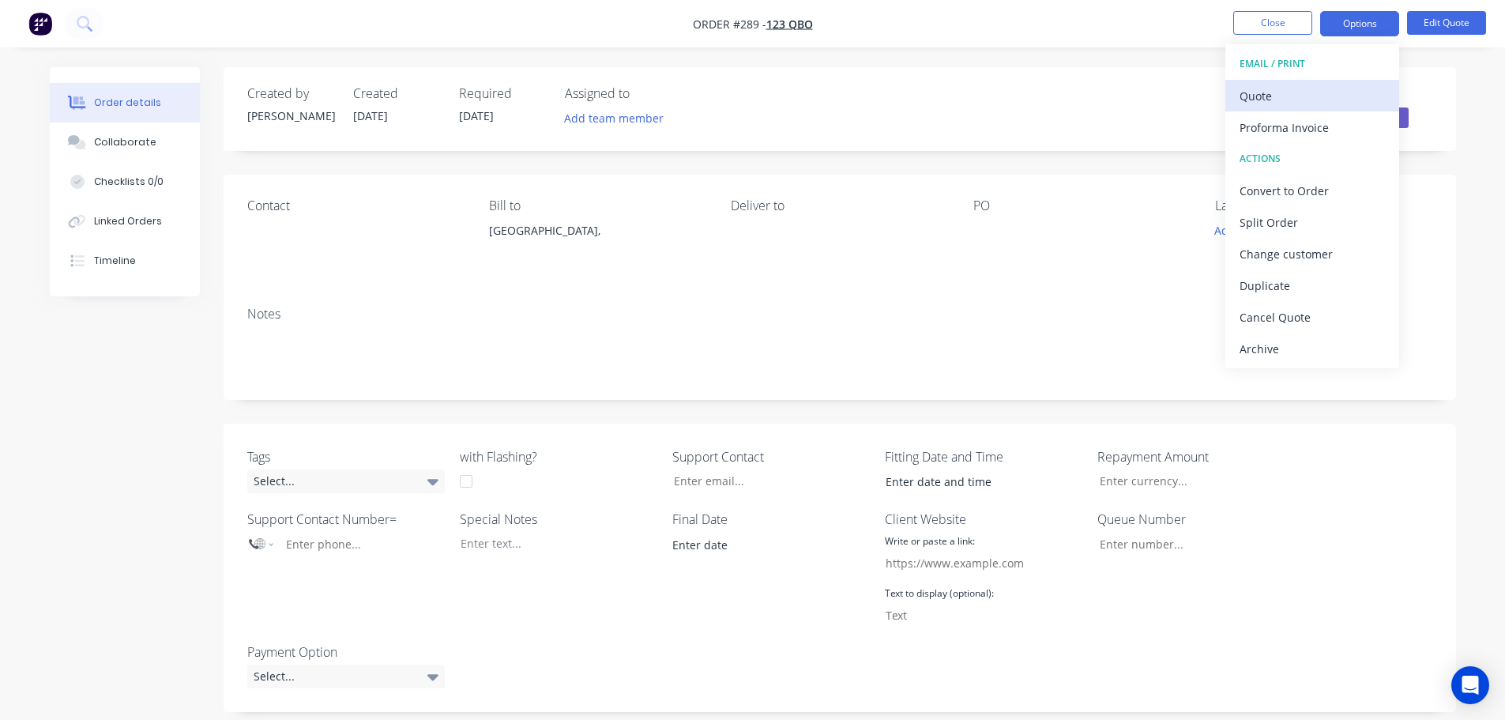
click at [1331, 93] on div "Quote" at bounding box center [1311, 96] width 145 height 23
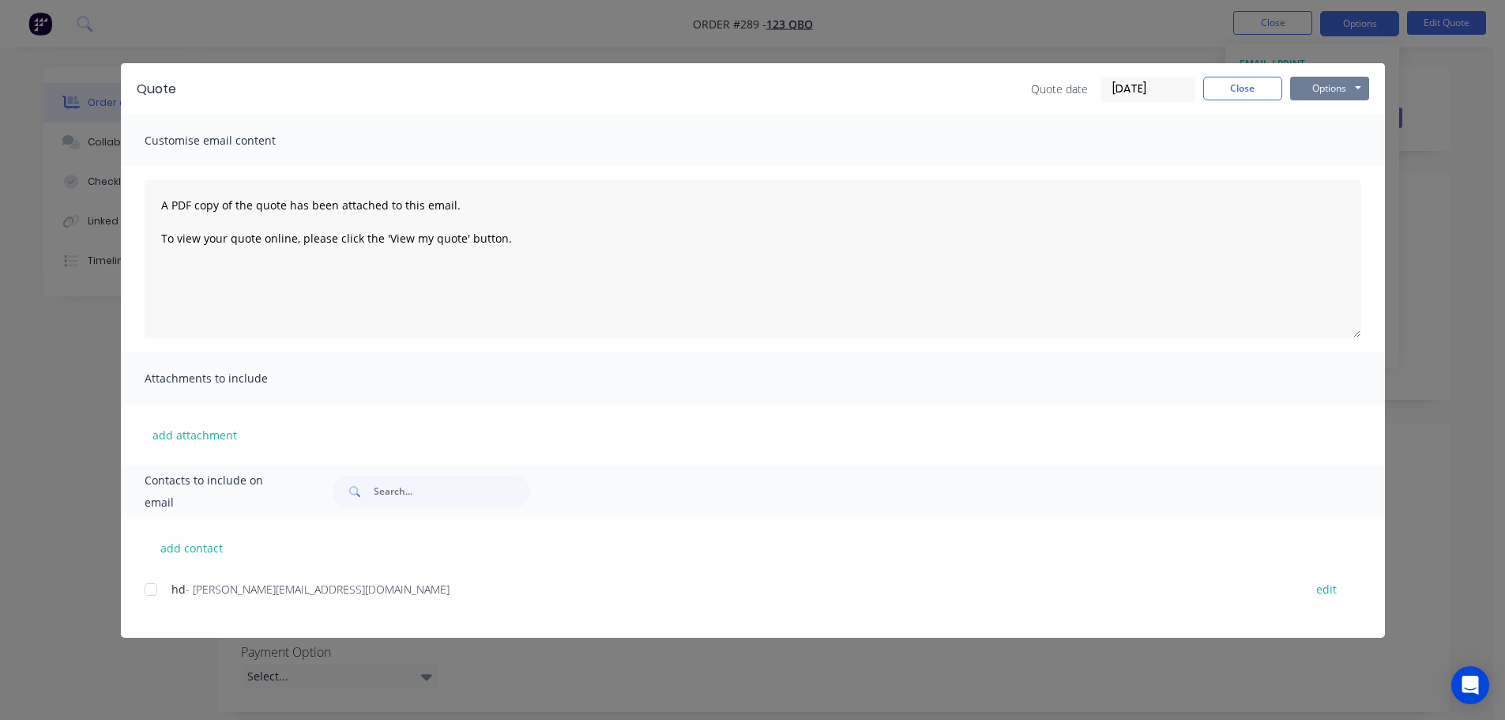
click at [1342, 83] on button "Options" at bounding box center [1329, 89] width 79 height 24
click at [1340, 141] on button "Print" at bounding box center [1340, 143] width 101 height 26
drag, startPoint x: 1238, startPoint y: 85, endPoint x: 1235, endPoint y: 70, distance: 15.3
click at [1238, 84] on button "Close" at bounding box center [1242, 89] width 79 height 24
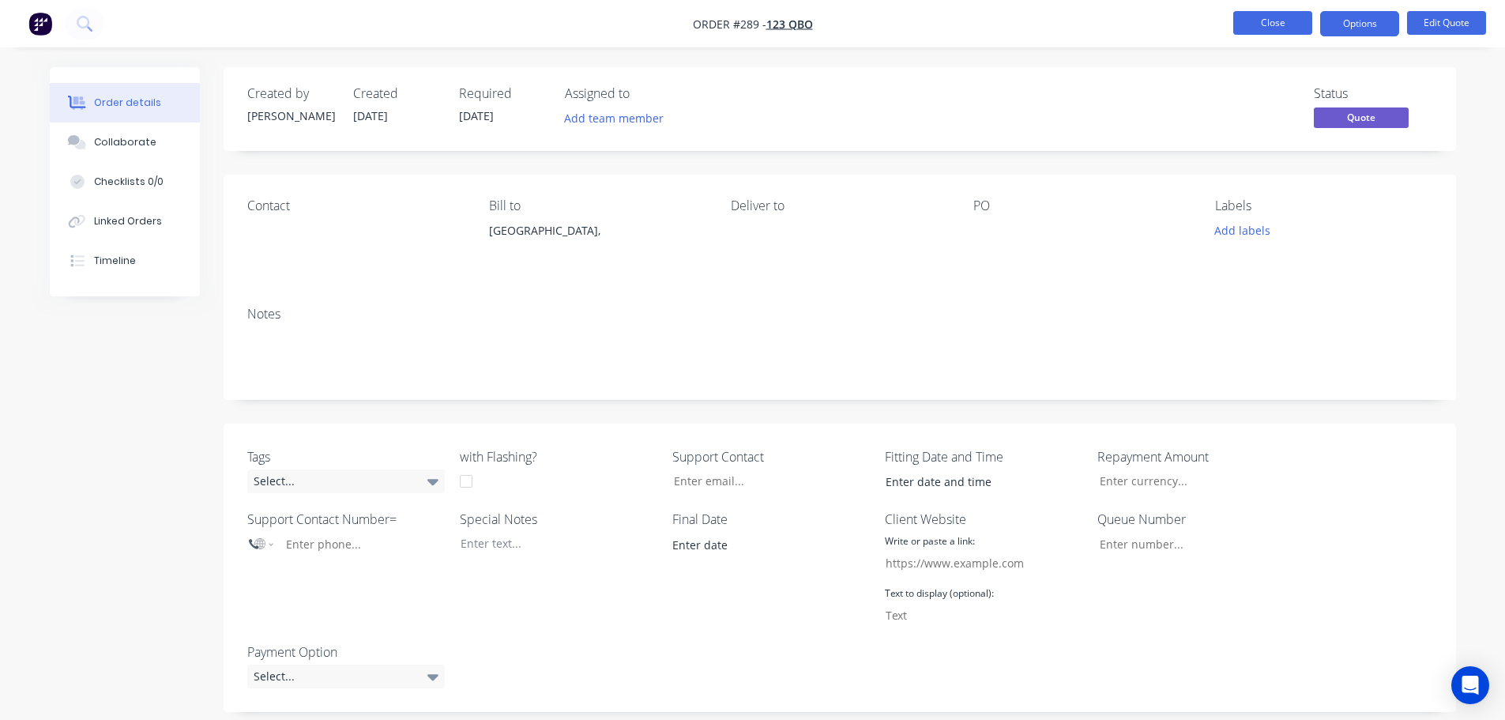
click at [1272, 18] on button "Close" at bounding box center [1272, 23] width 79 height 24
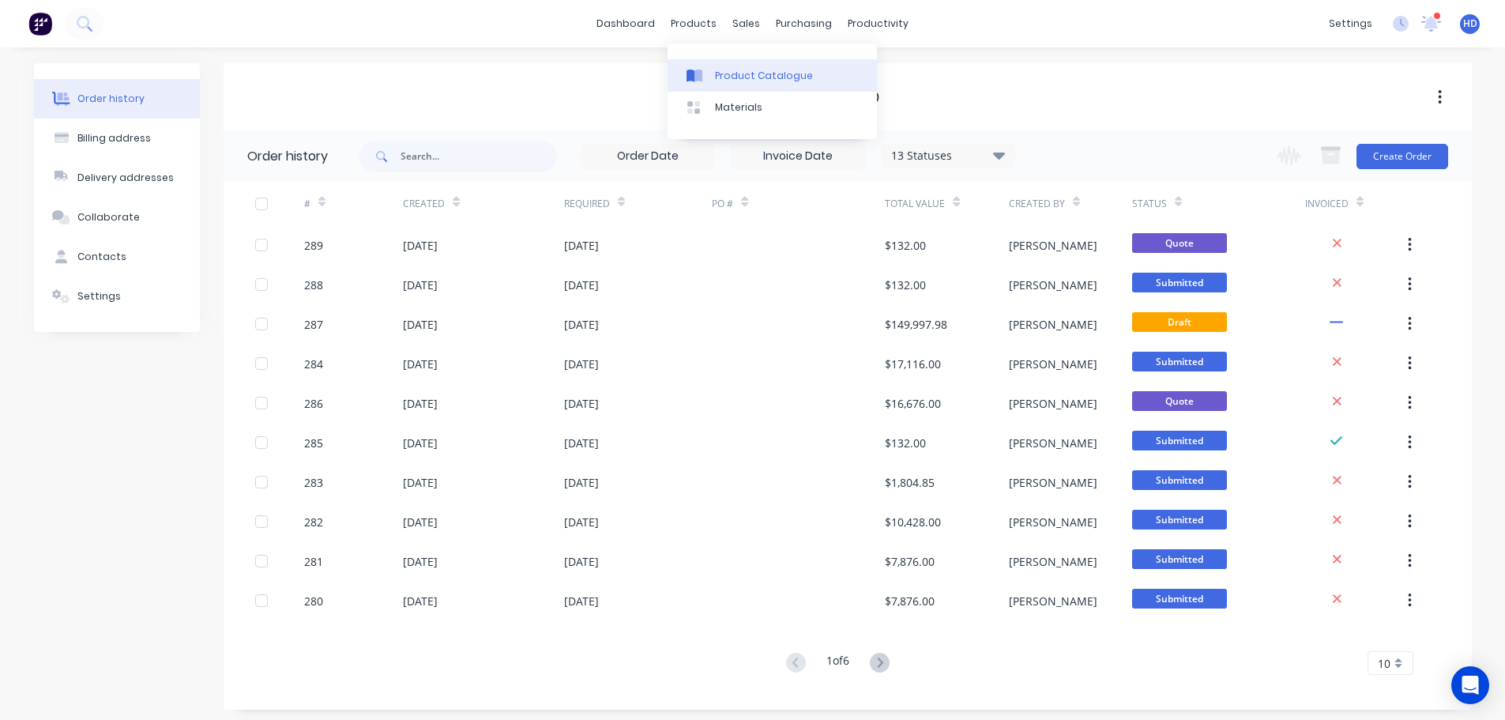
click at [750, 69] on div "Product Catalogue" at bounding box center [764, 76] width 98 height 14
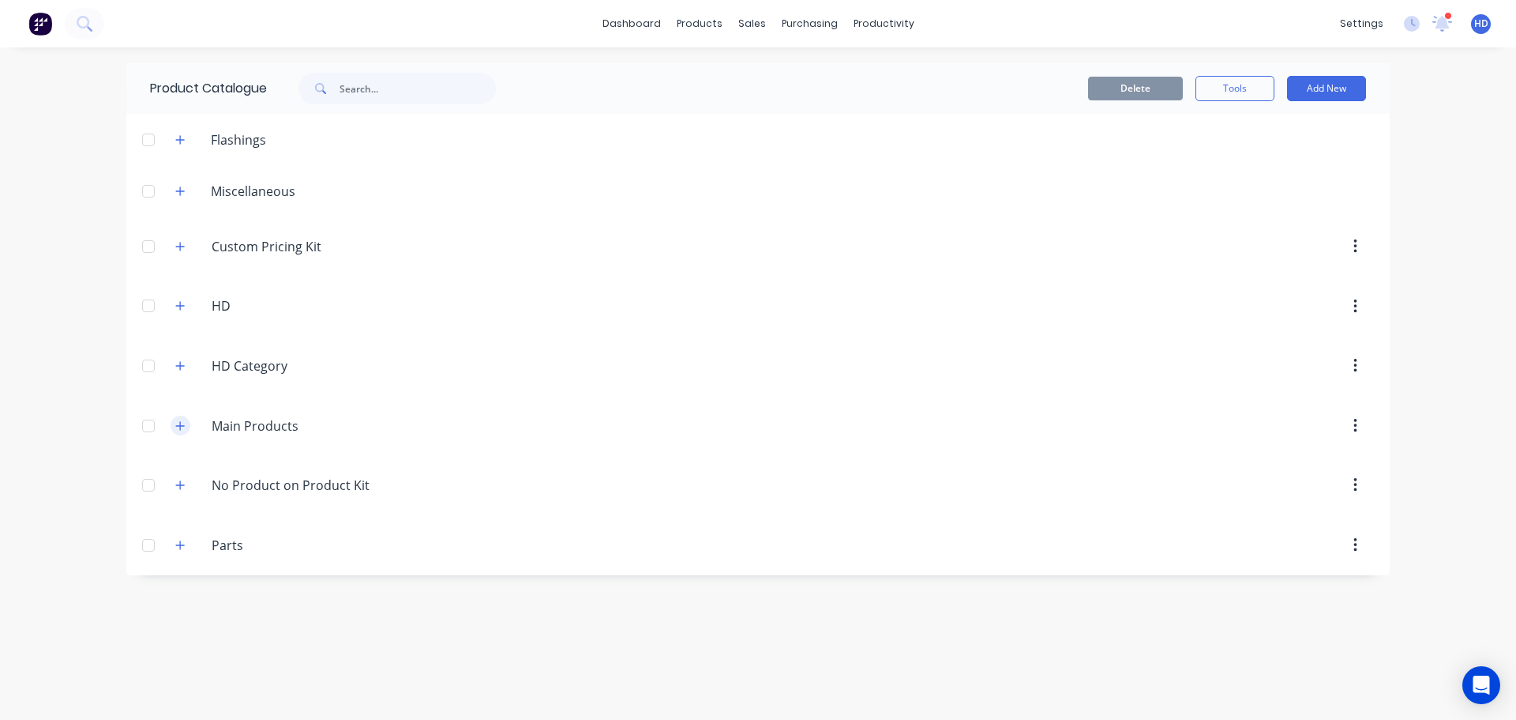
click at [179, 426] on icon "button" at bounding box center [180, 425] width 9 height 9
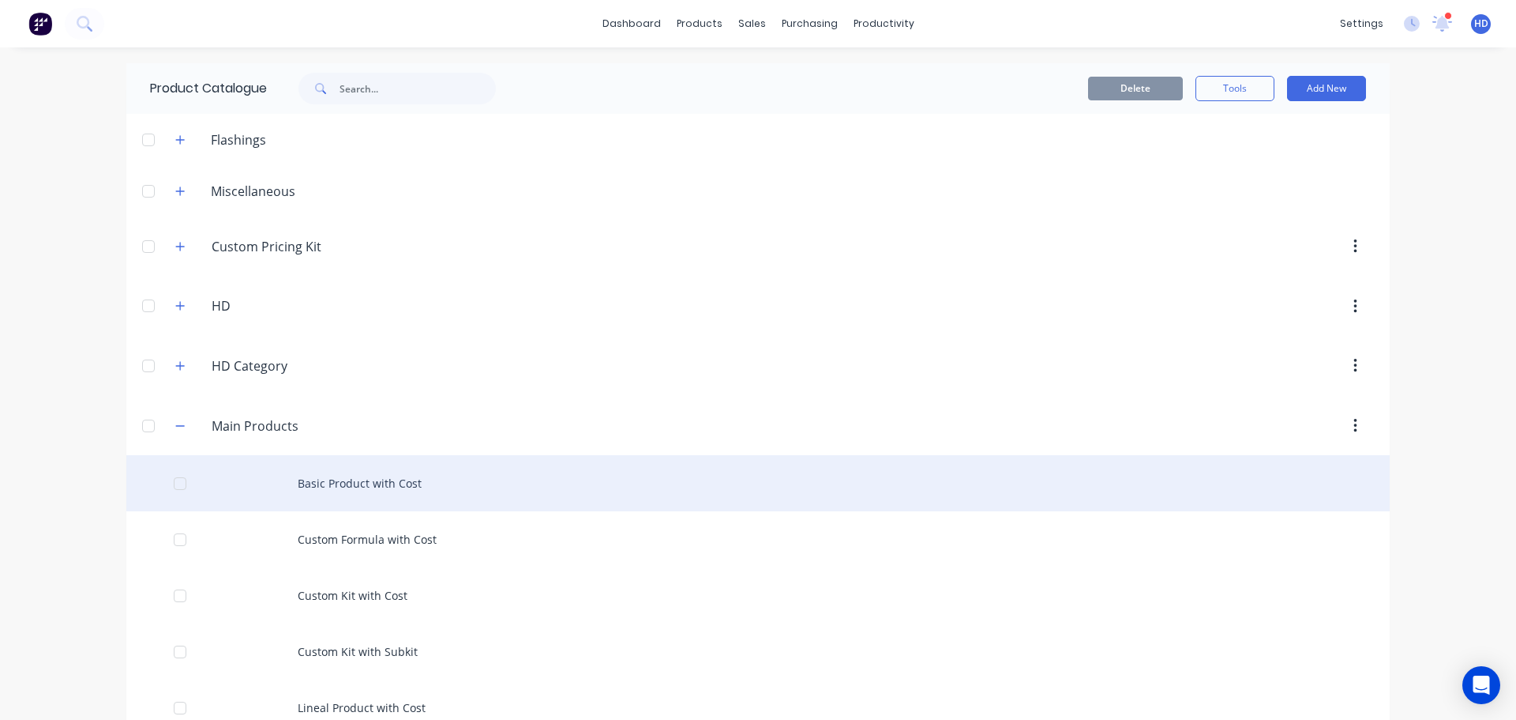
click at [333, 468] on div "Basic Product with Cost" at bounding box center [758, 483] width 1264 height 56
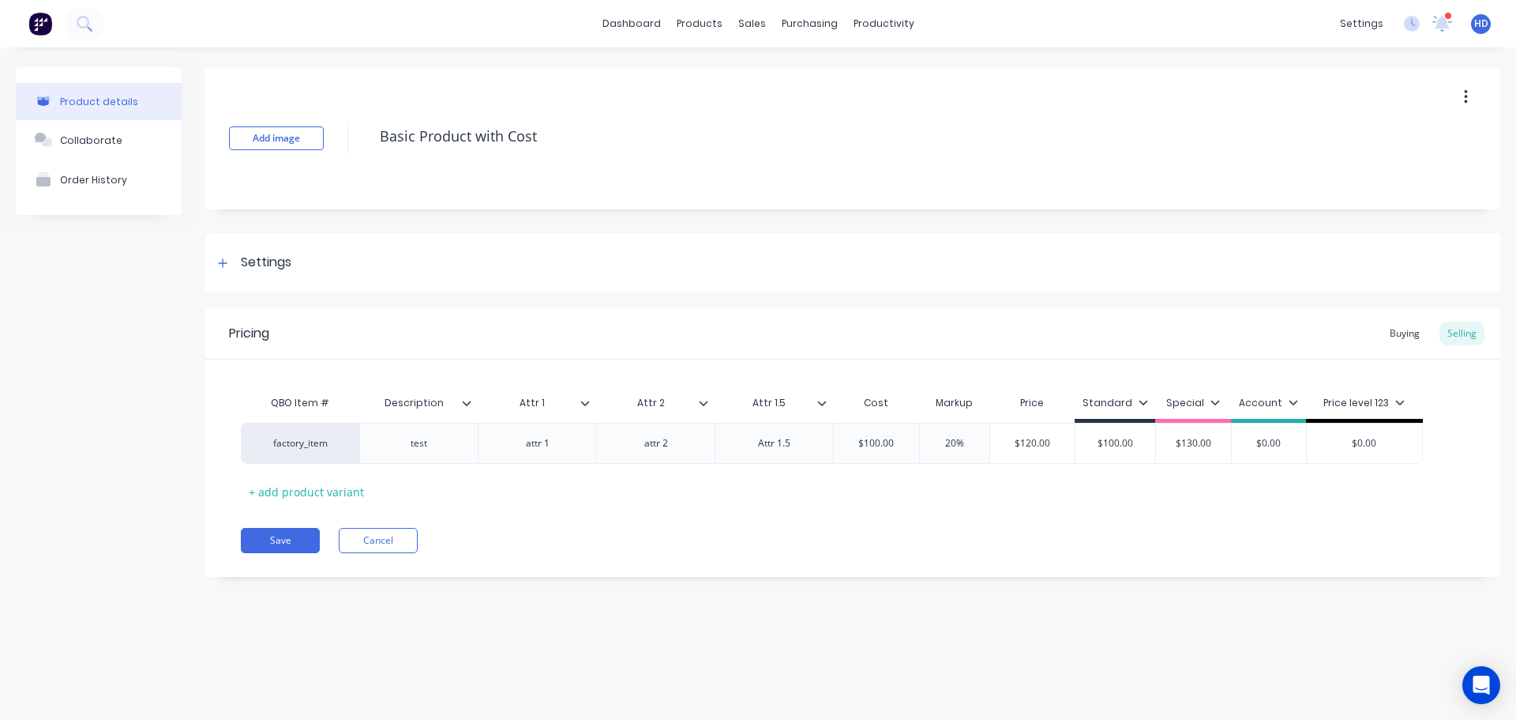
click at [584, 400] on icon at bounding box center [585, 402] width 9 height 9
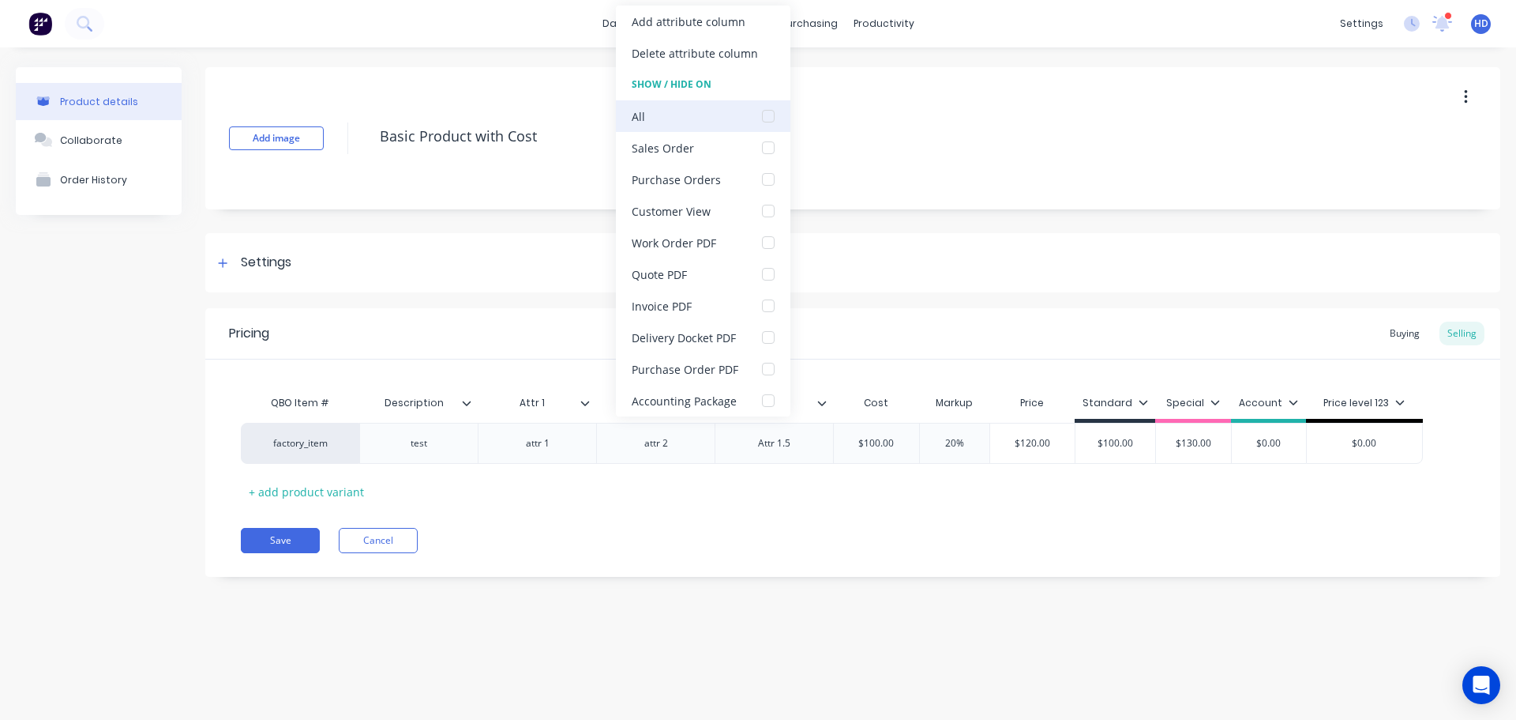
click at [768, 115] on div at bounding box center [769, 116] width 32 height 32
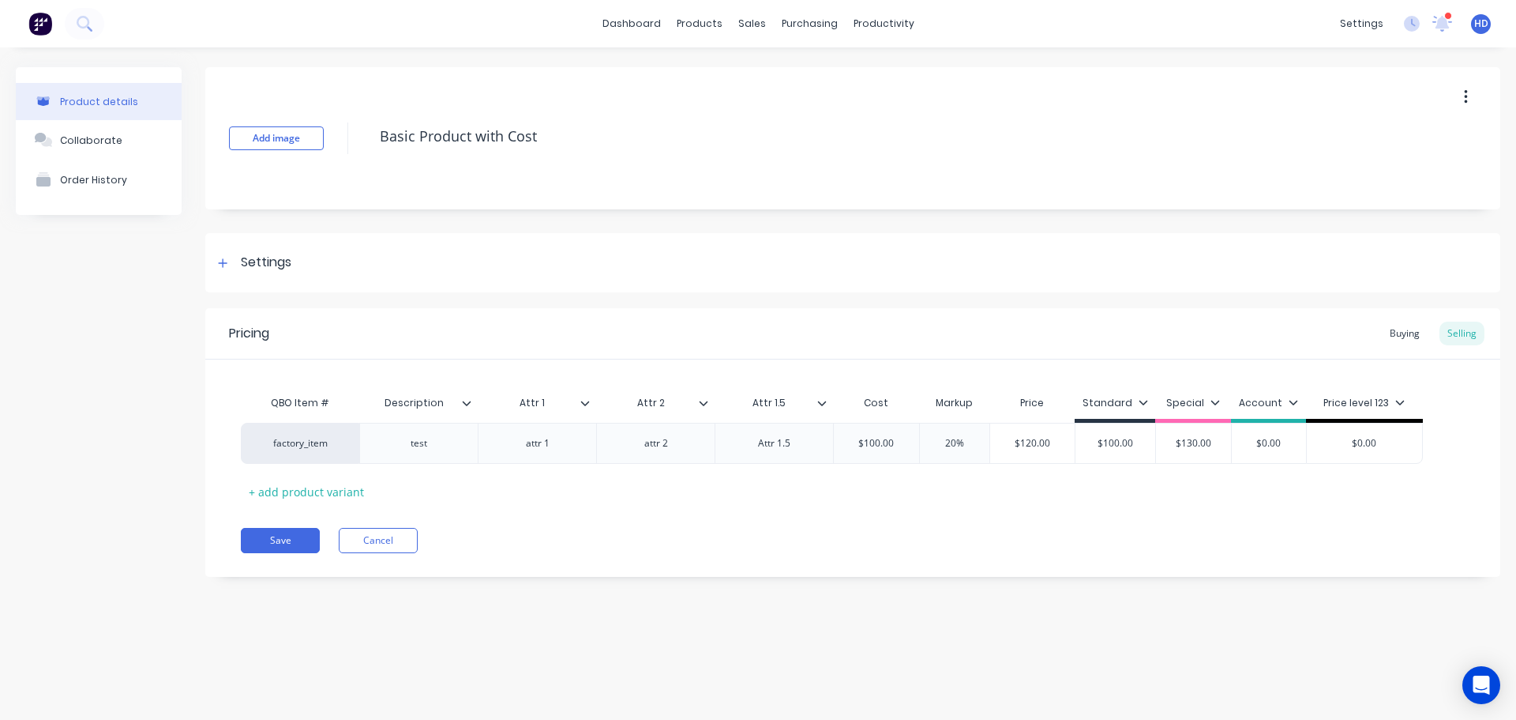
drag, startPoint x: 711, startPoint y: 527, endPoint x: 698, endPoint y: 472, distance: 56.7
click at [710, 527] on div "Pricing Buying Selling QBO Item # Description Attr 1 Attr 2 Attr 1.5 Cost Marku…" at bounding box center [852, 442] width 1295 height 269
click at [701, 405] on icon at bounding box center [703, 402] width 9 height 9
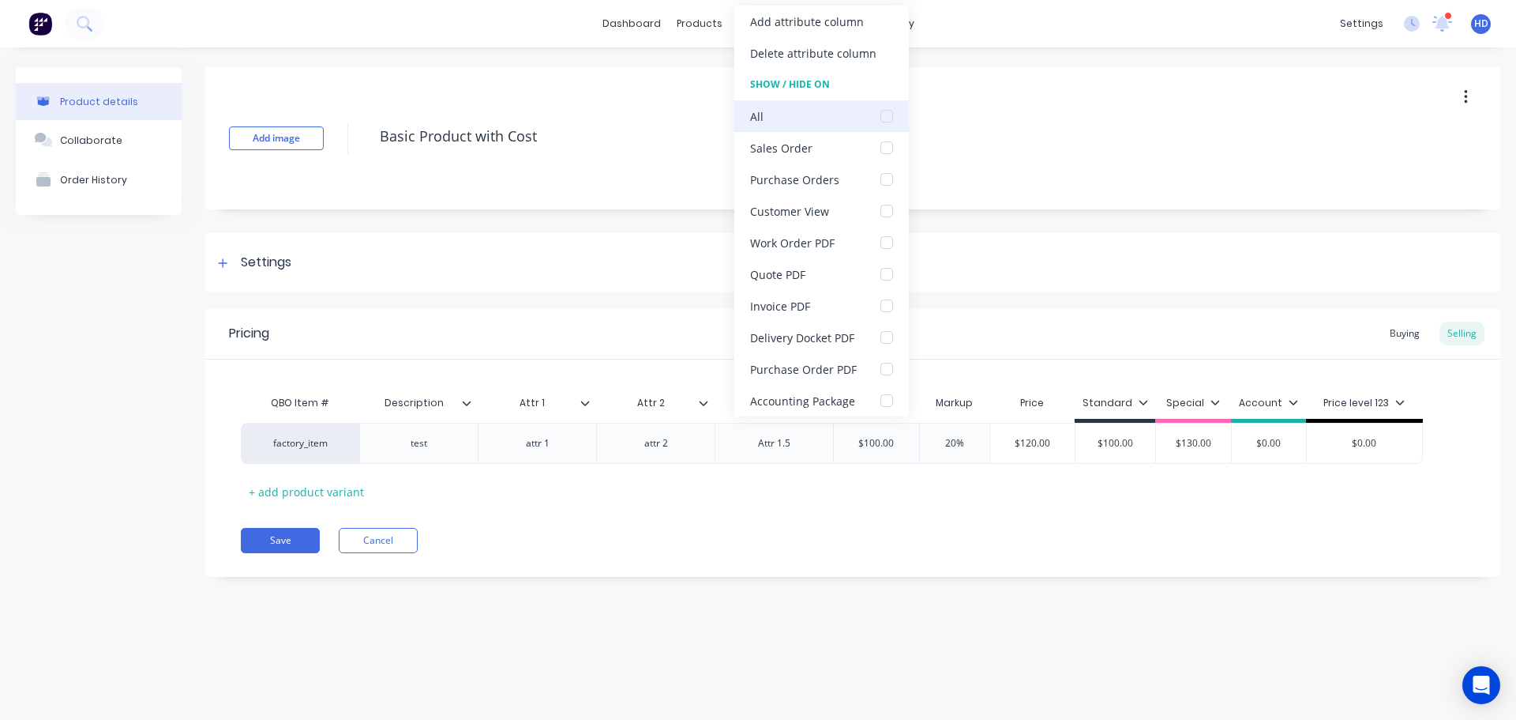
click at [885, 118] on div at bounding box center [887, 116] width 32 height 32
drag, startPoint x: 642, startPoint y: 563, endPoint x: 612, endPoint y: 534, distance: 41.9
click at [641, 563] on div "Pricing Buying Selling QBO Item # Description Attr 1 Attr 2 Attr 1.5 Cost Marku…" at bounding box center [852, 442] width 1295 height 269
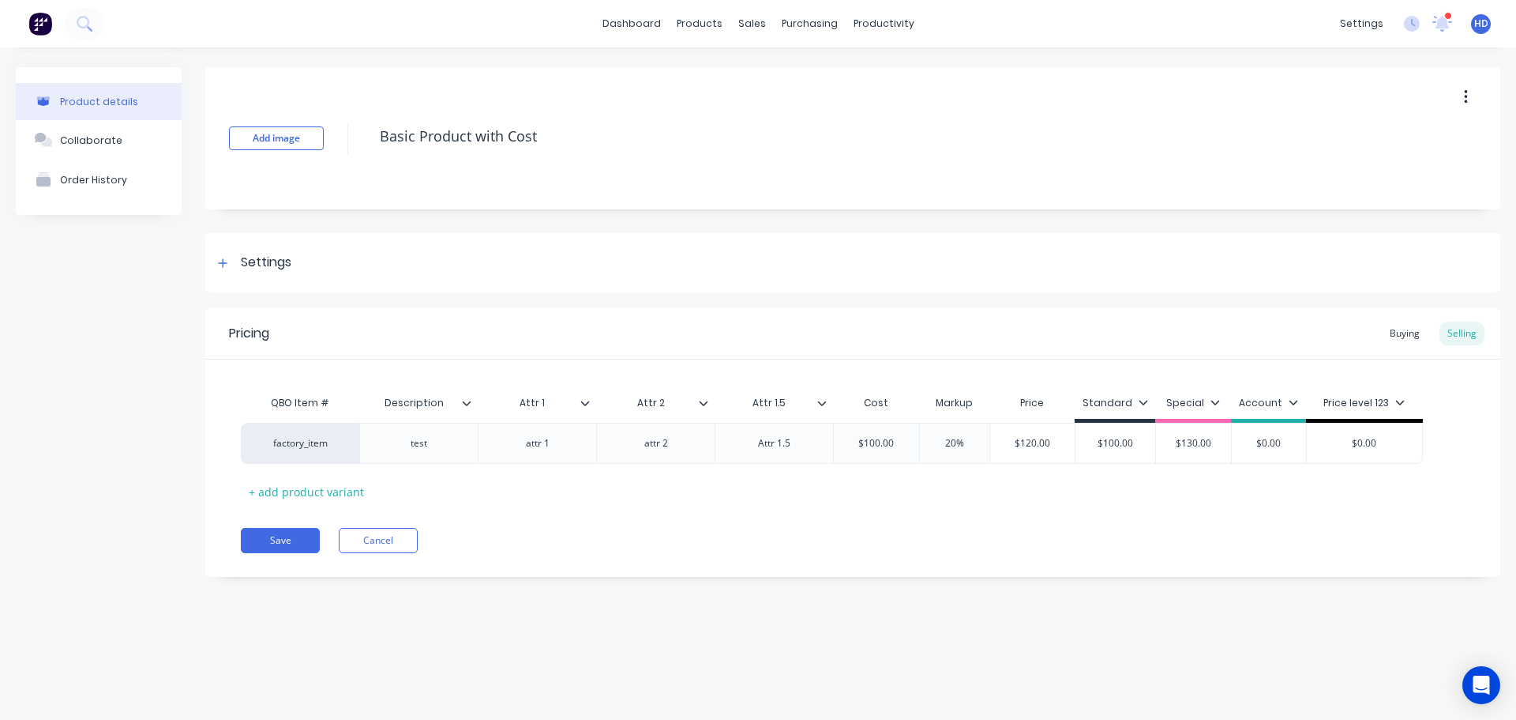
click at [591, 404] on div at bounding box center [591, 403] width 9 height 14
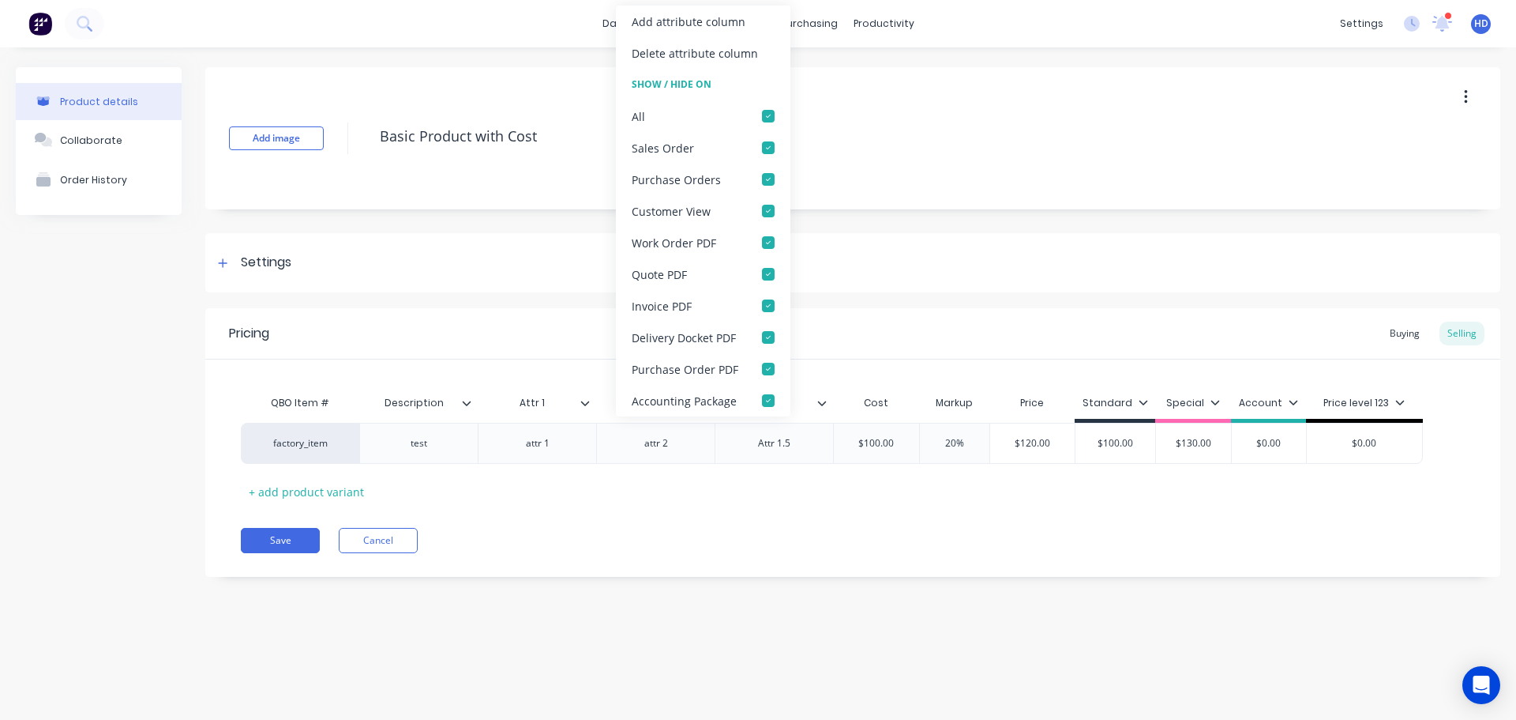
type textarea "x"
drag, startPoint x: 782, startPoint y: 559, endPoint x: 752, endPoint y: 442, distance: 121.5
click at [781, 538] on div "Pricing Buying Selling QBO Item # Description Attr 1 Attr 2 Attr 1.5 Cost Marku…" at bounding box center [852, 442] width 1295 height 269
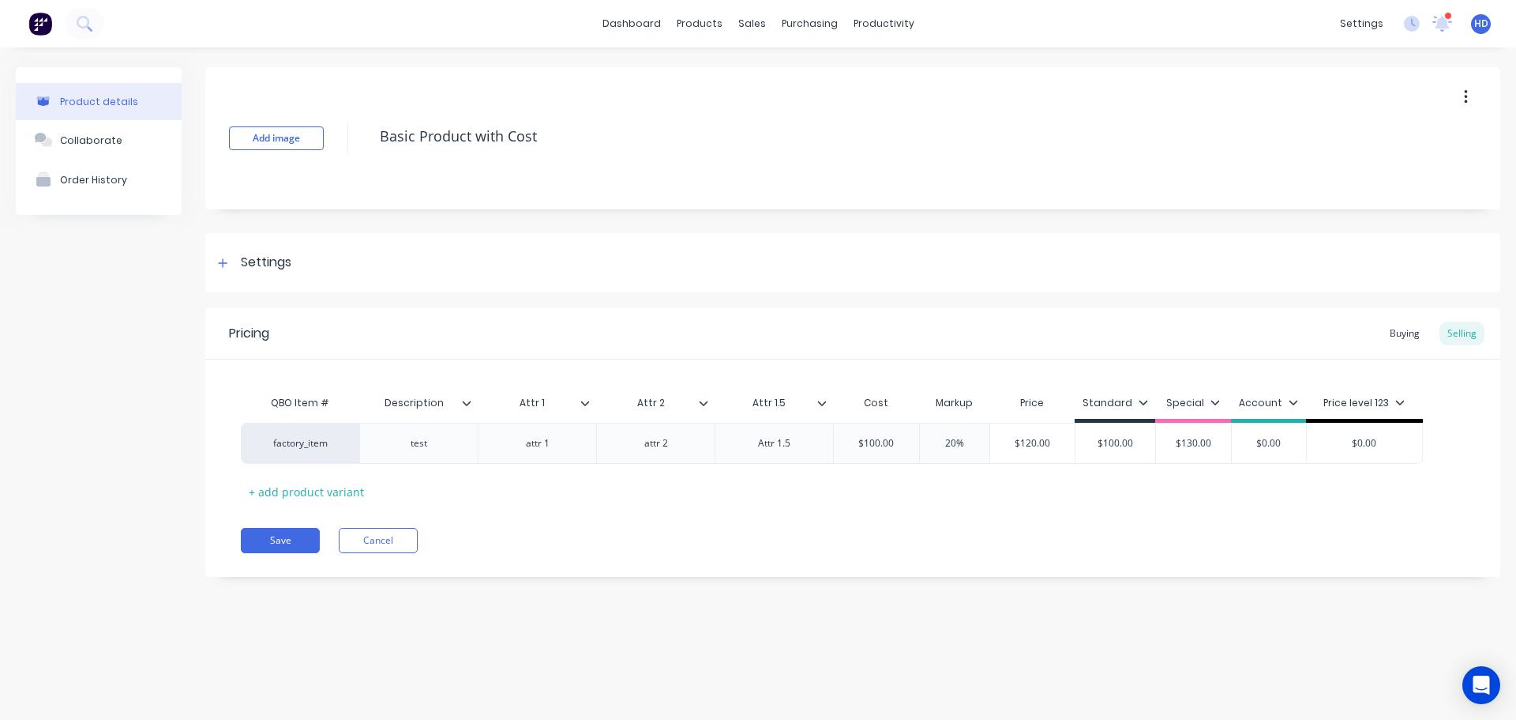
type input "Attr 2"
click at [703, 408] on input "Attr 2" at bounding box center [650, 403] width 109 height 14
click at [706, 403] on icon at bounding box center [704, 402] width 9 height 5
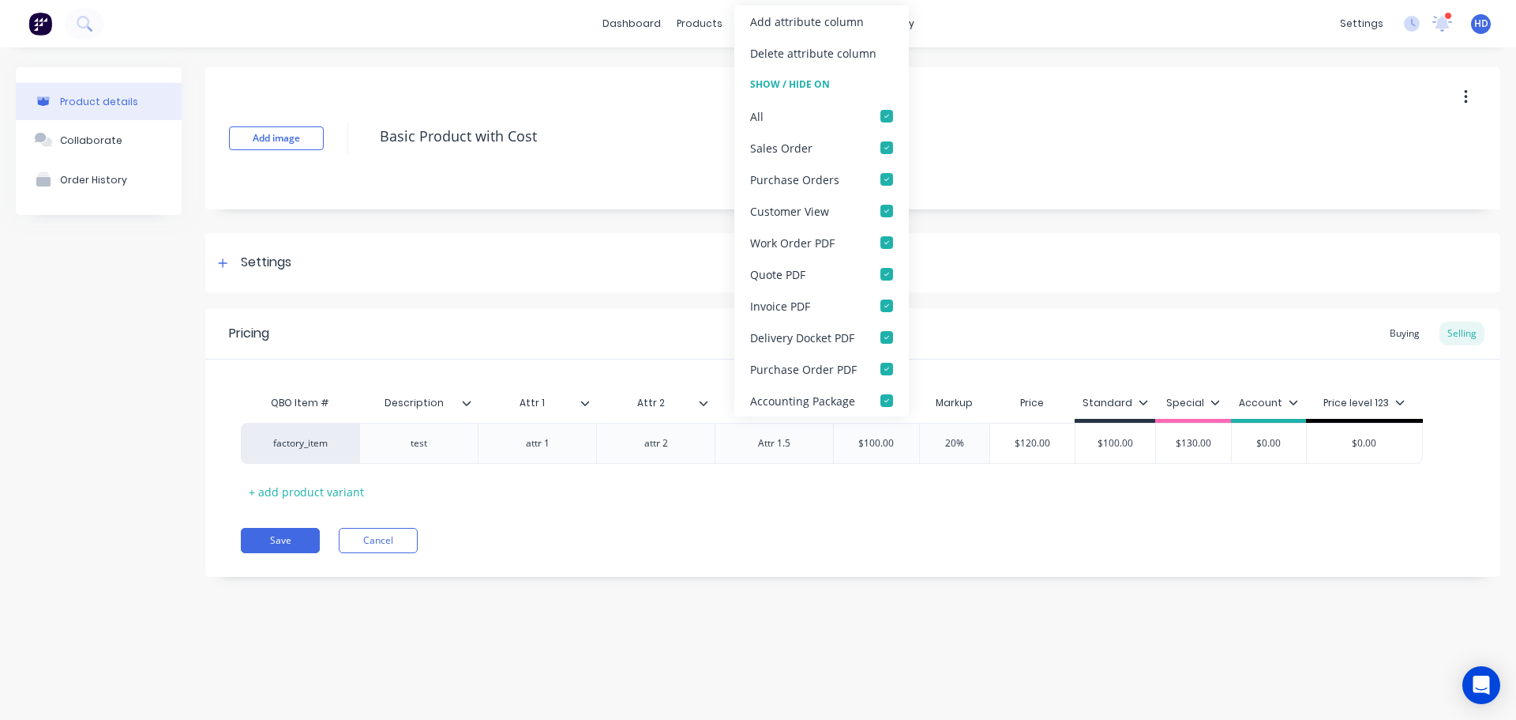
click at [755, 549] on div "Pricing Buying Selling QBO Item # Description Attr 1 Attr 2 Attr 2 Attr 1.5 Cos…" at bounding box center [852, 442] width 1295 height 269
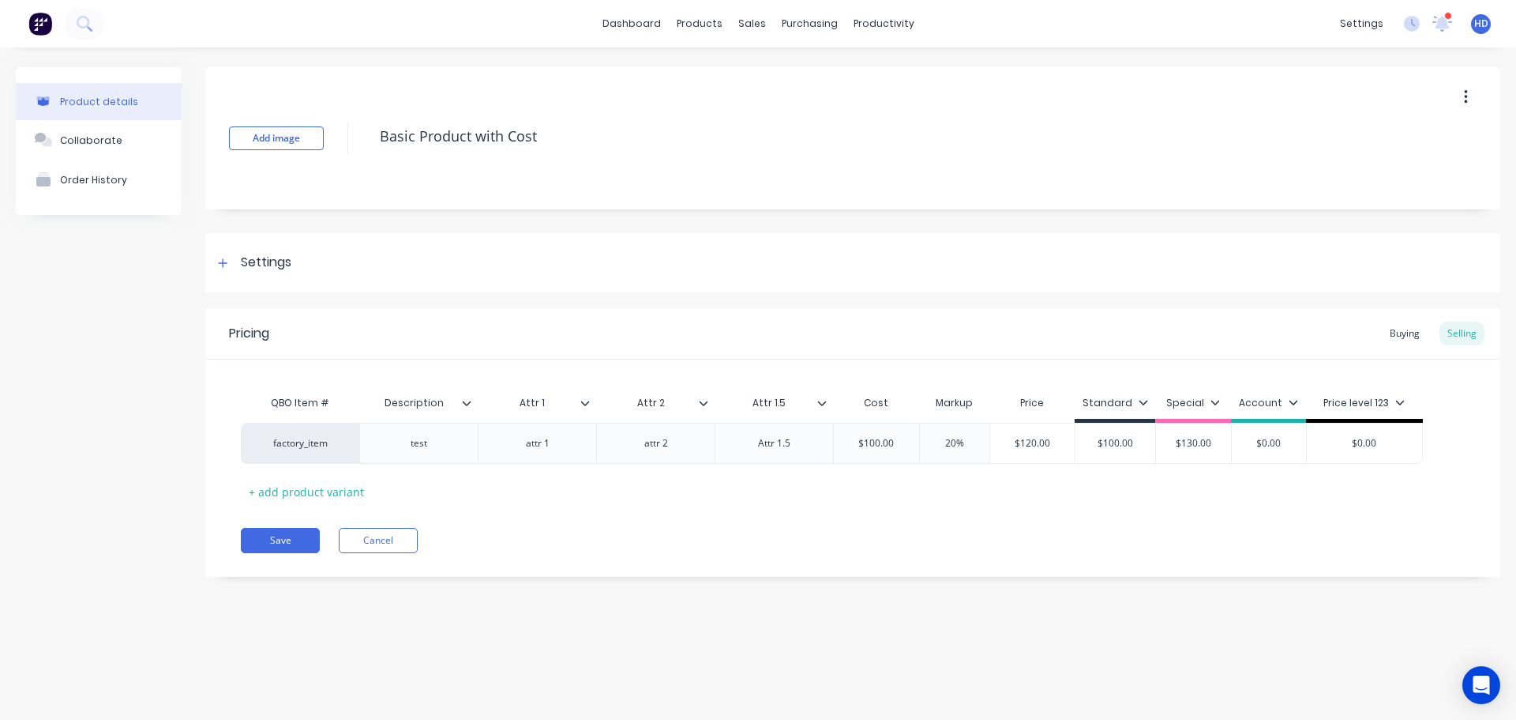
click at [825, 408] on div at bounding box center [828, 403] width 9 height 14
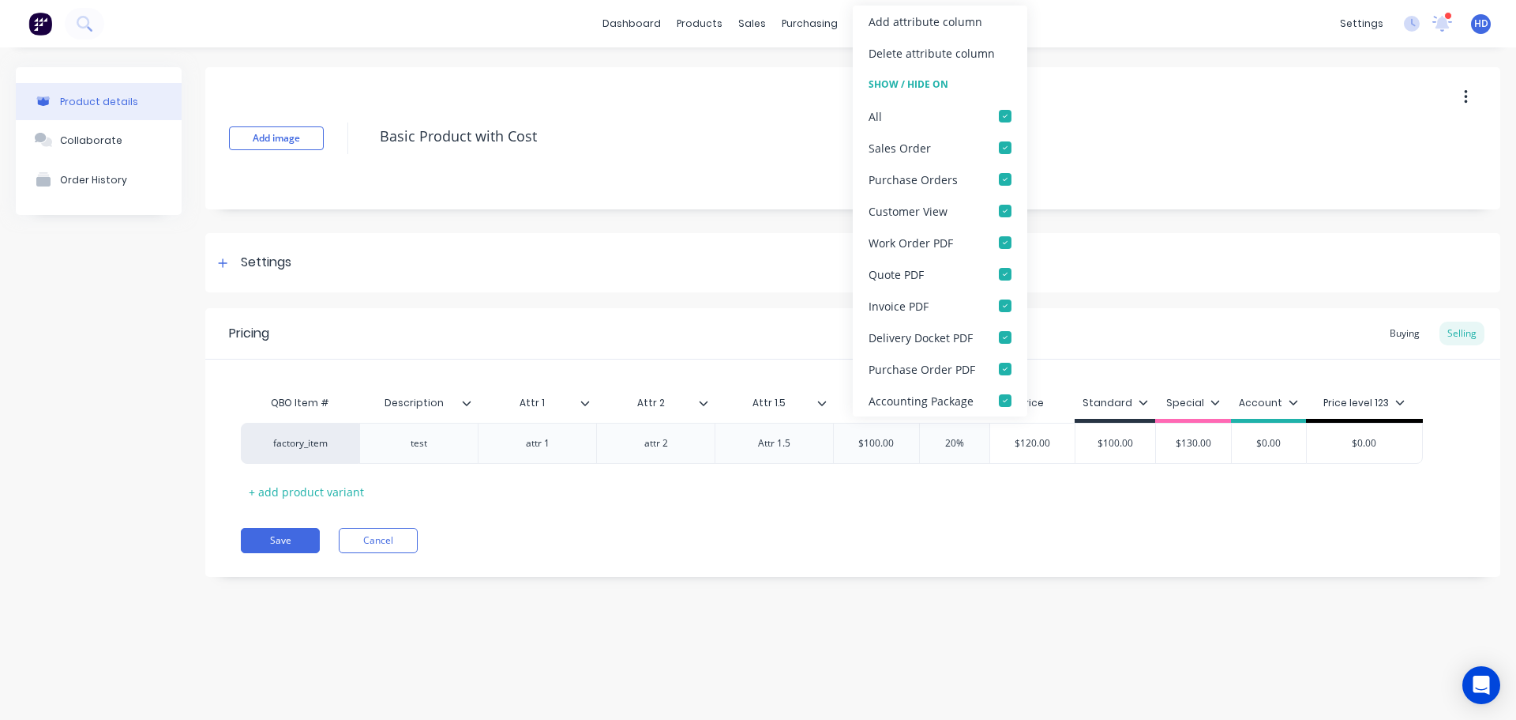
click at [795, 569] on div "Pricing Buying Selling QBO Item # Description Attr 1 Attr 2 Attr 1.5 Cost Marku…" at bounding box center [852, 442] width 1295 height 269
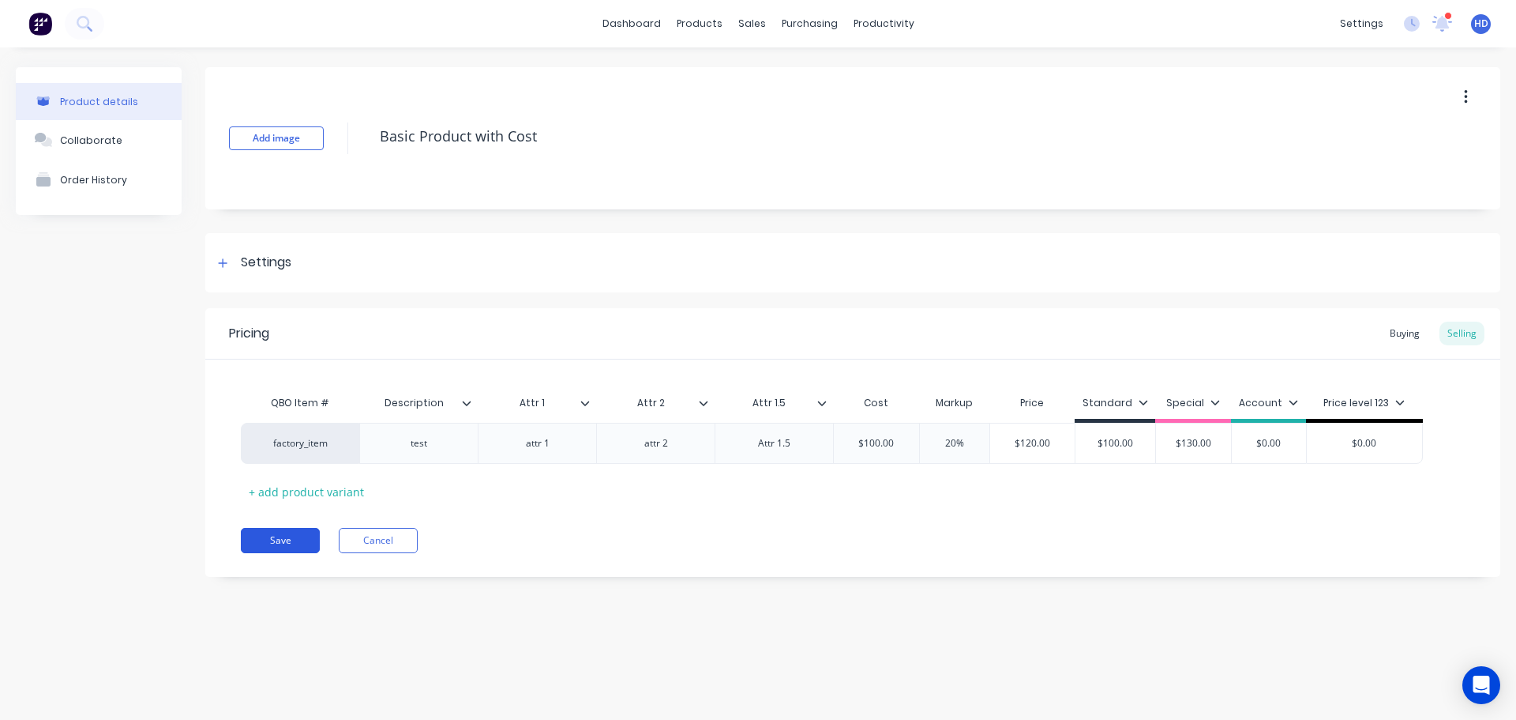
click at [299, 539] on button "Save" at bounding box center [280, 540] width 79 height 25
type textarea "x"
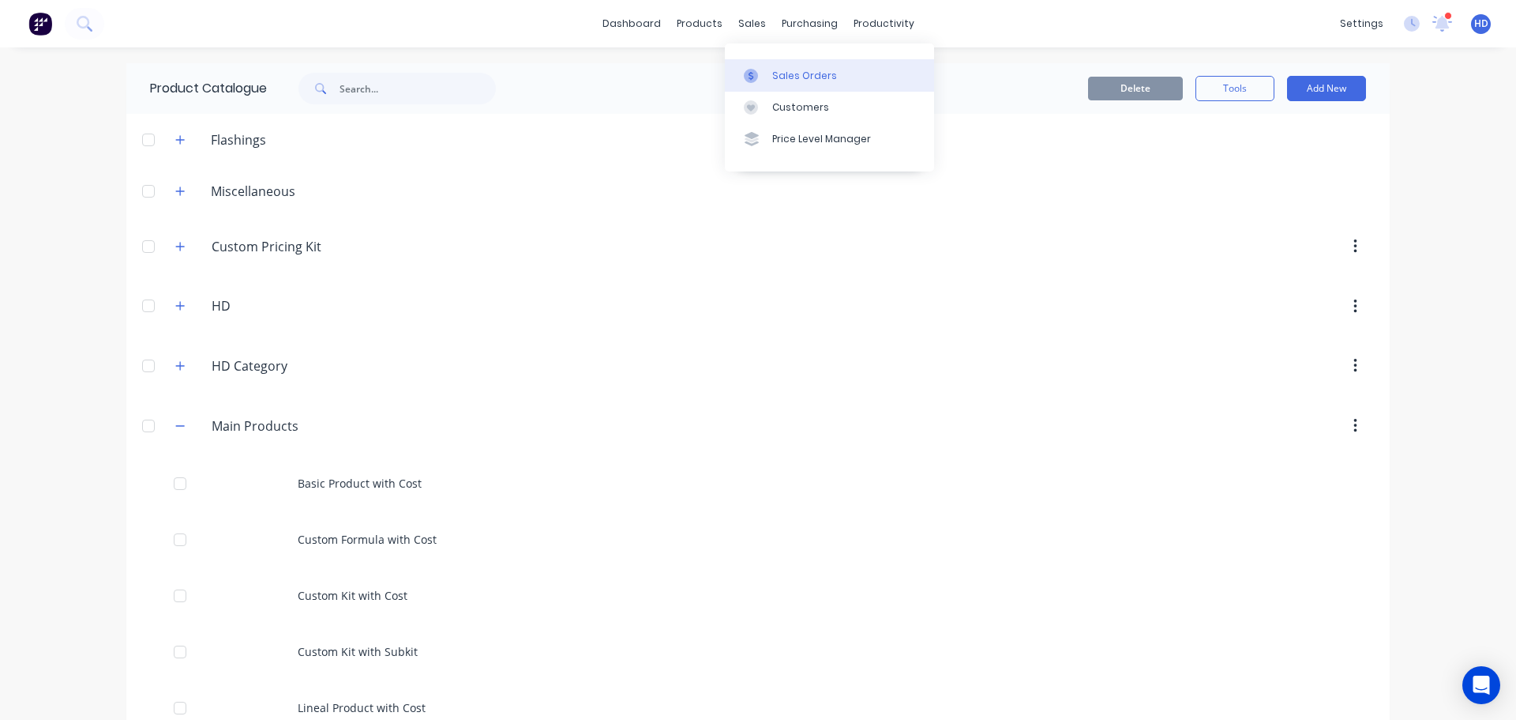
click at [802, 70] on div "Sales Orders" at bounding box center [804, 76] width 65 height 14
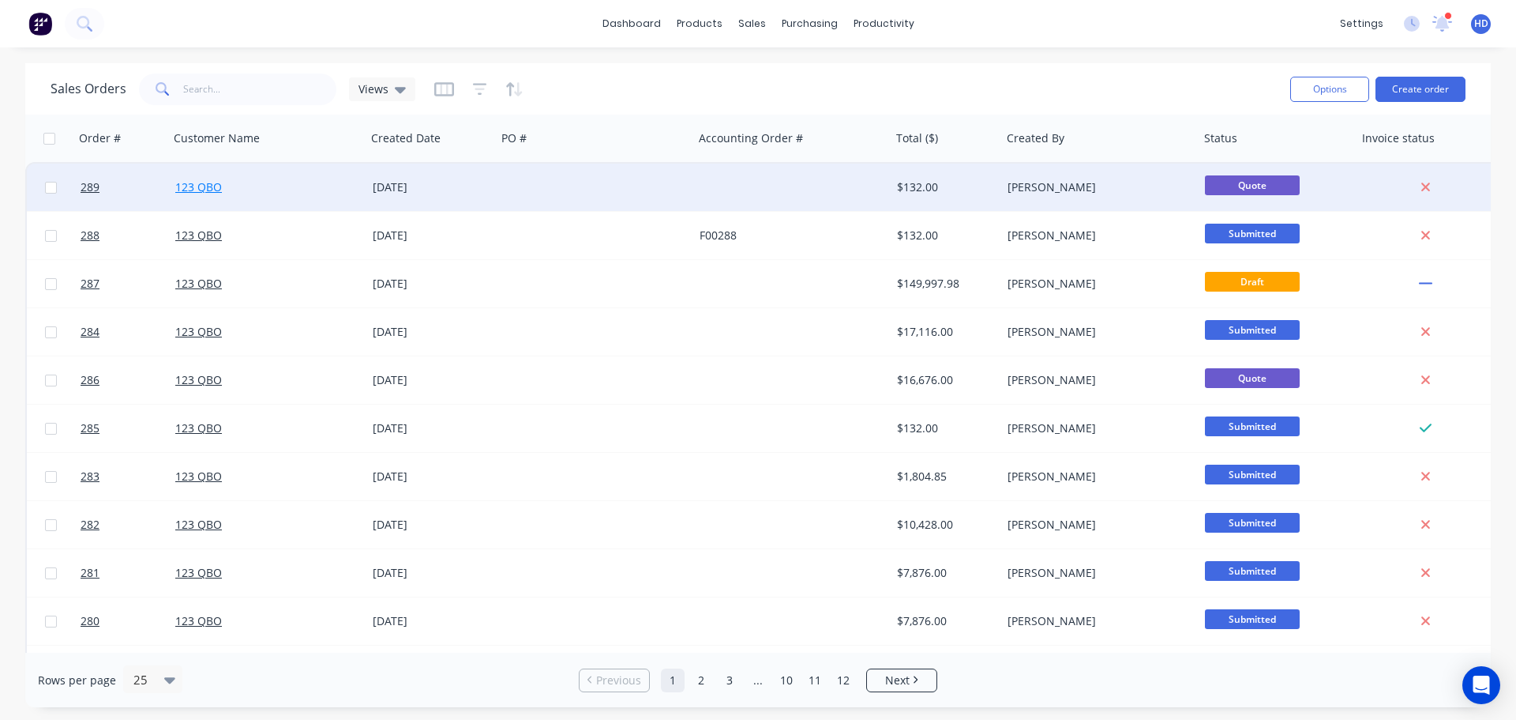
click at [204, 182] on link "123 QBO" at bounding box center [198, 186] width 47 height 15
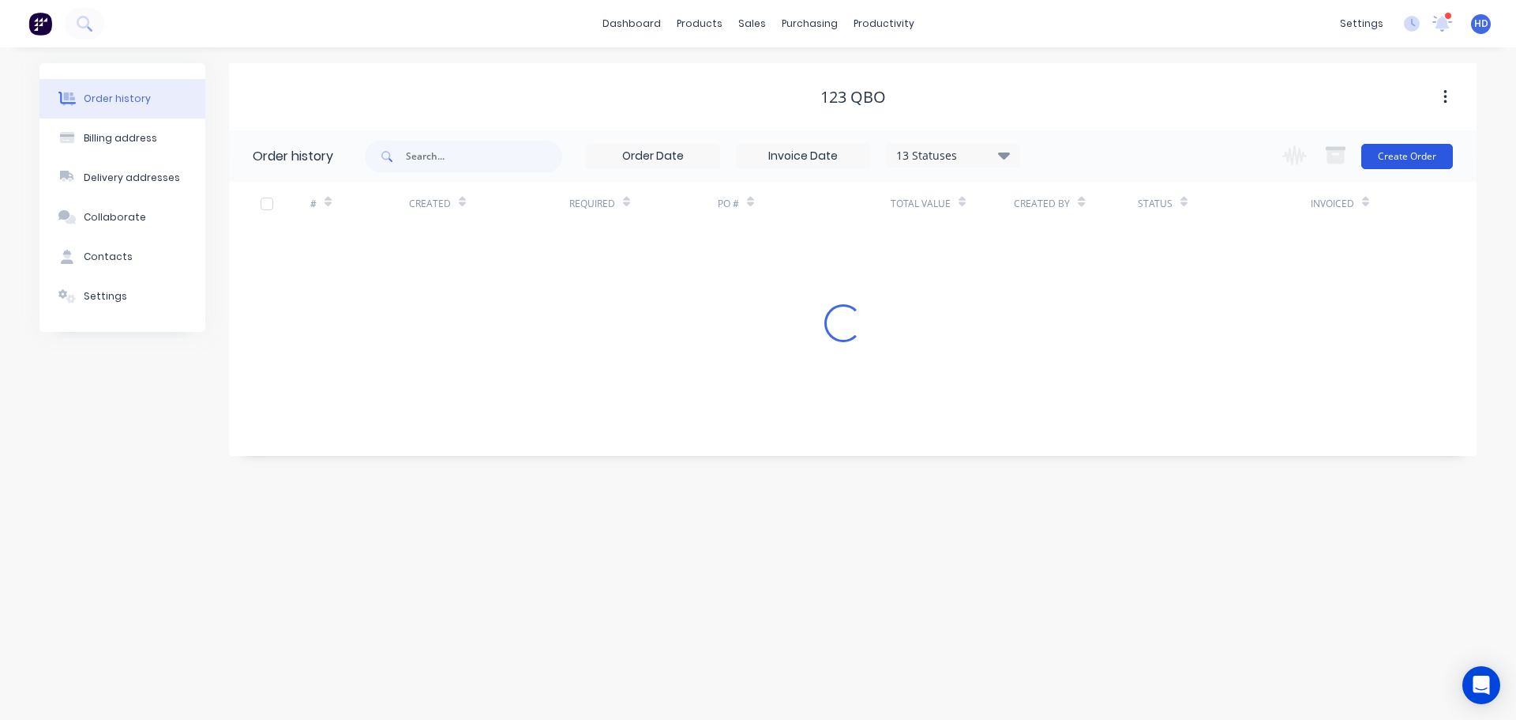
click at [1418, 157] on button "Create Order" at bounding box center [1408, 156] width 92 height 25
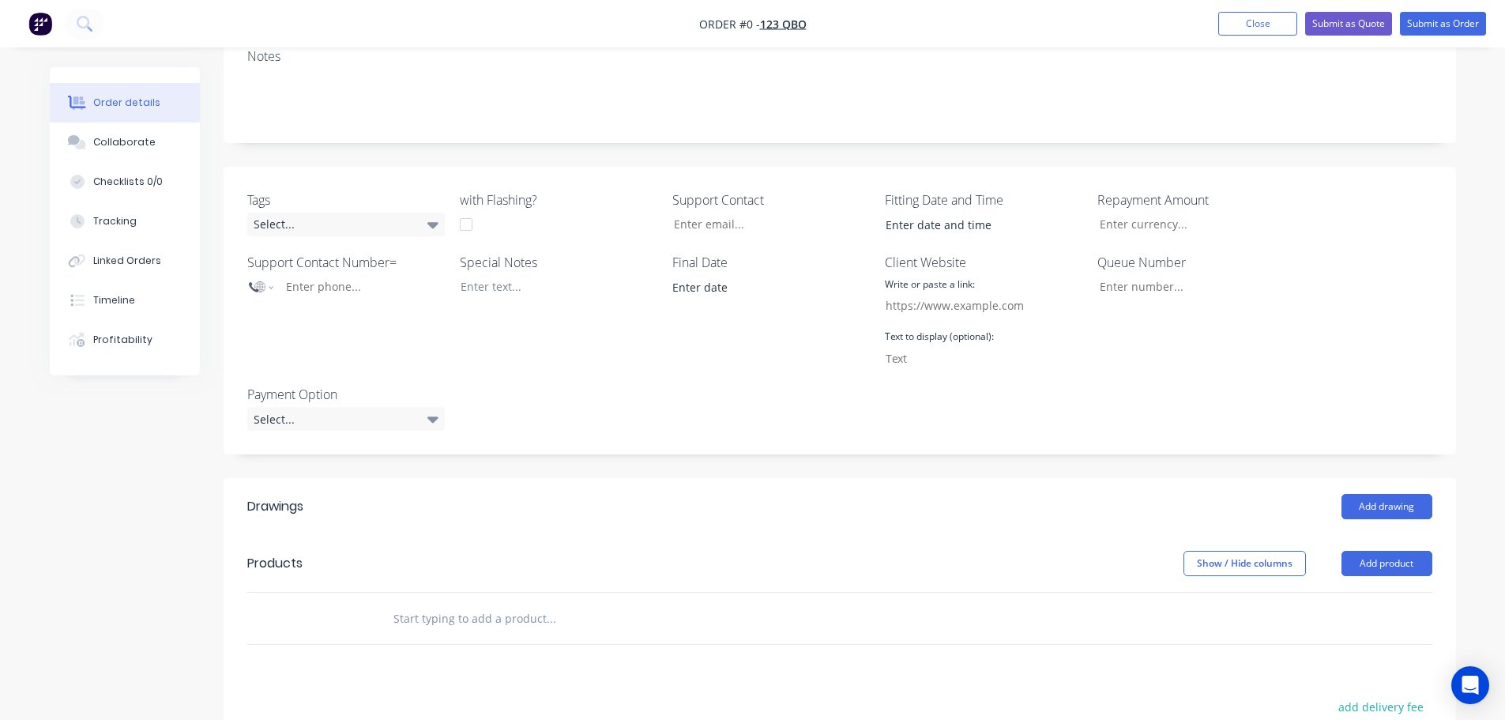
scroll to position [395, 0]
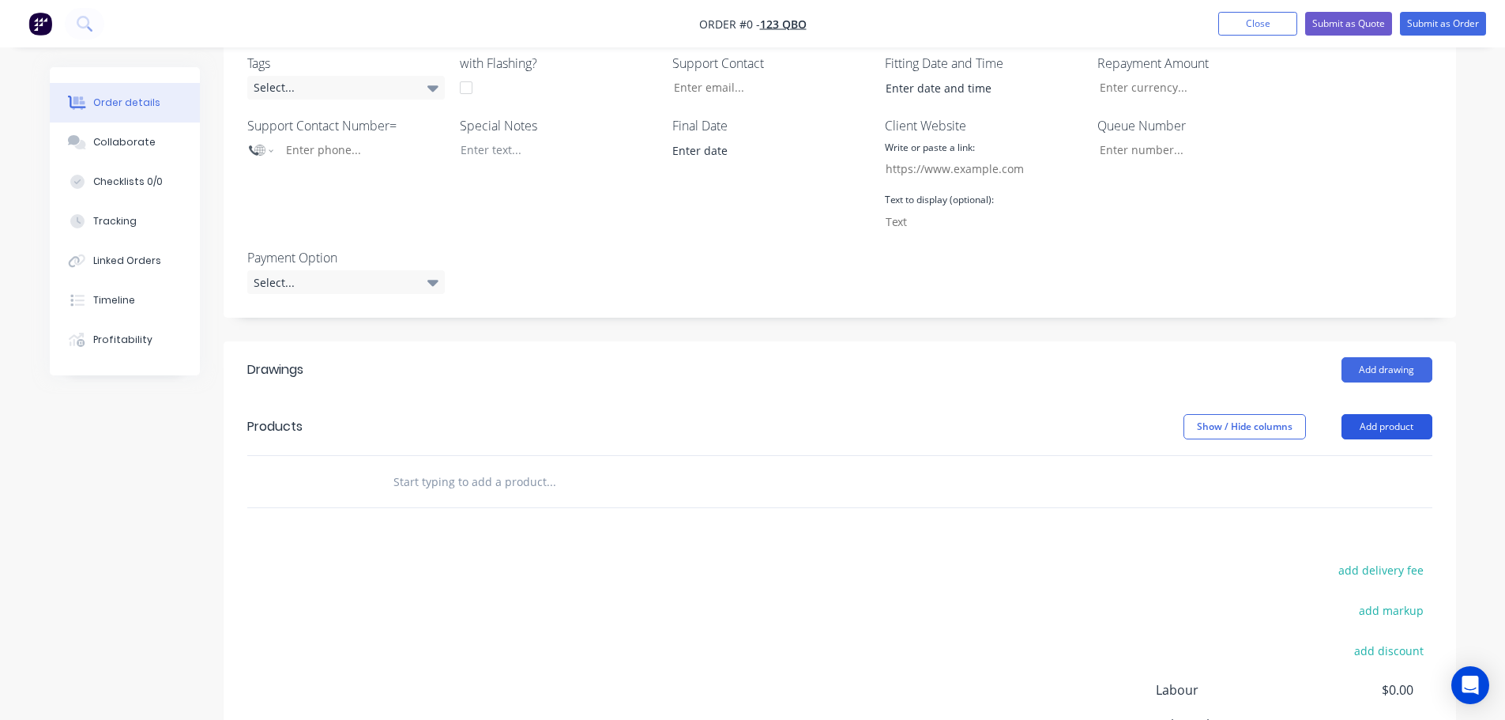
click at [1404, 420] on button "Add product" at bounding box center [1386, 426] width 91 height 25
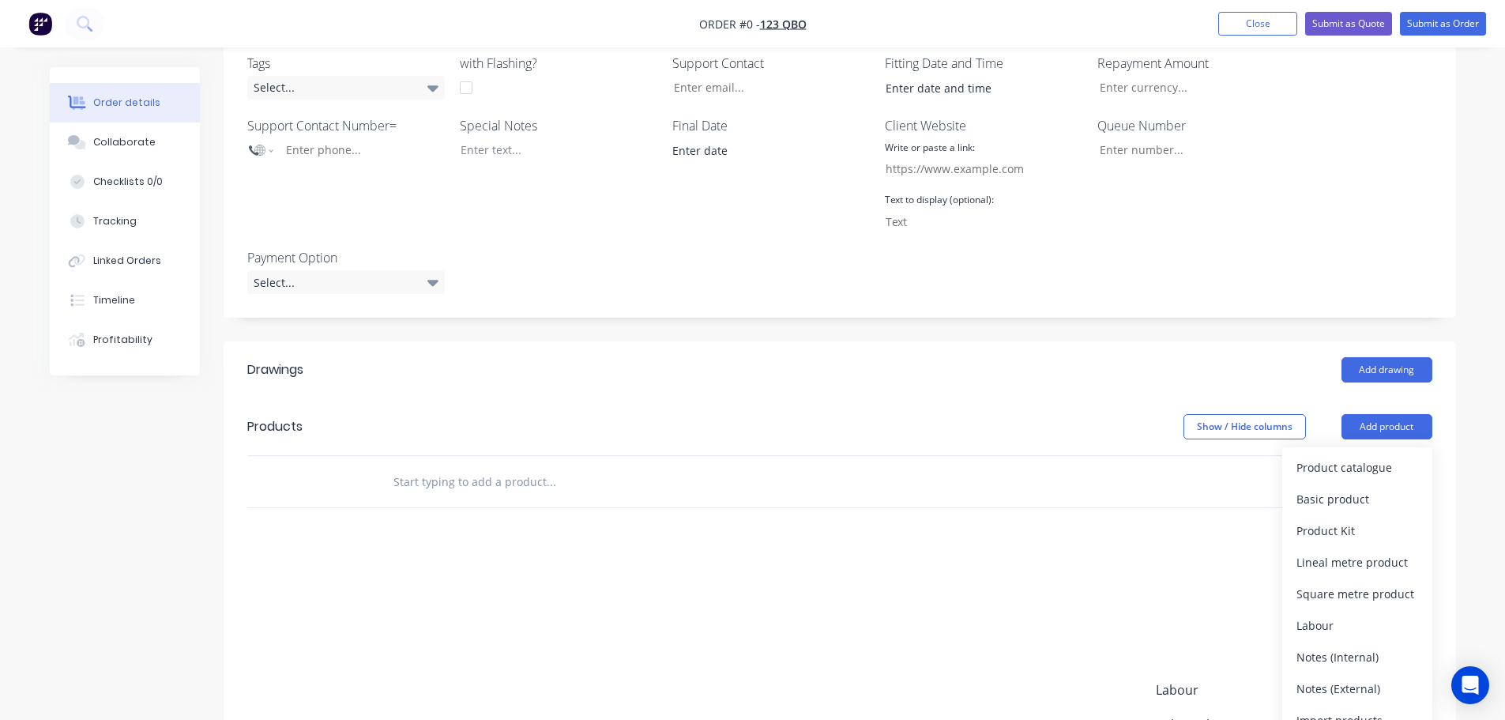
click at [1370, 456] on div "Product catalogue" at bounding box center [1357, 467] width 122 height 23
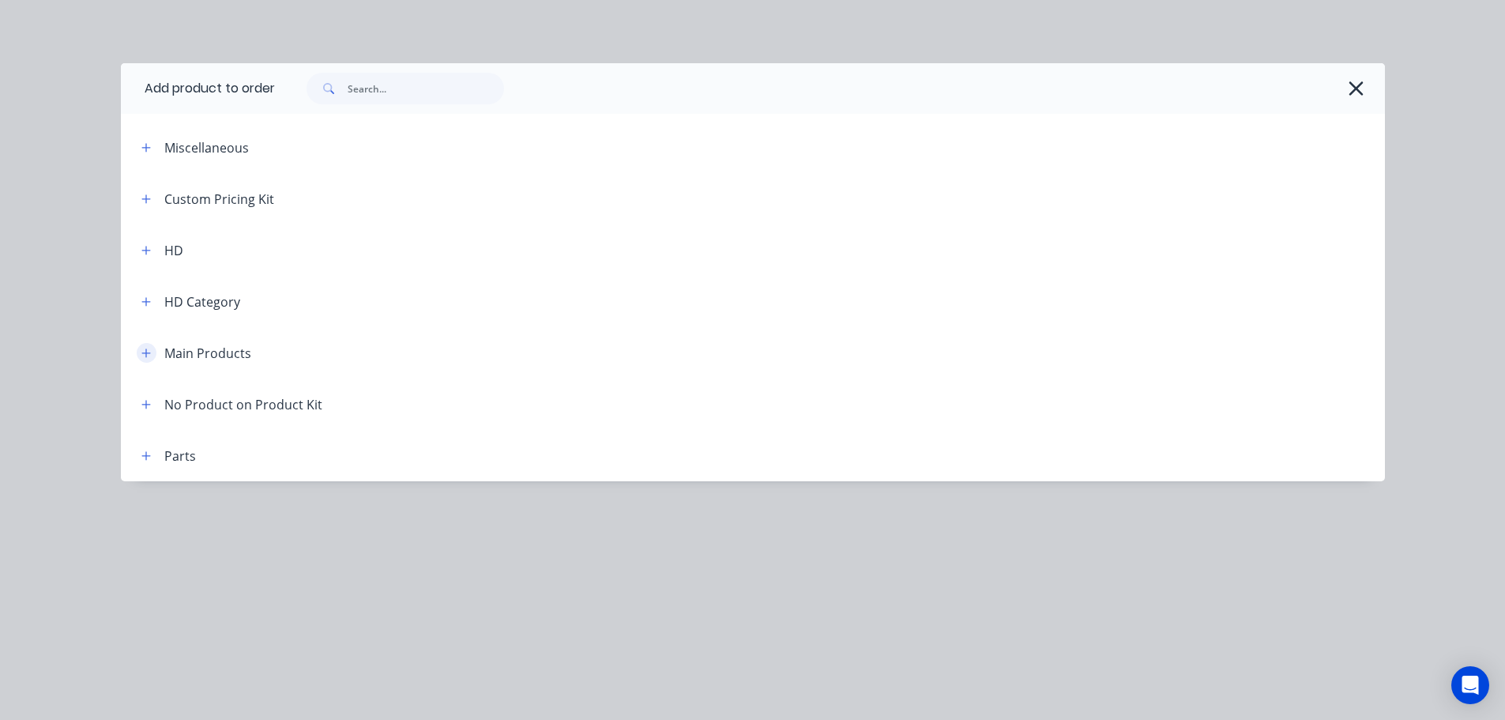
click at [149, 352] on icon "button" at bounding box center [145, 352] width 9 height 9
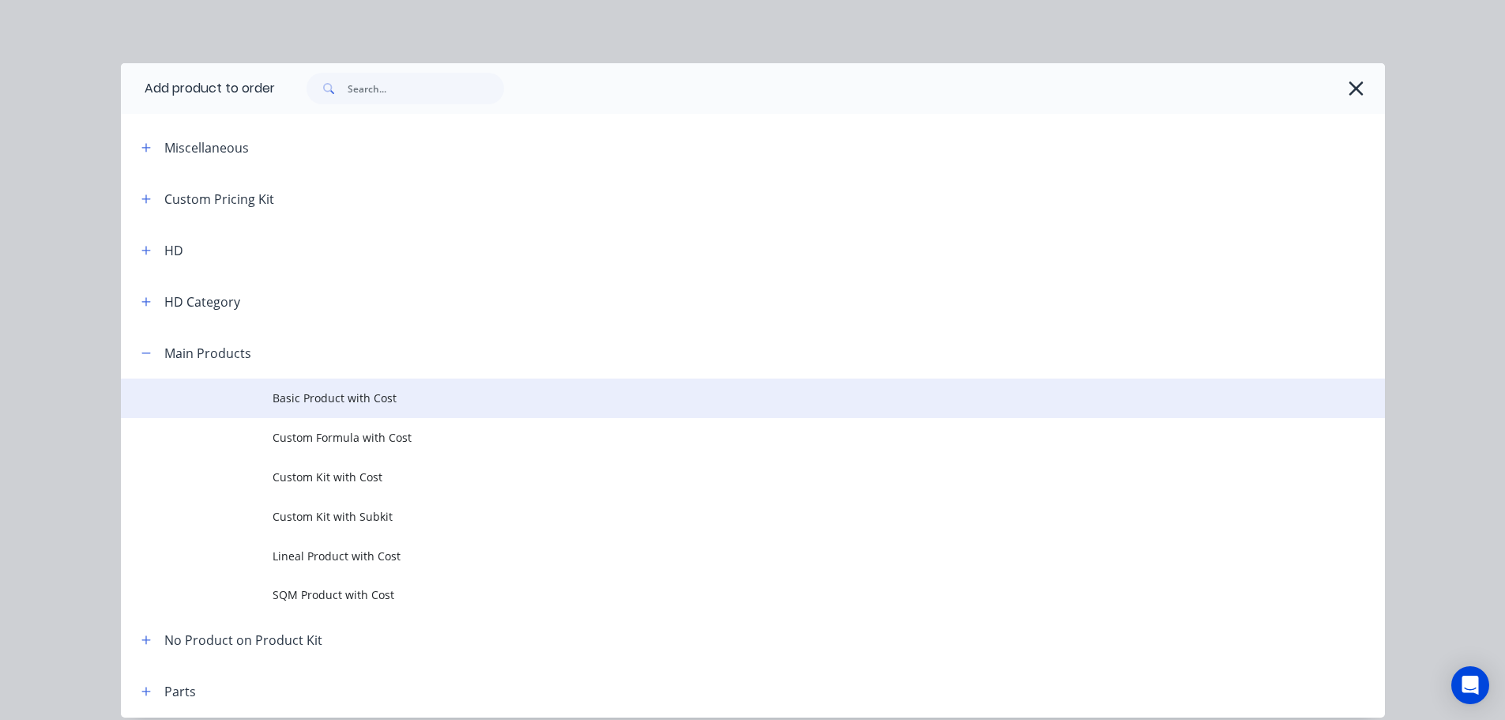
click at [325, 393] on span "Basic Product with Cost" at bounding box center [716, 397] width 889 height 17
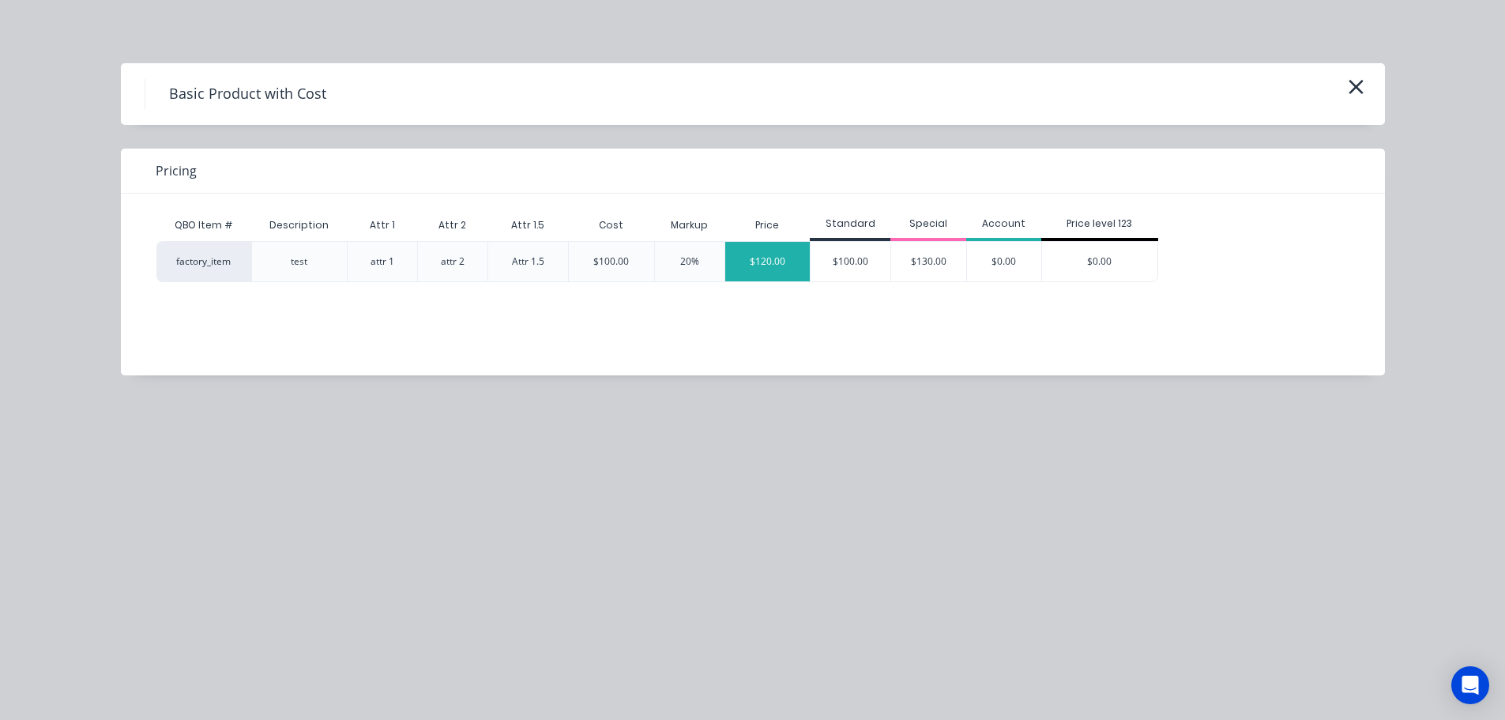
click at [785, 262] on div "$120.00" at bounding box center [767, 261] width 85 height 39
